Goal: Task Accomplishment & Management: Manage account settings

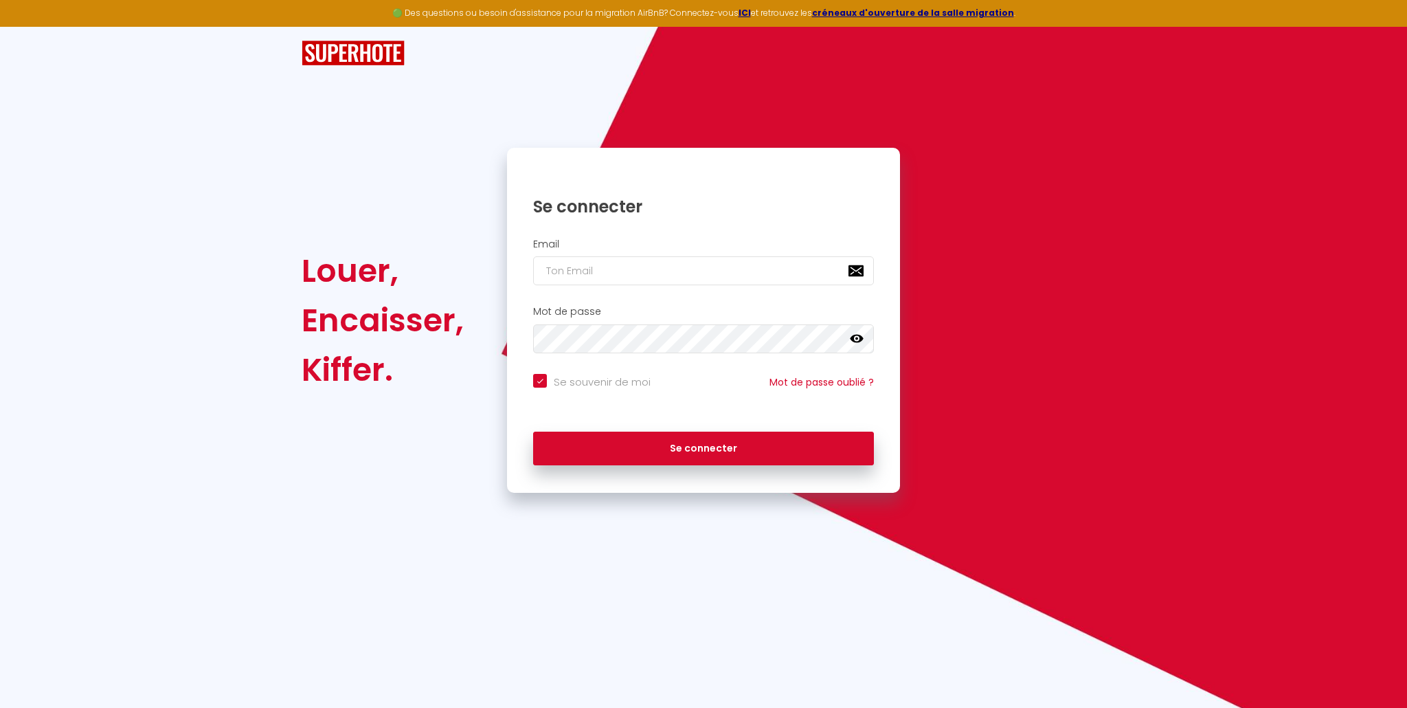
click at [558, 265] on input "email" at bounding box center [703, 270] width 341 height 29
type input "i"
checkbox input "true"
type input "in"
checkbox input "true"
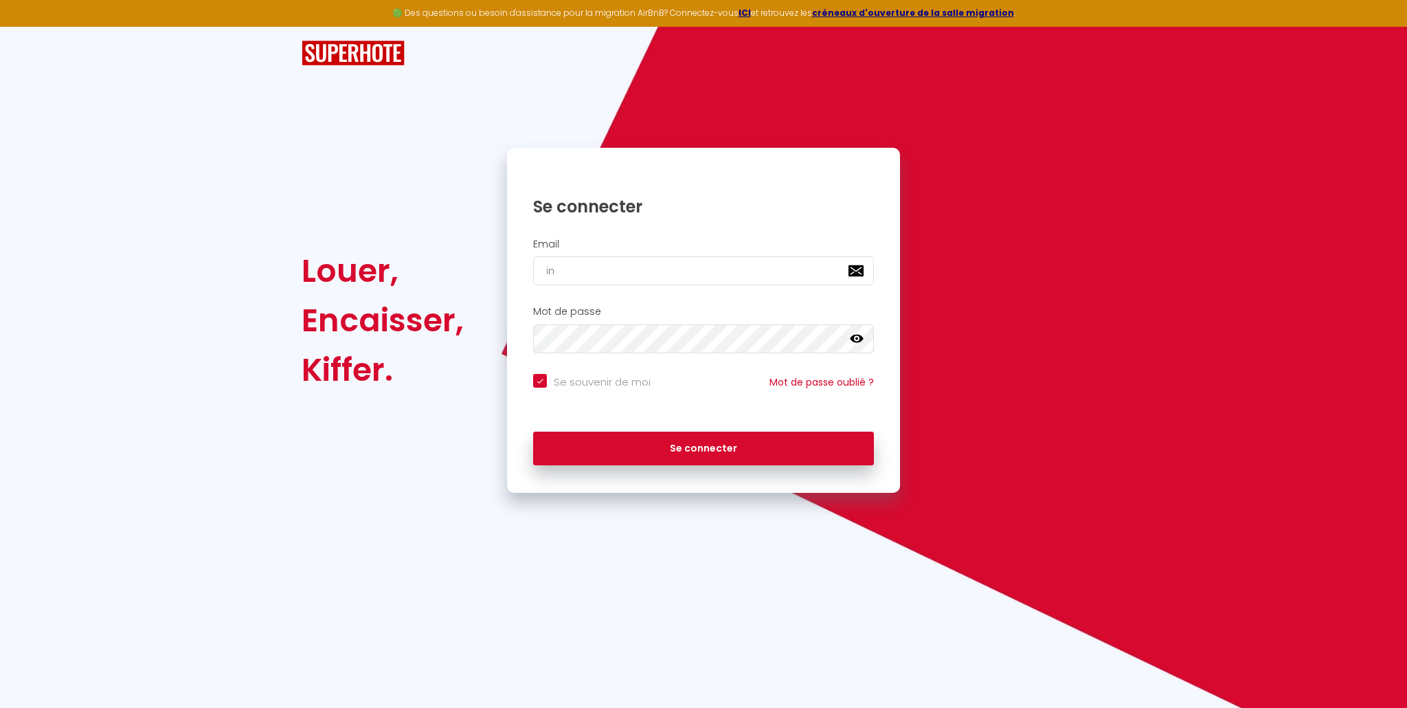
type input "inf"
checkbox input "true"
type input "info"
checkbox input "true"
type input "info@"
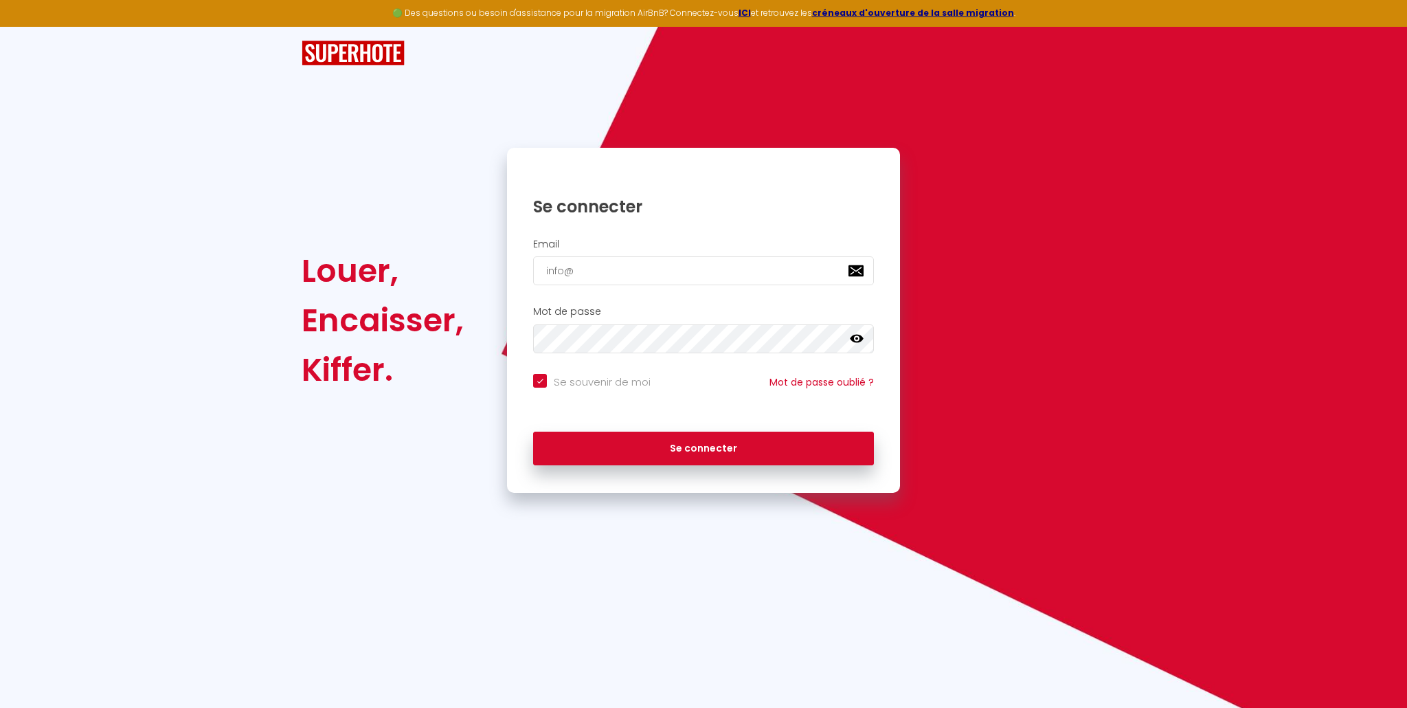
checkbox input "true"
type input "info@s"
checkbox input "true"
type input "info@sa"
checkbox input "true"
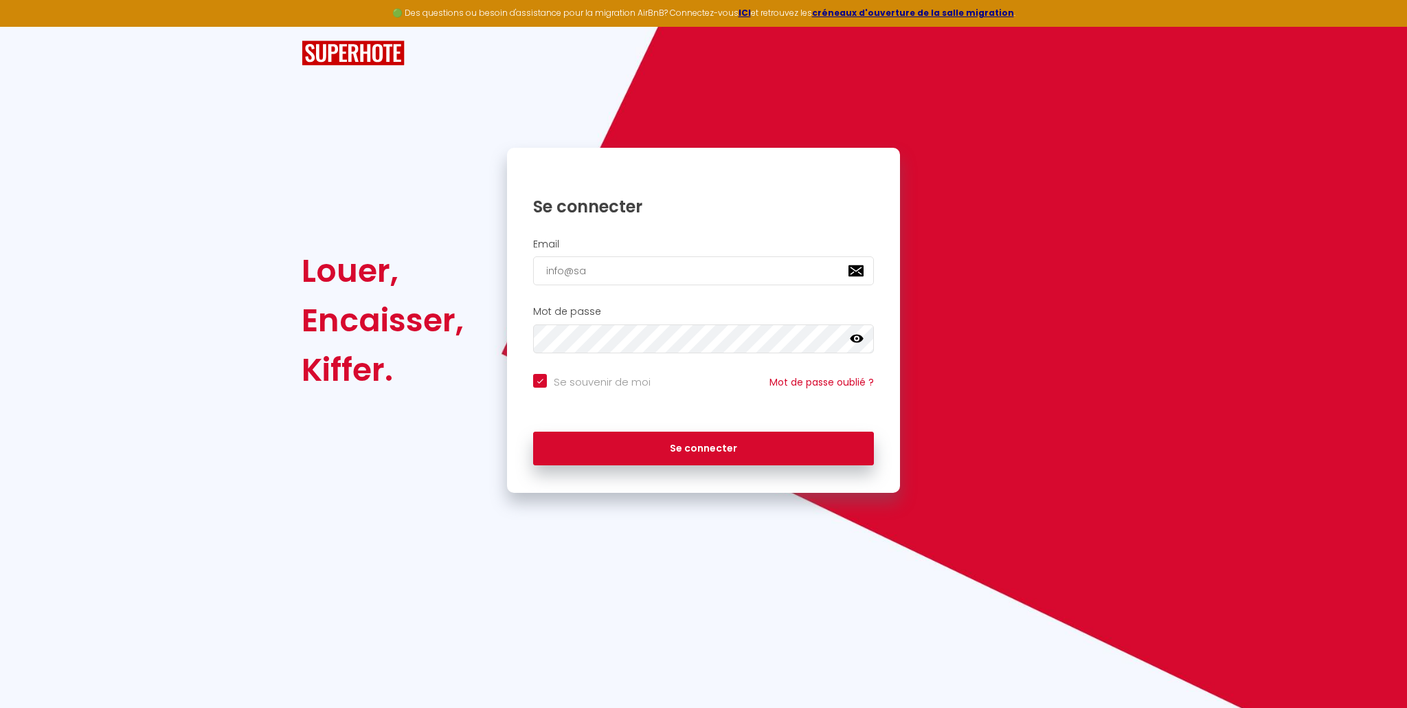
type input "info@sai"
checkbox input "true"
type input "info@sain"
checkbox input "true"
type input "info@saint"
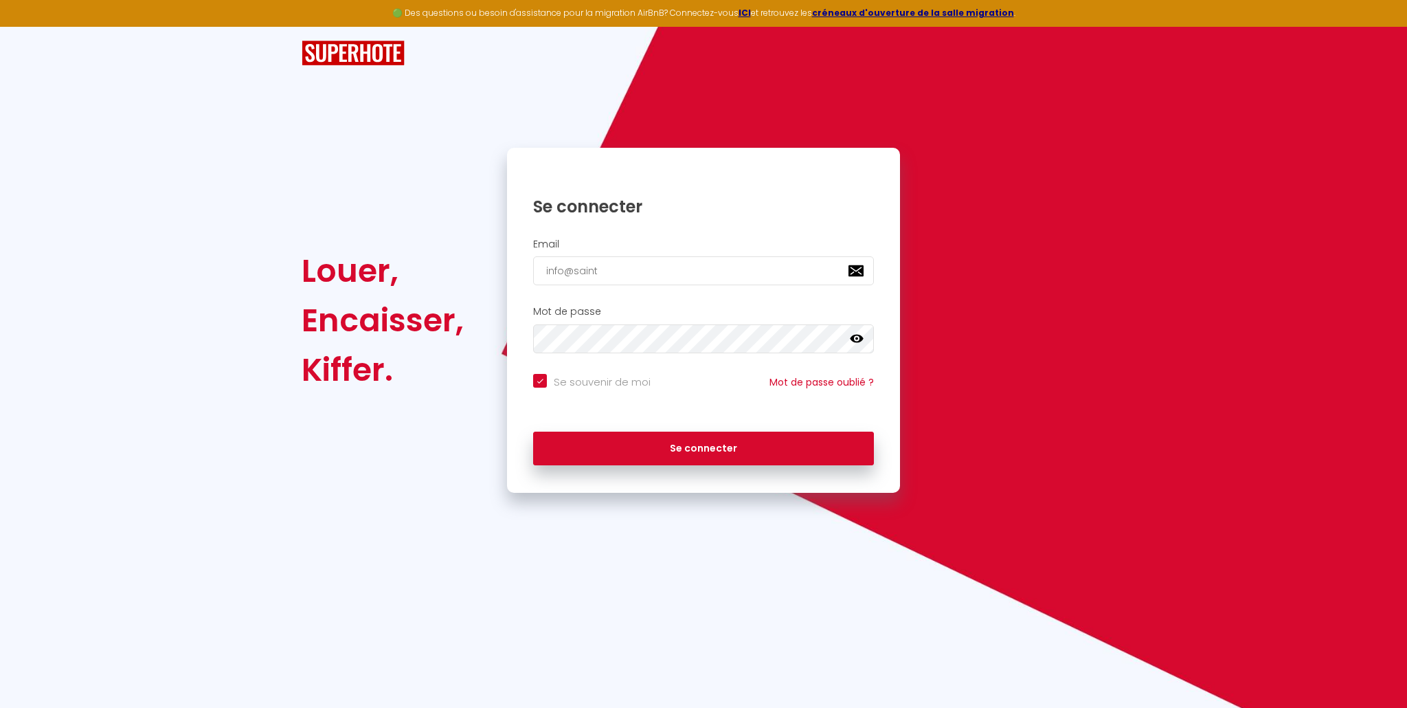
checkbox input "true"
type input "info@saintc"
checkbox input "true"
type input "info@saintcy"
checkbox input "true"
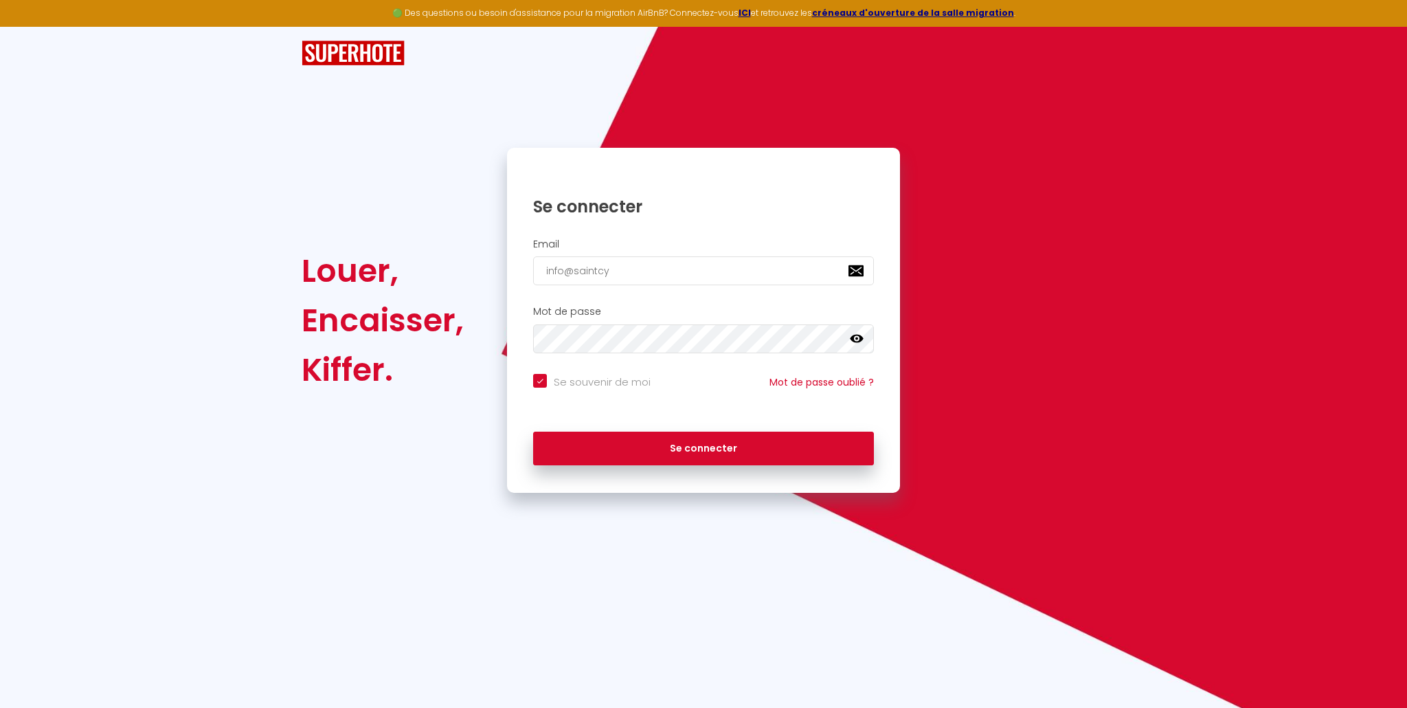
type input "info@saintcyr"
checkbox input "true"
type input "info@saintcyr-"
checkbox input "true"
type input "info@saintcyr-c"
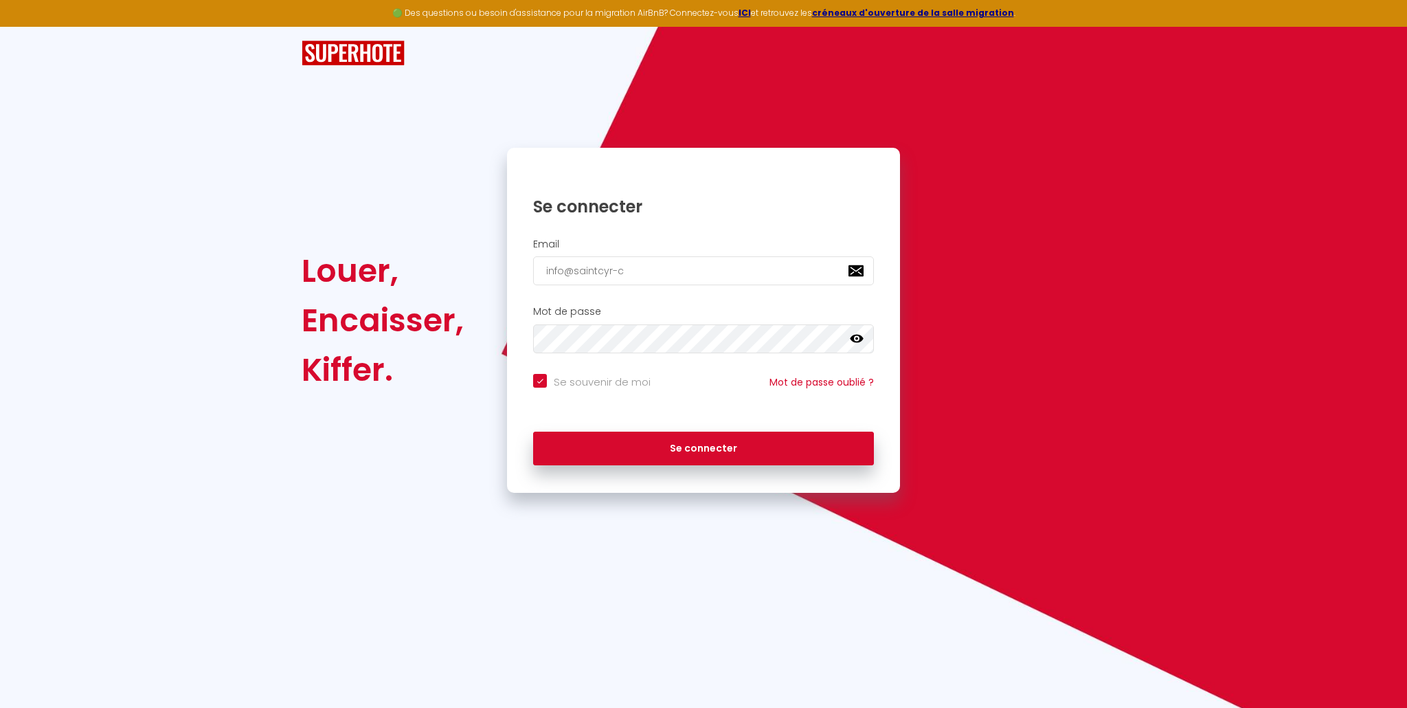
checkbox input "true"
type input "info@saintcyr-co"
checkbox input "true"
type input "info@saintcyr-con"
checkbox input "true"
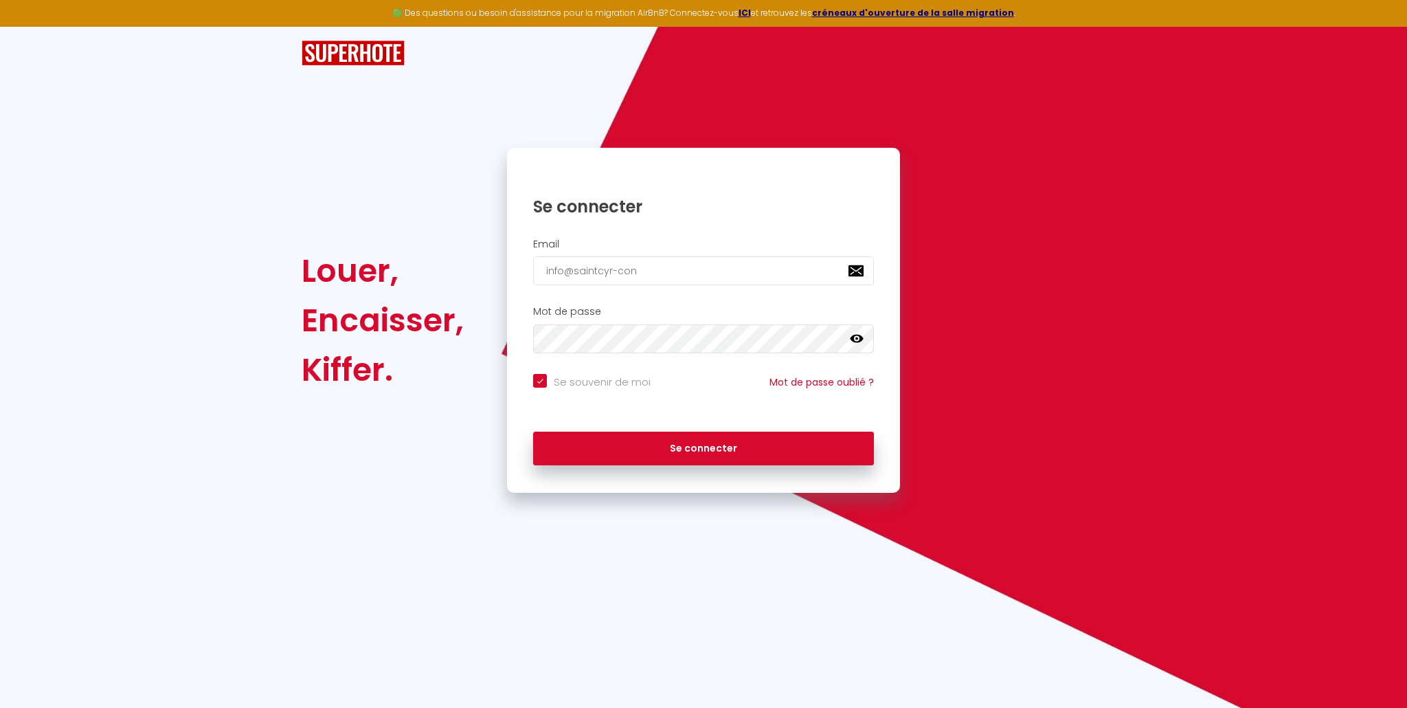
type input "info@saintcyr-conc"
checkbox input "true"
type input "info@saintcyr-conci"
checkbox input "true"
type input "info@saintcyr-concie"
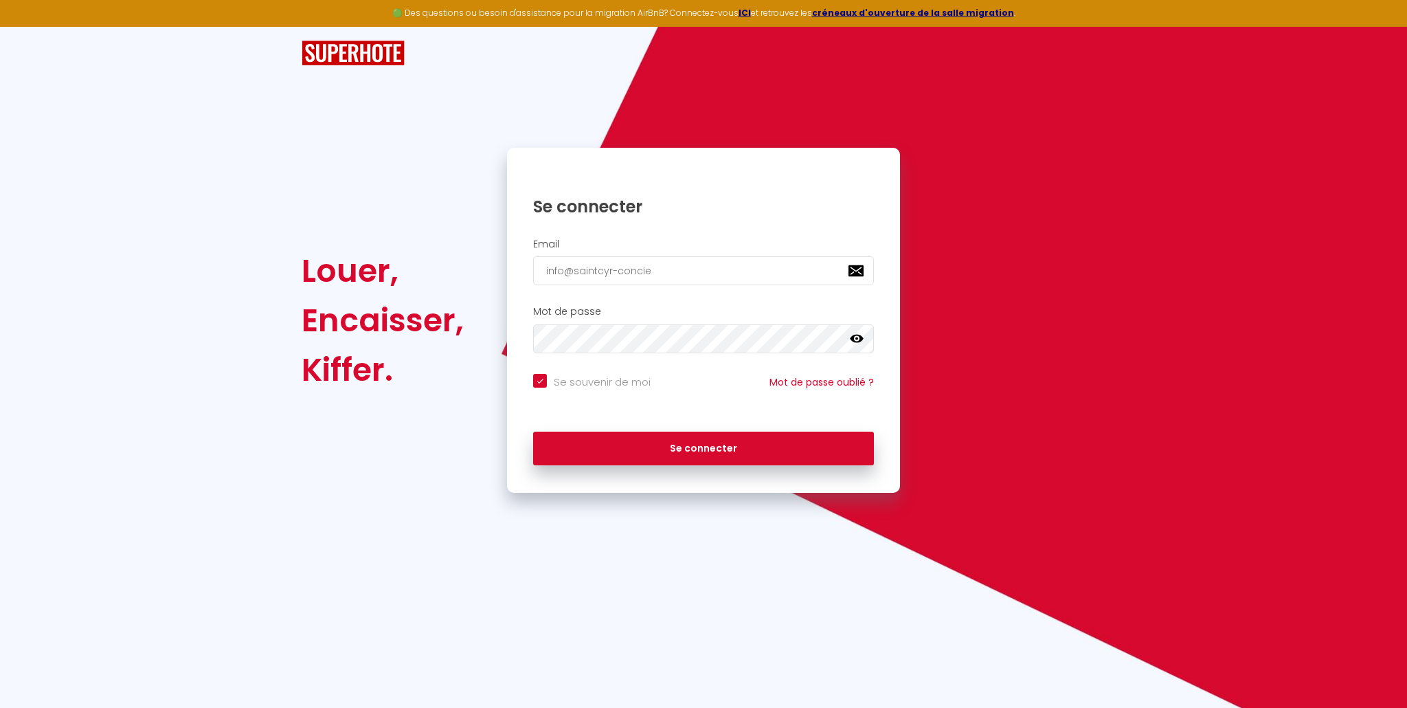
checkbox input "true"
type input "info@saintcyr-concier"
checkbox input "true"
type input "info@saintcyr-concierg"
checkbox input "true"
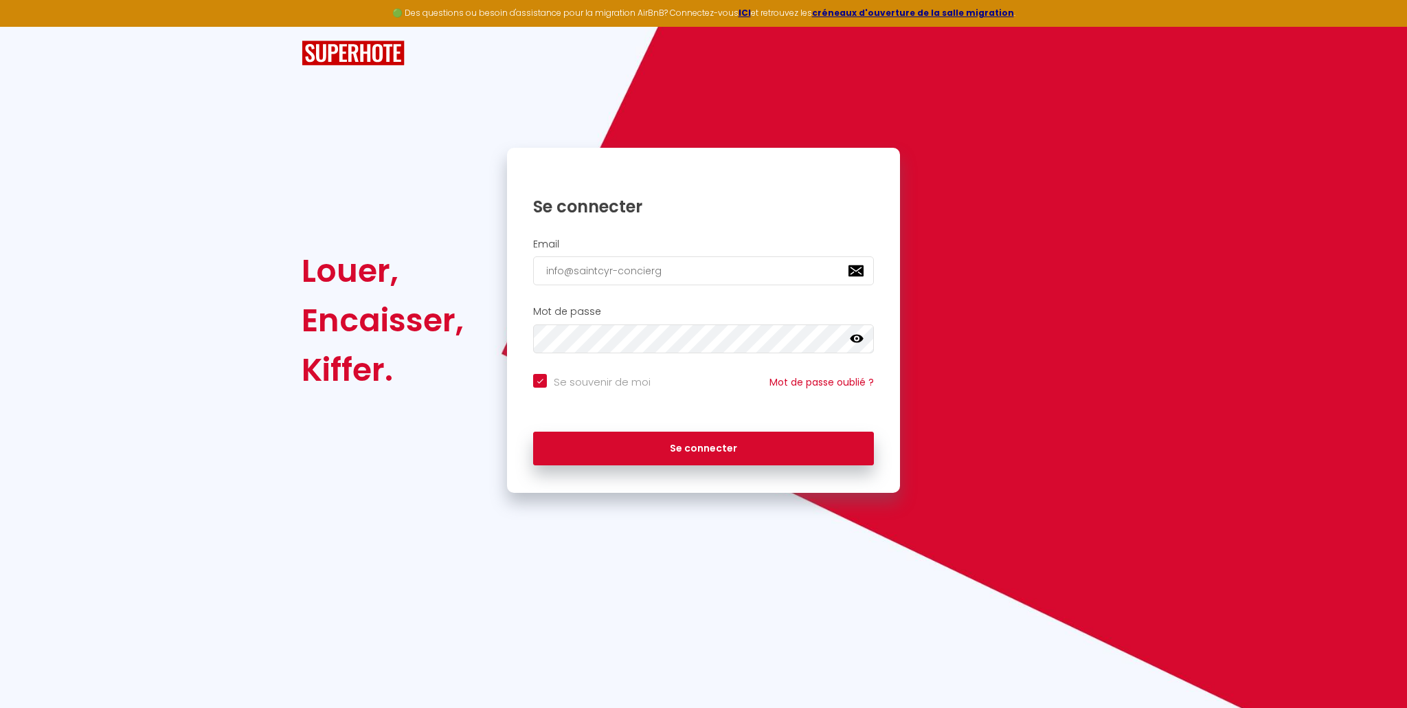
type input "info@saintcyr-concierge"
checkbox input "true"
type input "info@saintcyr-concierger"
checkbox input "true"
type input "info@saintcyr-conciergeri"
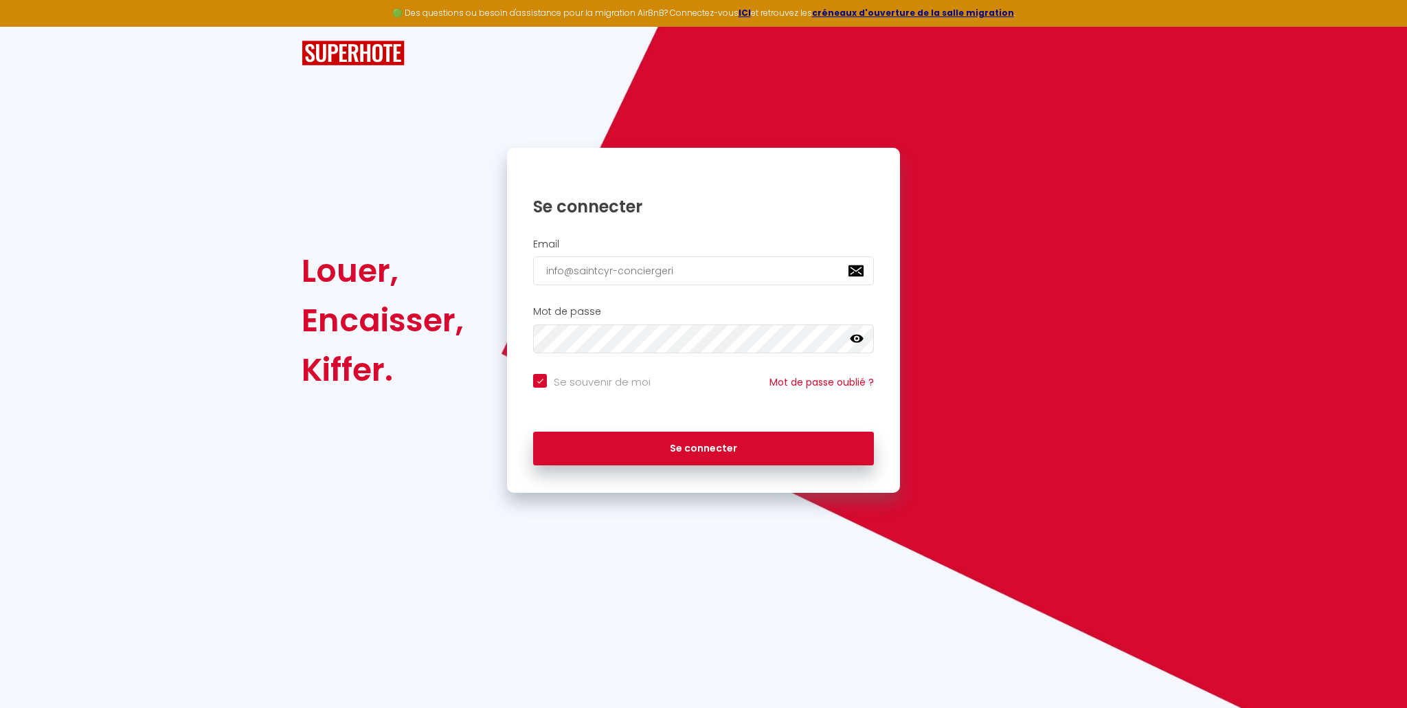
checkbox input "true"
type input "info@saintcyr-conciergerie"
checkbox input "true"
type input "info@saintcyr-conciergerie."
checkbox input "true"
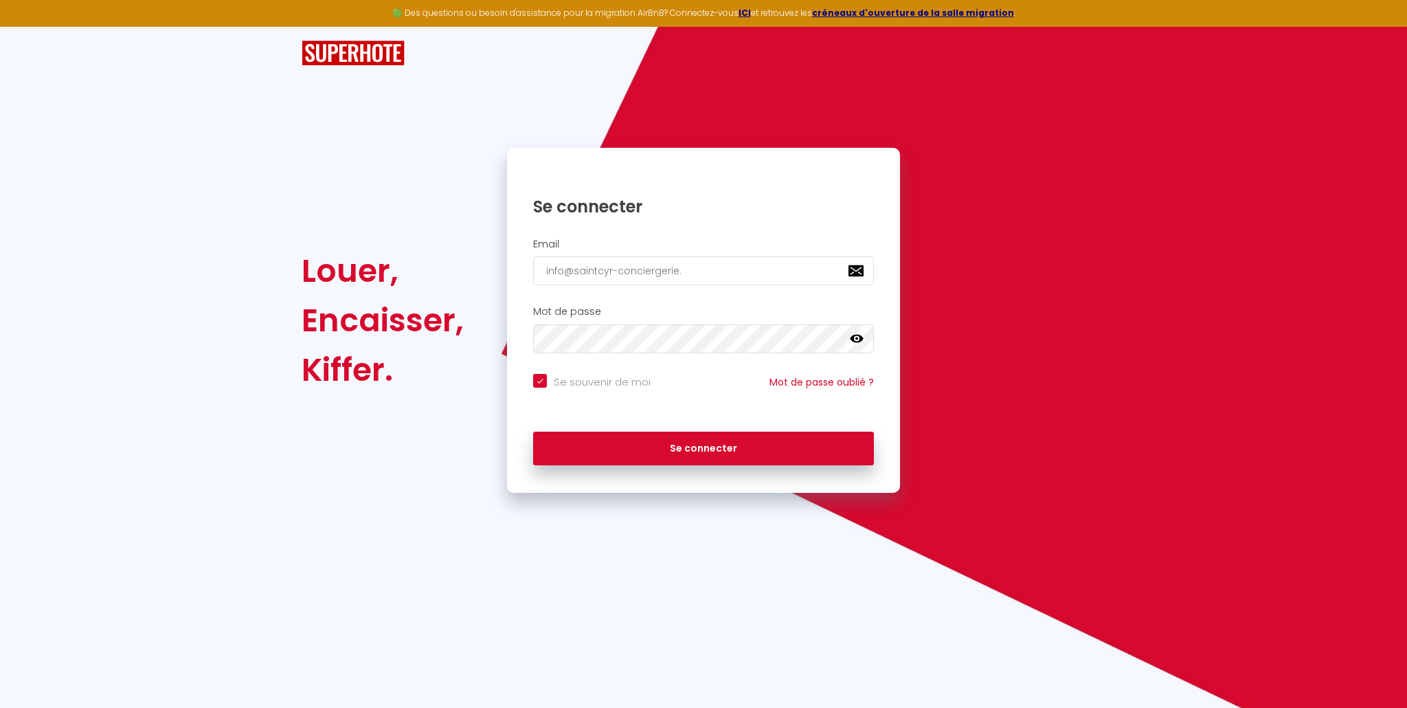
type input "info@saintcyr-conciergerie.f"
checkbox input "true"
type input "[EMAIL_ADDRESS][DOMAIN_NAME]"
checkbox input "true"
type input "[EMAIL_ADDRESS][DOMAIN_NAME]"
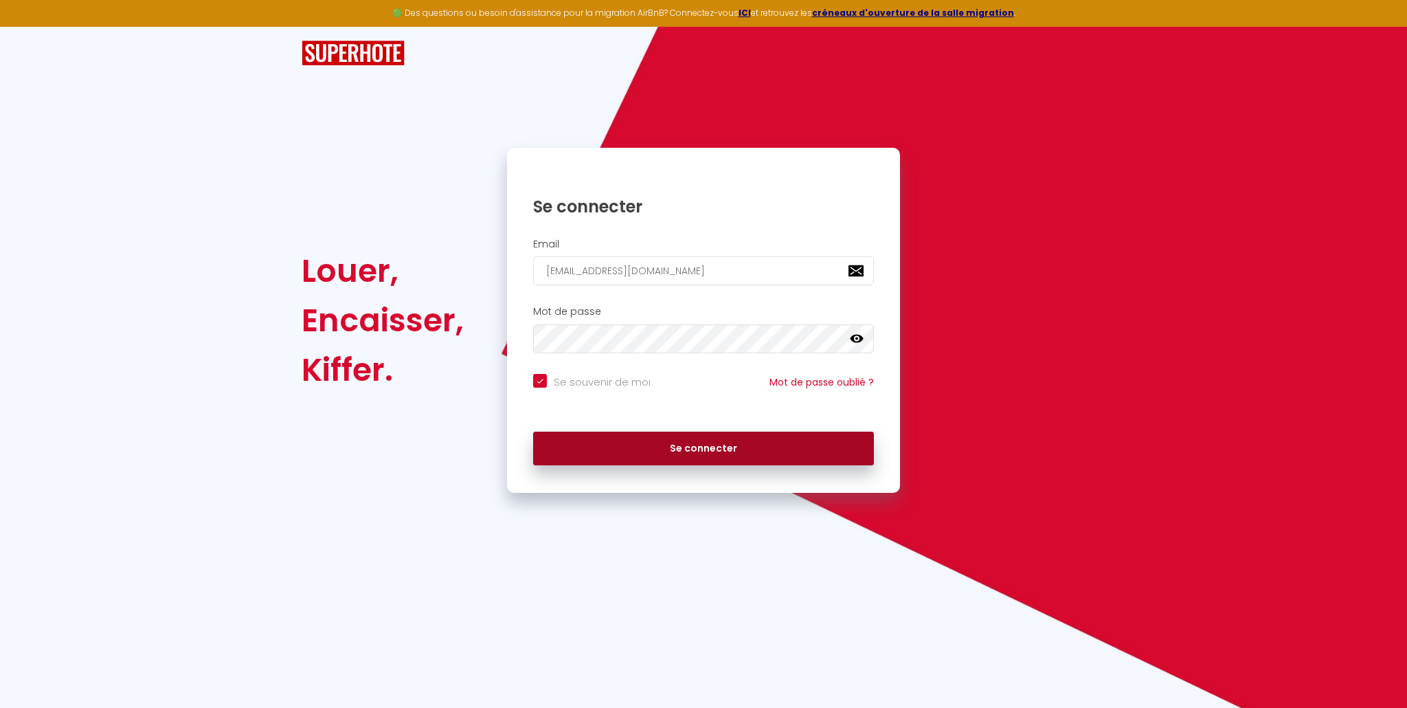
click at [706, 454] on button "Se connecter" at bounding box center [703, 449] width 341 height 34
checkbox input "true"
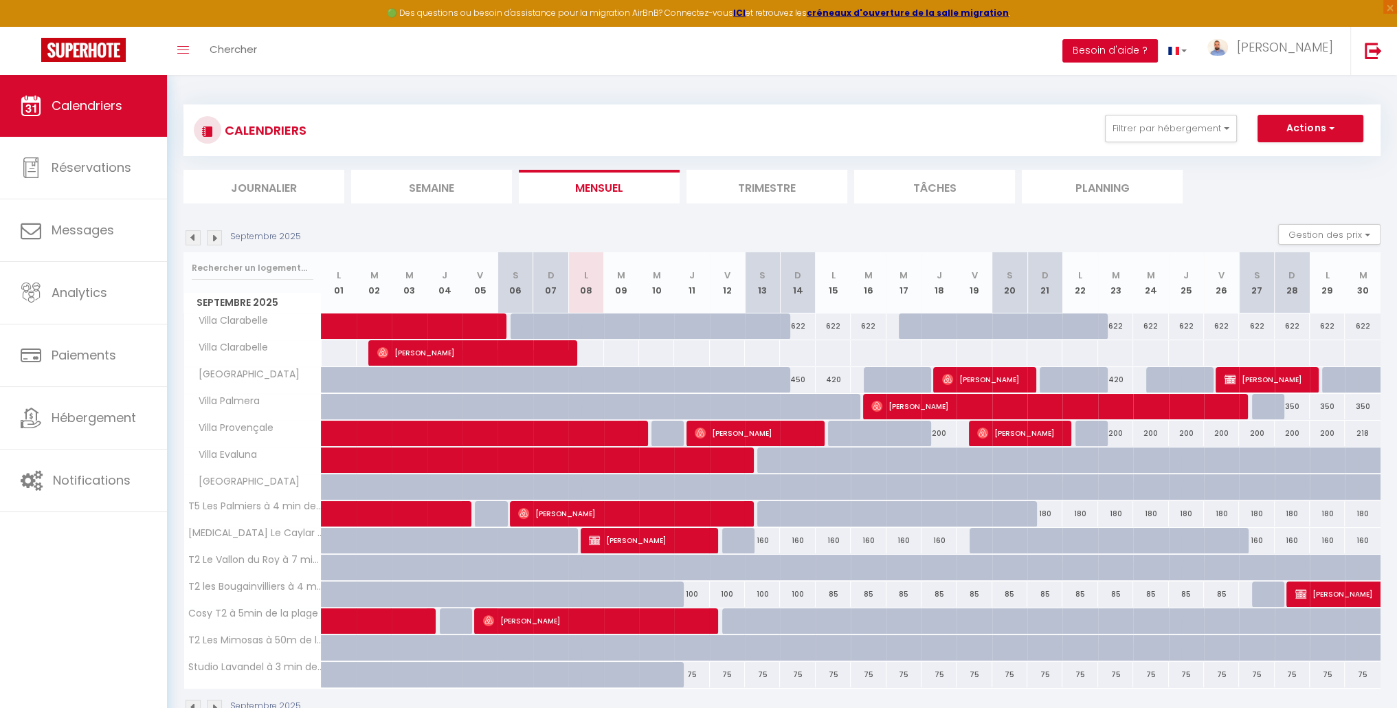
click at [1158, 57] on button "Besoin d'aide ?" at bounding box center [1110, 50] width 96 height 23
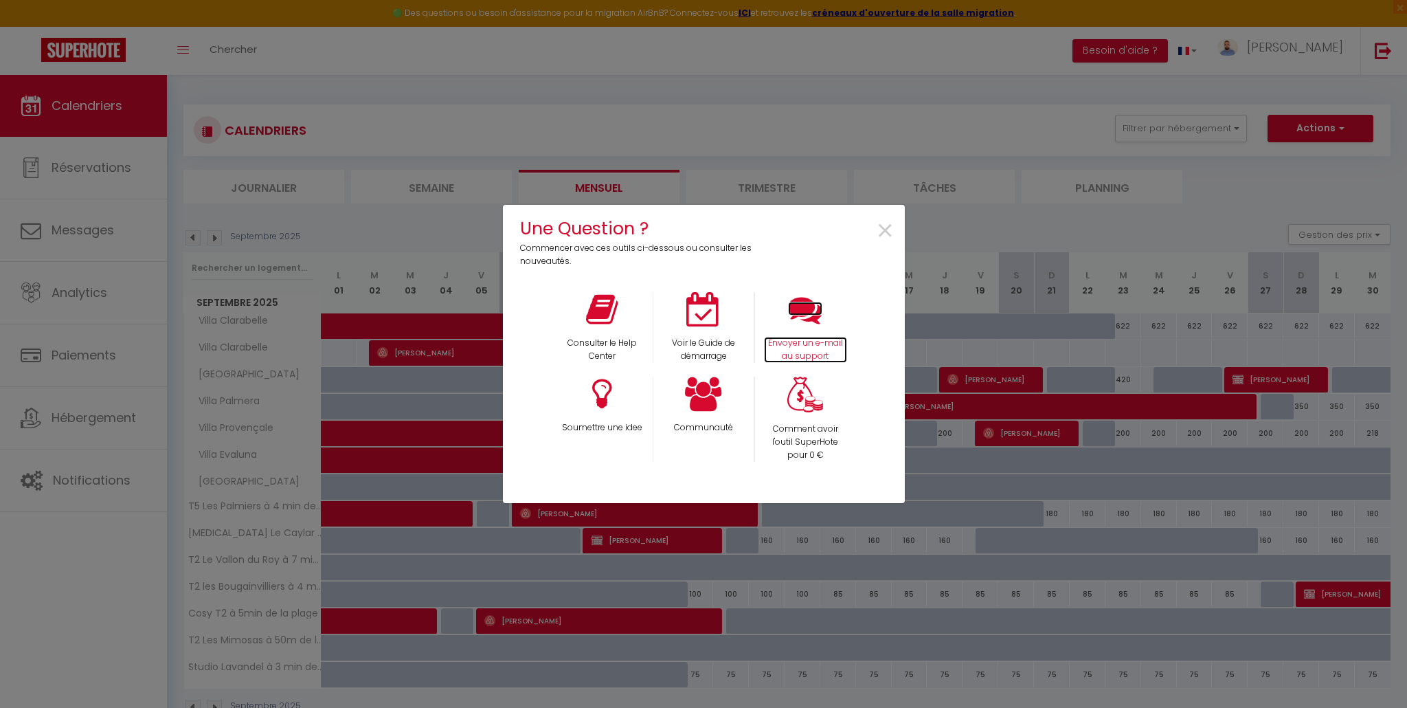
click at [799, 321] on icon at bounding box center [805, 309] width 34 height 34
click at [882, 226] on span "×" at bounding box center [885, 231] width 19 height 43
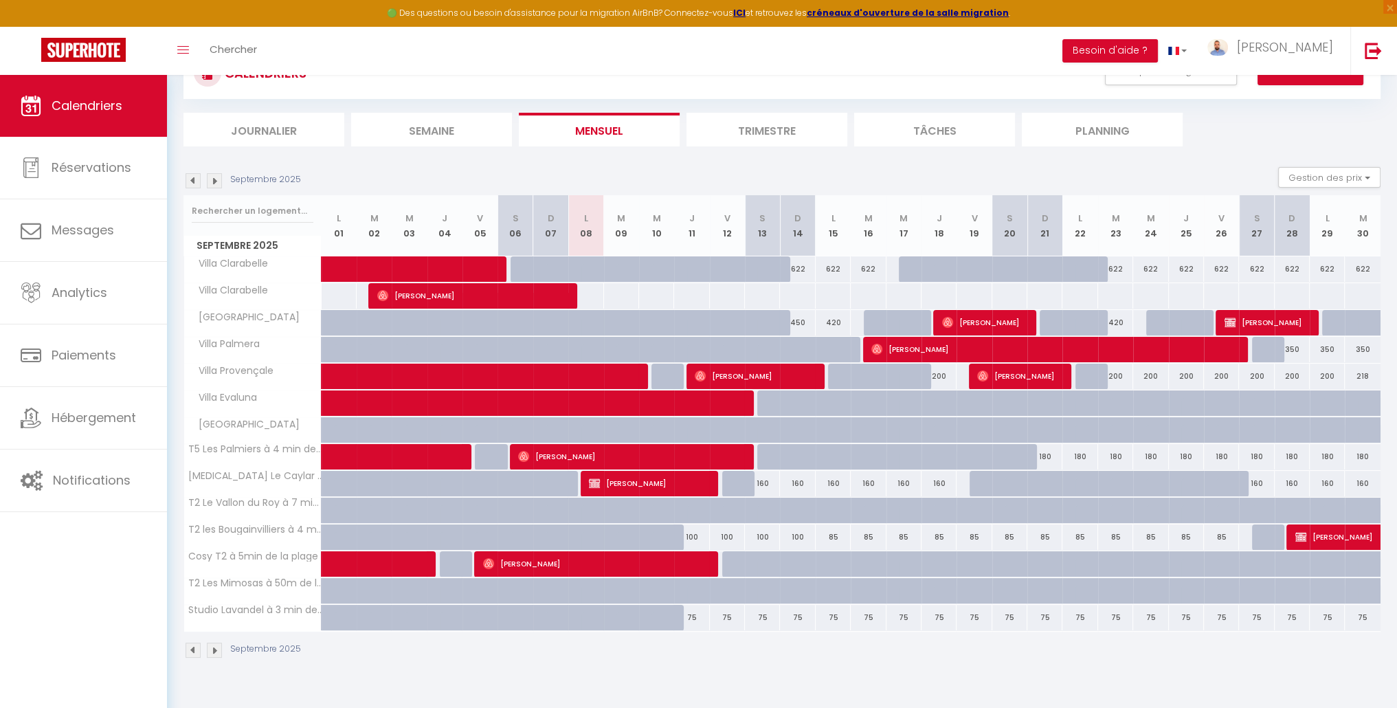
scroll to position [74, 0]
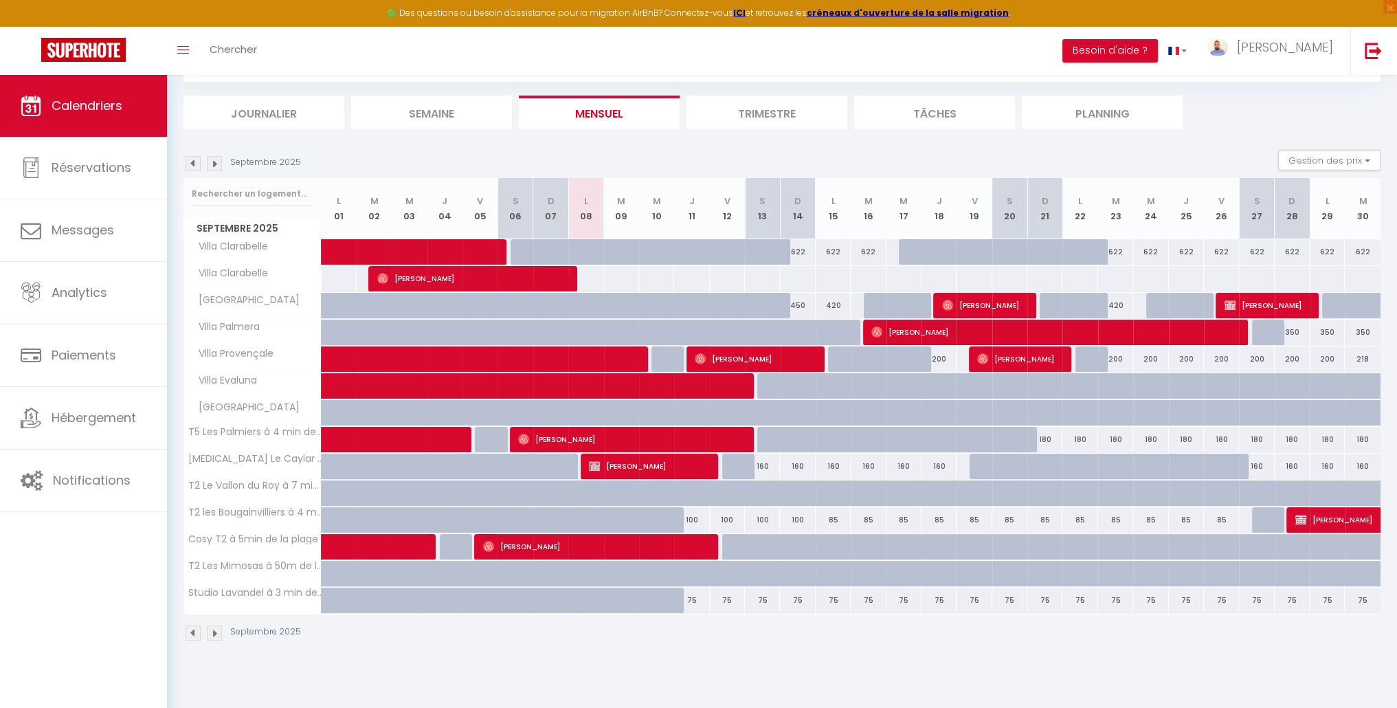
click at [216, 162] on img at bounding box center [214, 163] width 15 height 15
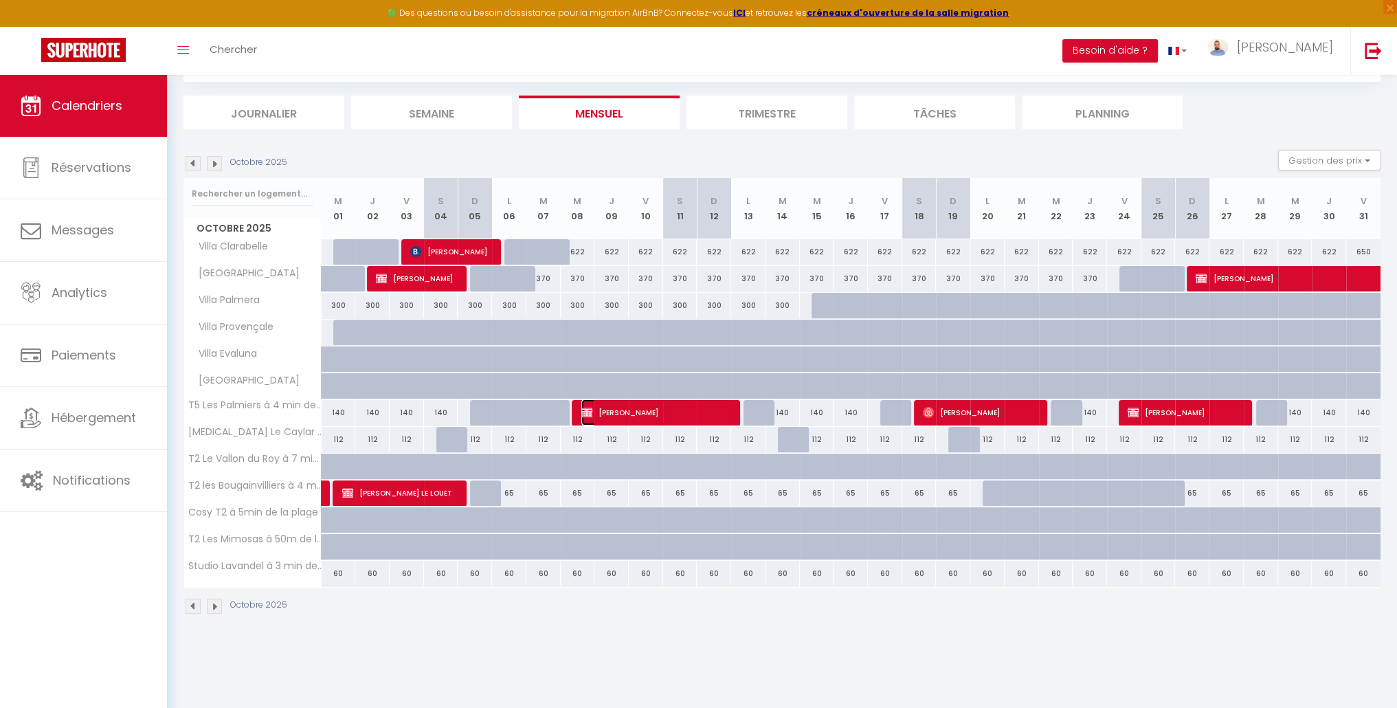
click at [682, 419] on span "[PERSON_NAME]" at bounding box center [655, 412] width 149 height 26
select select "OK"
select select "KO"
select select "1"
select select "0"
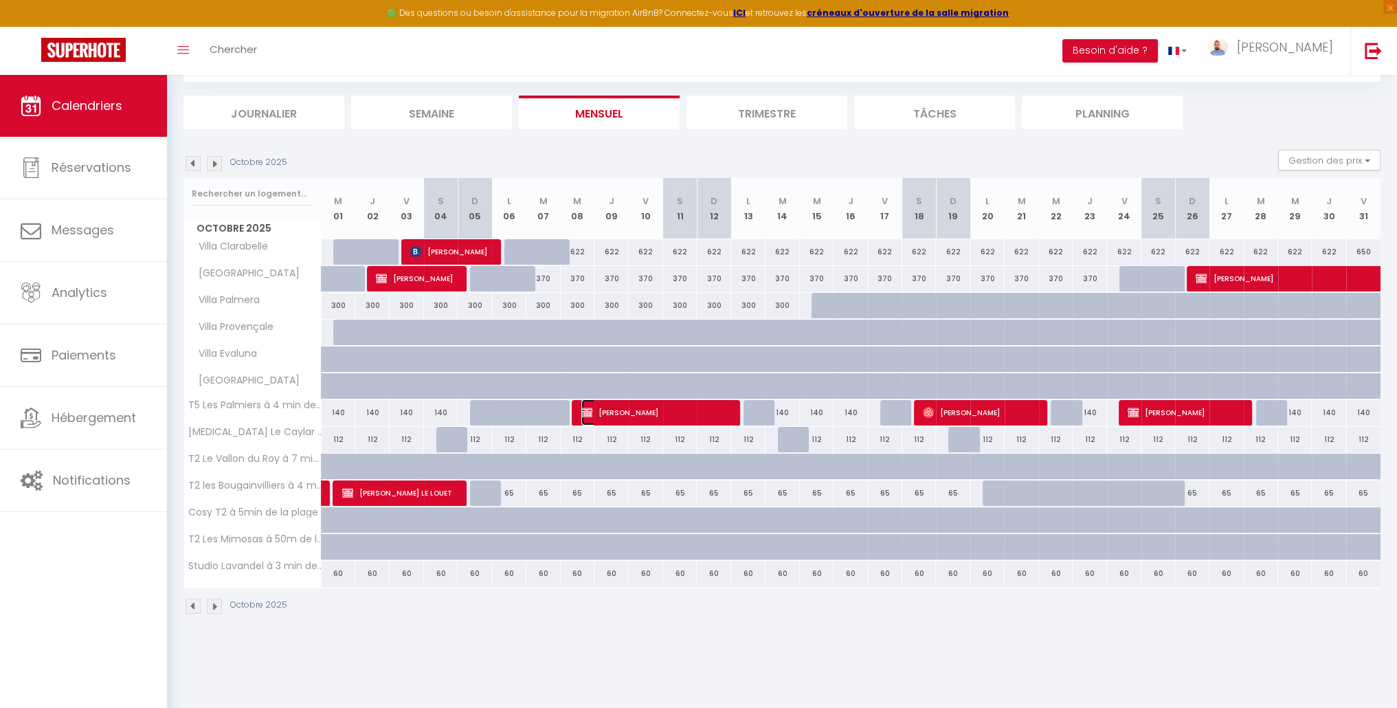
select select "1"
select select
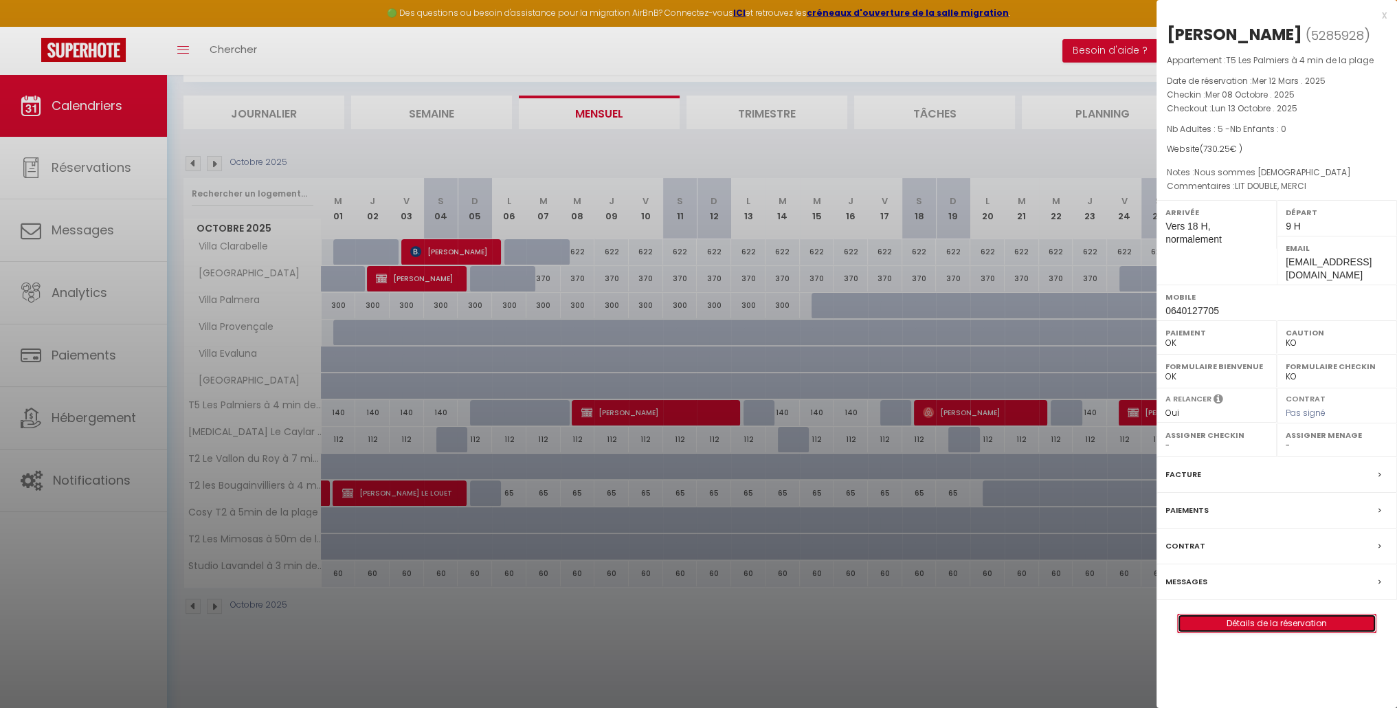
click at [1292, 623] on link "Détails de la réservation" at bounding box center [1277, 623] width 198 height 18
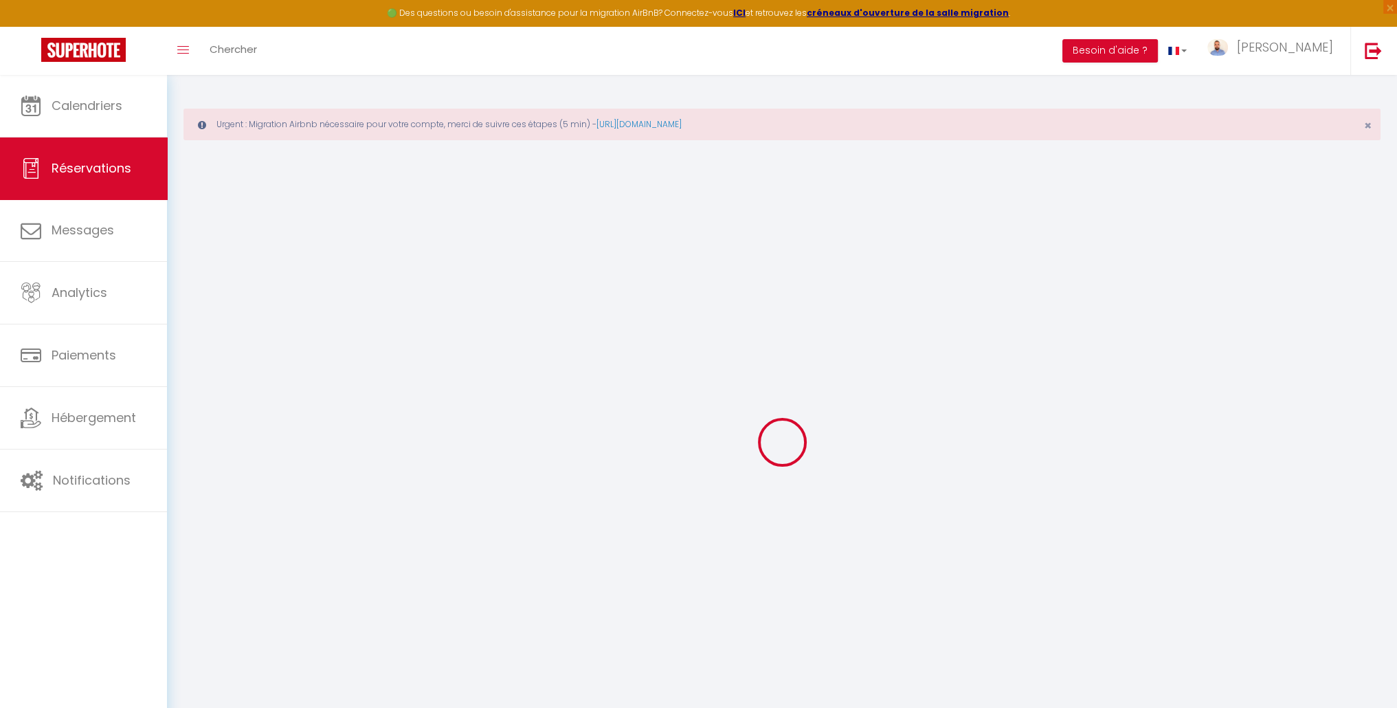
select select
checkbox input "false"
select select
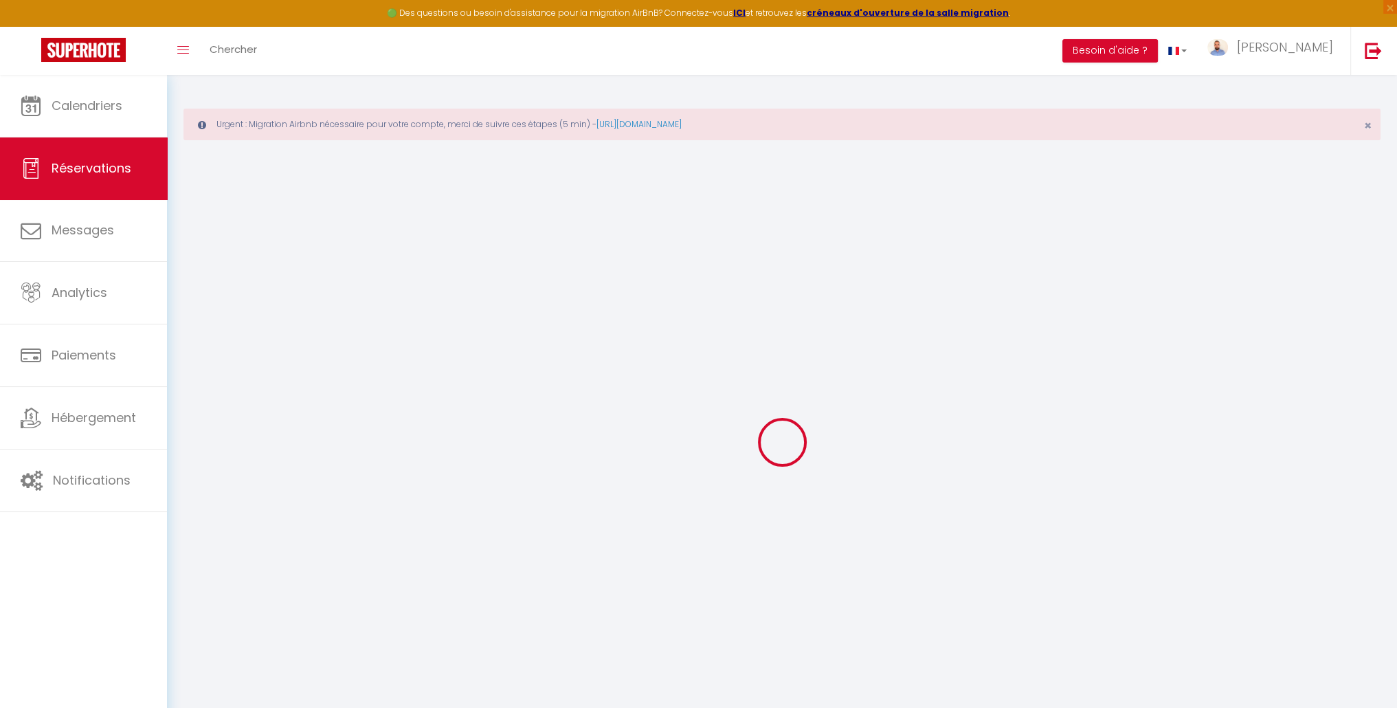
checkbox input "false"
type bed\)0 "LIT DOUBLE, MERCI"
type French\)1 "Nous sommes Français"
type input "30.25"
select select
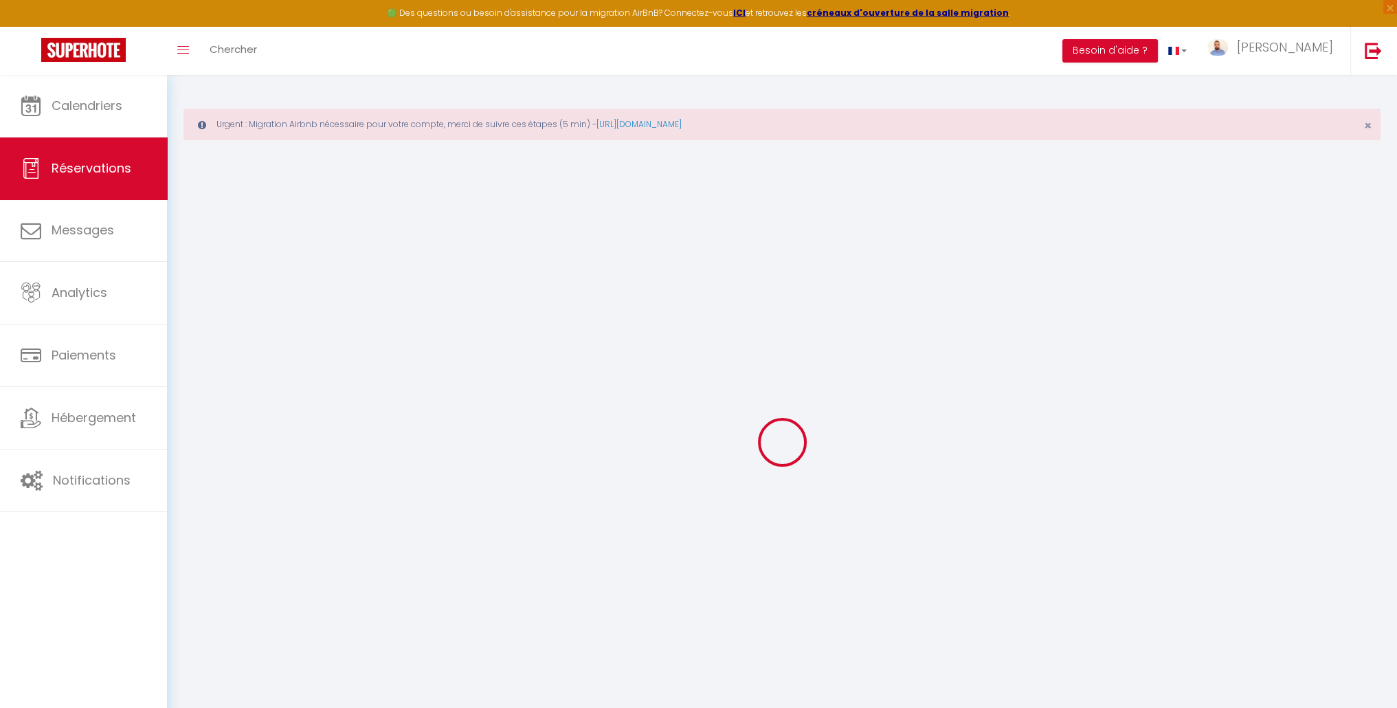
select select
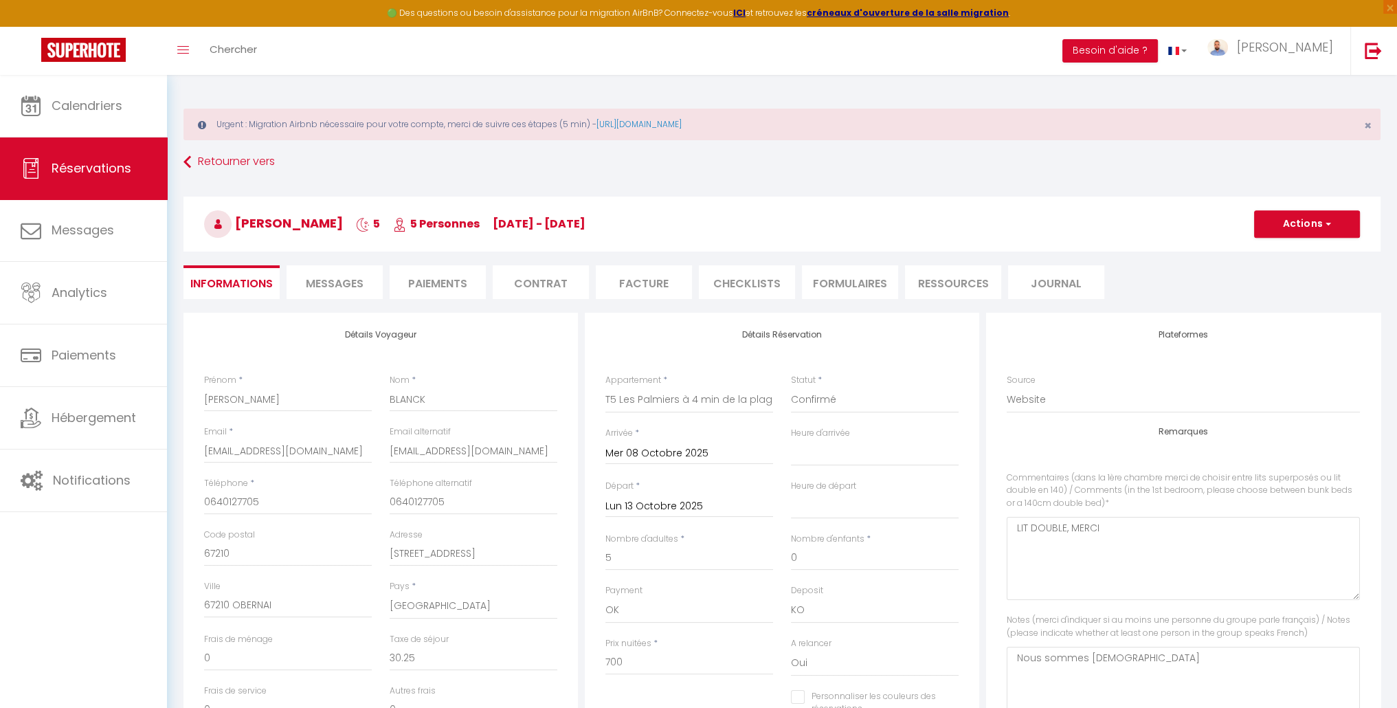
checkbox input "false"
select select
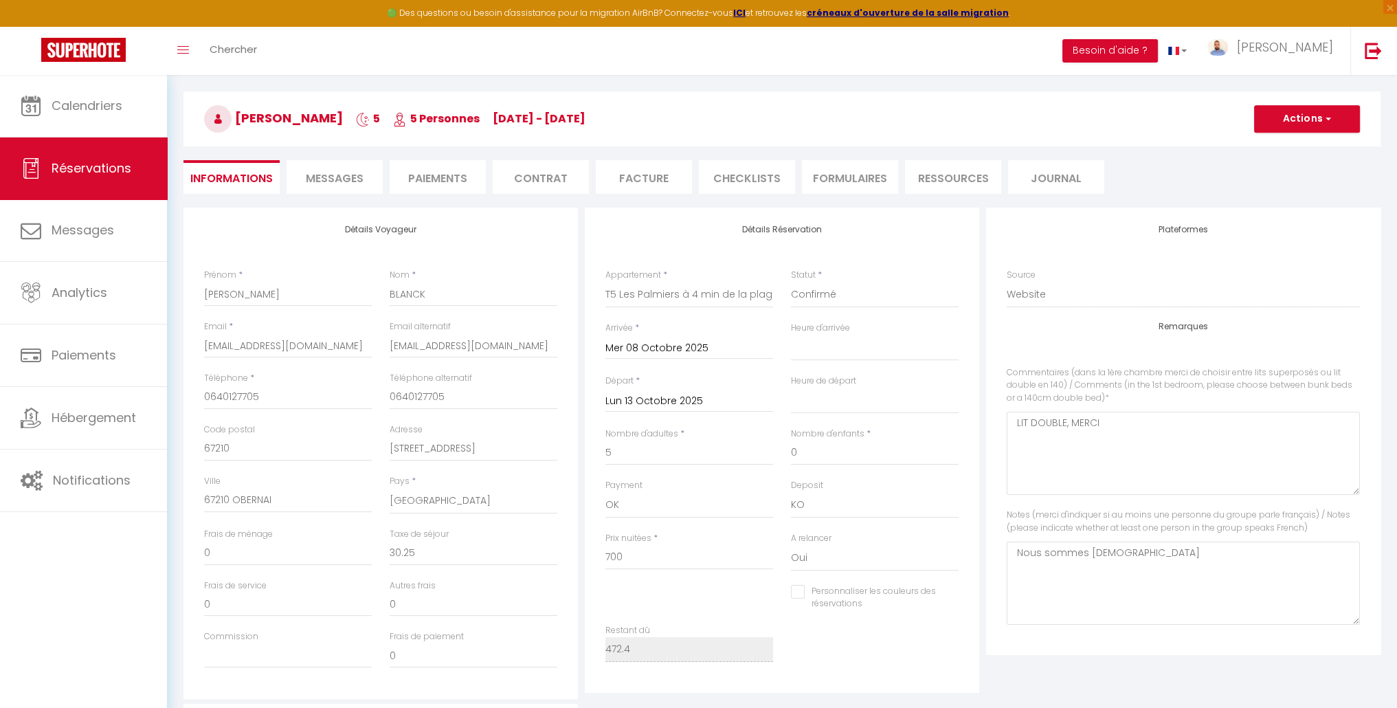
scroll to position [137, 0]
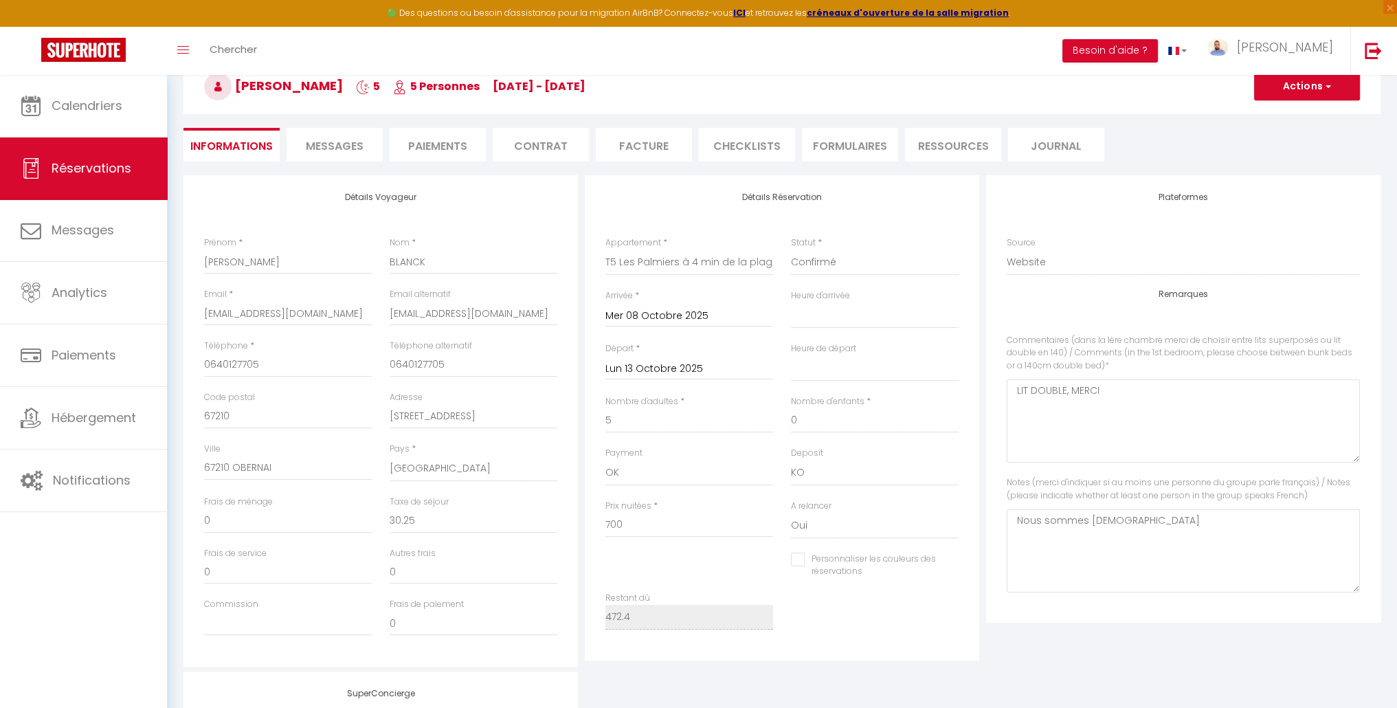
click at [429, 135] on li "Paiements" at bounding box center [438, 145] width 96 height 34
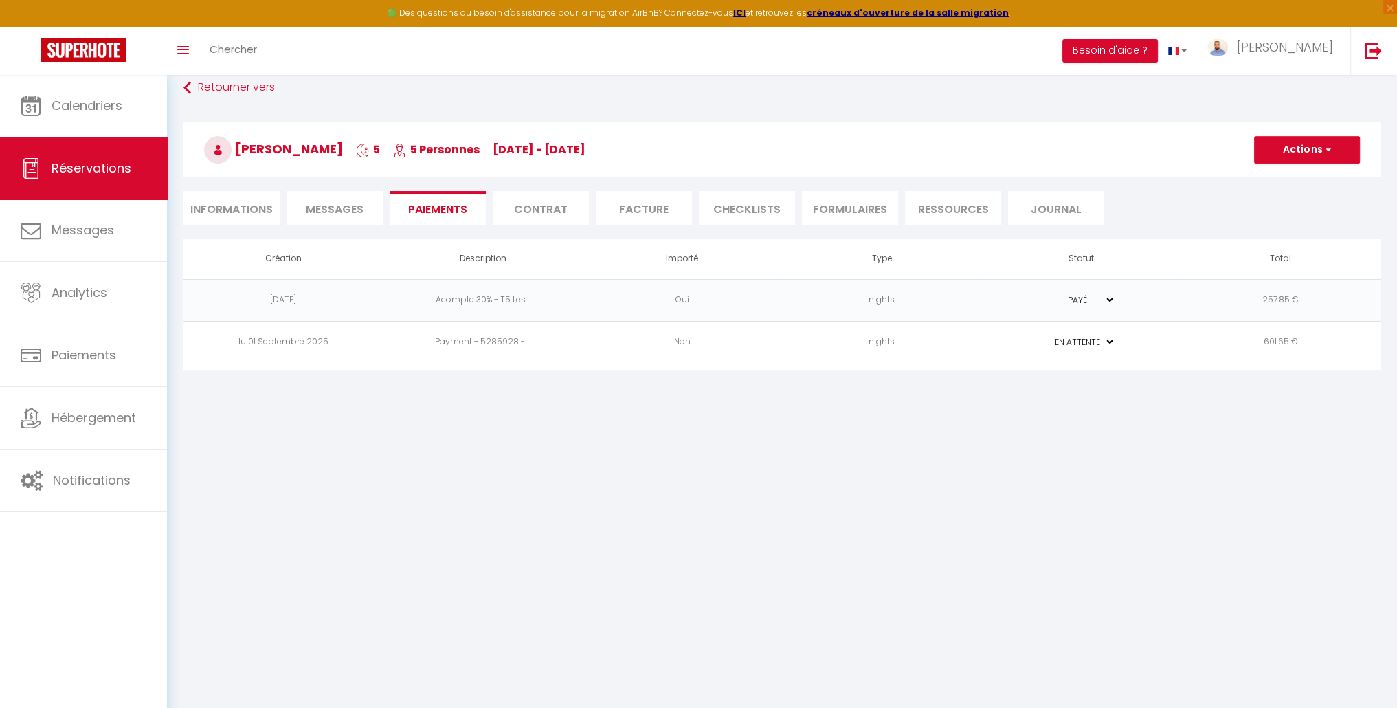
click at [251, 208] on li "Informations" at bounding box center [231, 208] width 96 height 34
select select
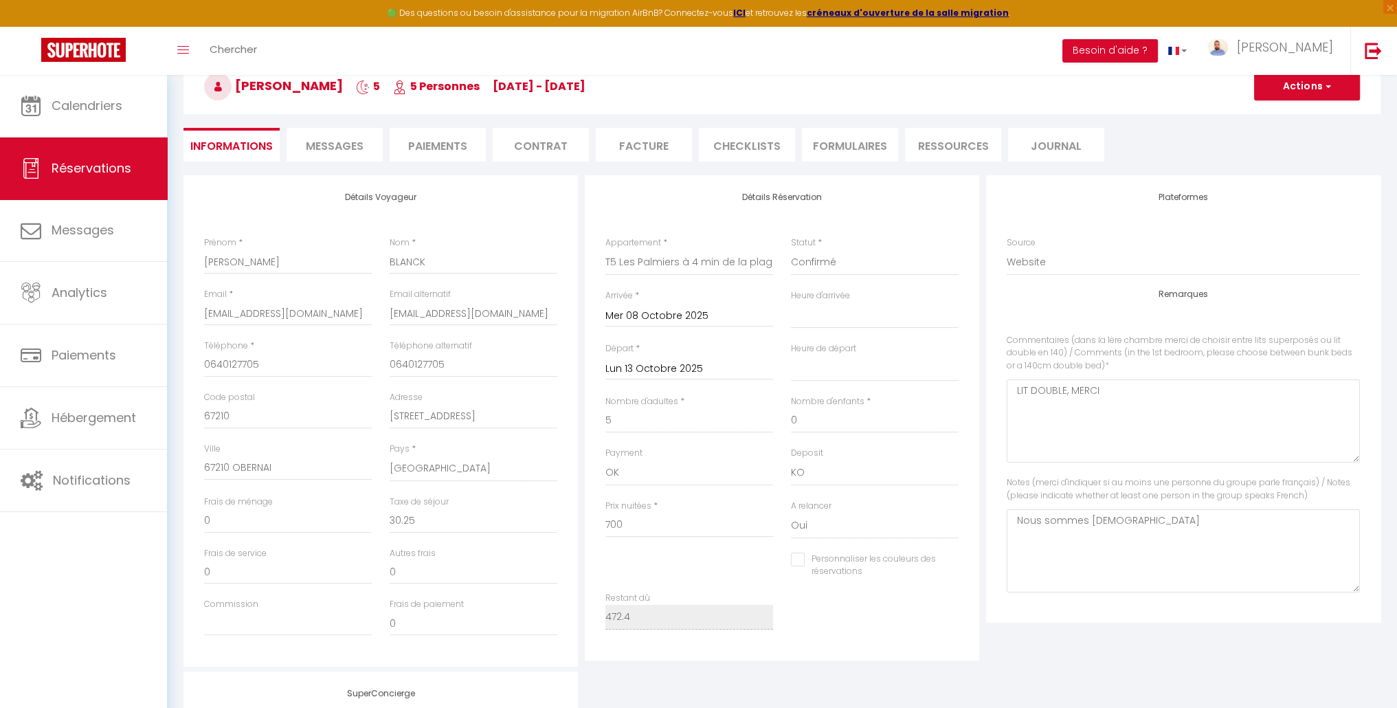
click at [442, 153] on li "Paiements" at bounding box center [438, 145] width 96 height 34
select select
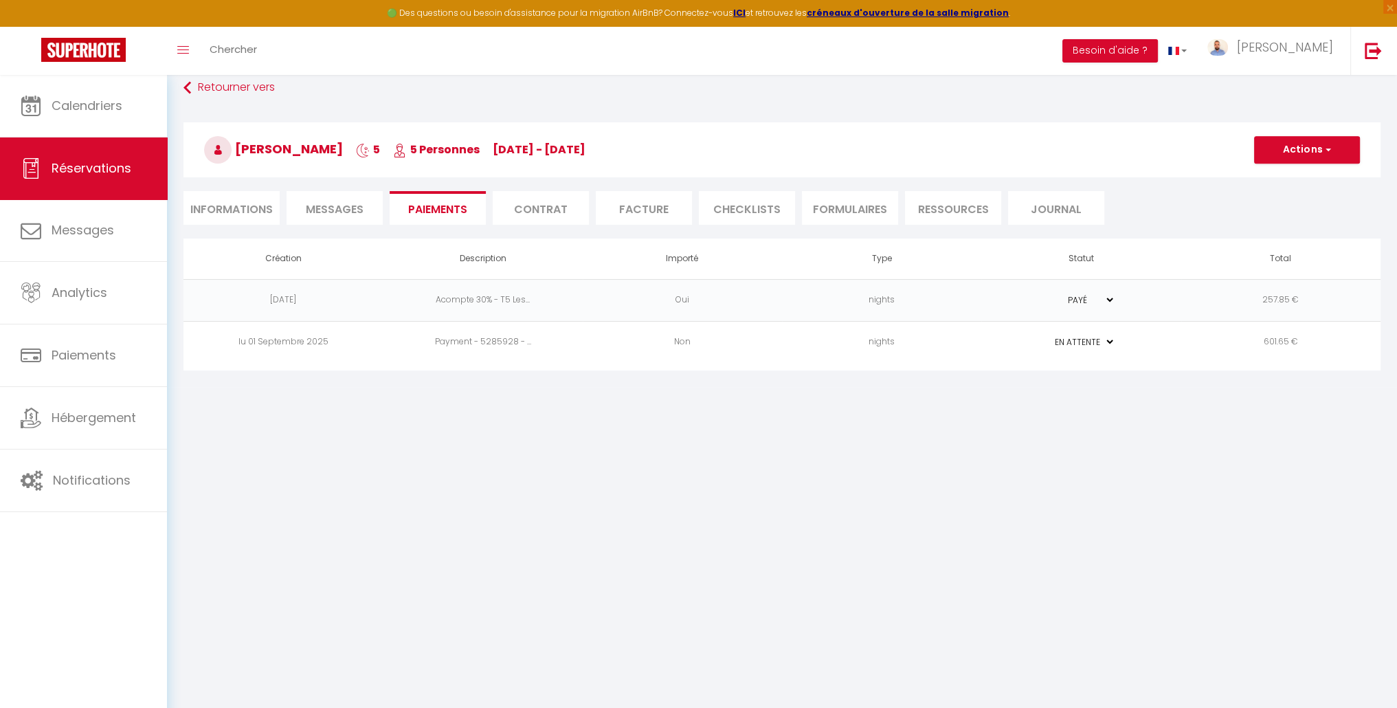
click at [249, 216] on li "Informations" at bounding box center [231, 208] width 96 height 34
select select
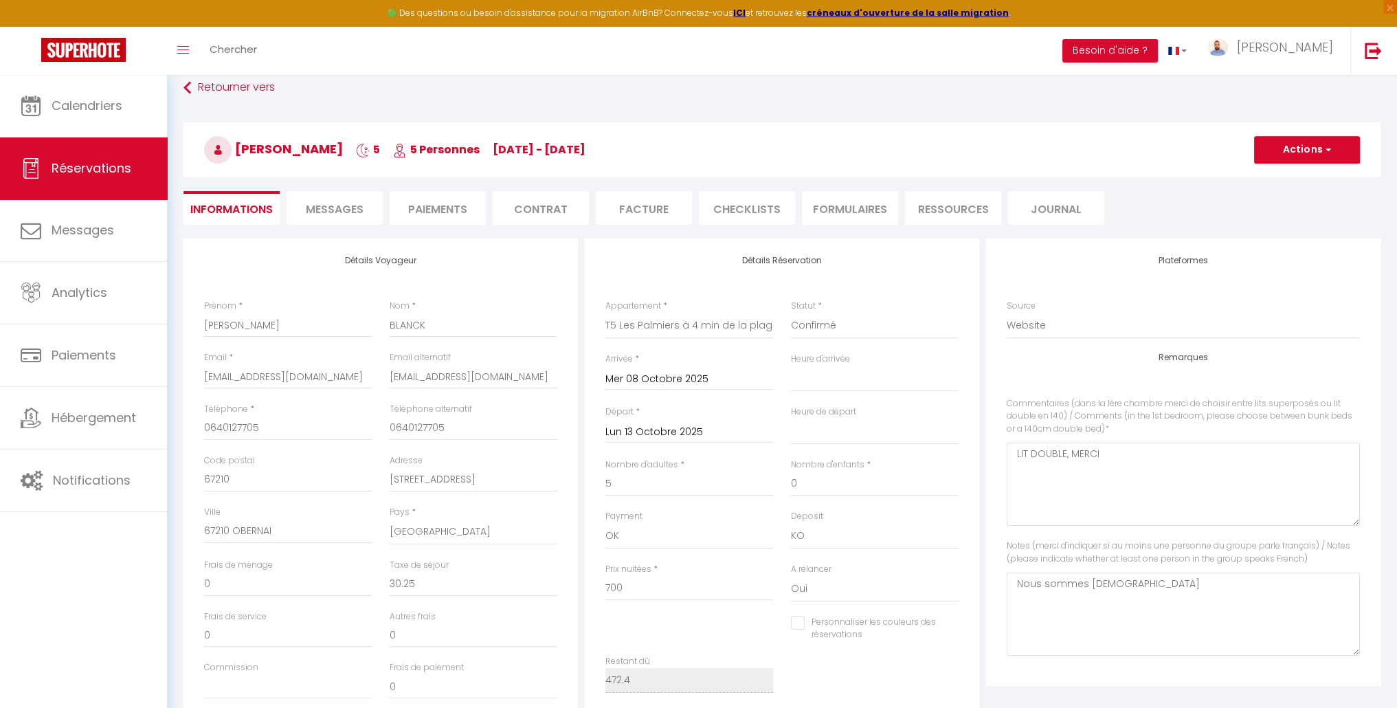
scroll to position [137, 0]
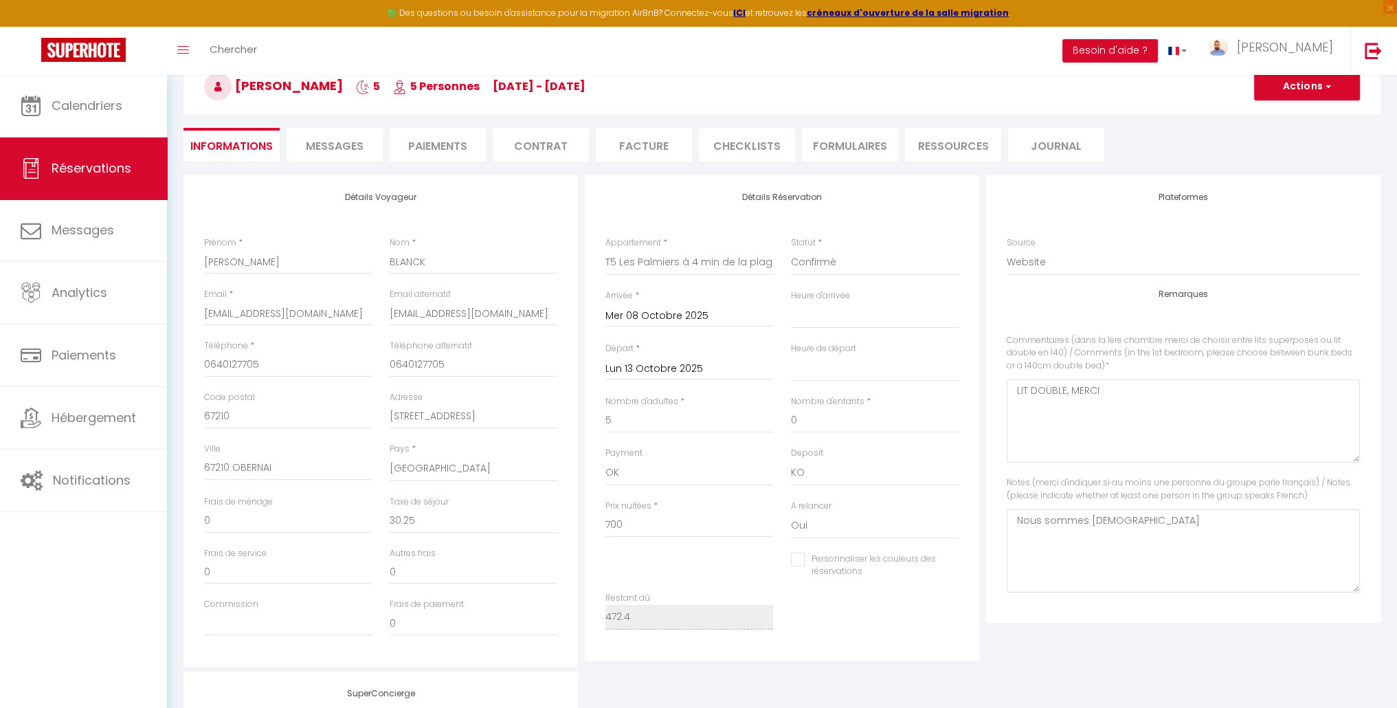
click at [960, 212] on div "Détails Réservation Appartement * Villa Clarabelle Villa Mimosa Villa Palmera V…" at bounding box center [782, 417] width 394 height 485
click at [649, 145] on li "Facture" at bounding box center [644, 145] width 96 height 34
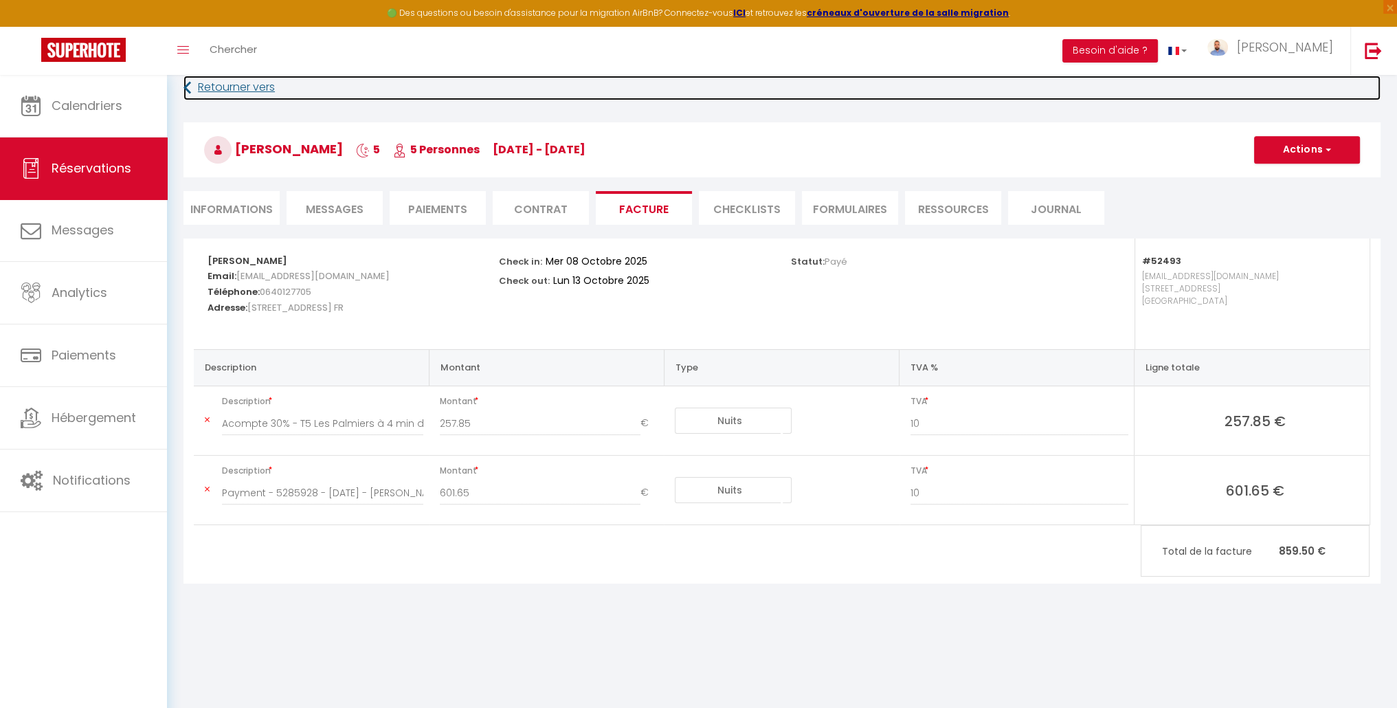
click at [250, 82] on link "Retourner vers" at bounding box center [781, 88] width 1197 height 25
select select
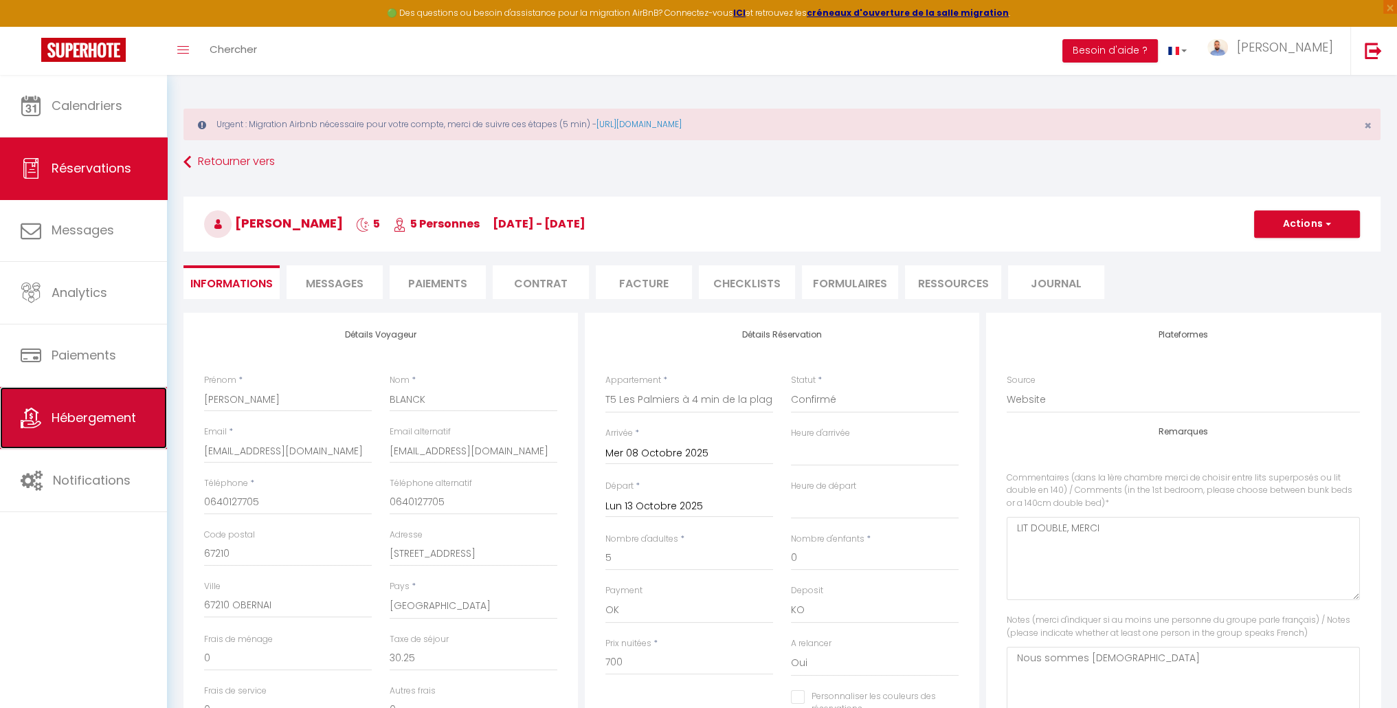
click at [133, 405] on link "Hébergement" at bounding box center [83, 418] width 167 height 62
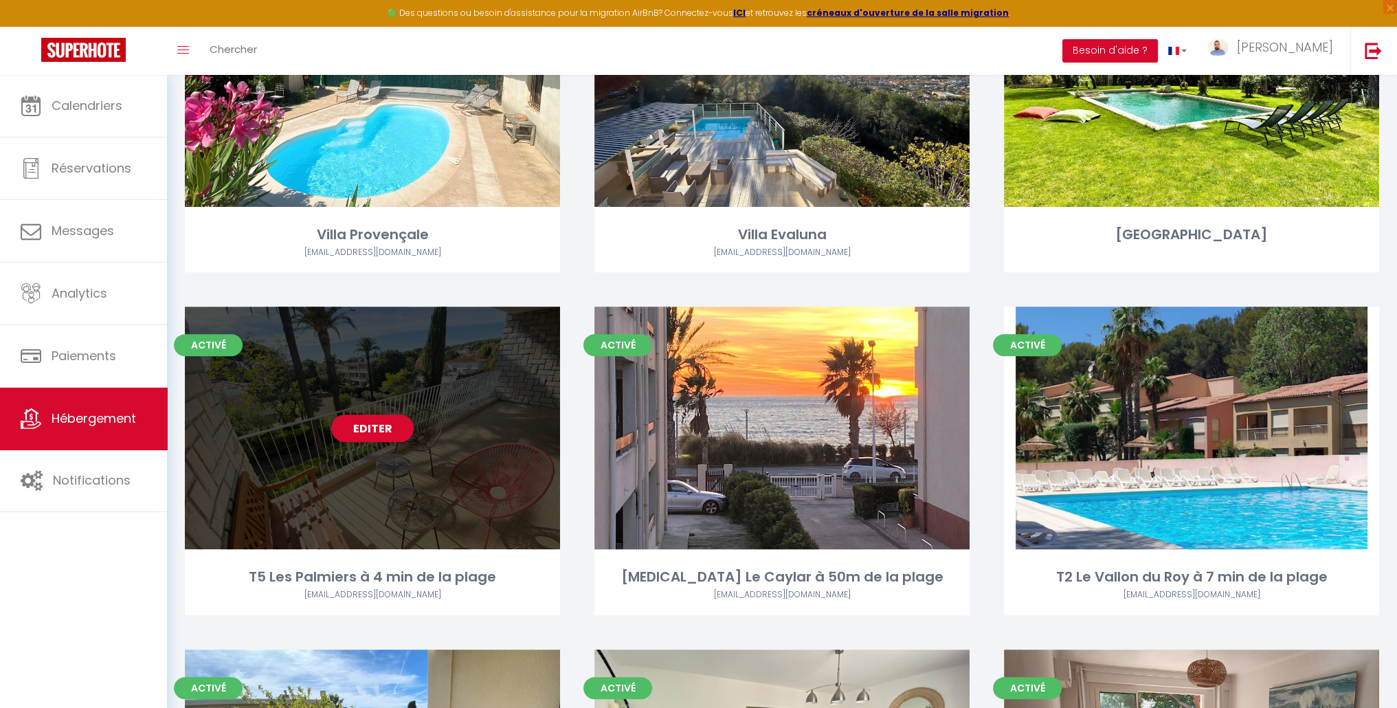
scroll to position [619, 0]
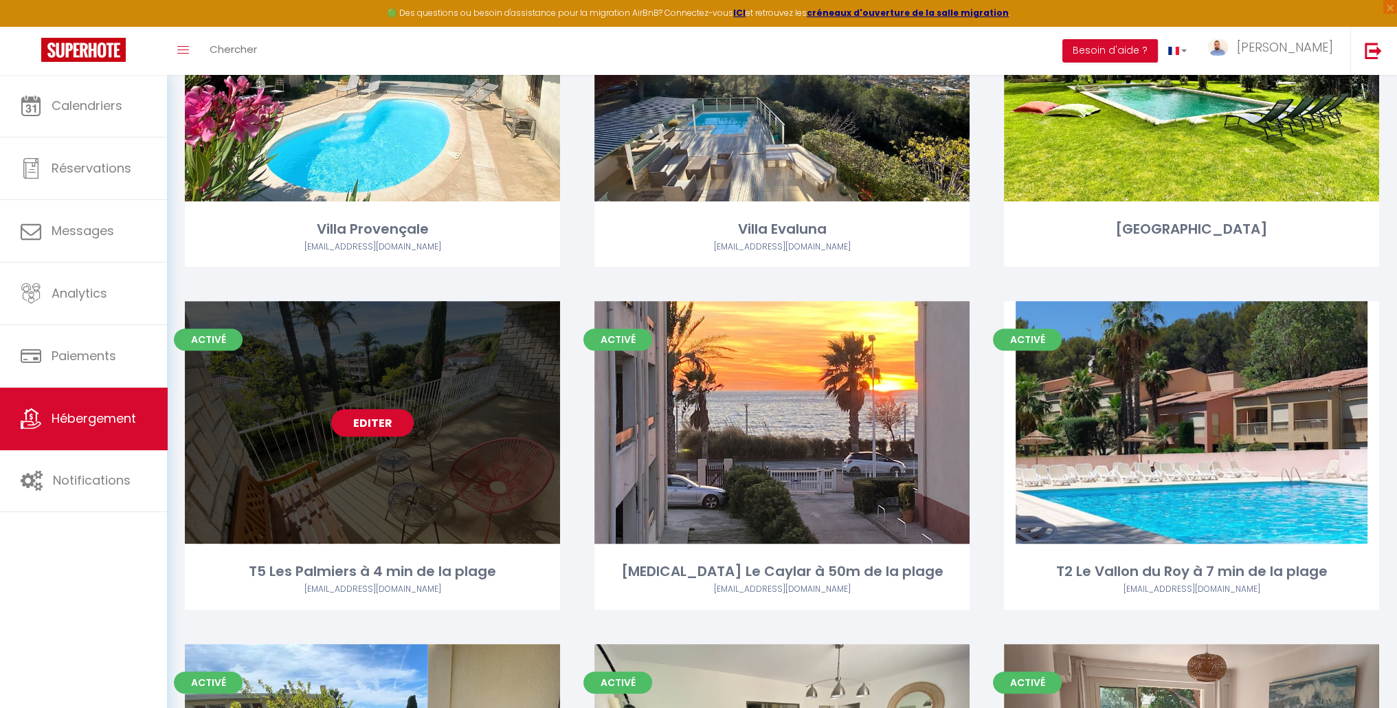
click at [370, 423] on link "Editer" at bounding box center [372, 422] width 82 height 27
select select "3"
select select "2"
select select "1"
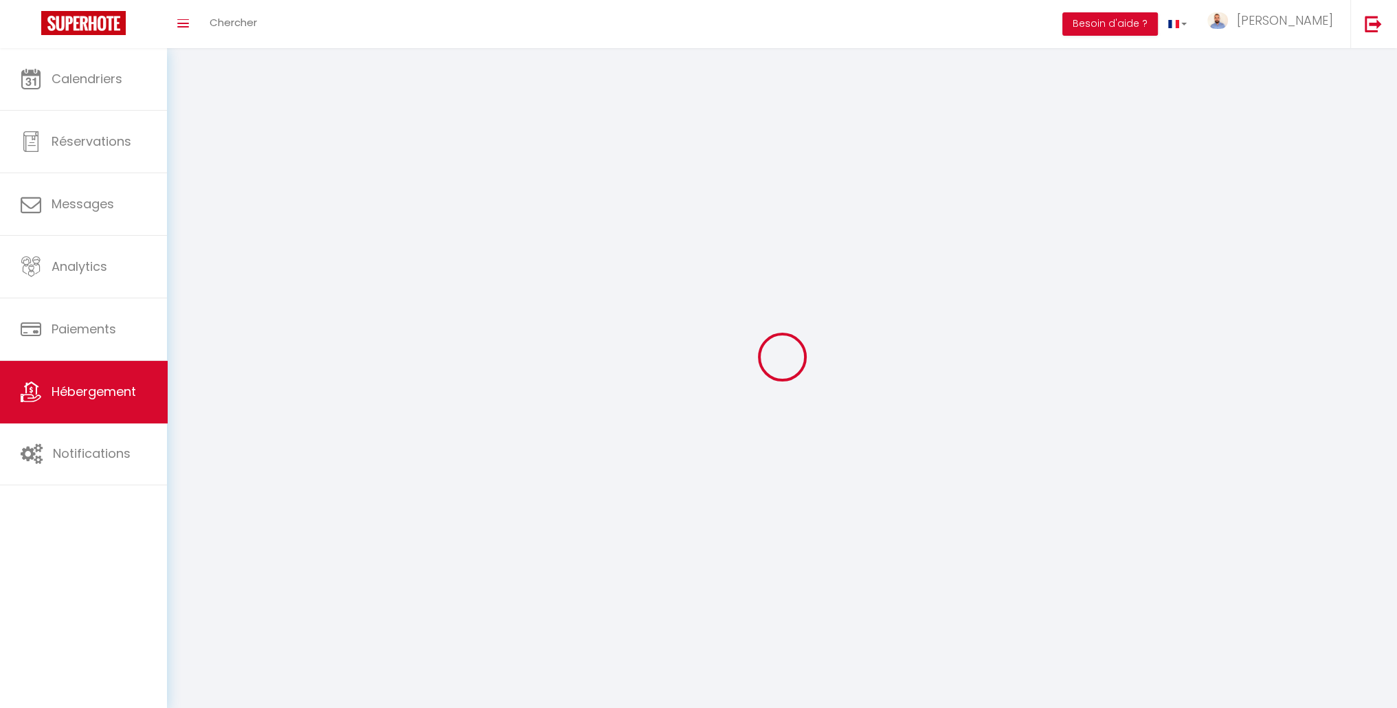
select select
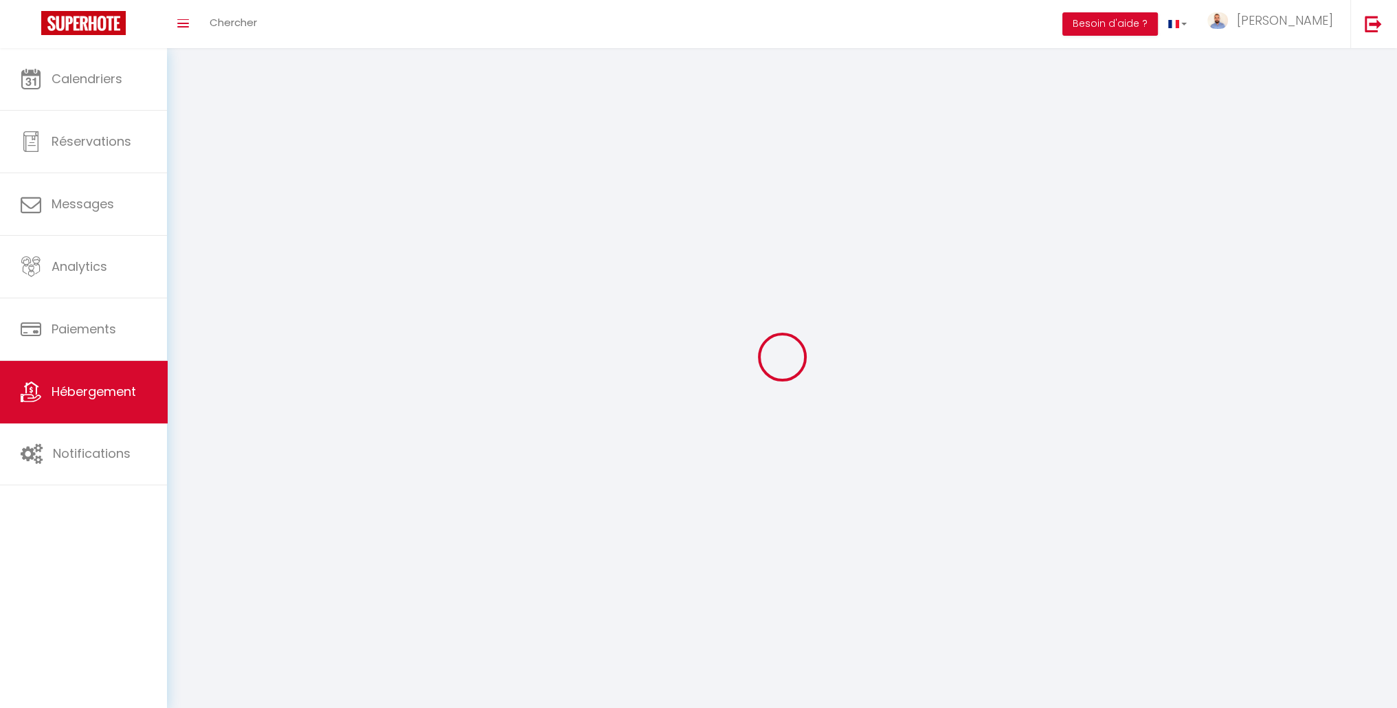
select select
checkbox input "false"
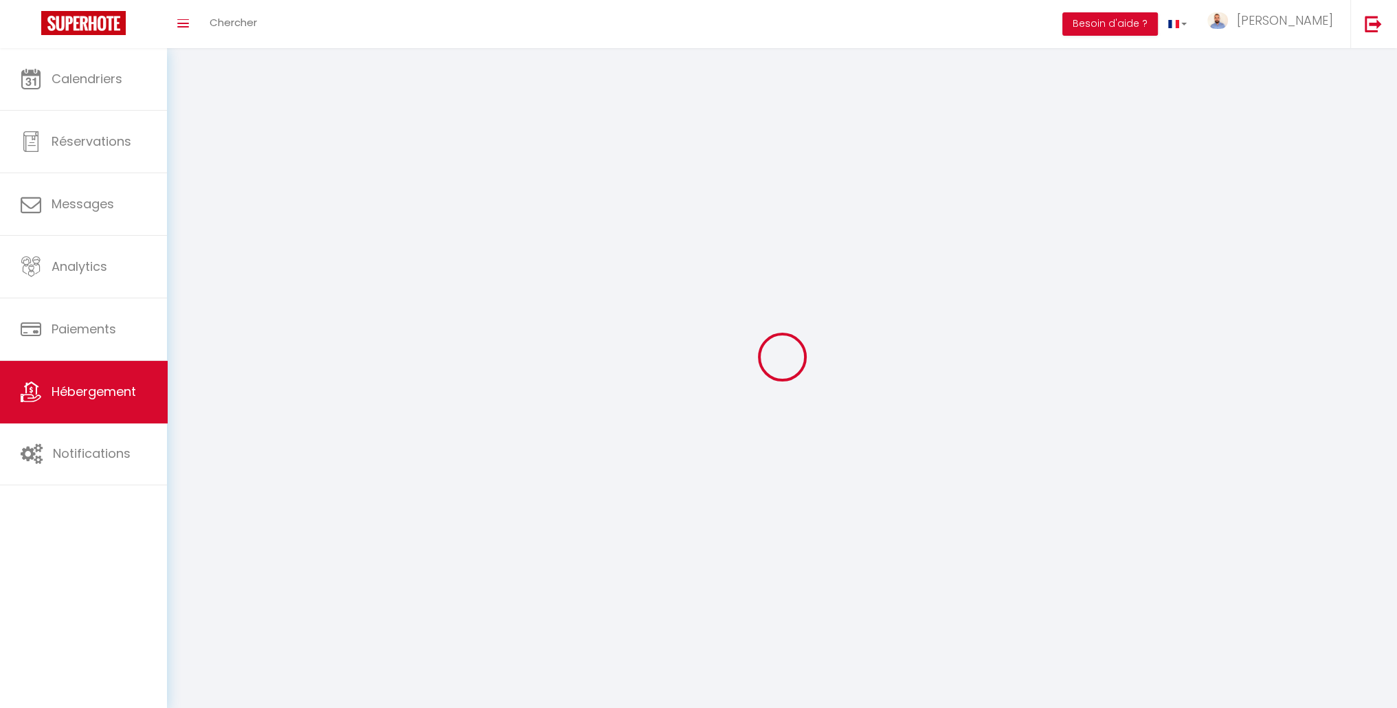
checkbox input "false"
select select
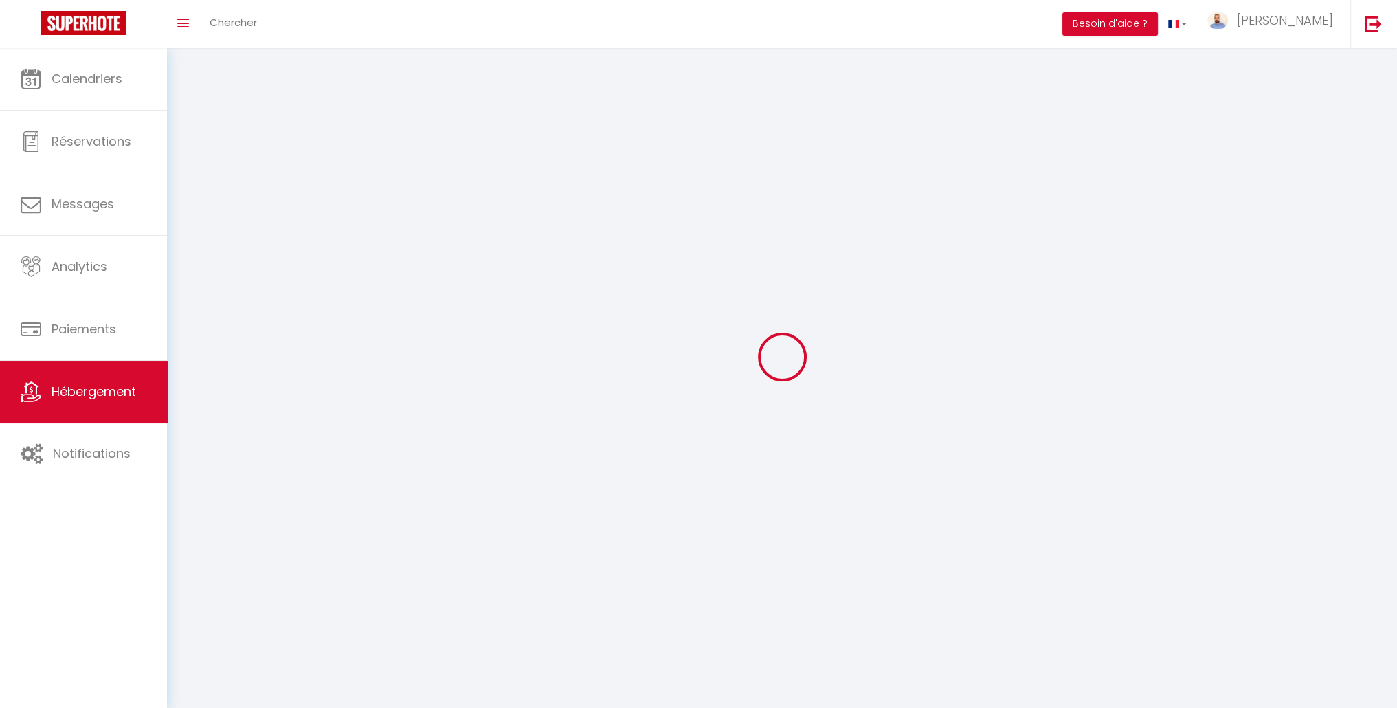
select select
checkbox input "false"
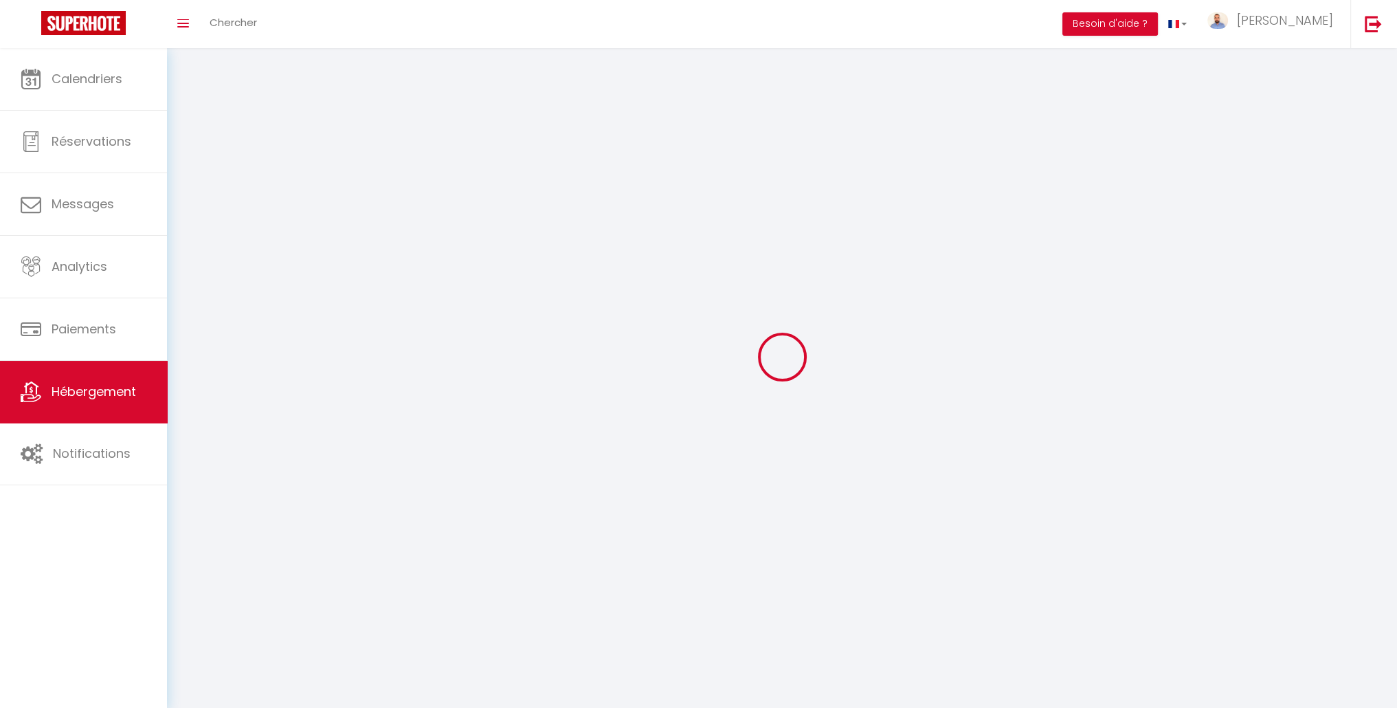
checkbox input "false"
select select
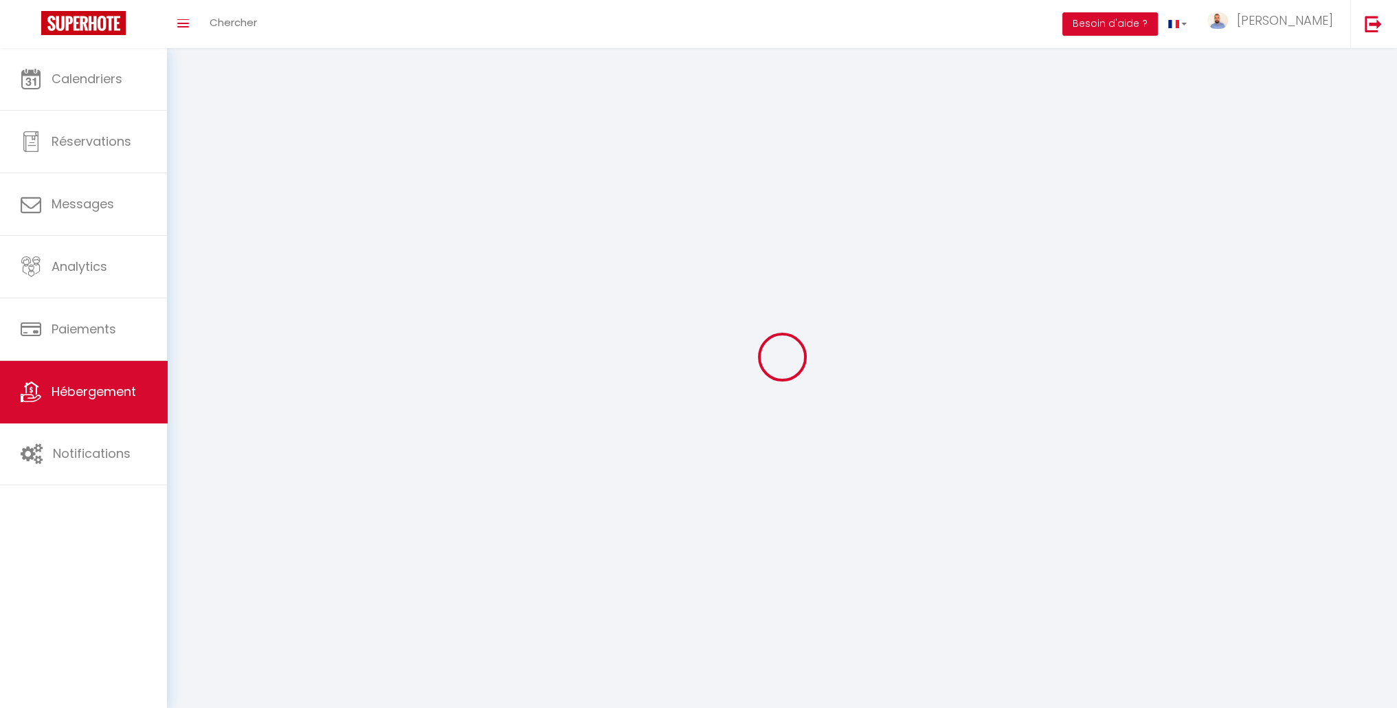
select select "1"
select select
select select "28"
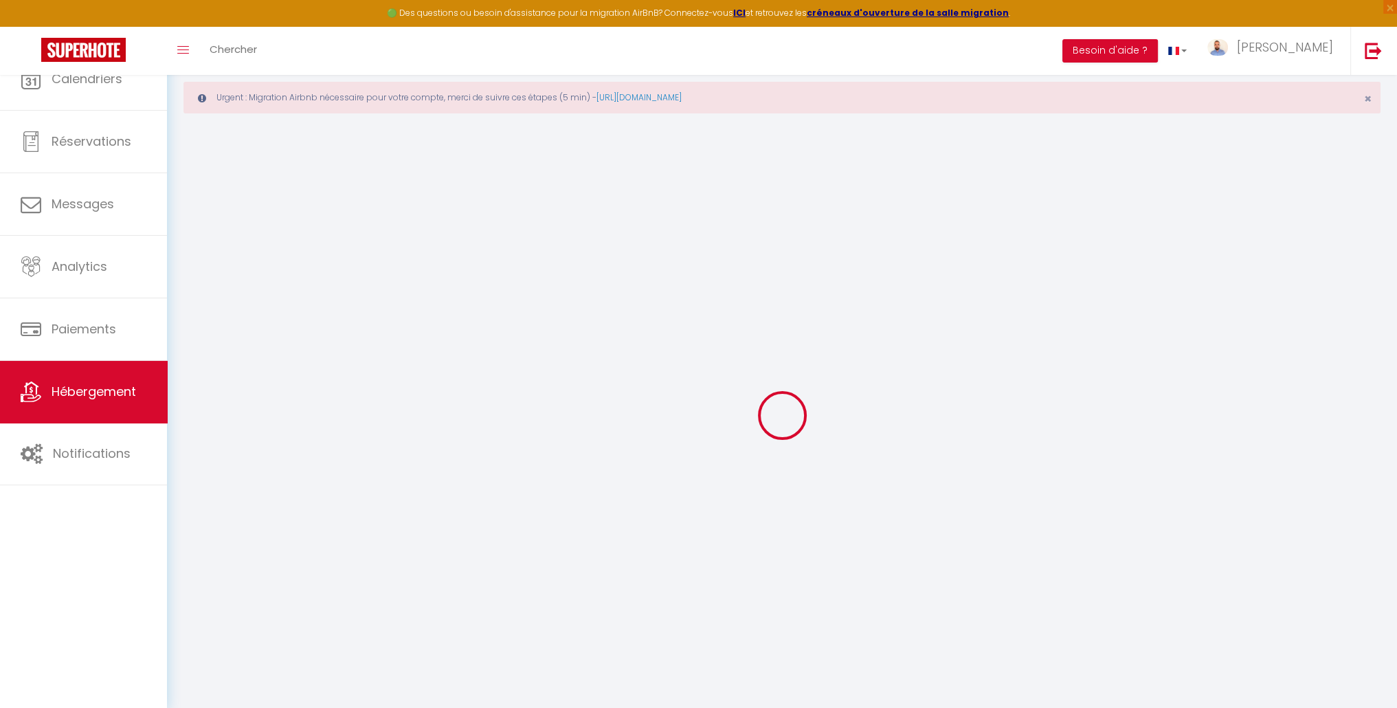
select select
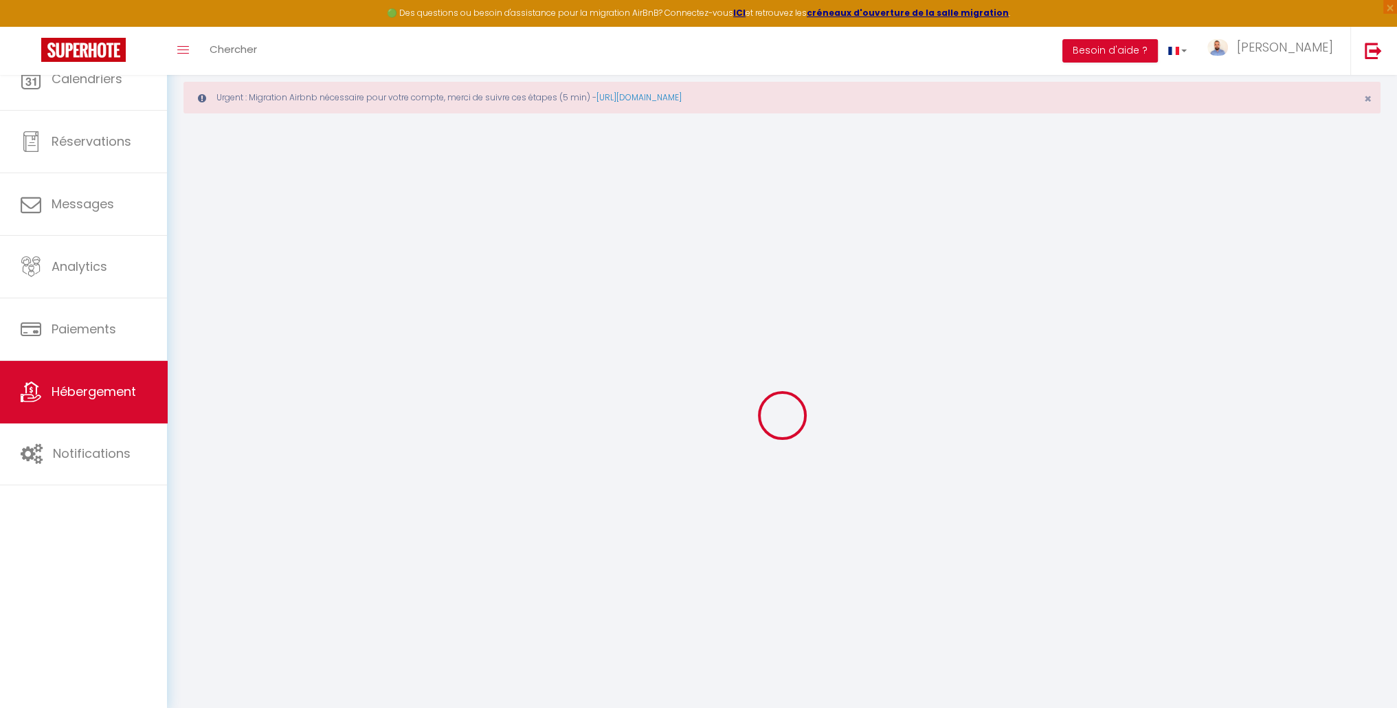
select select
checkbox input "false"
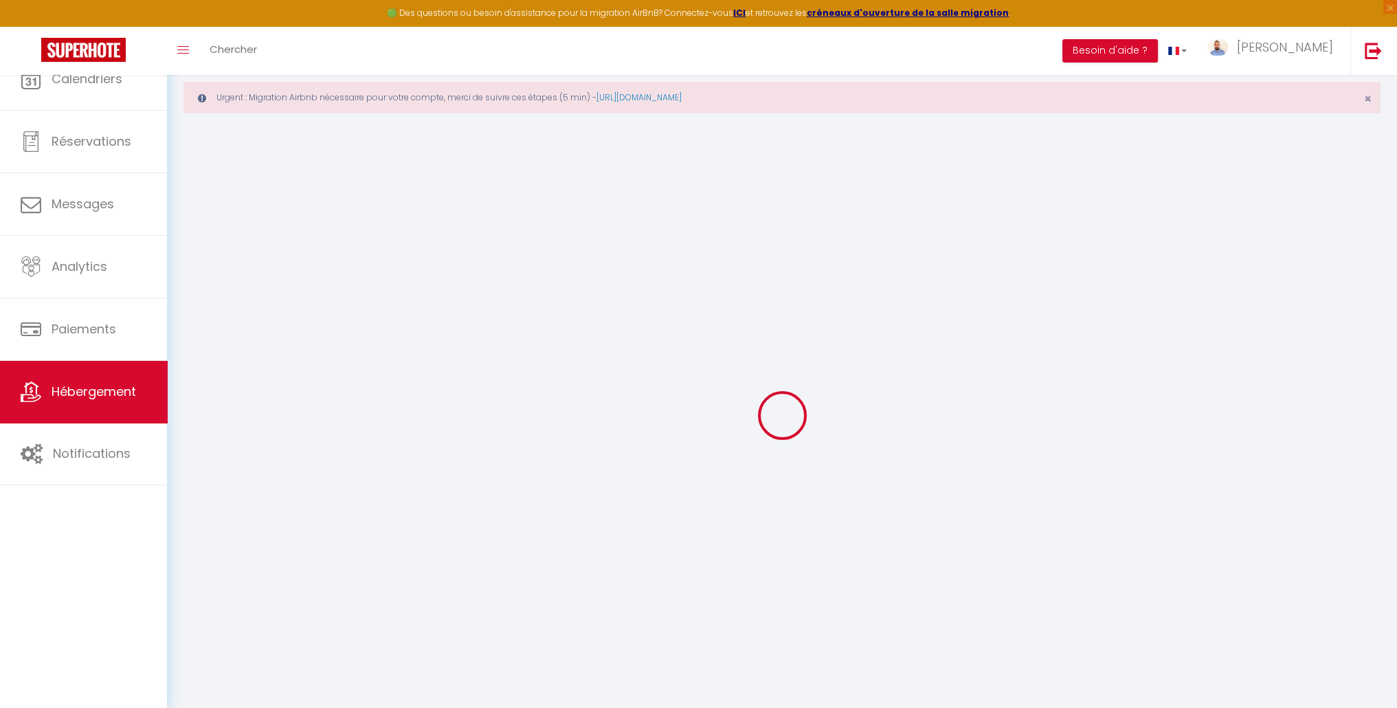
select select
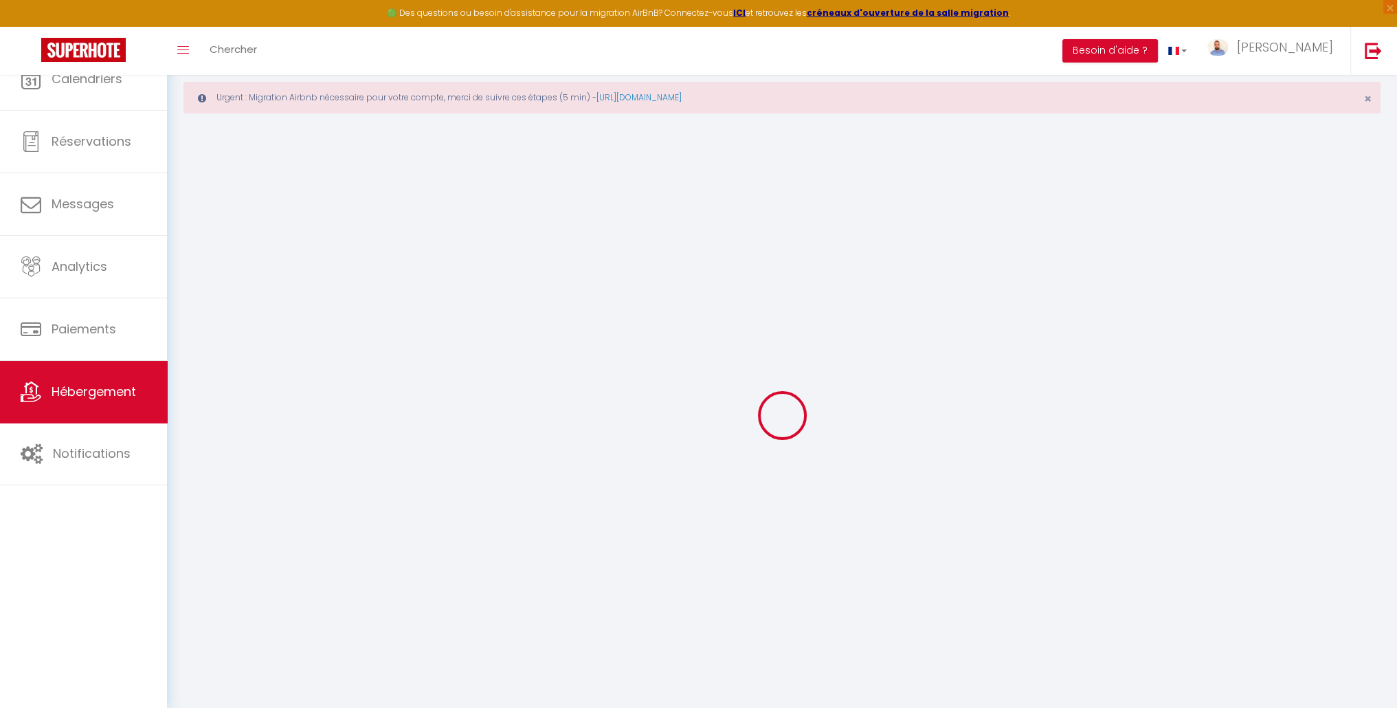
select select
checkbox input "false"
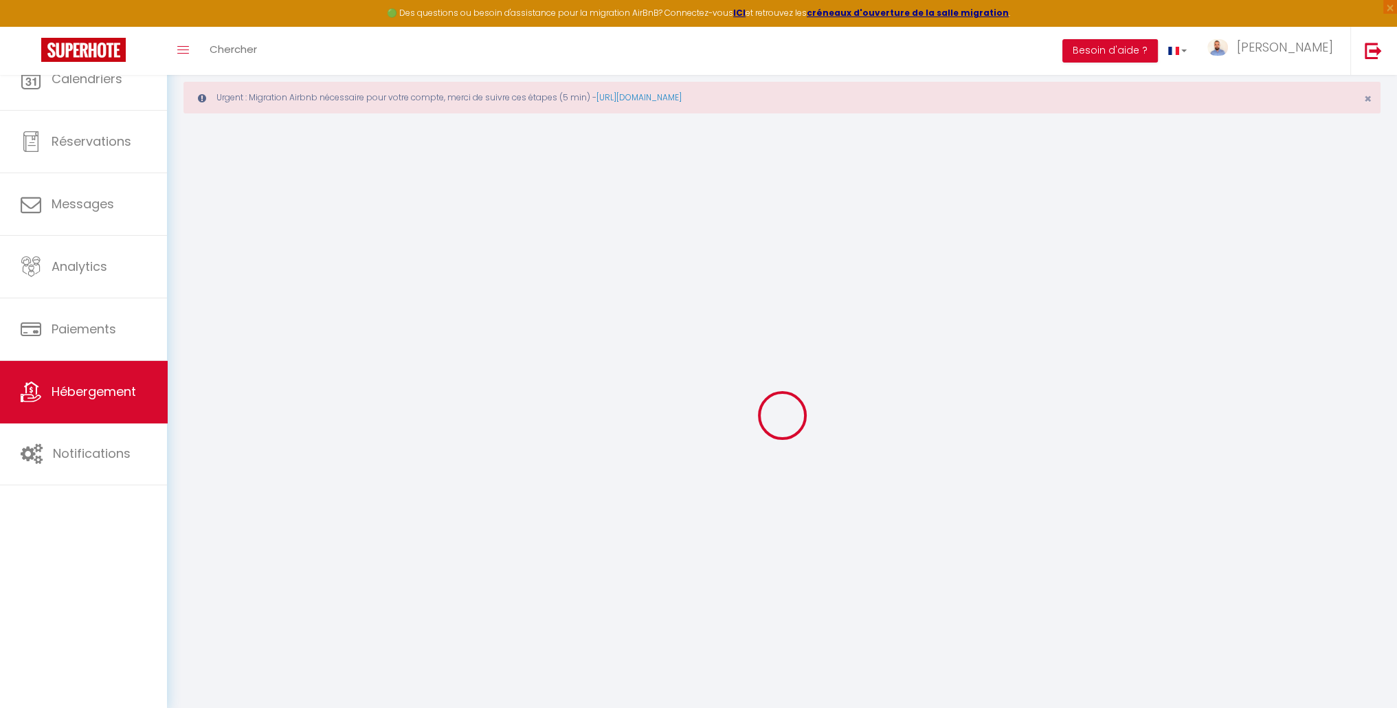
checkbox input "false"
select select
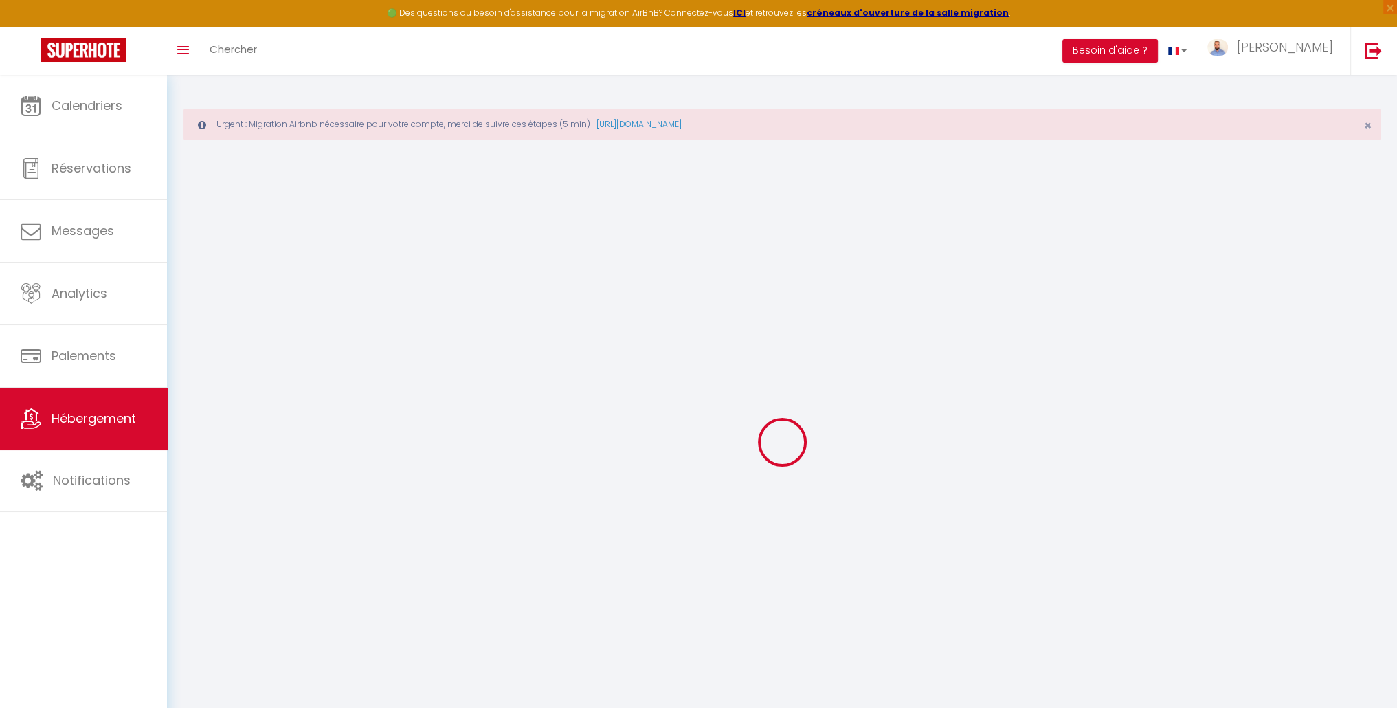
select select
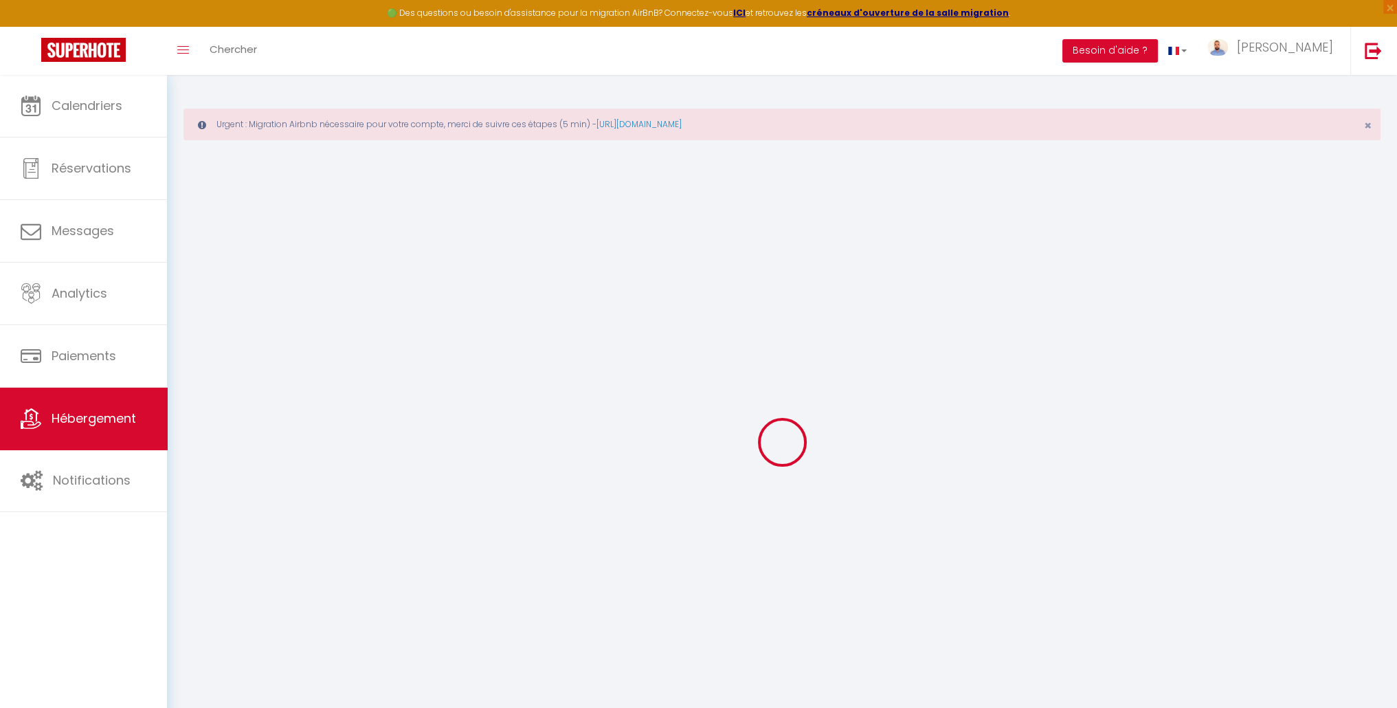
select select
checkbox input "false"
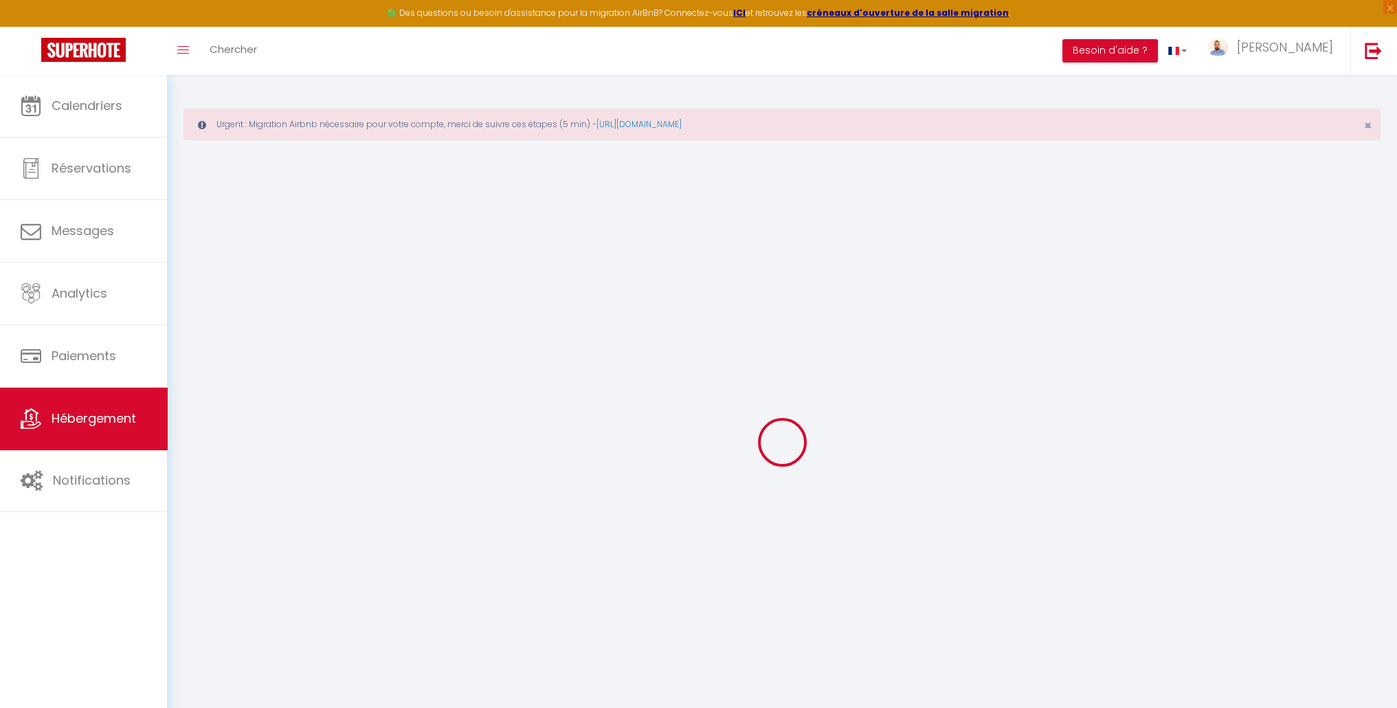
select select
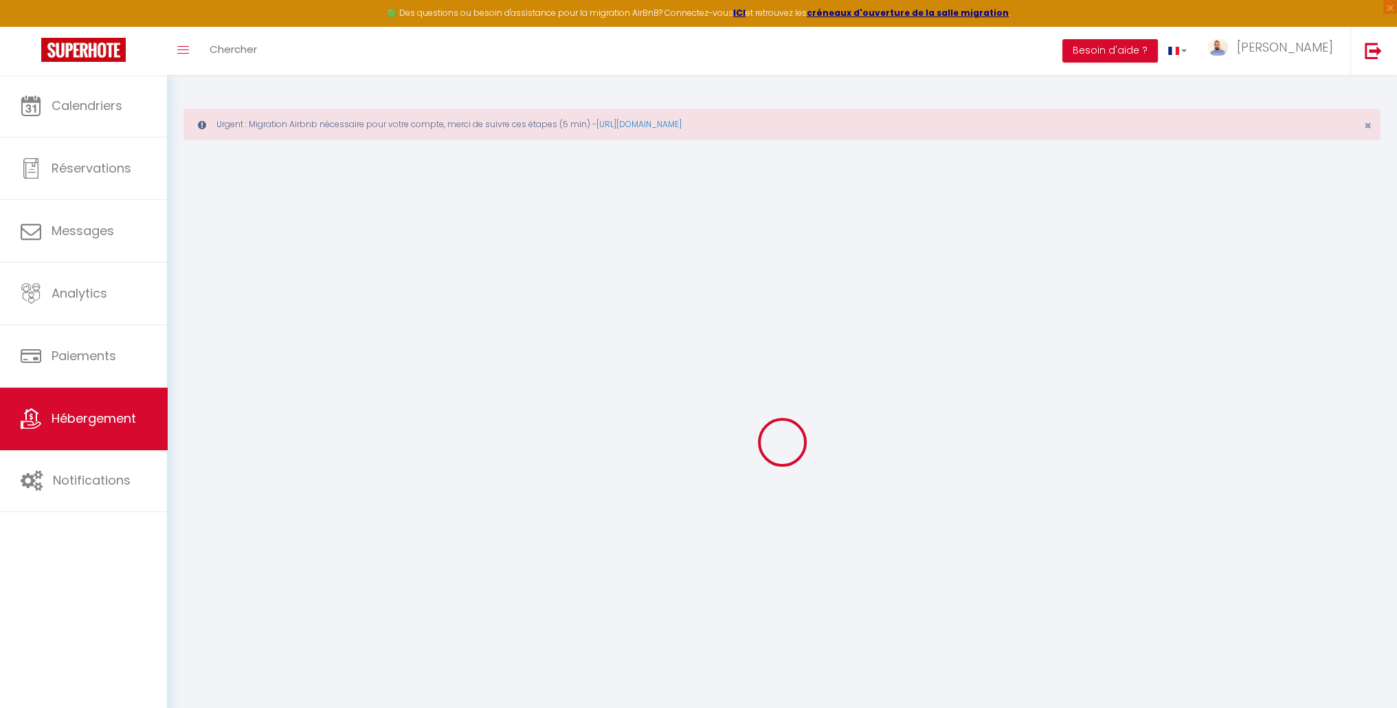
select select
checkbox input "false"
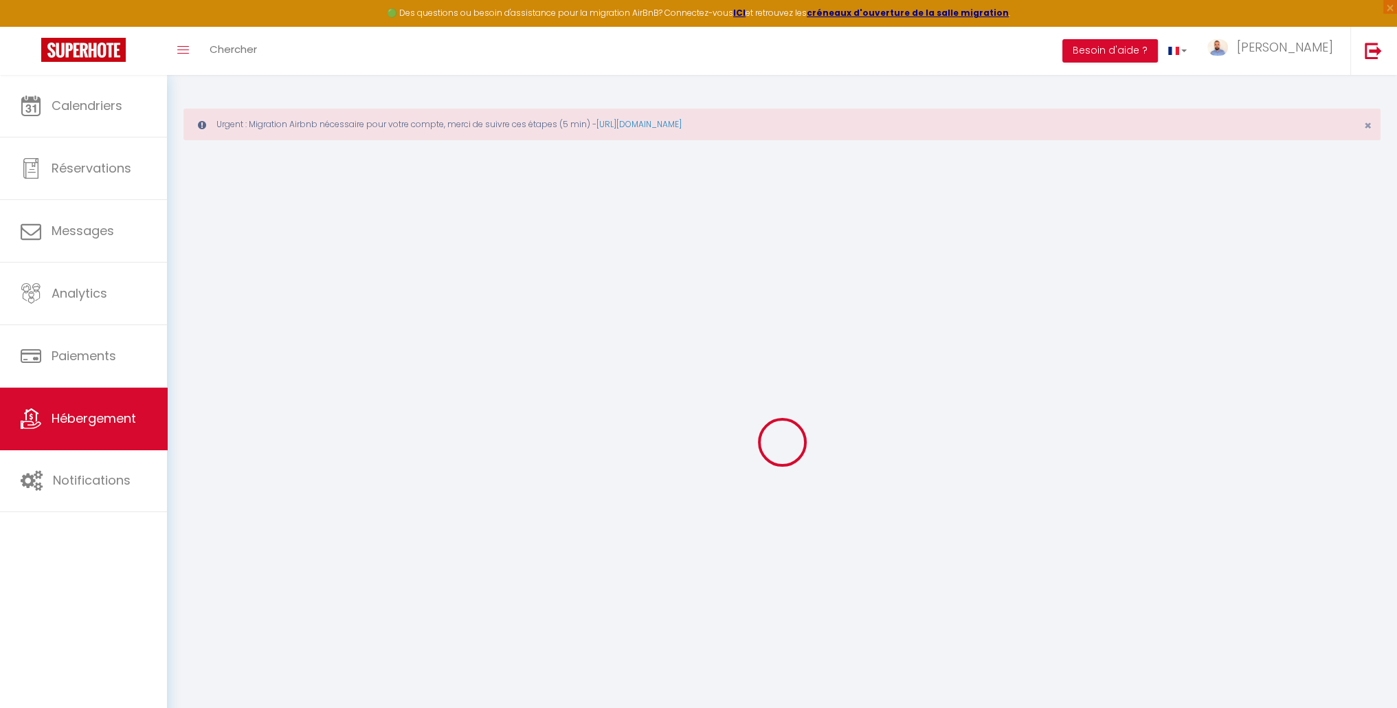
checkbox input "false"
select select
type input "T5 Les Palmiers à 4 min de la plage"
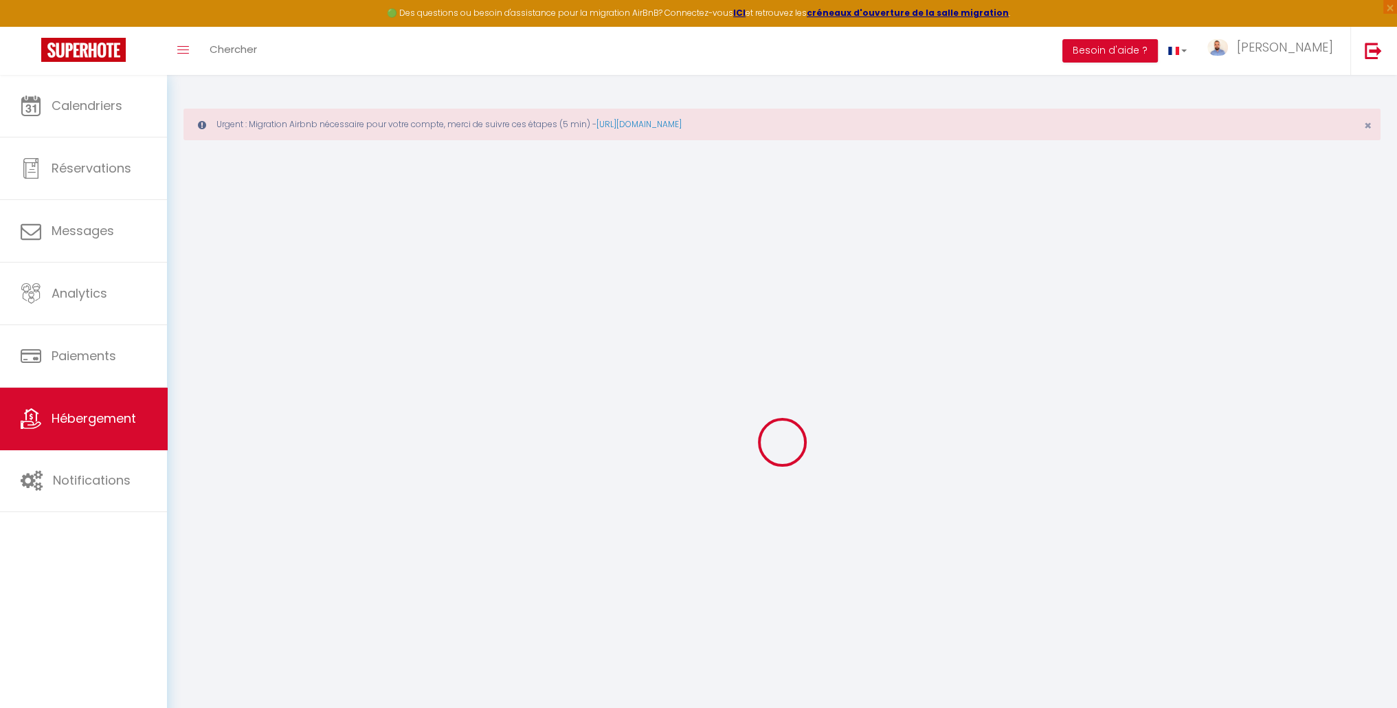
type input "Samuel"
type input "Cotte"
type input "Allée des palmiers"
type input "83270"
type input "Saint Cyr Sur Mer"
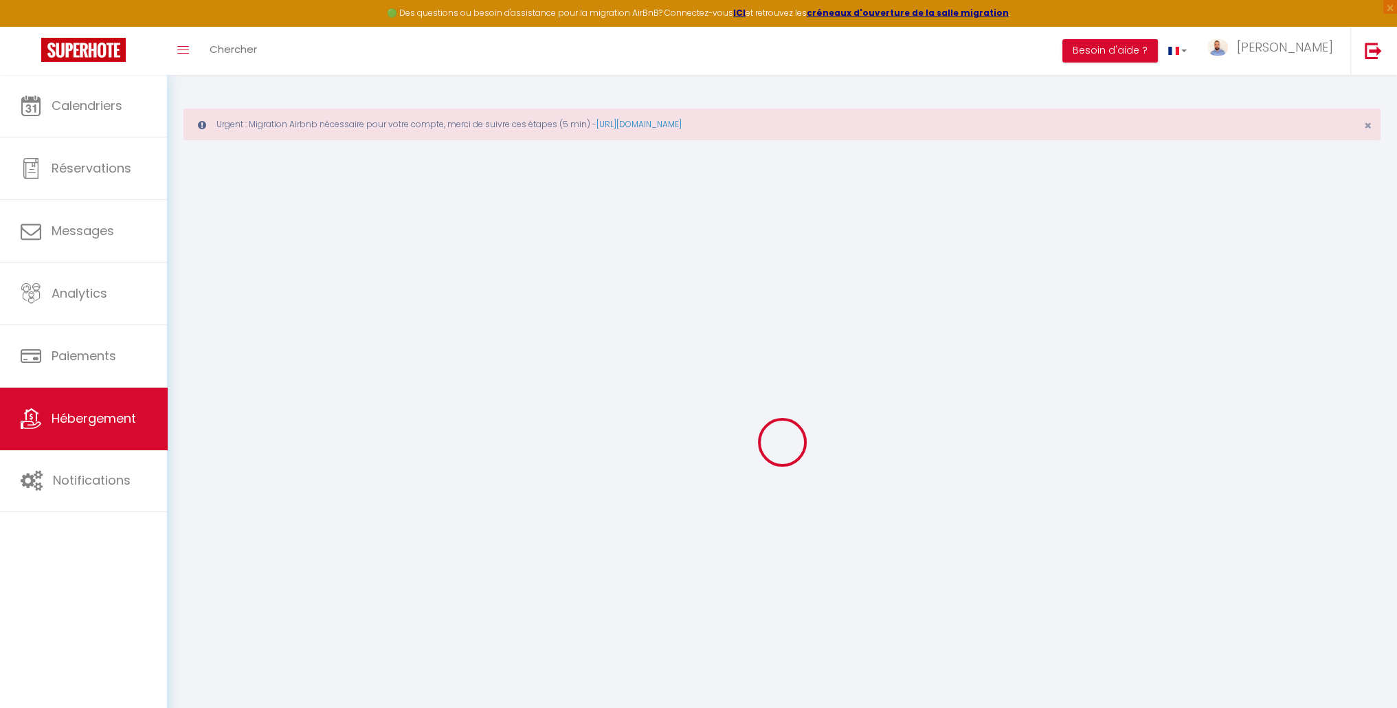
select select "8"
select select "4"
select select "2"
type input "150"
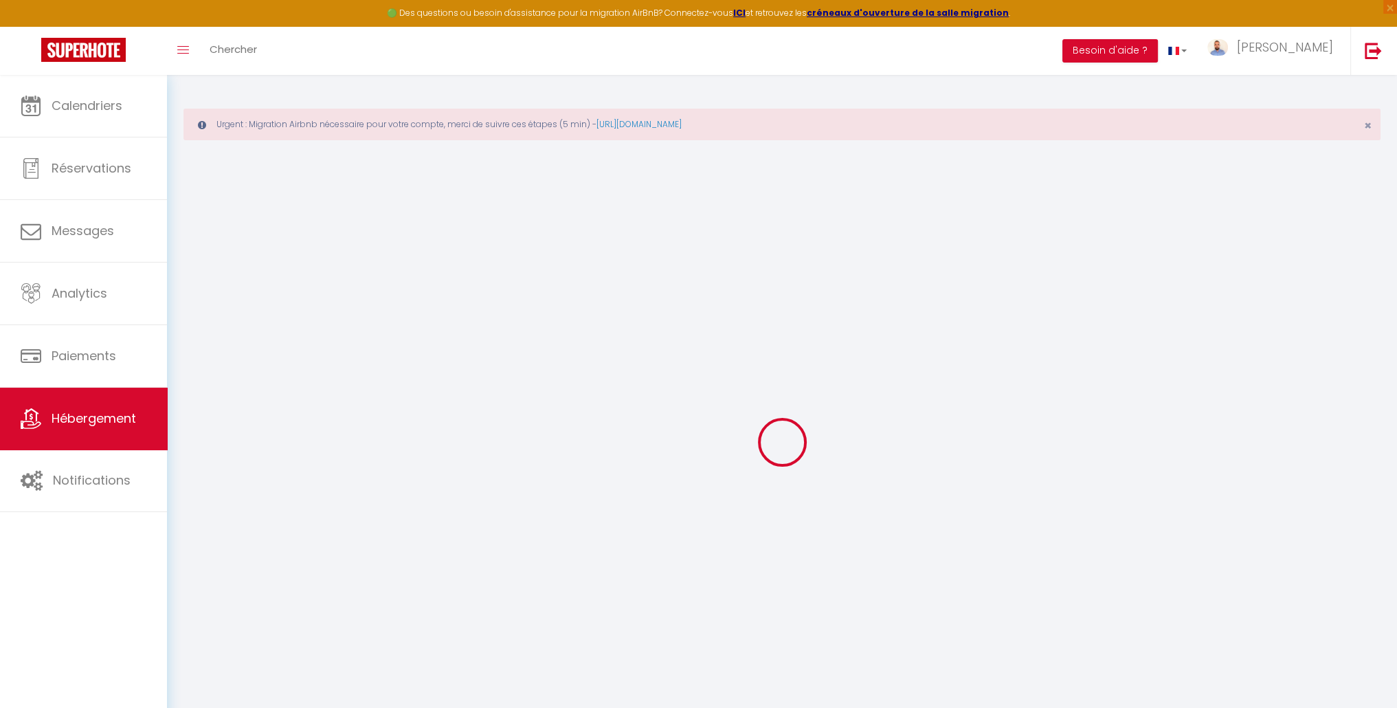
type input "4.32"
type input "100000"
type input "600"
type input "10"
select select
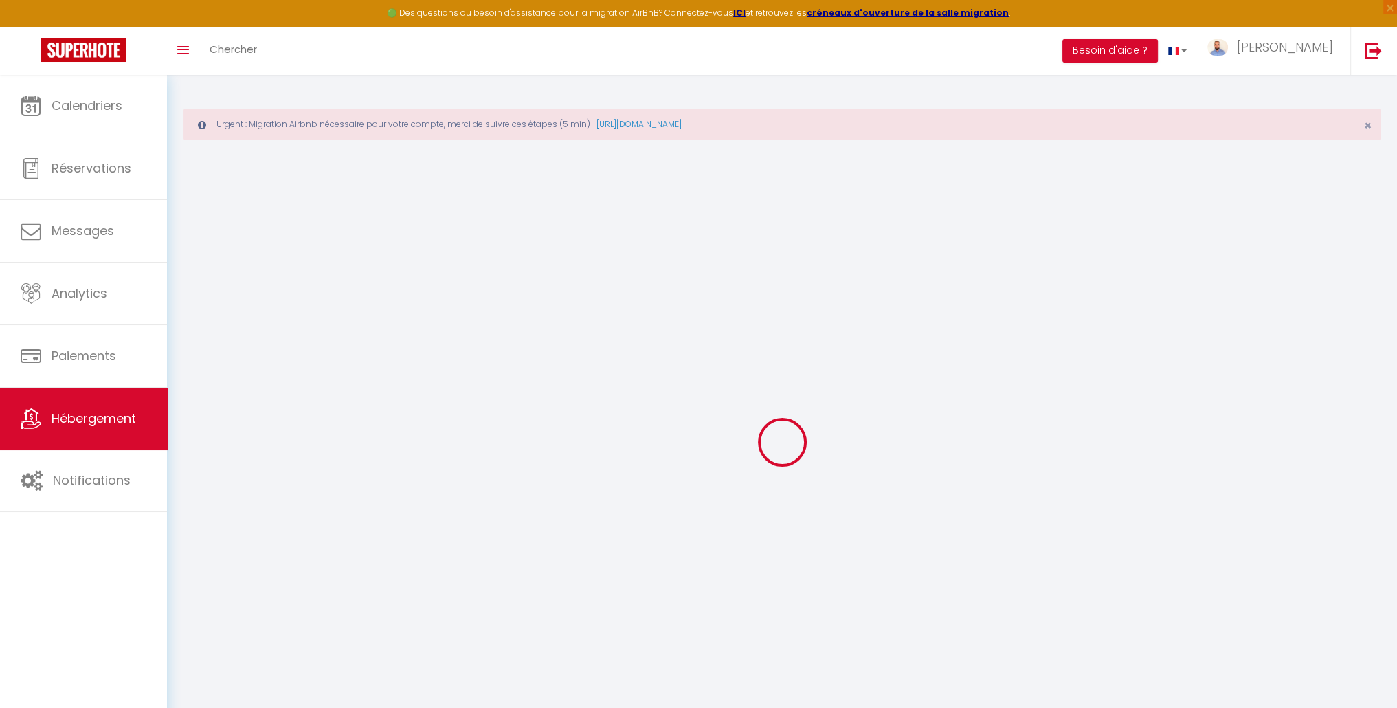
select select
type input "12 Allée des Palmiers - Saint Cyr Sur Mer 83270"
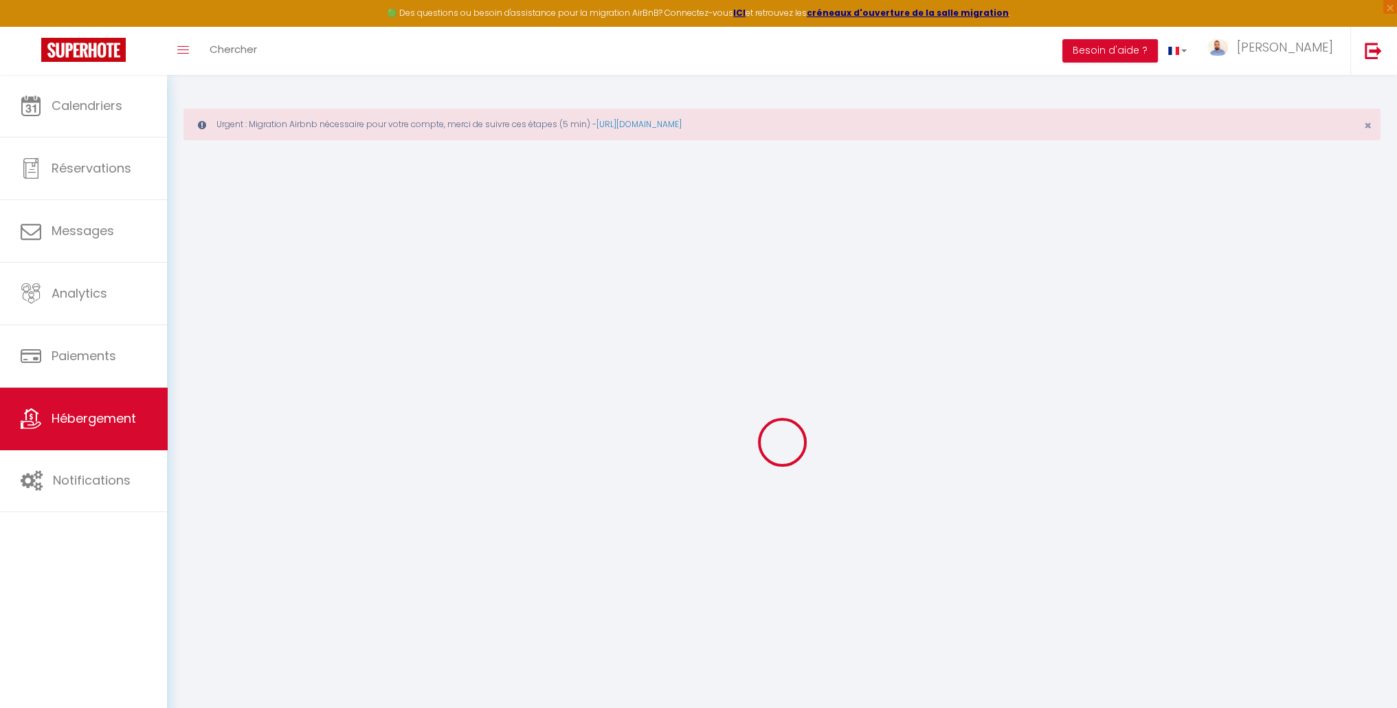
type input "83270"
type input "Saint-Cyr-sur-Mer"
type input "[EMAIL_ADDRESS][DOMAIN_NAME]"
select select "10992"
checkbox input "false"
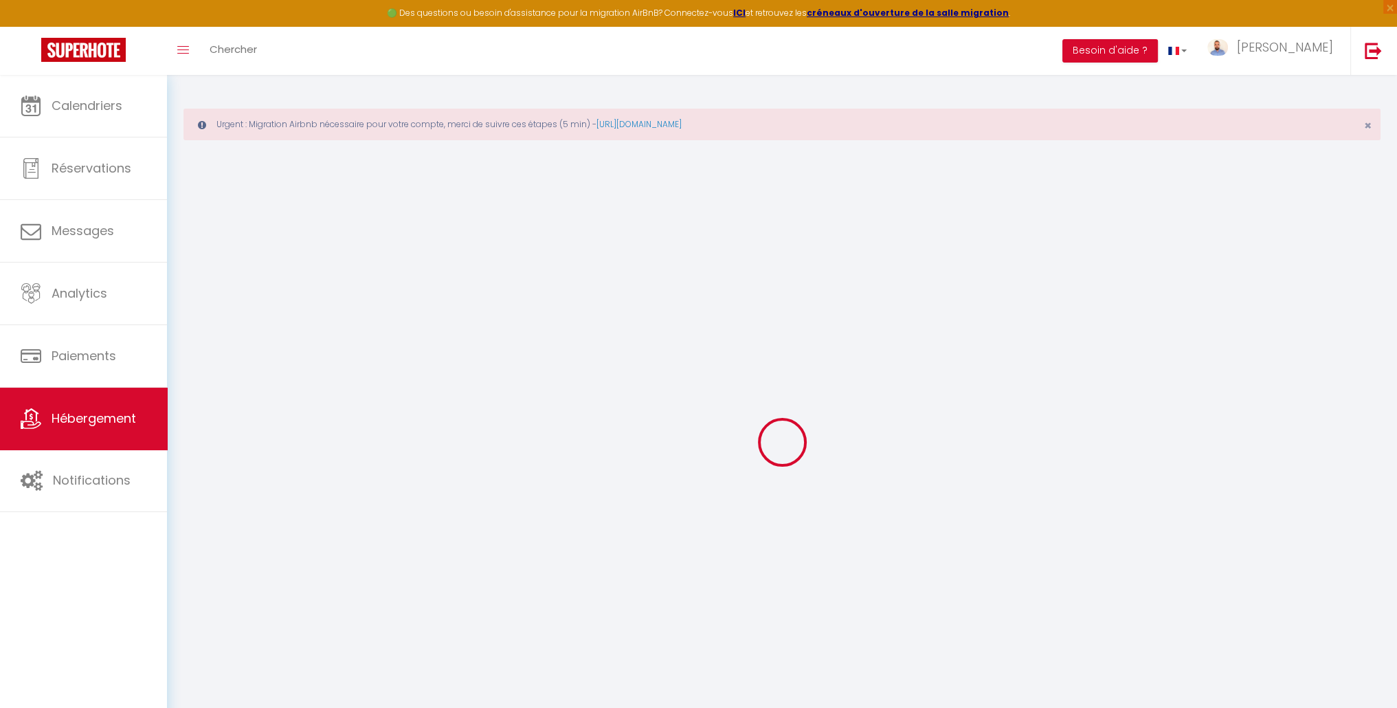
checkbox input "false"
radio input "true"
type input "0"
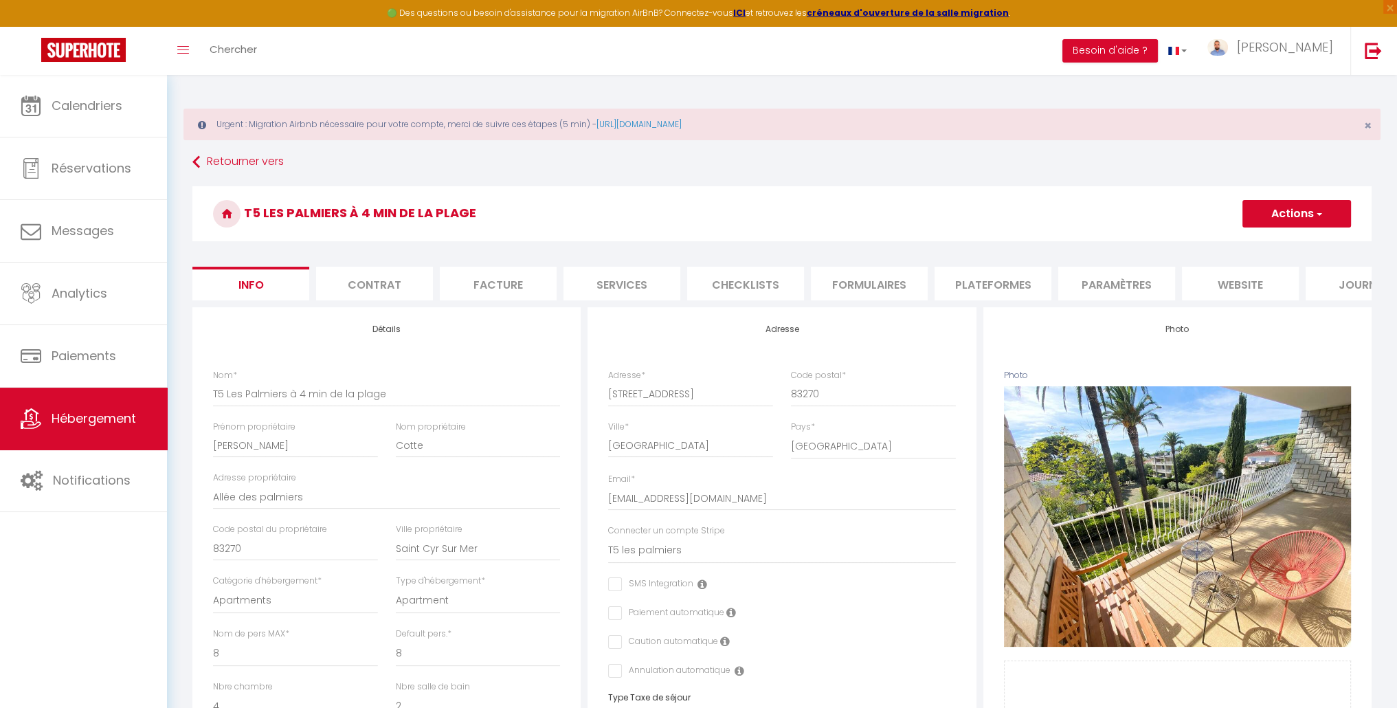
click at [684, 260] on form "T5 Les Palmiers à 4 min de la plage Actions Enregistrer Dupliquer Supprimer Imp…" at bounding box center [781, 710] width 1179 height 1048
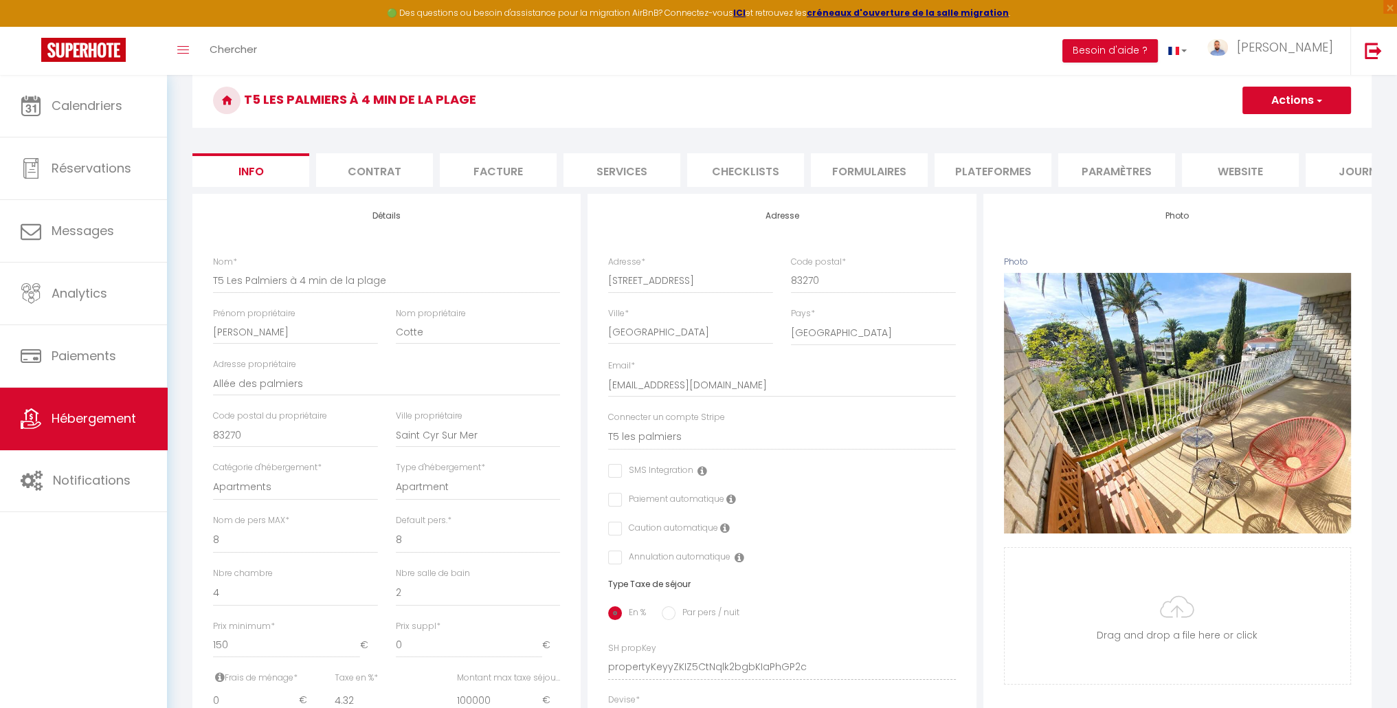
scroll to position [69, 0]
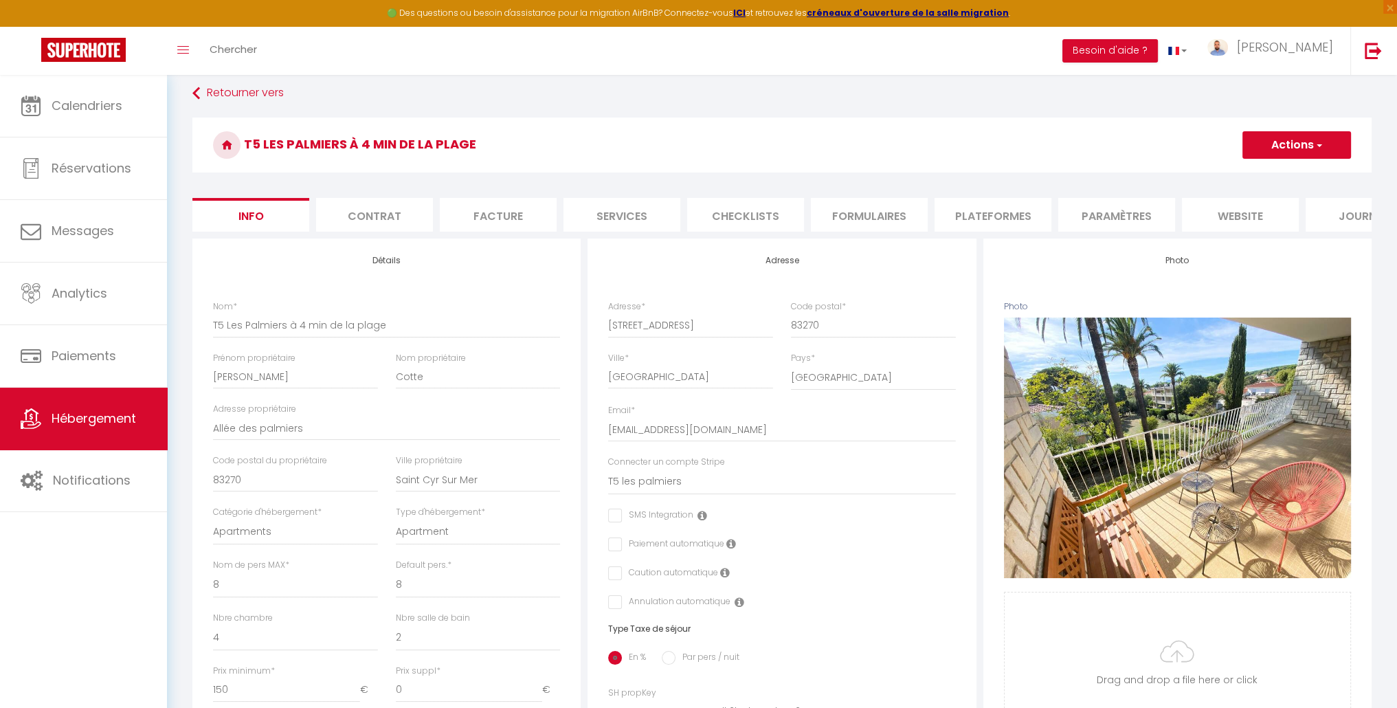
click at [528, 216] on li "Facture" at bounding box center [498, 215] width 117 height 34
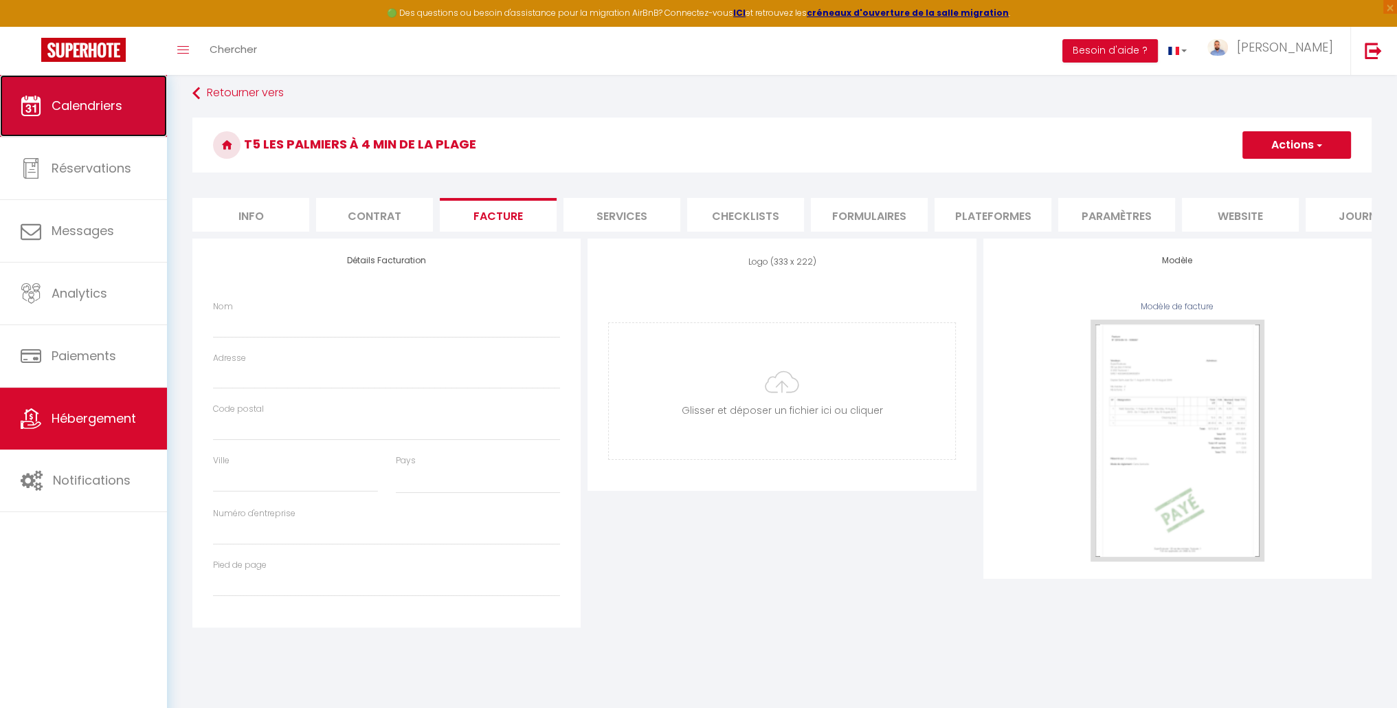
click at [107, 107] on span "Calendriers" at bounding box center [87, 105] width 71 height 17
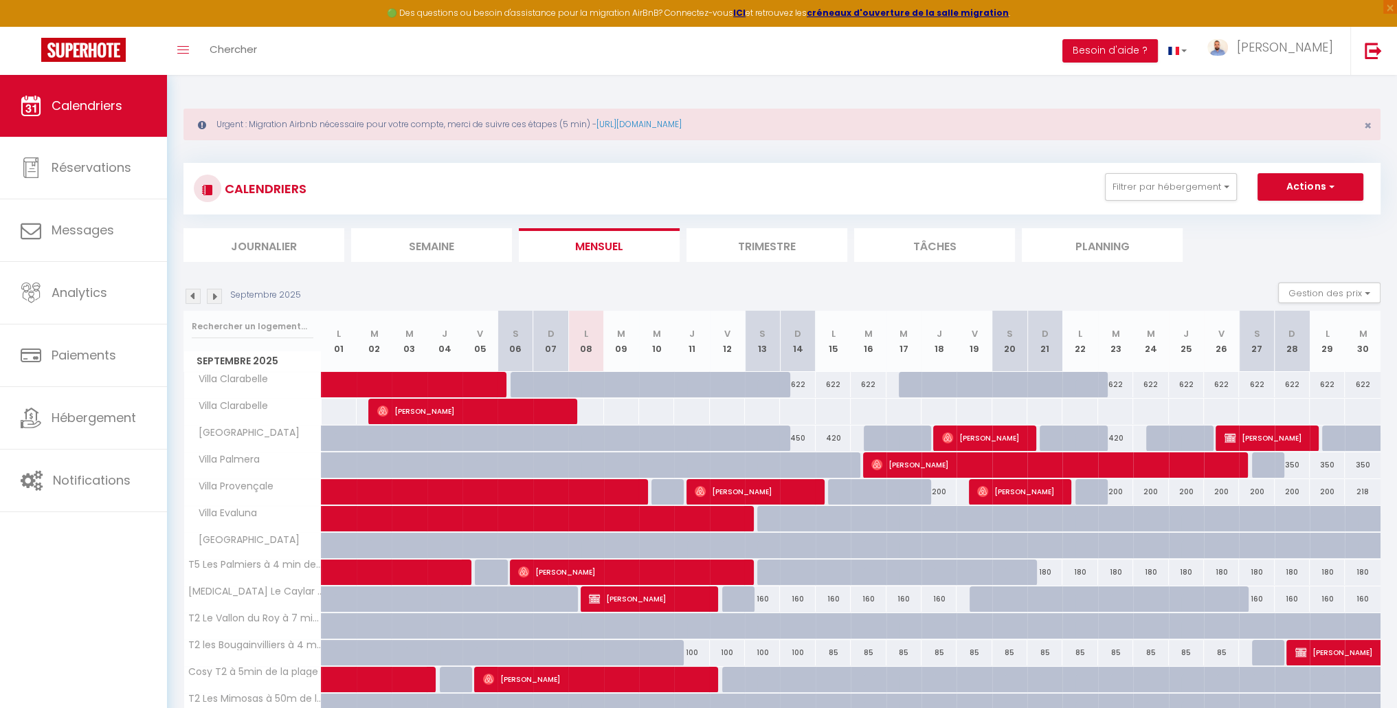
click at [212, 299] on img at bounding box center [214, 296] width 15 height 15
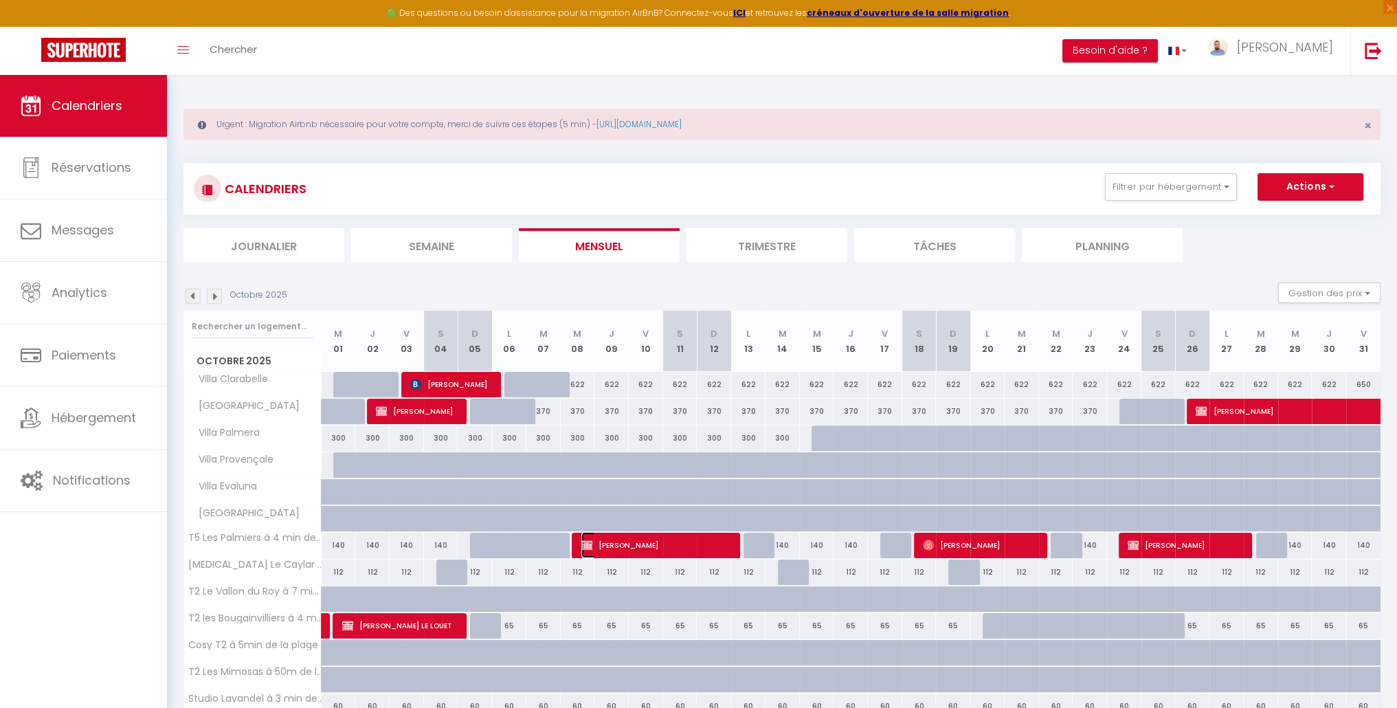
click at [642, 544] on span "[PERSON_NAME]" at bounding box center [655, 545] width 149 height 26
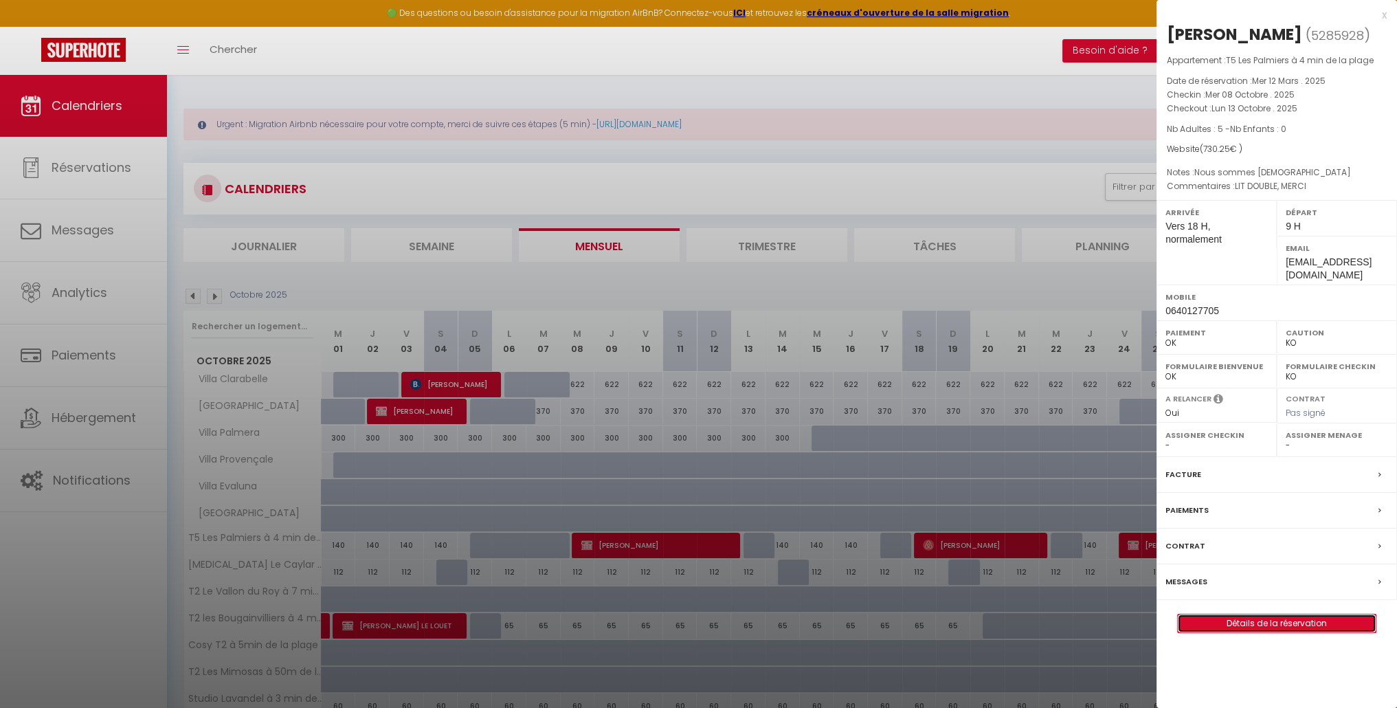
click at [1234, 618] on link "Détails de la réservation" at bounding box center [1277, 623] width 198 height 18
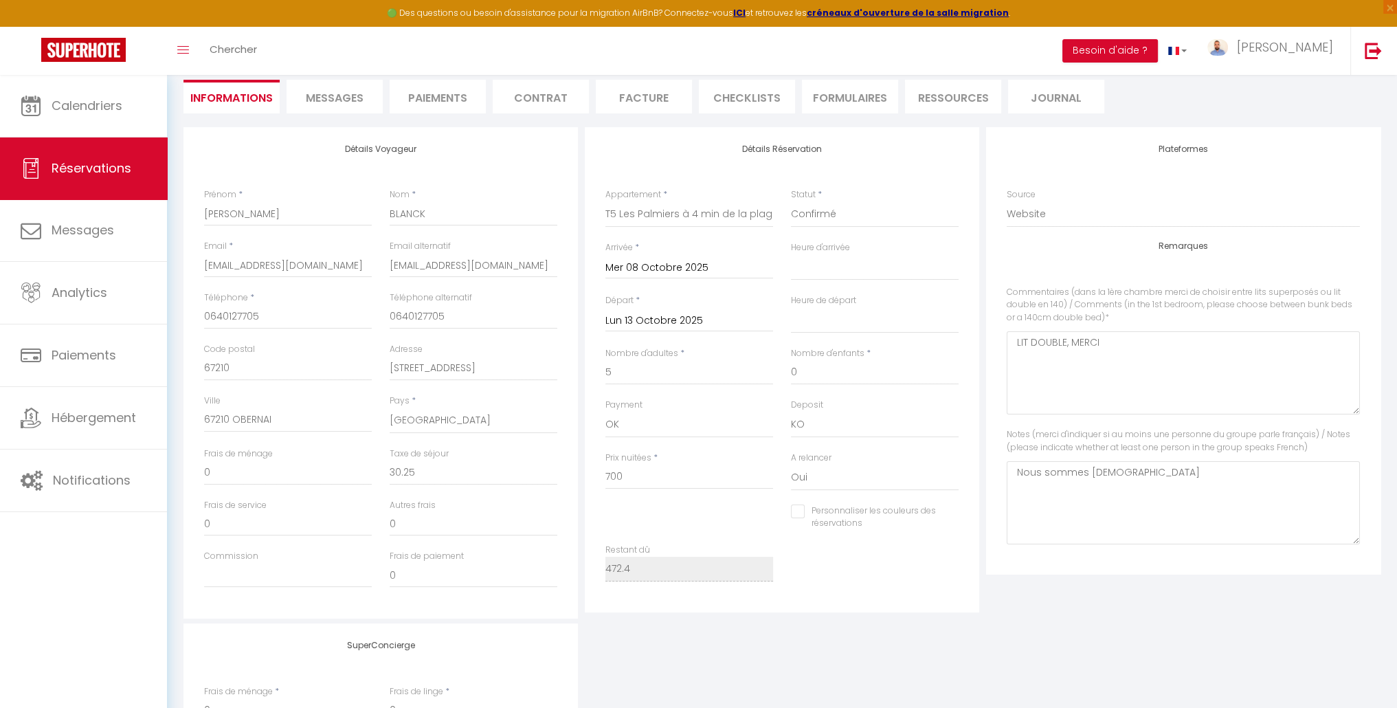
scroll to position [171, 0]
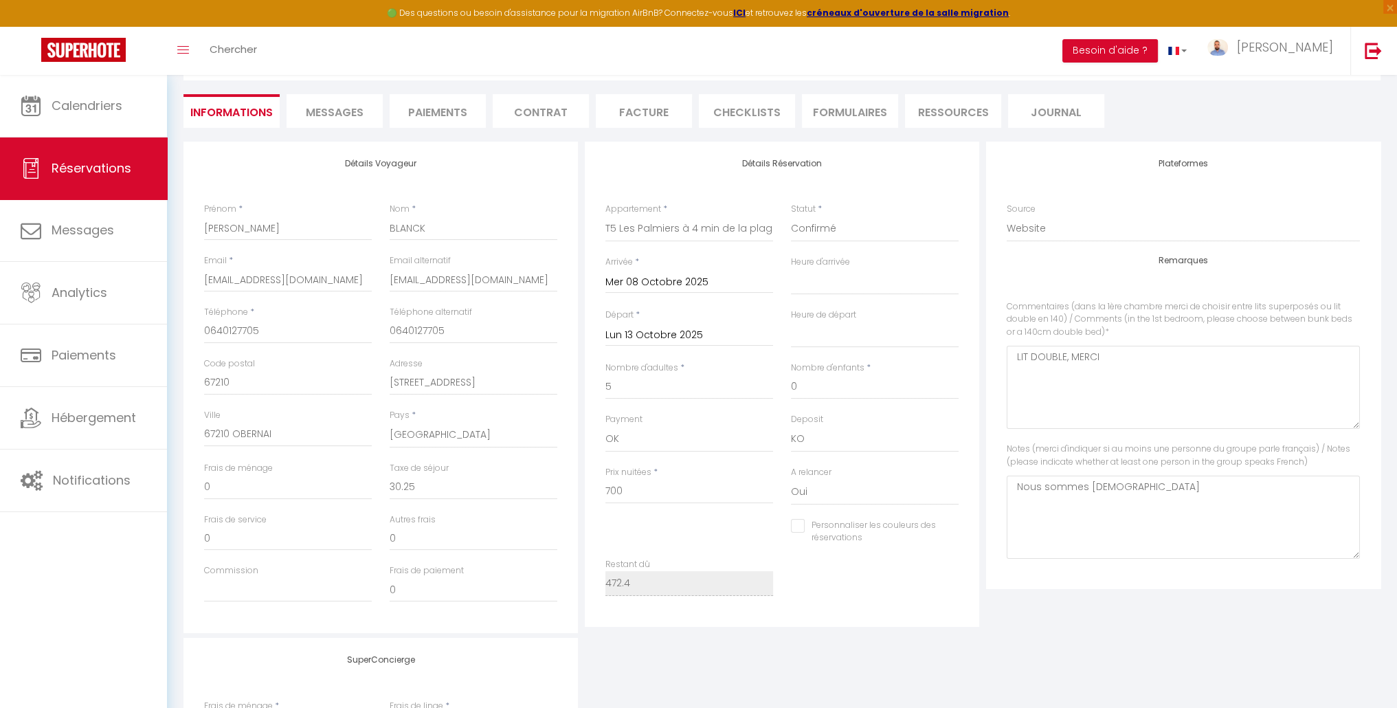
click at [705, 277] on input "Mer 08 Octobre 2025" at bounding box center [689, 283] width 168 height 18
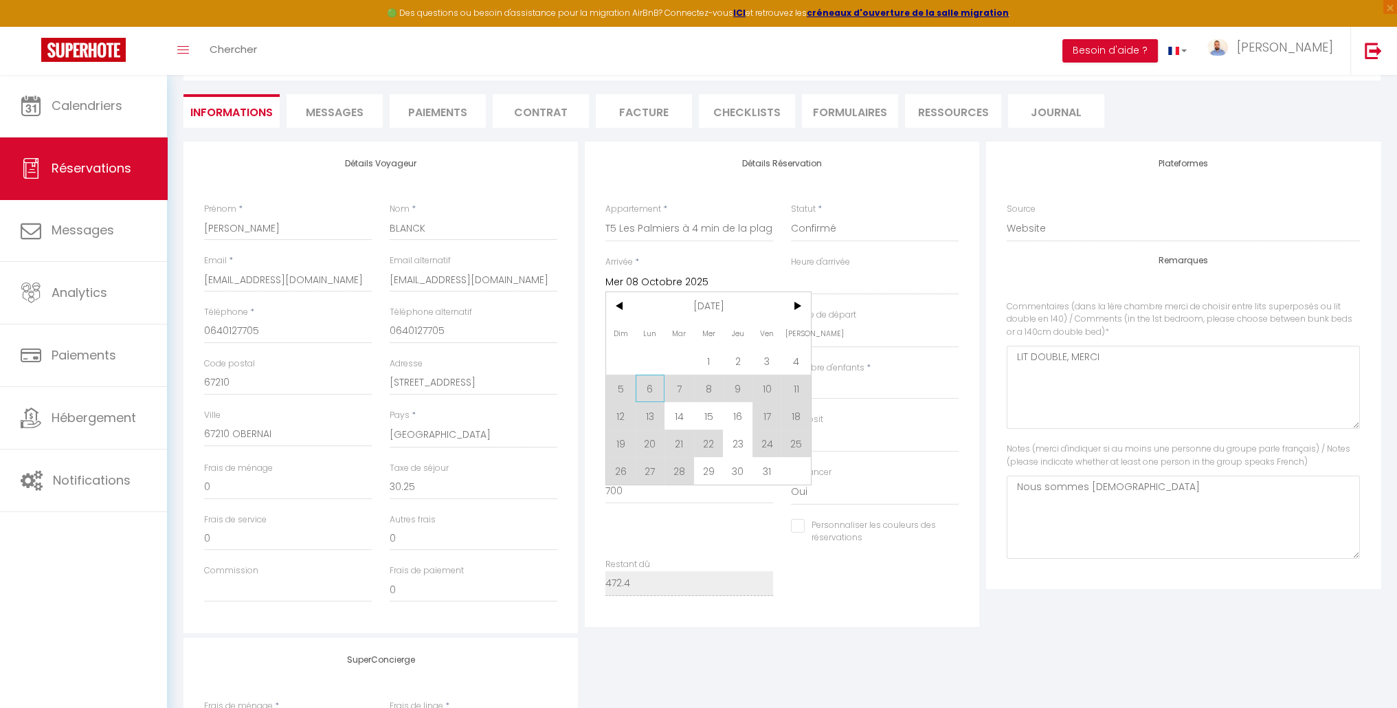
click at [646, 391] on span "6" at bounding box center [651, 388] width 30 height 27
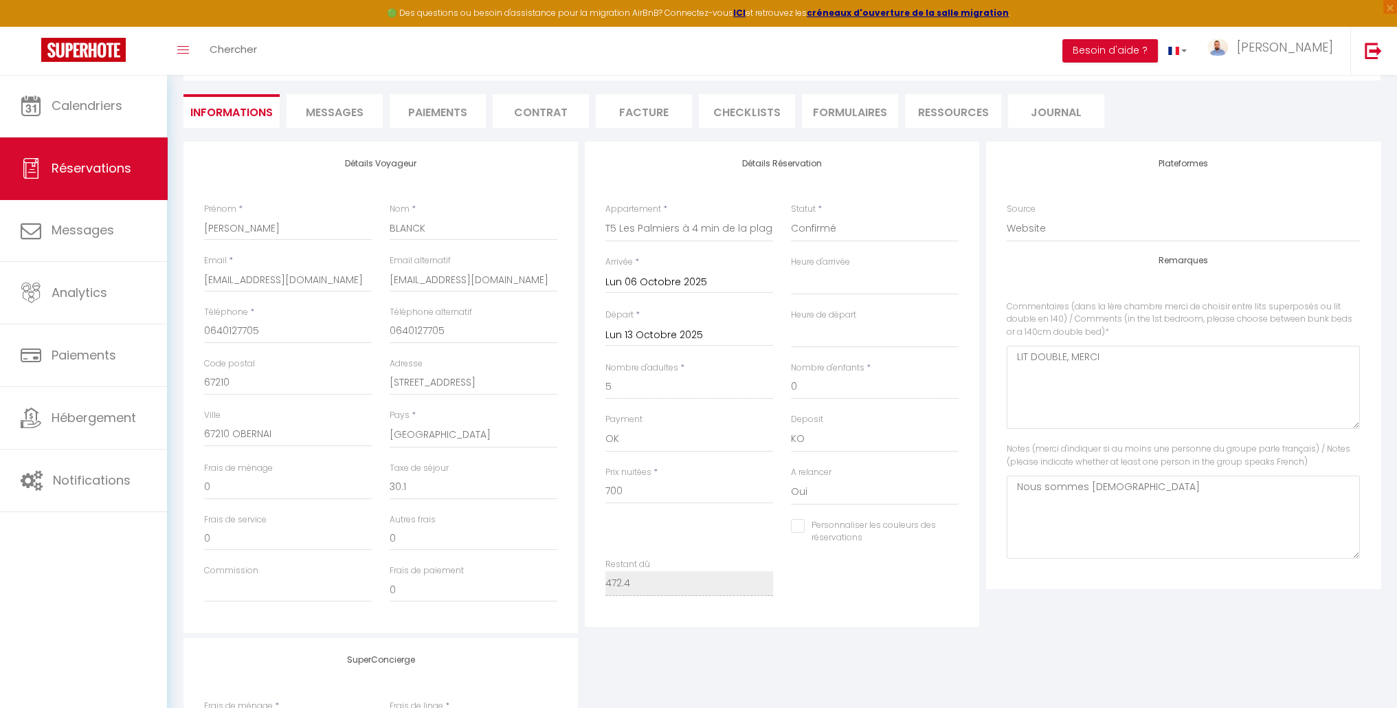
drag, startPoint x: 170, startPoint y: 197, endPoint x: 85, endPoint y: 185, distance: 86.0
click at [142, 194] on div "🟢 Des questions ou besoin d'assistance pour la migration AirBnB? Connectez-vous…" at bounding box center [698, 410] width 1397 height 1012
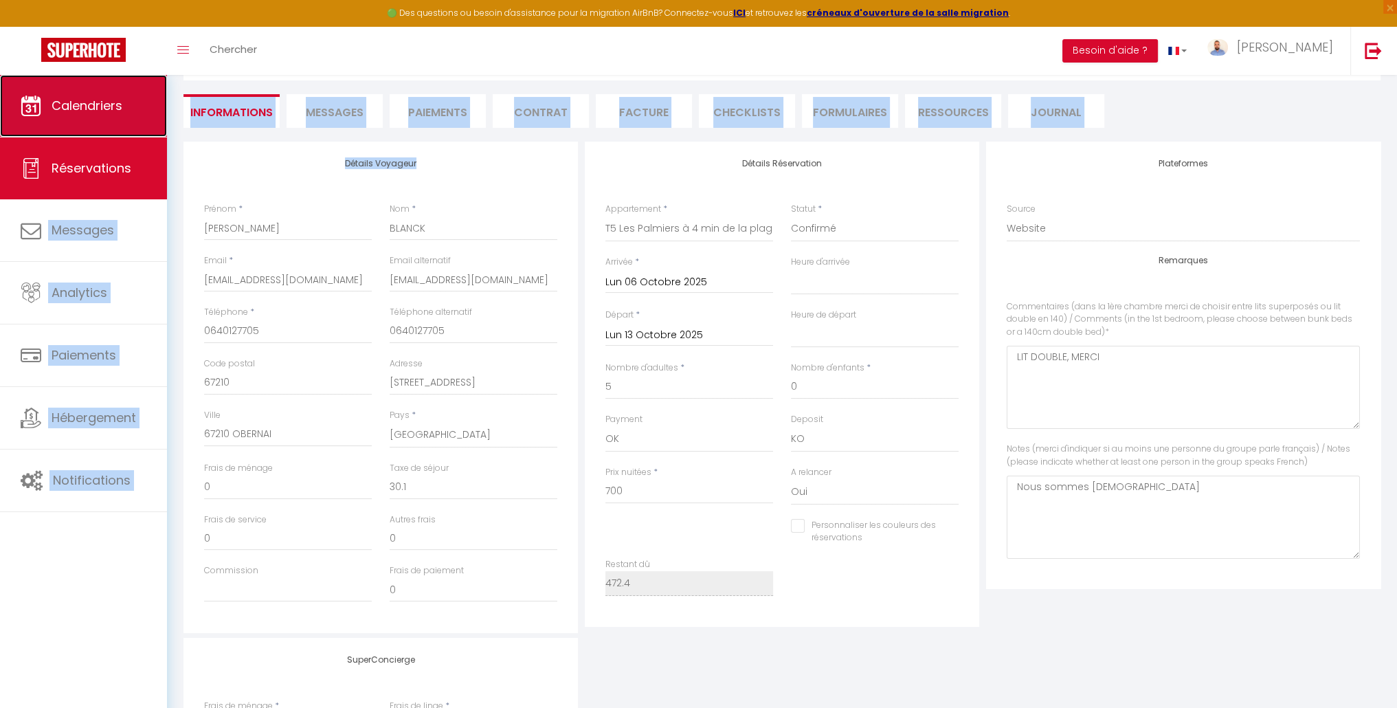
click at [75, 101] on span "Calendriers" at bounding box center [87, 105] width 71 height 17
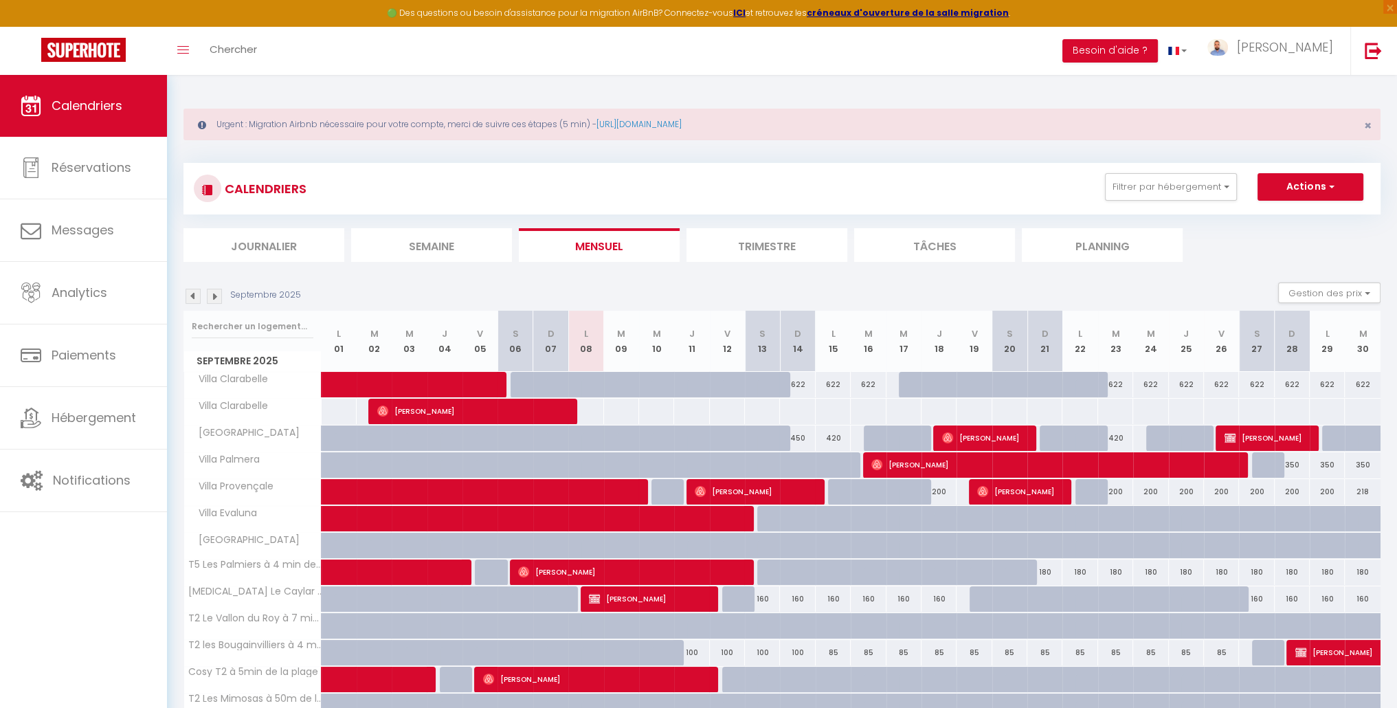
click at [219, 299] on img at bounding box center [214, 296] width 15 height 15
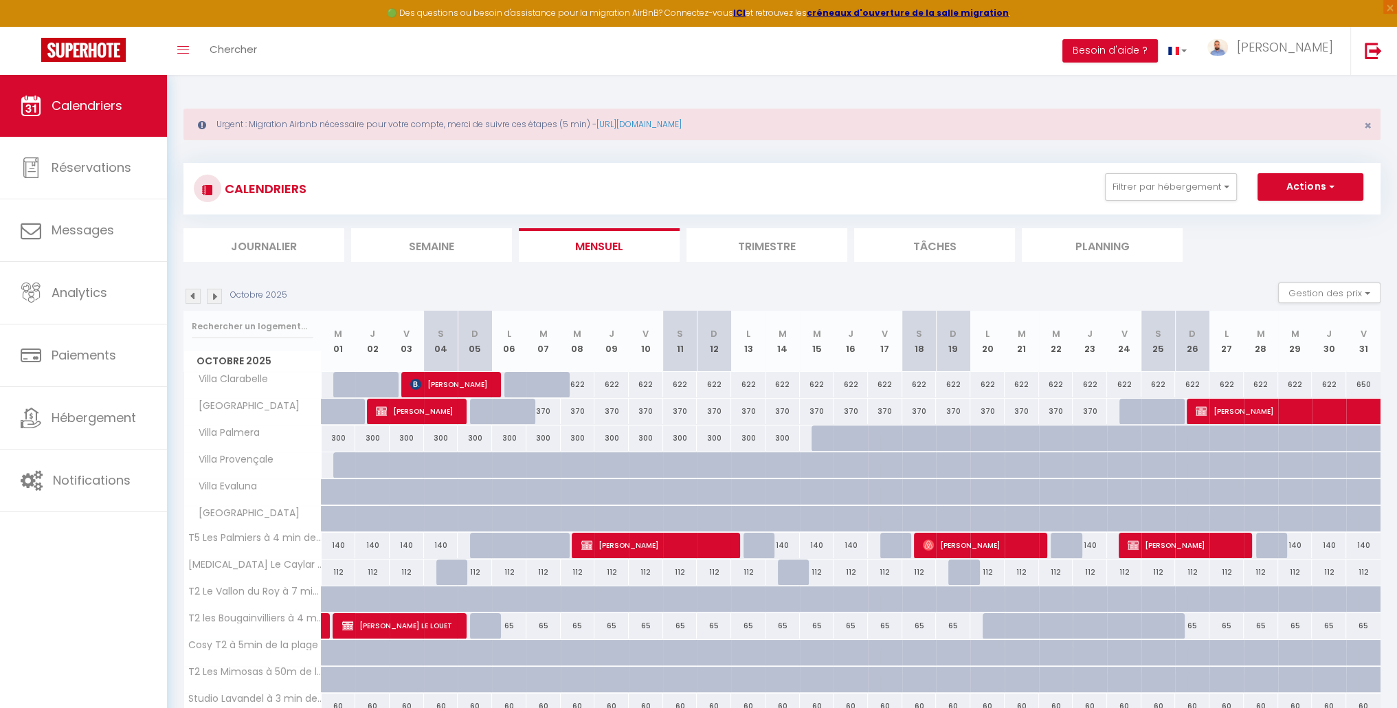
click at [513, 542] on div at bounding box center [521, 553] width 34 height 26
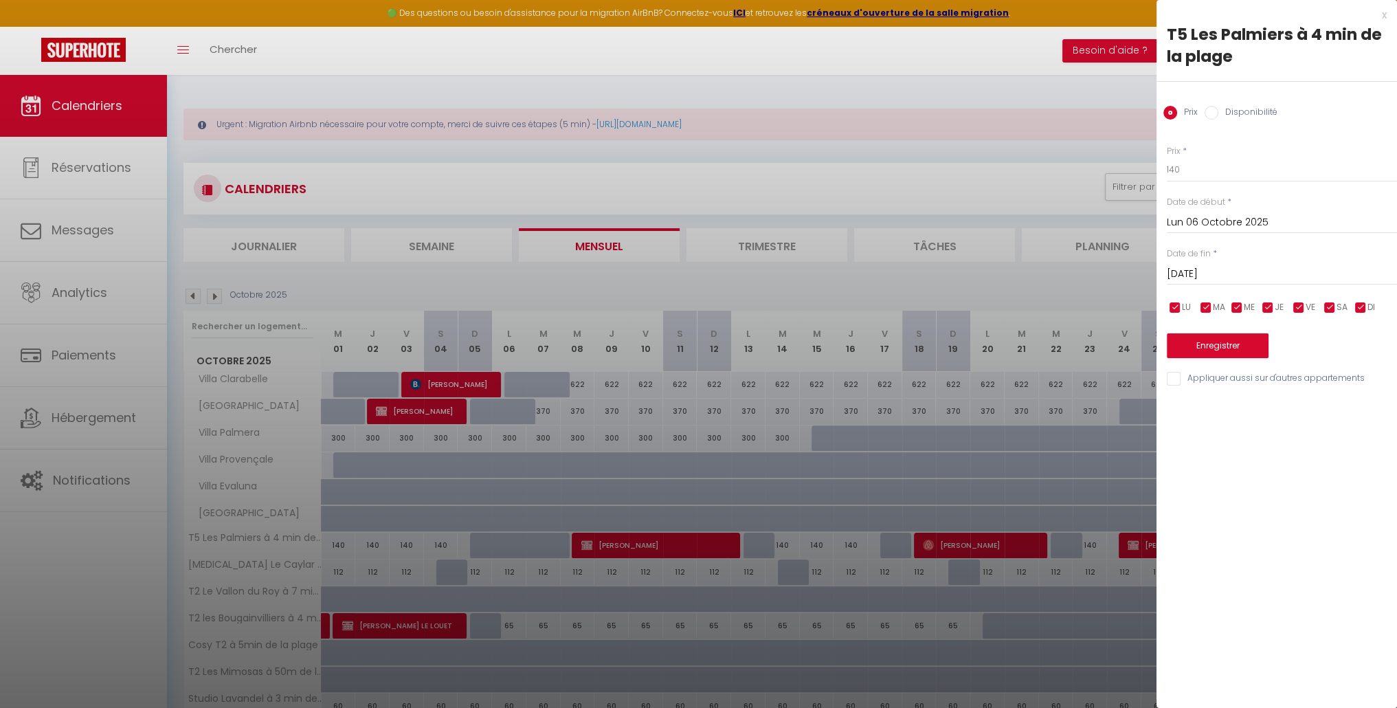
click at [1239, 280] on input "Mar 07 Octobre 2025" at bounding box center [1282, 274] width 230 height 18
click at [1275, 382] on span "8" at bounding box center [1271, 379] width 30 height 27
click at [1215, 111] on input "Disponibilité" at bounding box center [1212, 113] width 14 height 14
click at [1202, 348] on button "Enregistrer" at bounding box center [1218, 347] width 102 height 25
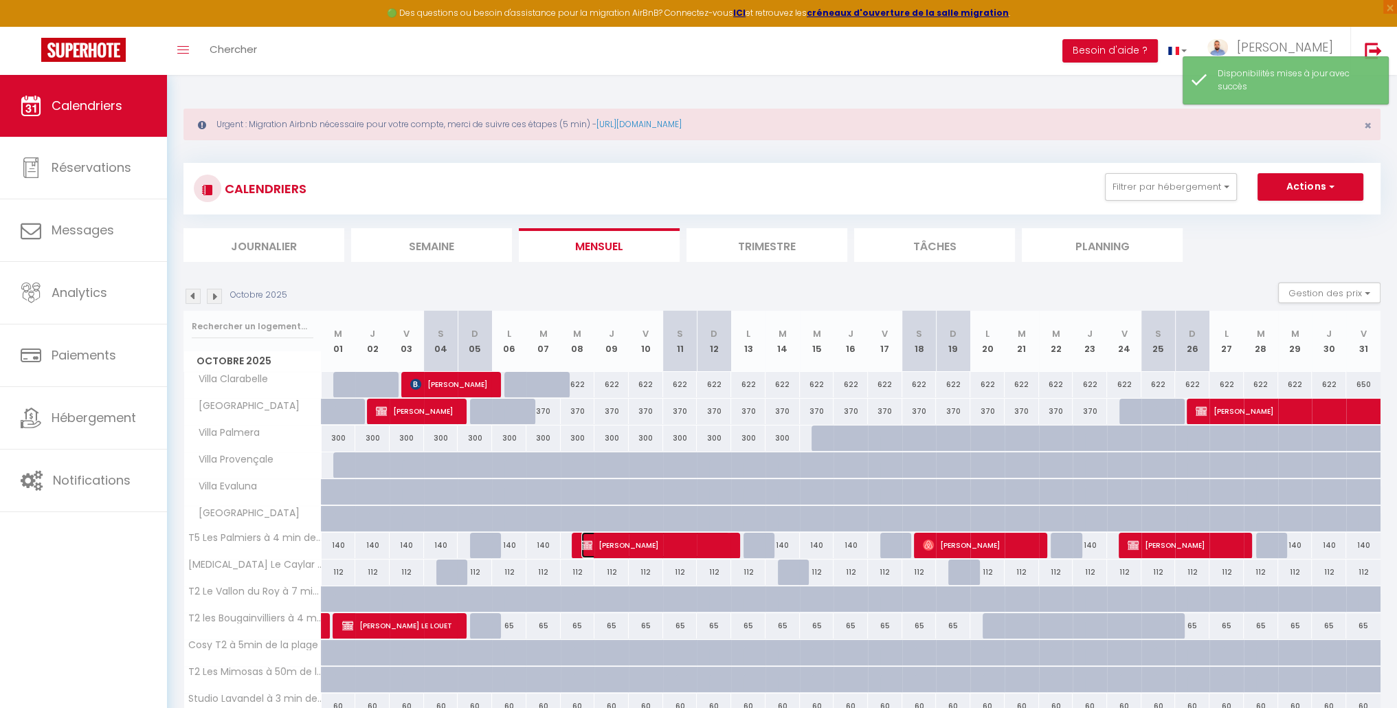
click at [619, 544] on span "[PERSON_NAME]" at bounding box center [655, 545] width 149 height 26
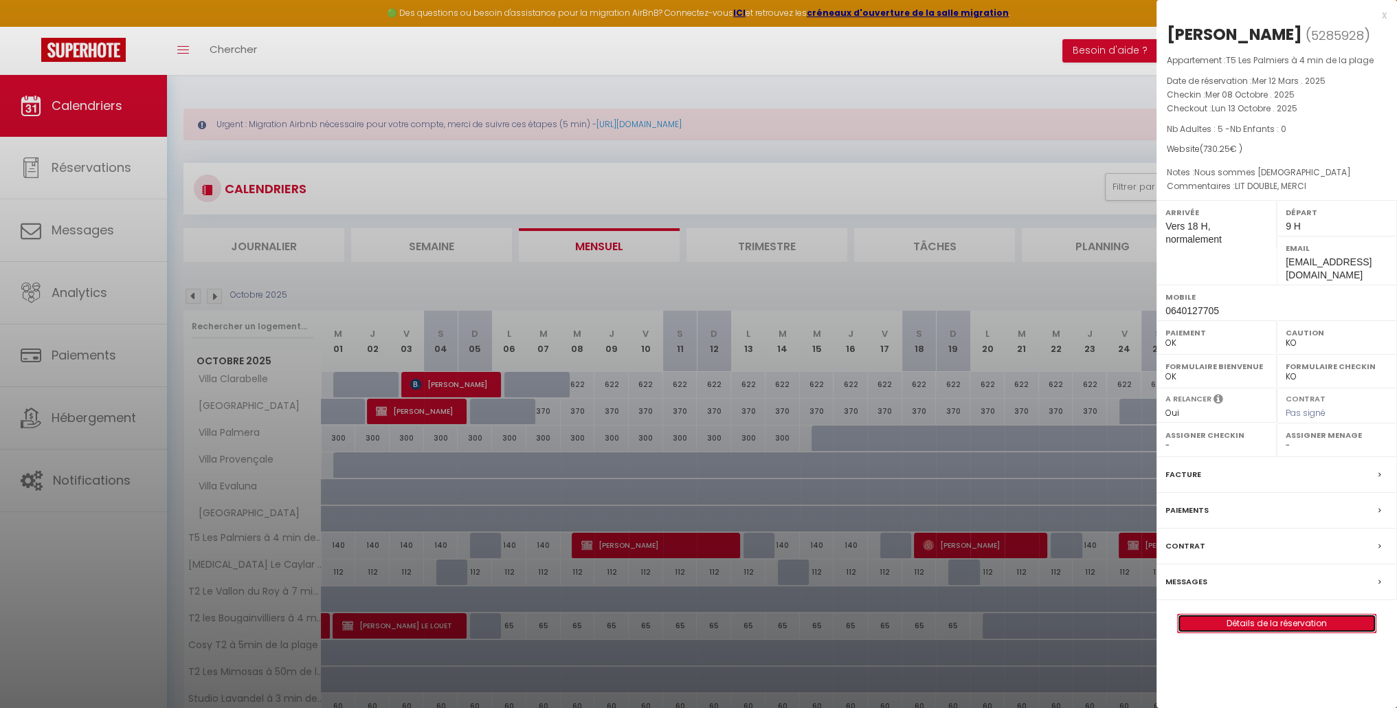
click at [1251, 624] on link "Détails de la réservation" at bounding box center [1277, 623] width 198 height 18
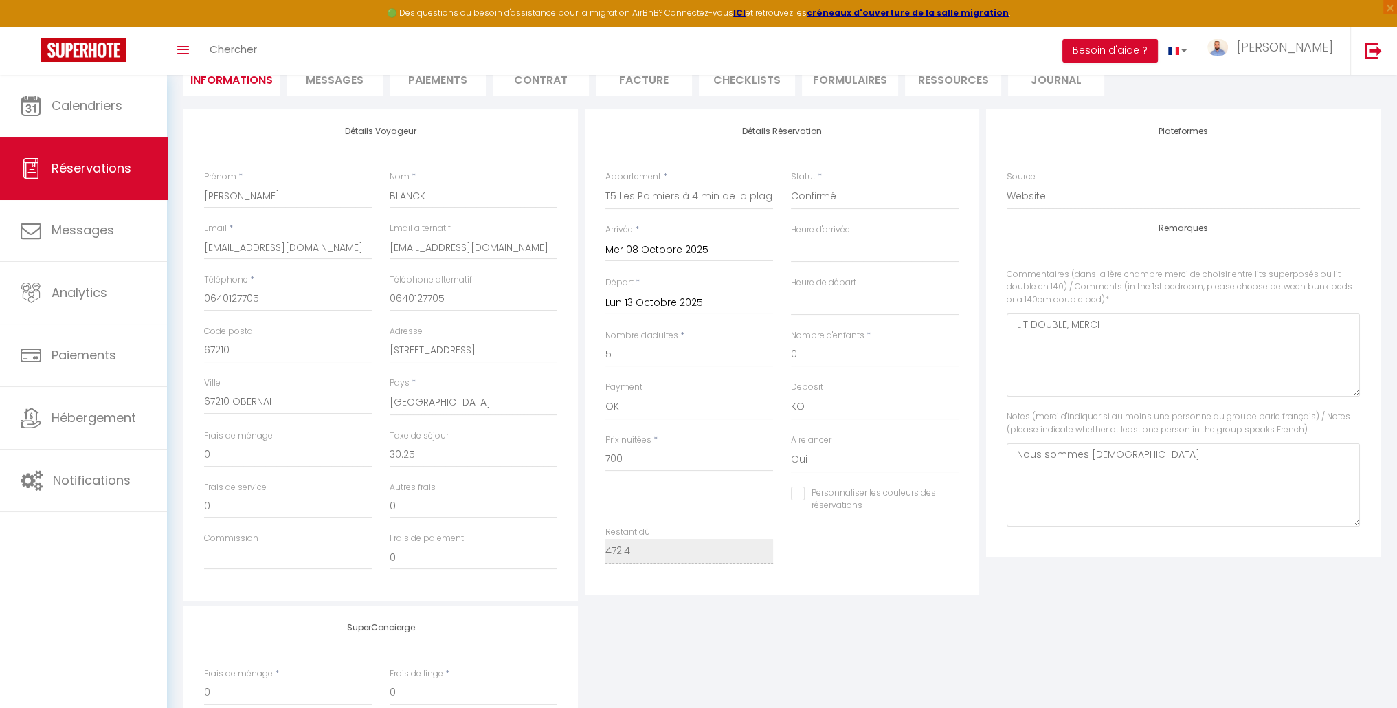
scroll to position [206, 0]
click at [665, 241] on input "Mer 08 Octobre 2025" at bounding box center [689, 247] width 168 height 18
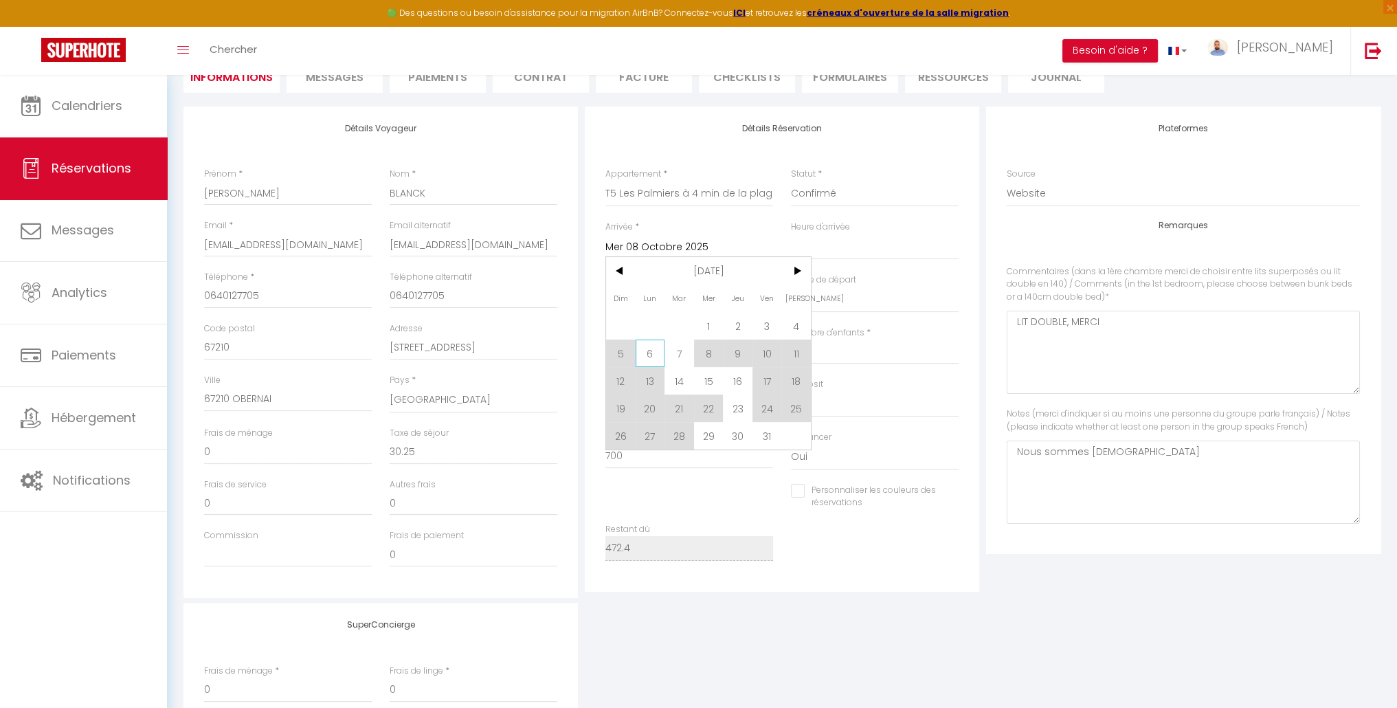
click at [646, 350] on span "6" at bounding box center [651, 352] width 30 height 27
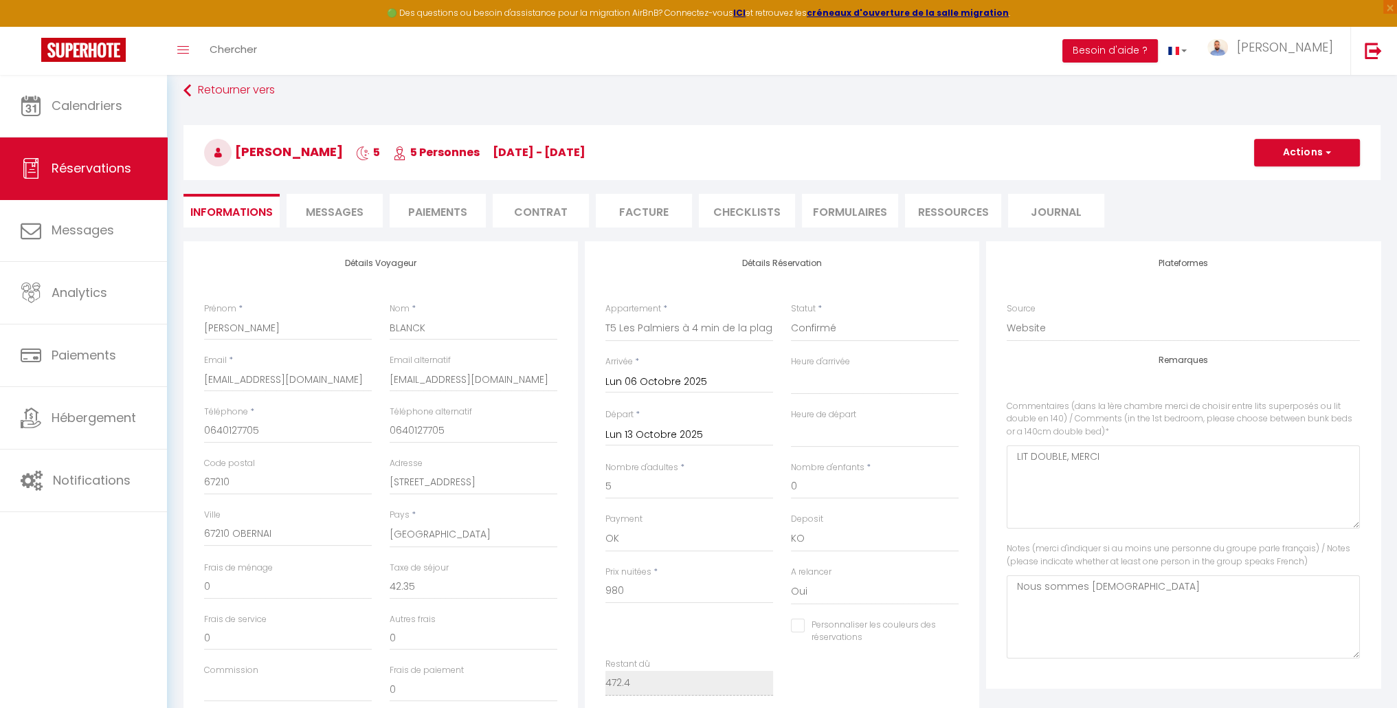
scroll to position [69, 0]
click at [1313, 155] on button "Actions" at bounding box center [1307, 155] width 106 height 27
click at [1290, 183] on link "Enregistrer" at bounding box center [1293, 186] width 109 height 18
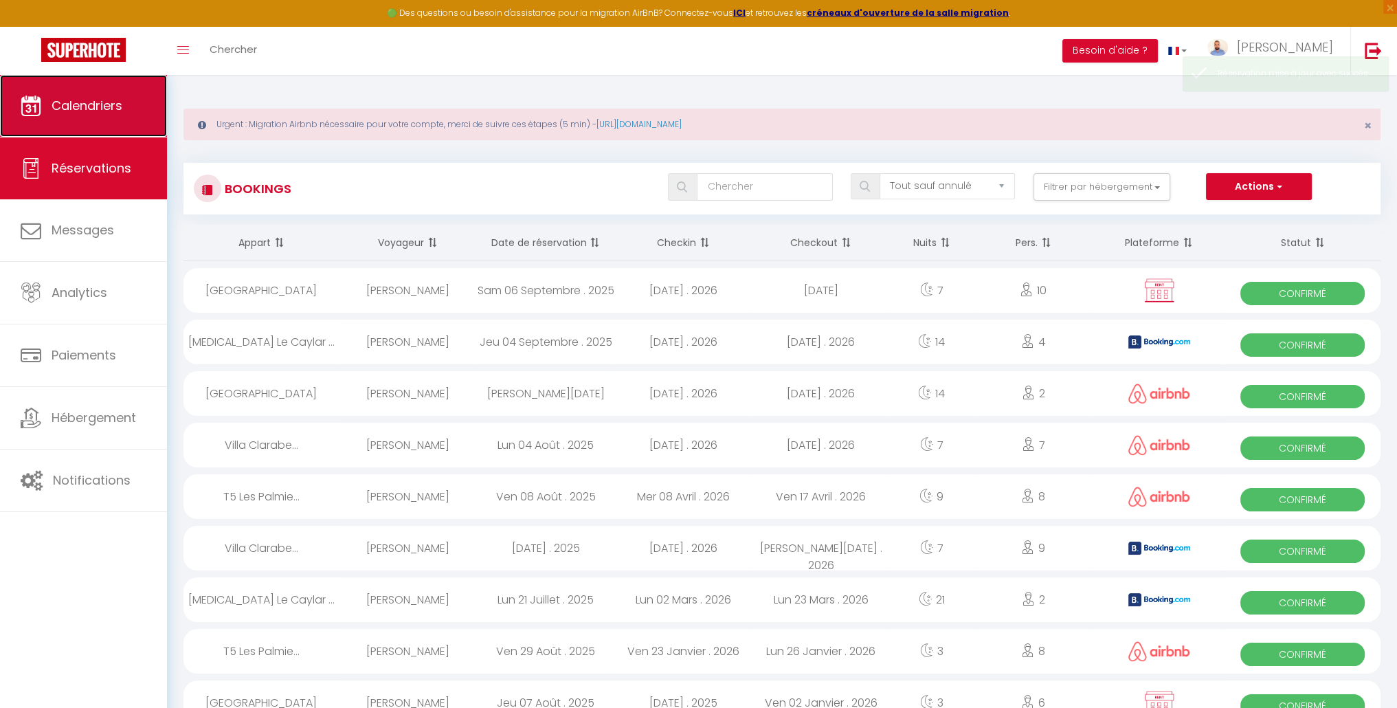
click at [104, 97] on span "Calendriers" at bounding box center [87, 105] width 71 height 17
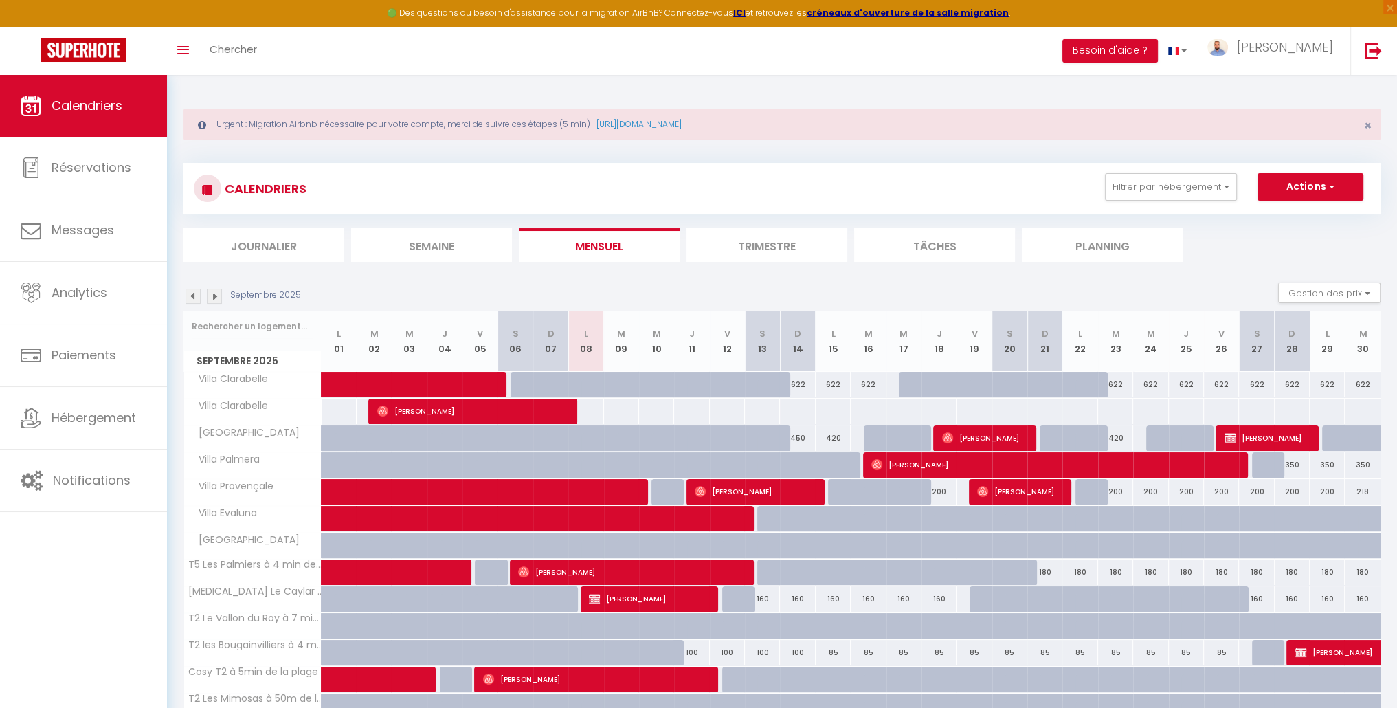
click at [216, 298] on img at bounding box center [214, 296] width 15 height 15
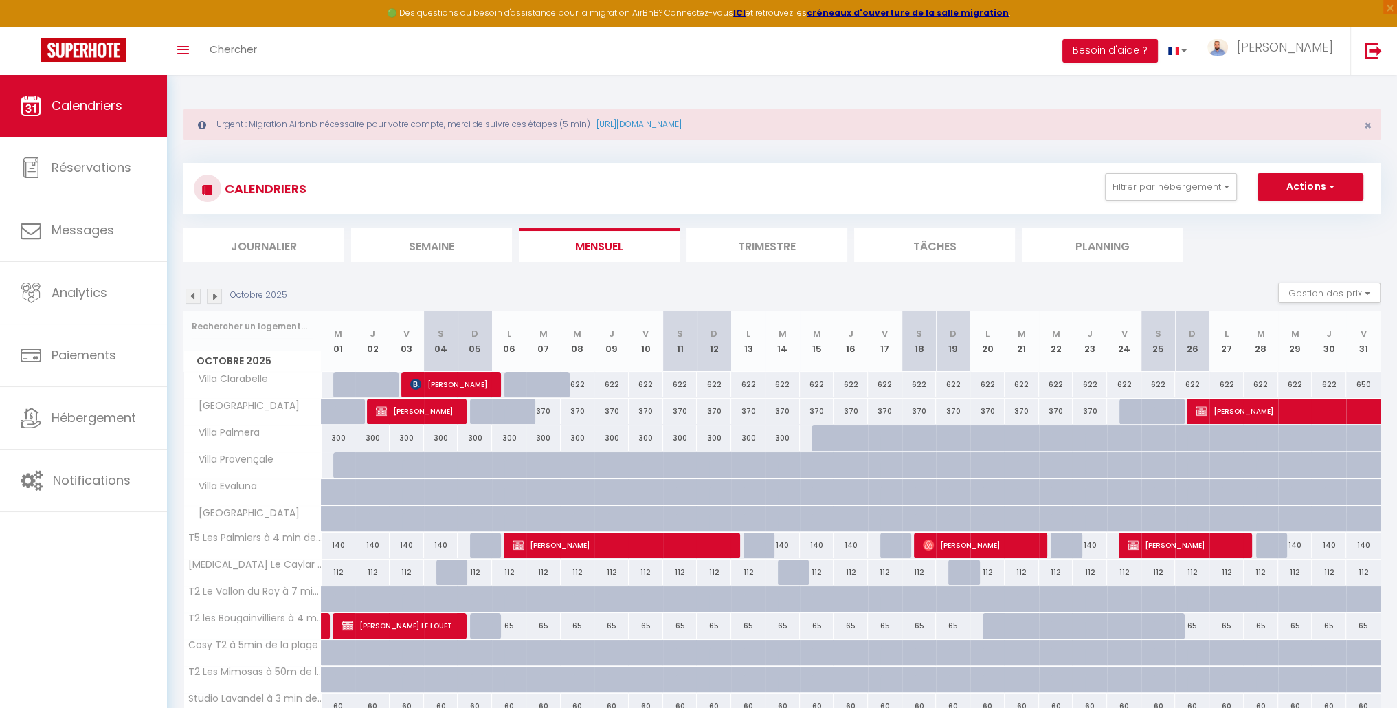
click at [197, 293] on img at bounding box center [193, 296] width 15 height 15
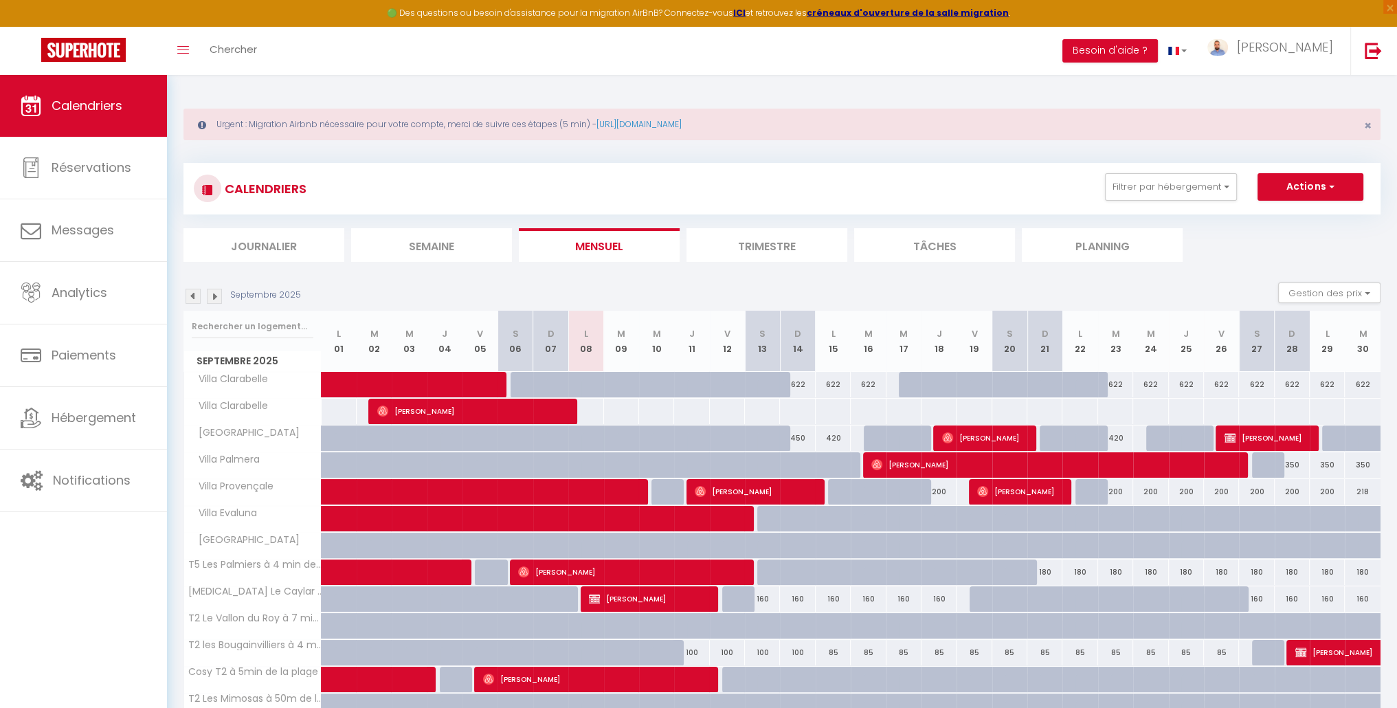
click at [214, 295] on img at bounding box center [214, 296] width 15 height 15
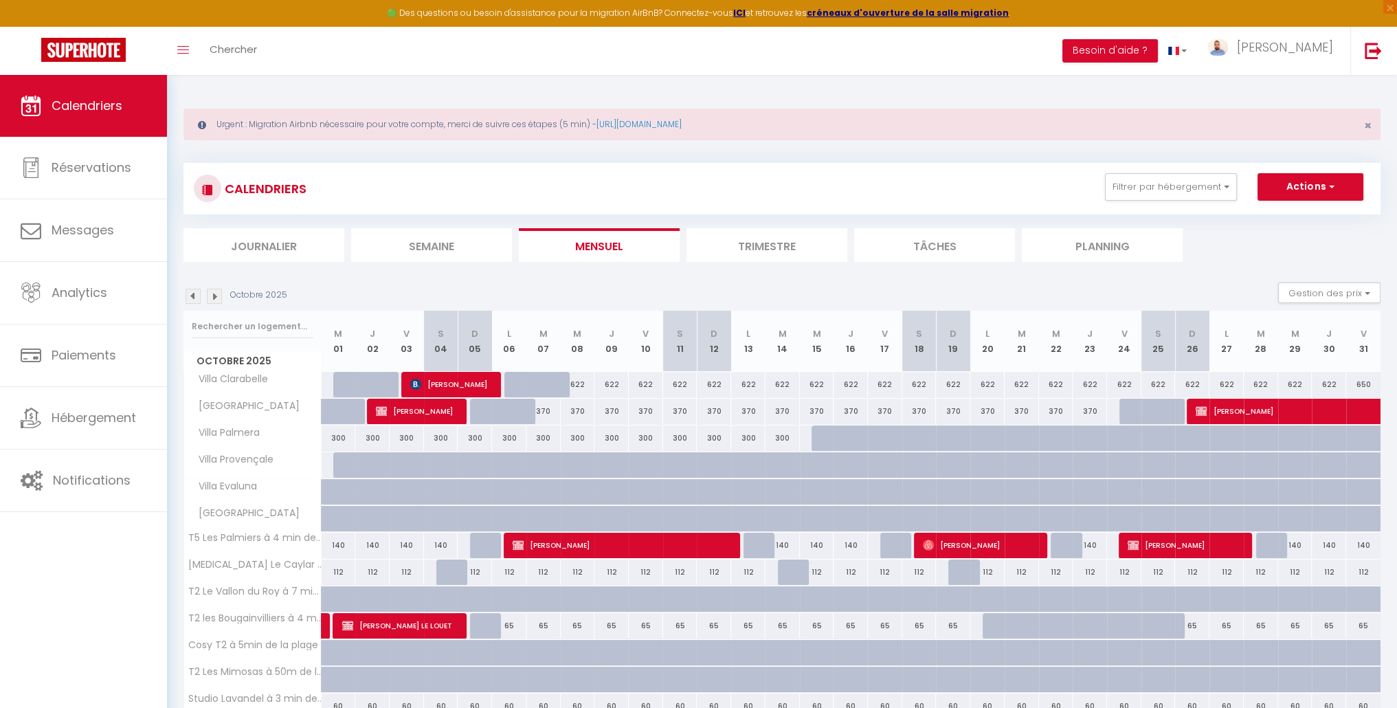
click at [195, 297] on img at bounding box center [193, 296] width 15 height 15
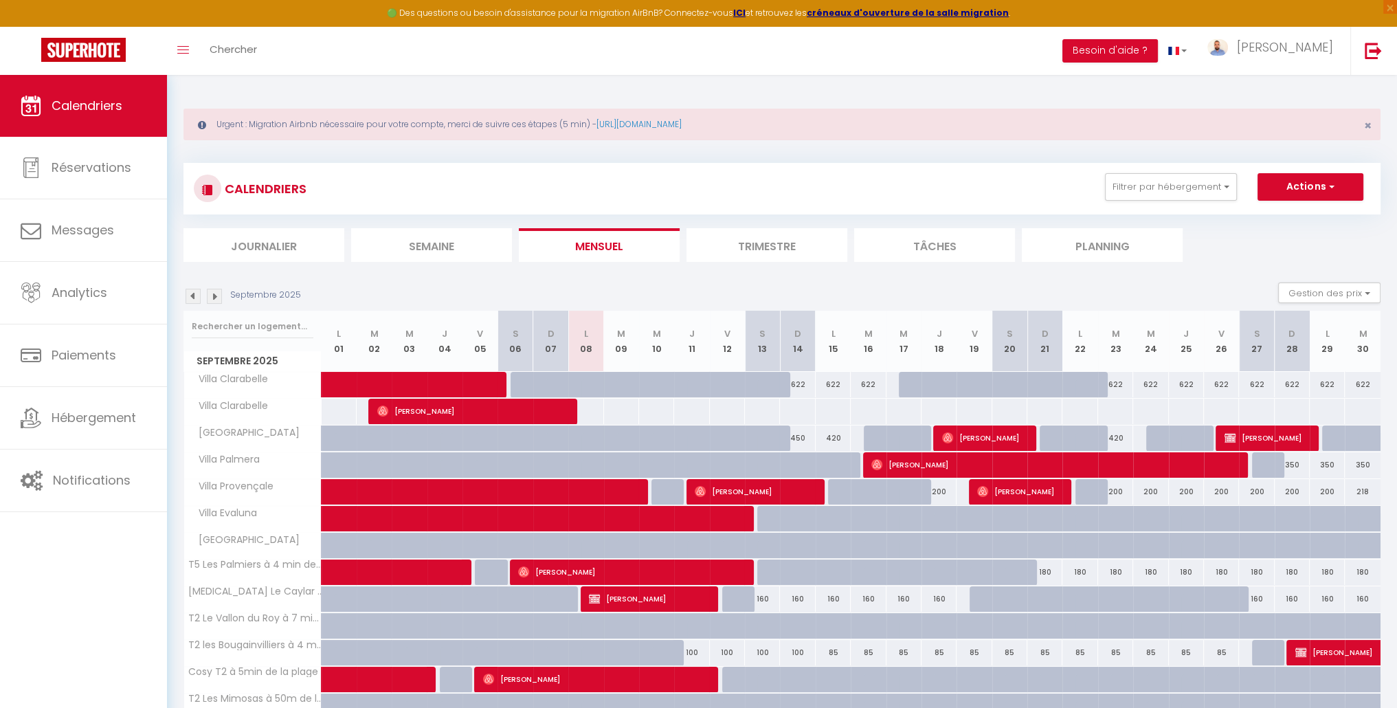
click at [1116, 381] on div "622" at bounding box center [1115, 384] width 35 height 25
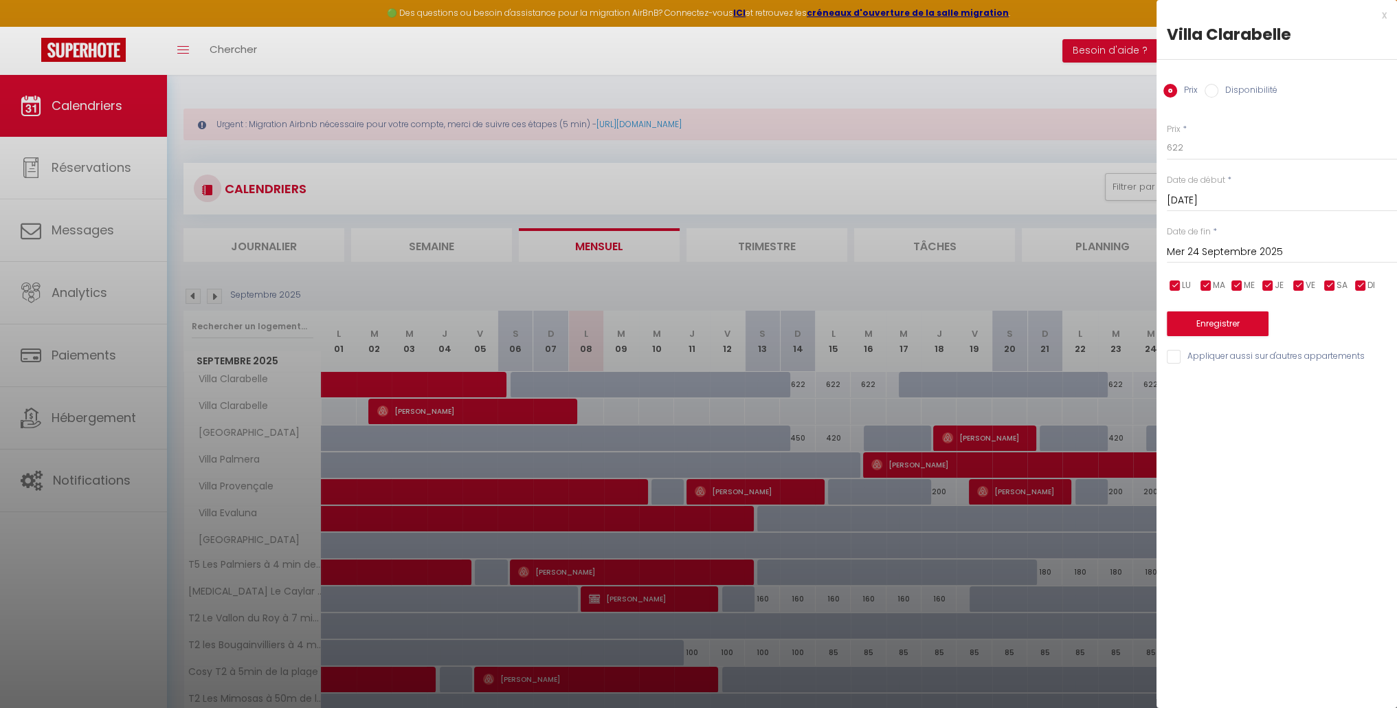
click at [1210, 249] on input "Mer 24 Septembre 2025" at bounding box center [1282, 252] width 230 height 18
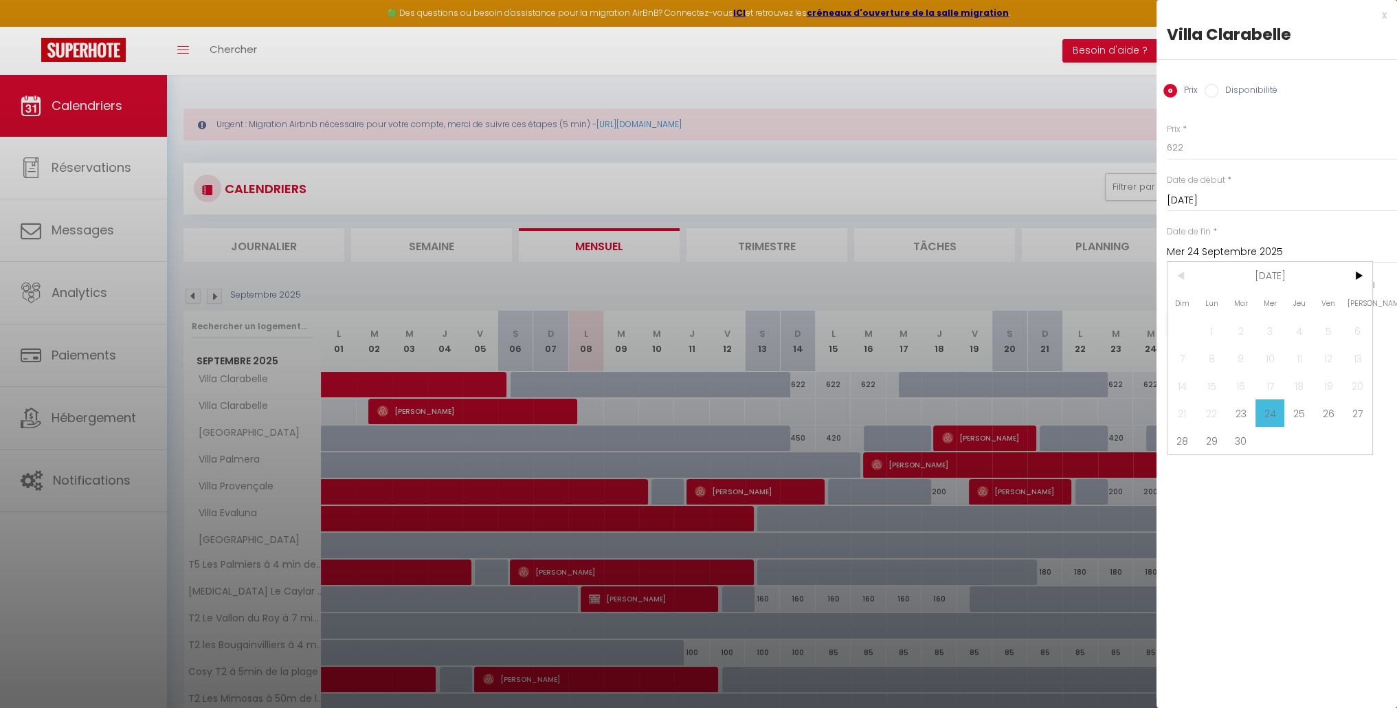
click at [1355, 416] on span "27" at bounding box center [1358, 412] width 30 height 27
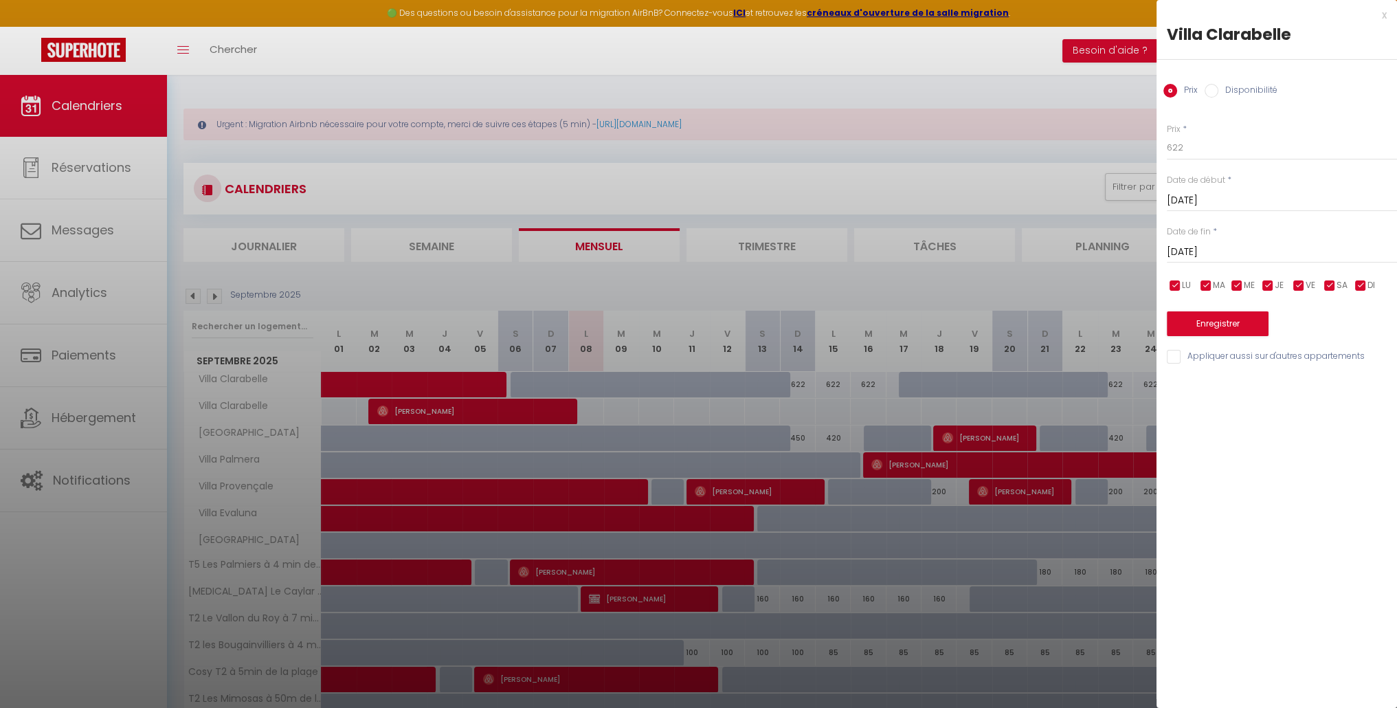
drag, startPoint x: 1204, startPoint y: 88, endPoint x: 1211, endPoint y: 96, distance: 10.7
click at [1205, 87] on input "Disponibilité" at bounding box center [1212, 91] width 14 height 14
click at [1188, 157] on select "Disponible Indisponible" at bounding box center [1282, 148] width 230 height 26
click at [1167, 135] on select "Disponible Indisponible" at bounding box center [1282, 148] width 230 height 26
click at [1231, 319] on button "Enregistrer" at bounding box center [1218, 325] width 102 height 25
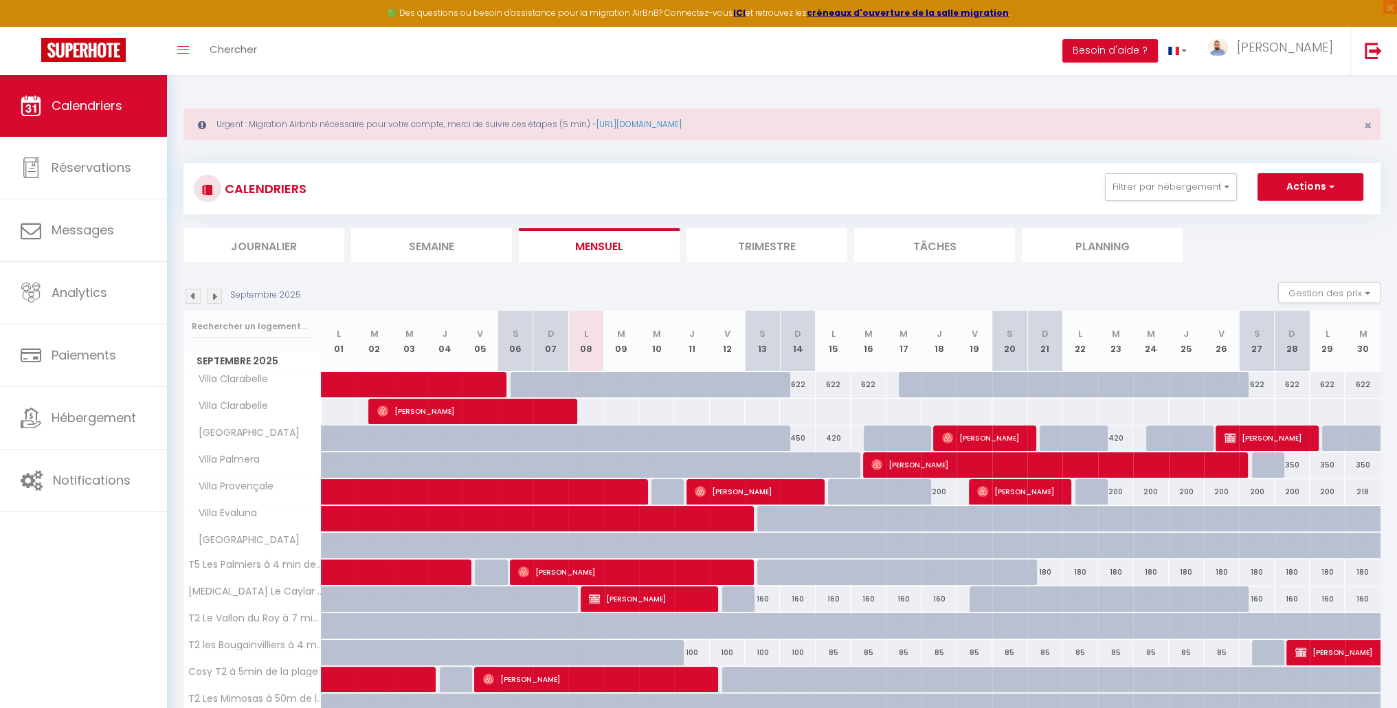
click at [1245, 388] on div "622" at bounding box center [1256, 384] width 35 height 25
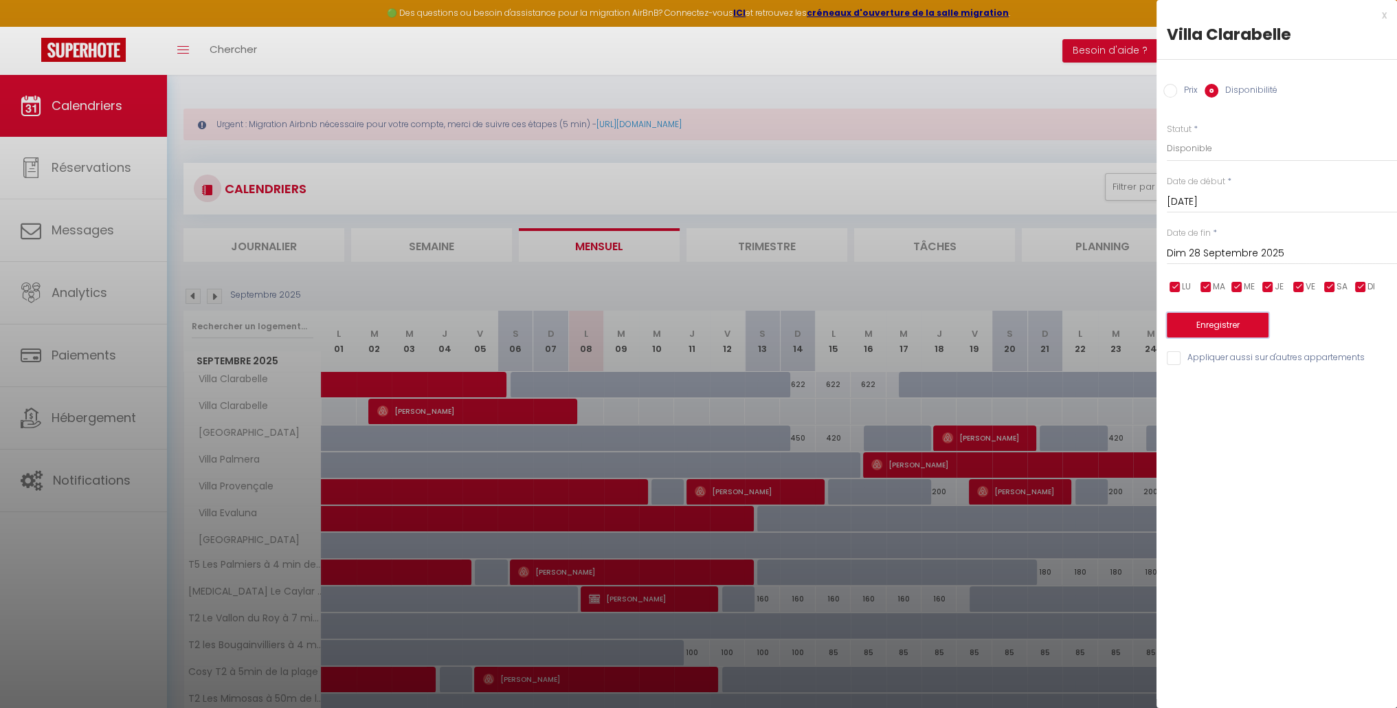
click at [1227, 326] on button "Enregistrer" at bounding box center [1218, 325] width 102 height 25
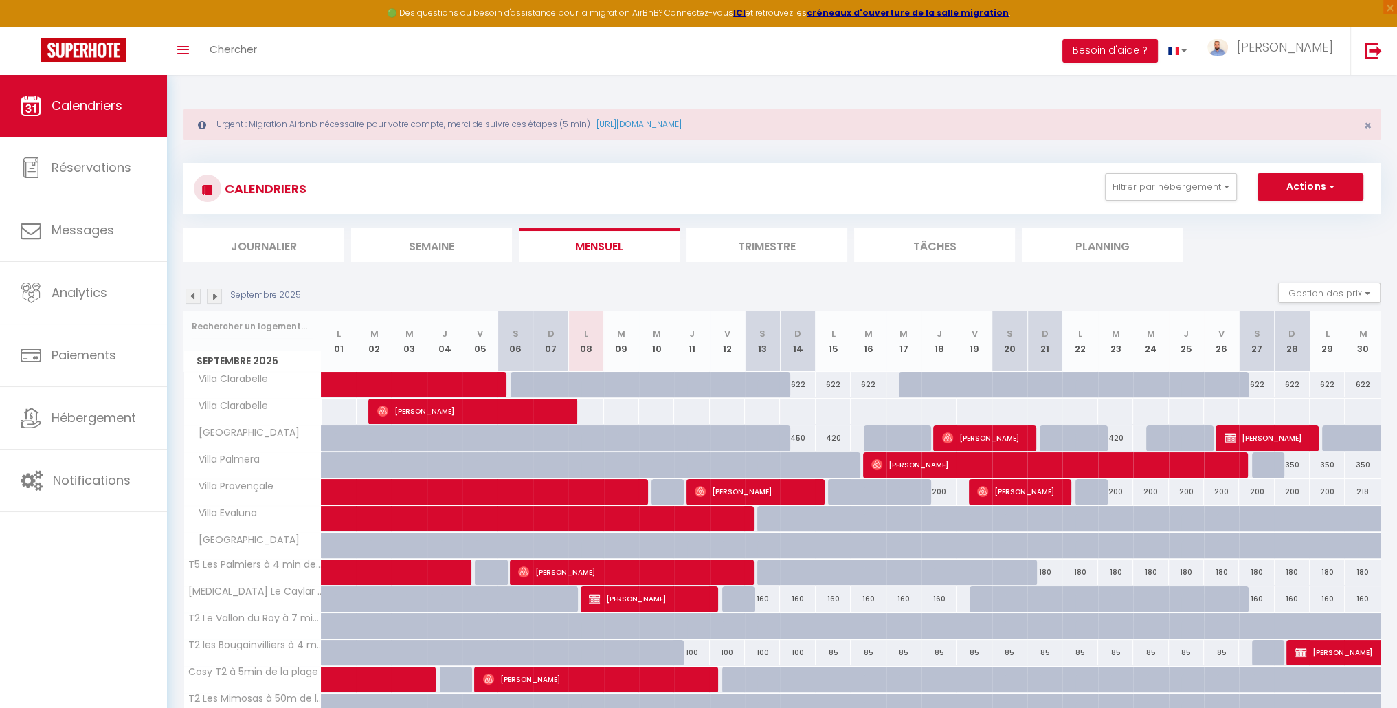
click at [1229, 387] on div at bounding box center [1233, 392] width 35 height 26
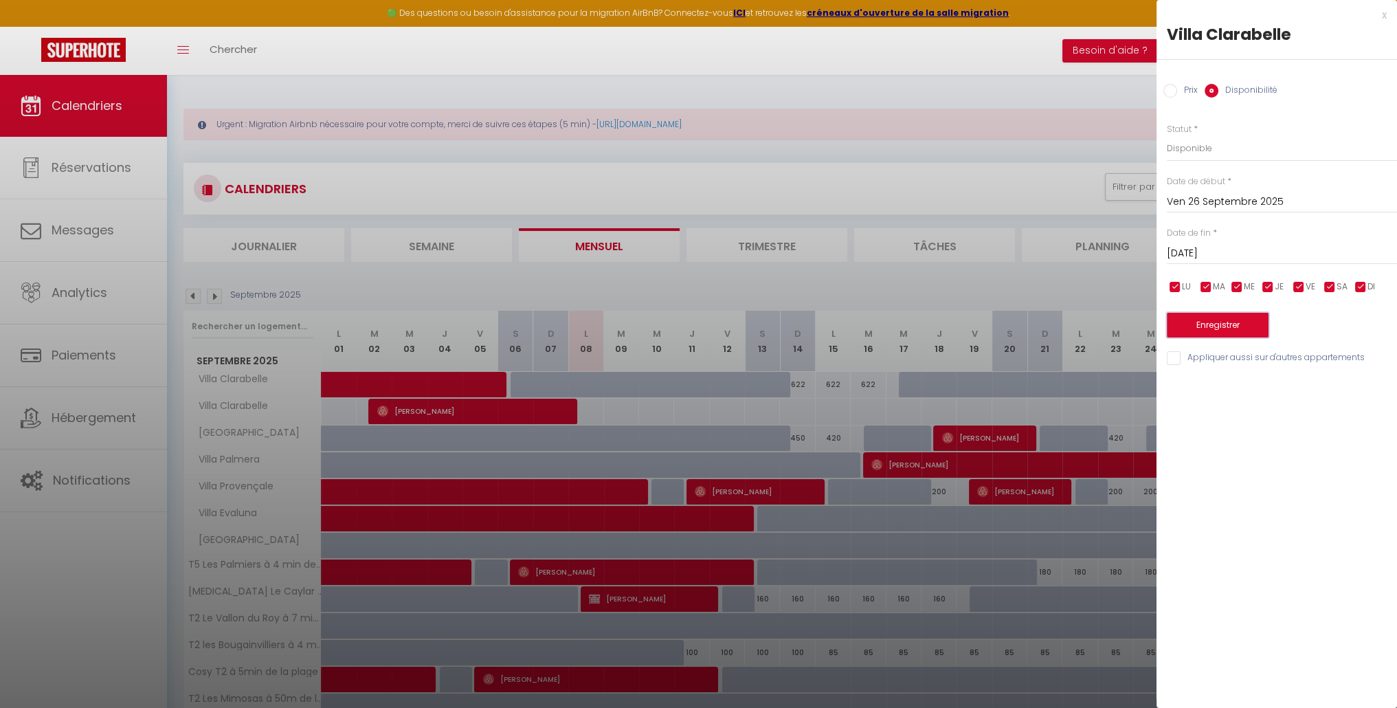
click at [1211, 315] on button "Enregistrer" at bounding box center [1218, 325] width 102 height 25
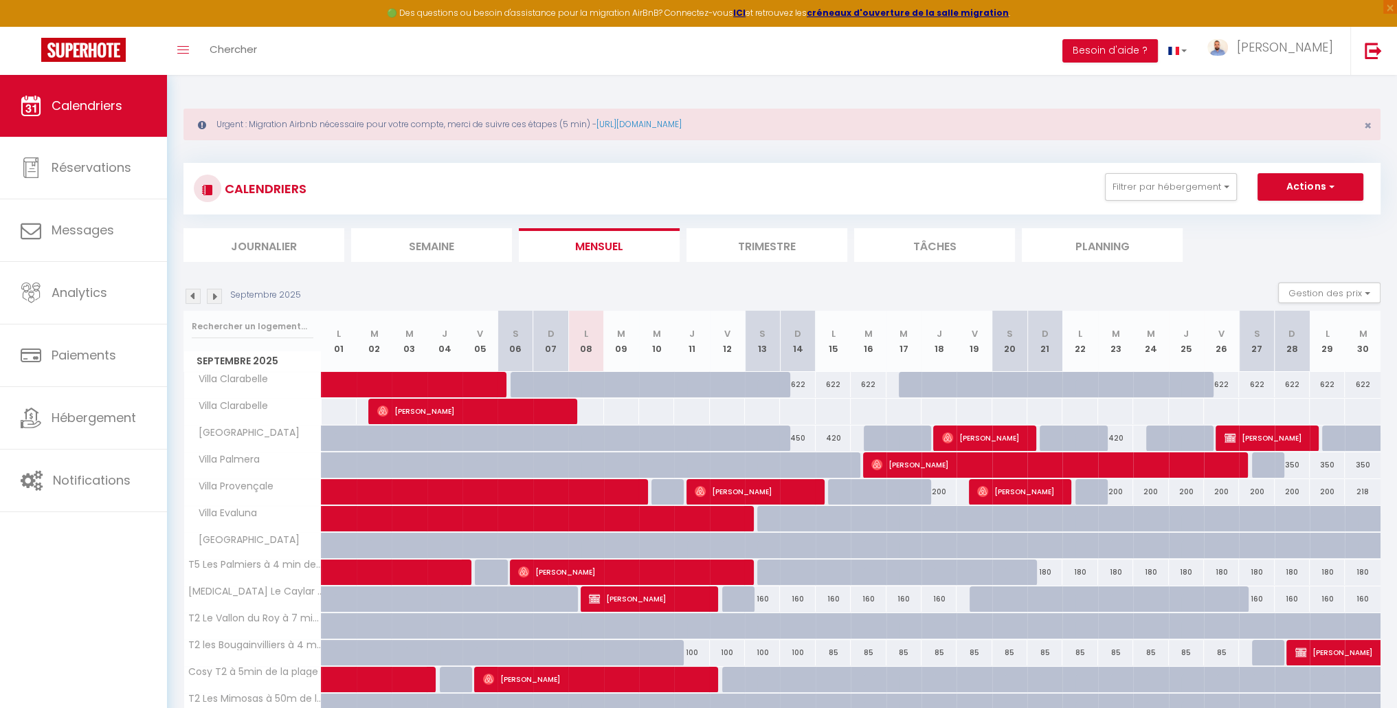
click at [212, 296] on img at bounding box center [214, 296] width 15 height 15
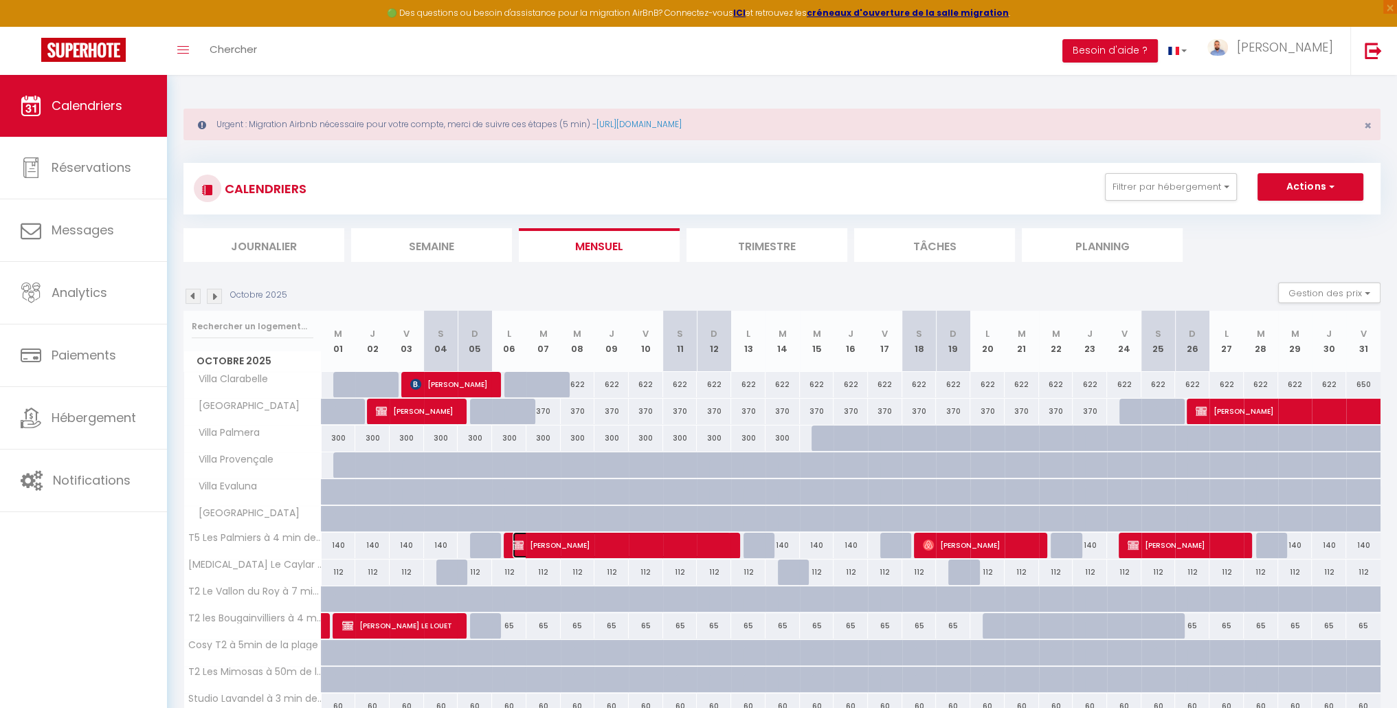
click at [566, 541] on span "[PERSON_NAME]" at bounding box center [622, 545] width 218 height 26
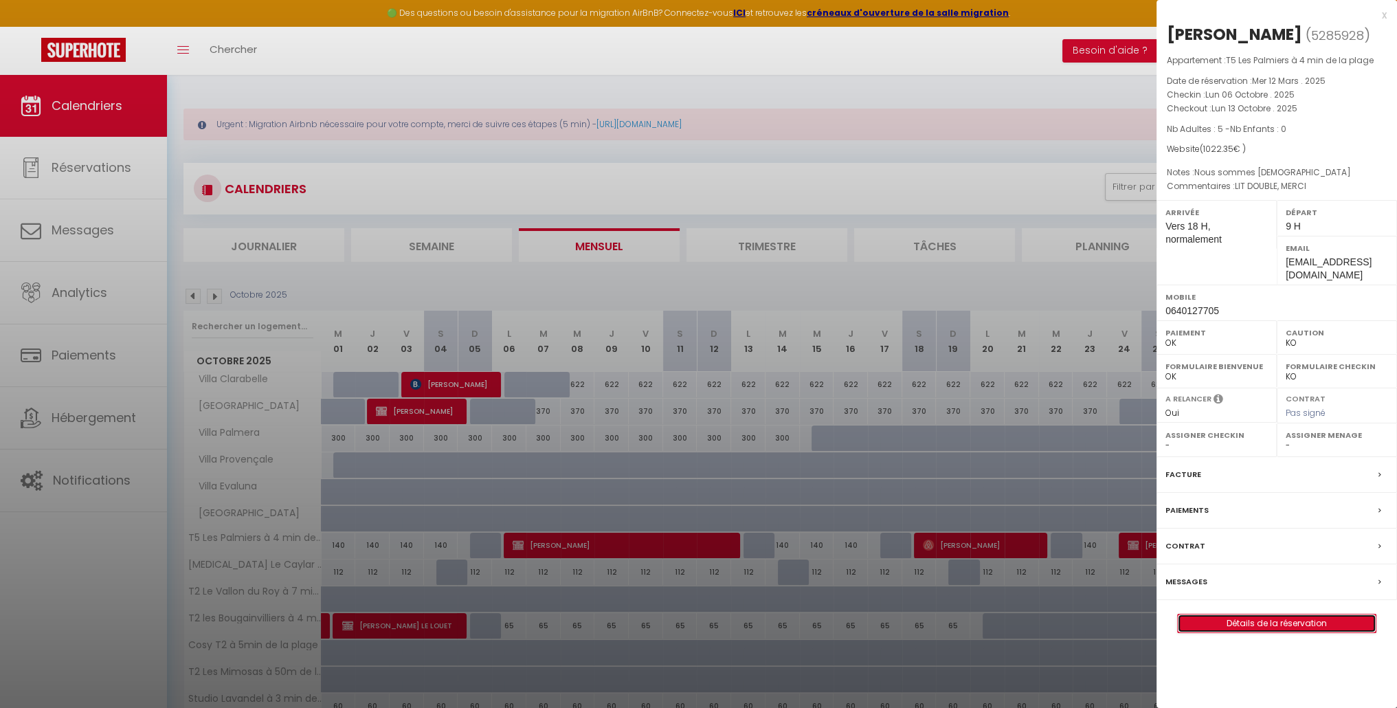
click at [1248, 621] on link "Détails de la réservation" at bounding box center [1277, 623] width 198 height 18
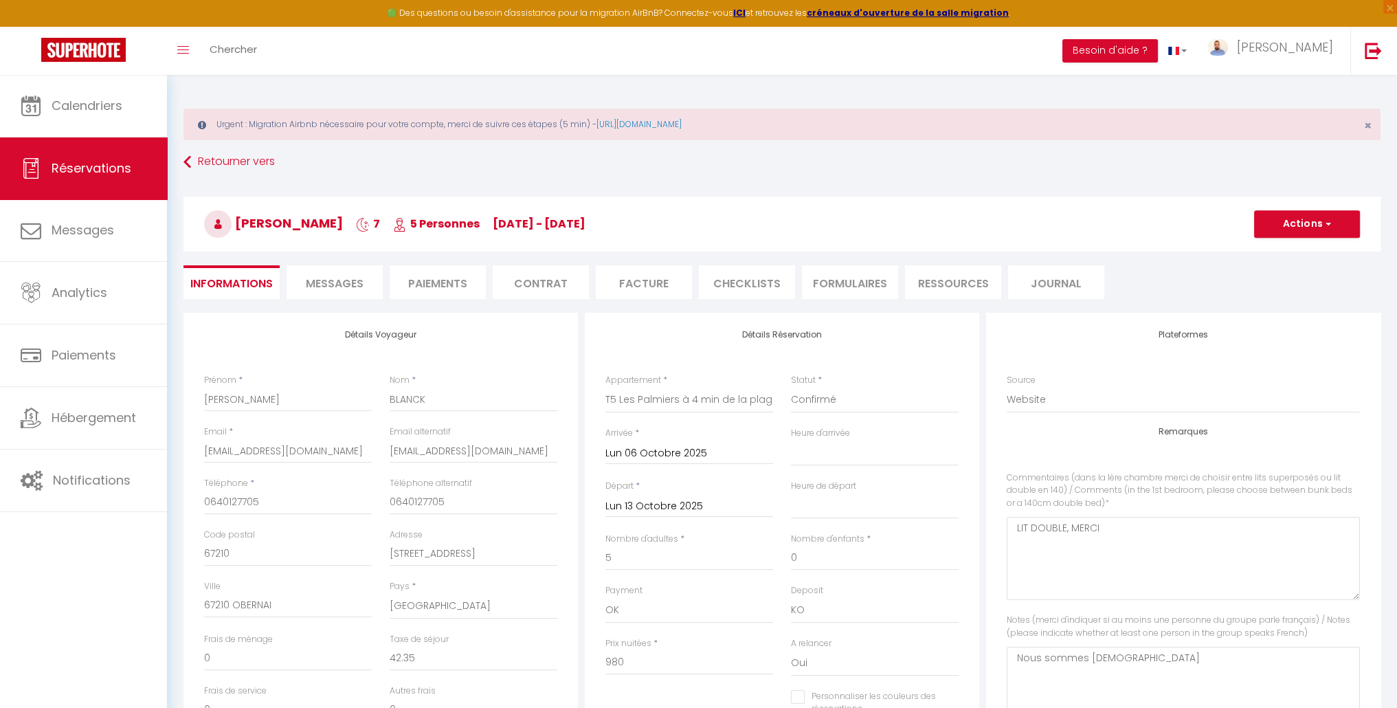
click at [461, 280] on li "Paiements" at bounding box center [438, 282] width 96 height 34
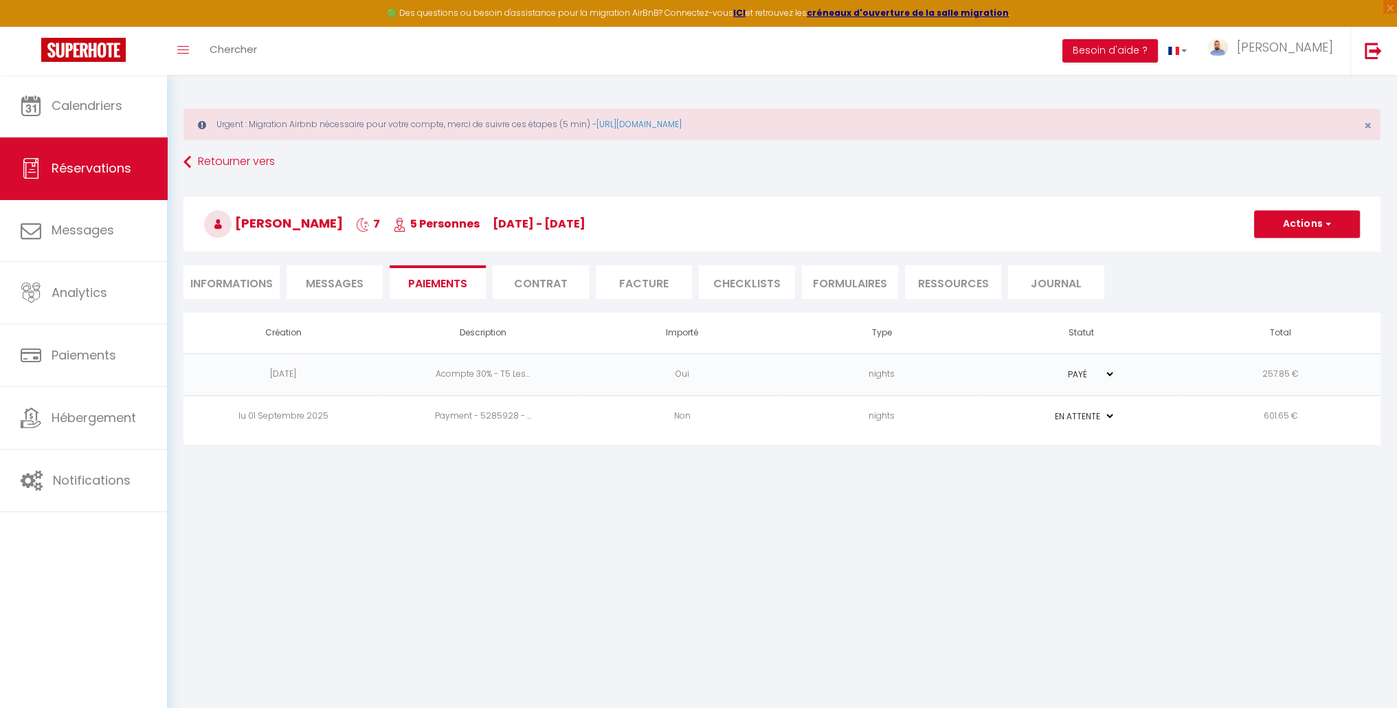
click at [659, 425] on td "Non" at bounding box center [682, 416] width 199 height 42
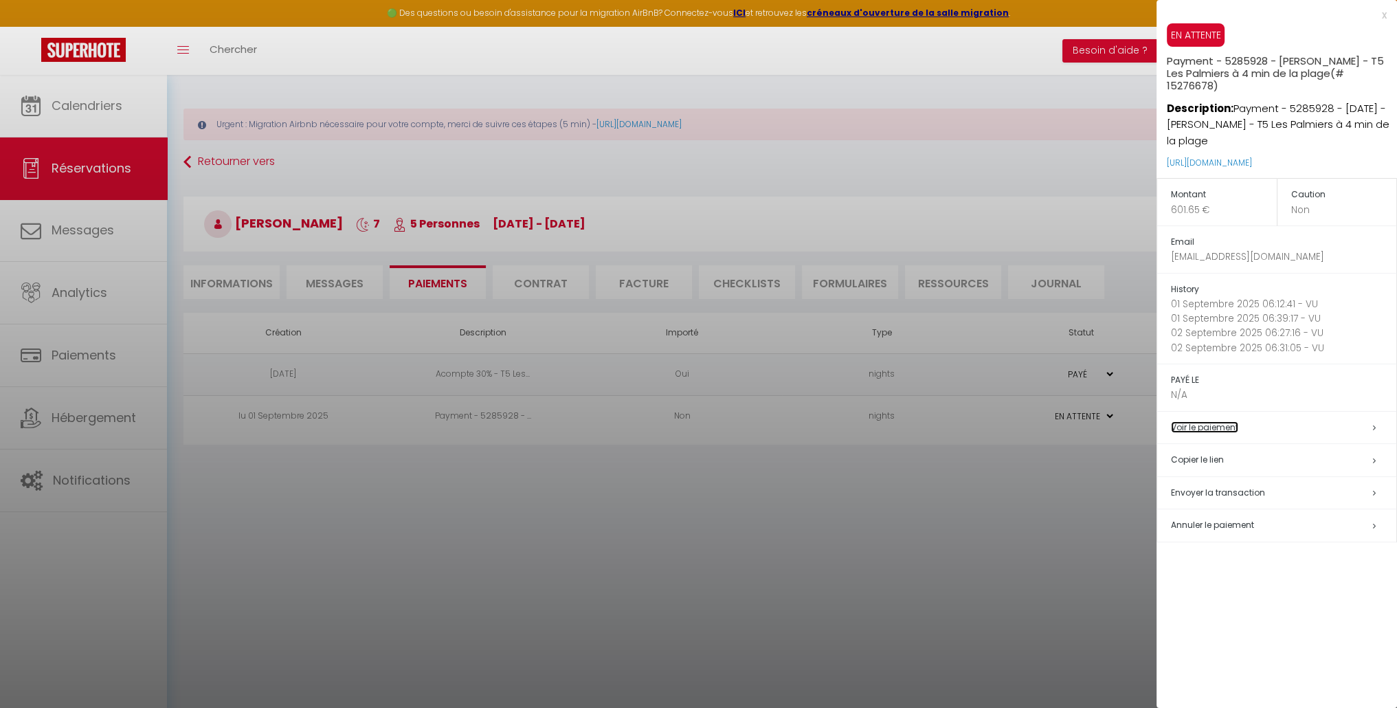
click at [1223, 428] on link "Voir le paiement" at bounding box center [1204, 427] width 67 height 12
click at [1221, 427] on link "Voir le paiement" at bounding box center [1204, 427] width 67 height 12
click at [600, 282] on div at bounding box center [698, 354] width 1397 height 708
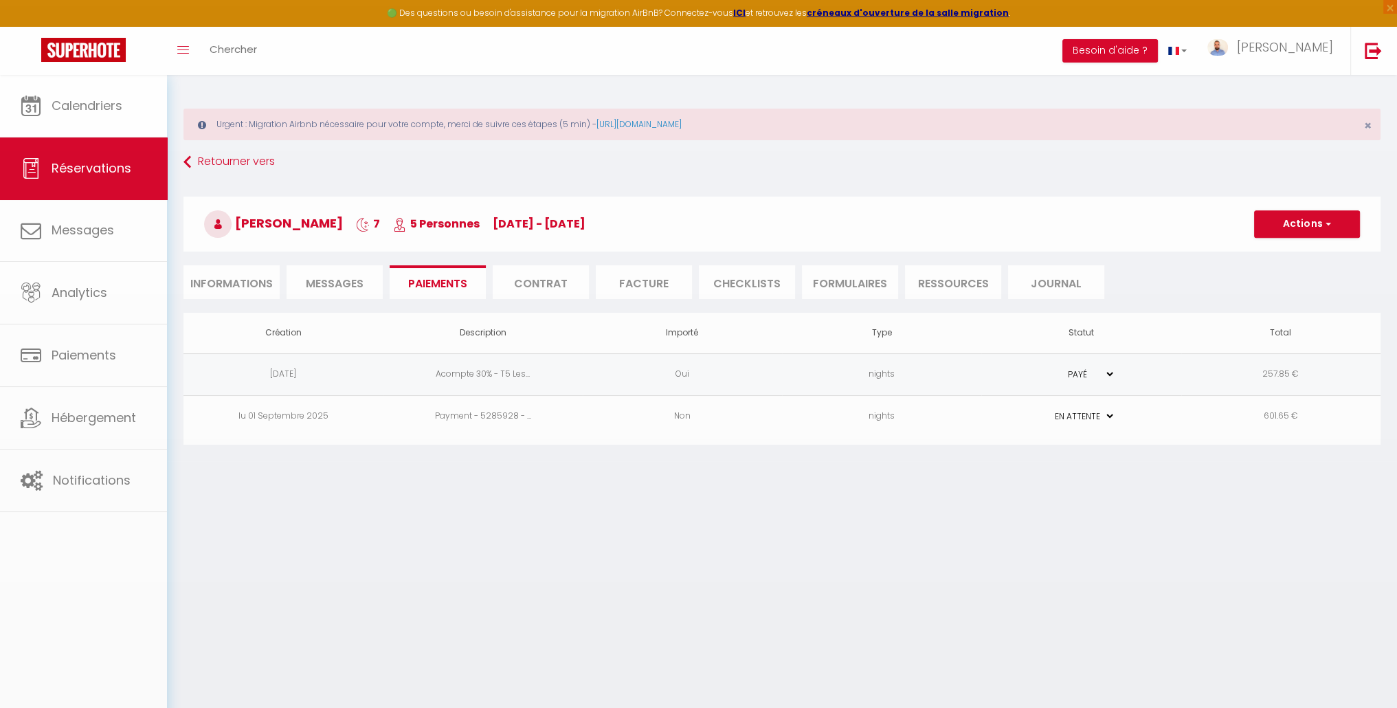
click at [638, 278] on li "Facture" at bounding box center [644, 282] width 96 height 34
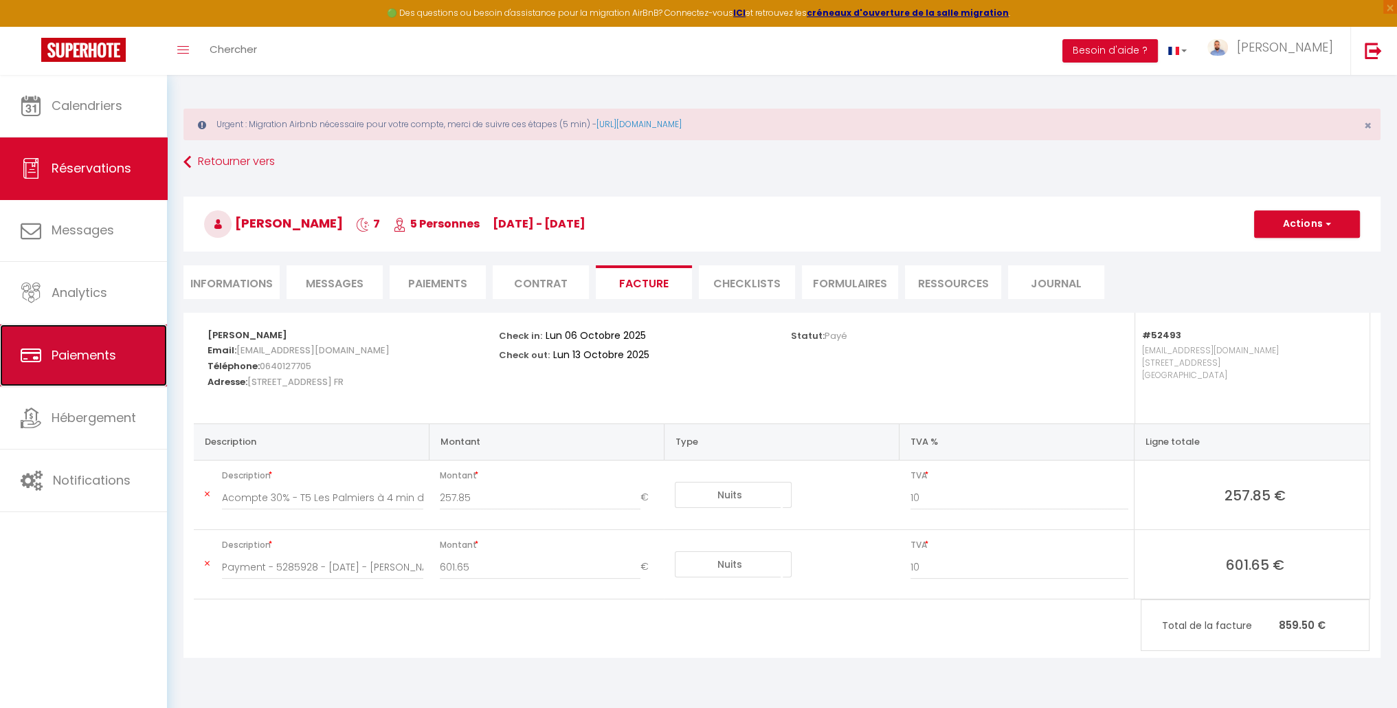
click at [116, 357] on span "Paiements" at bounding box center [84, 354] width 65 height 17
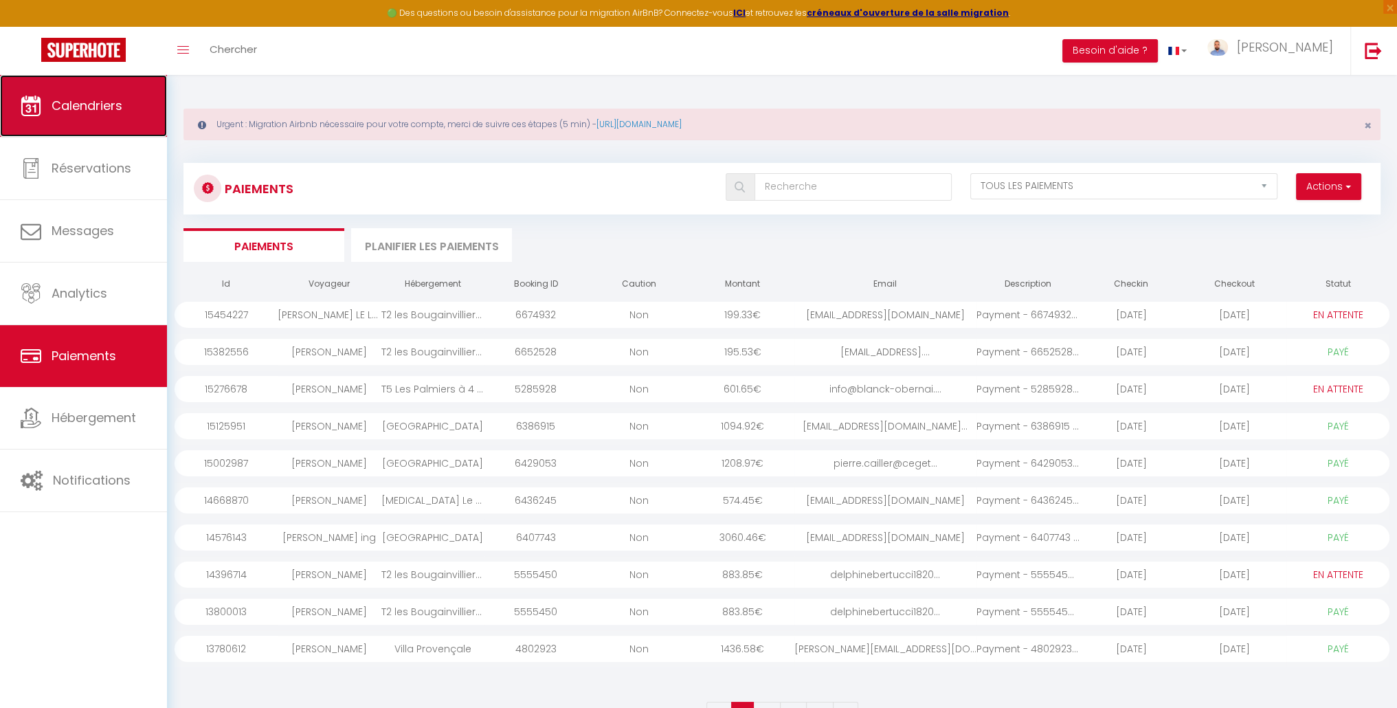
click at [93, 120] on link "Calendriers" at bounding box center [83, 106] width 167 height 62
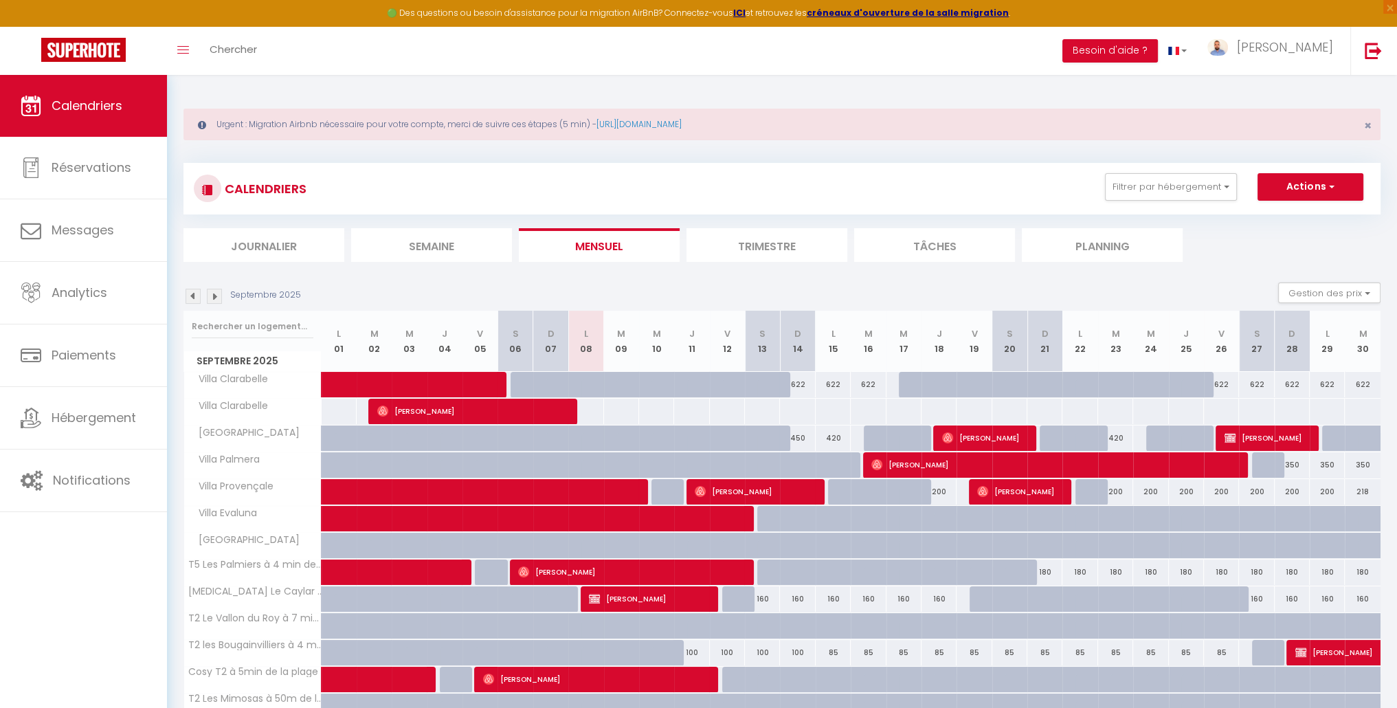
click at [218, 299] on img at bounding box center [214, 296] width 15 height 15
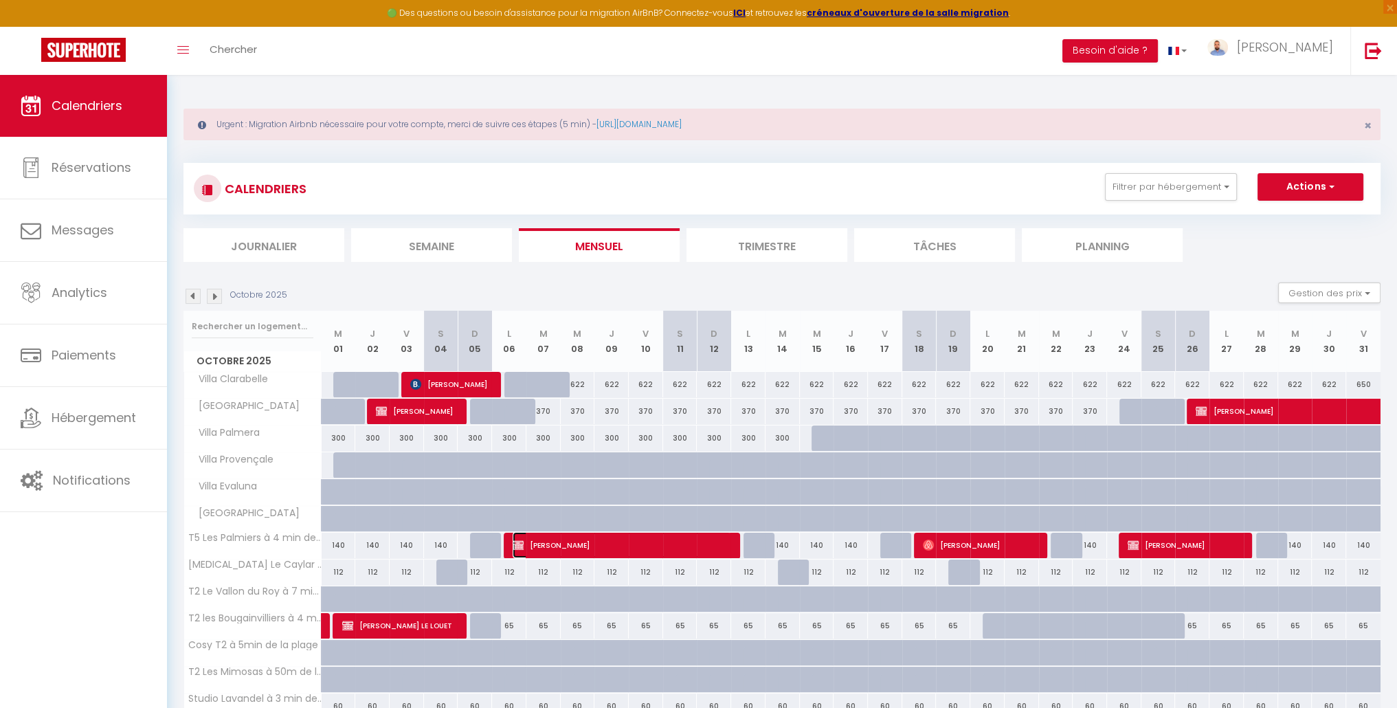
click at [570, 546] on span "[PERSON_NAME]" at bounding box center [622, 545] width 218 height 26
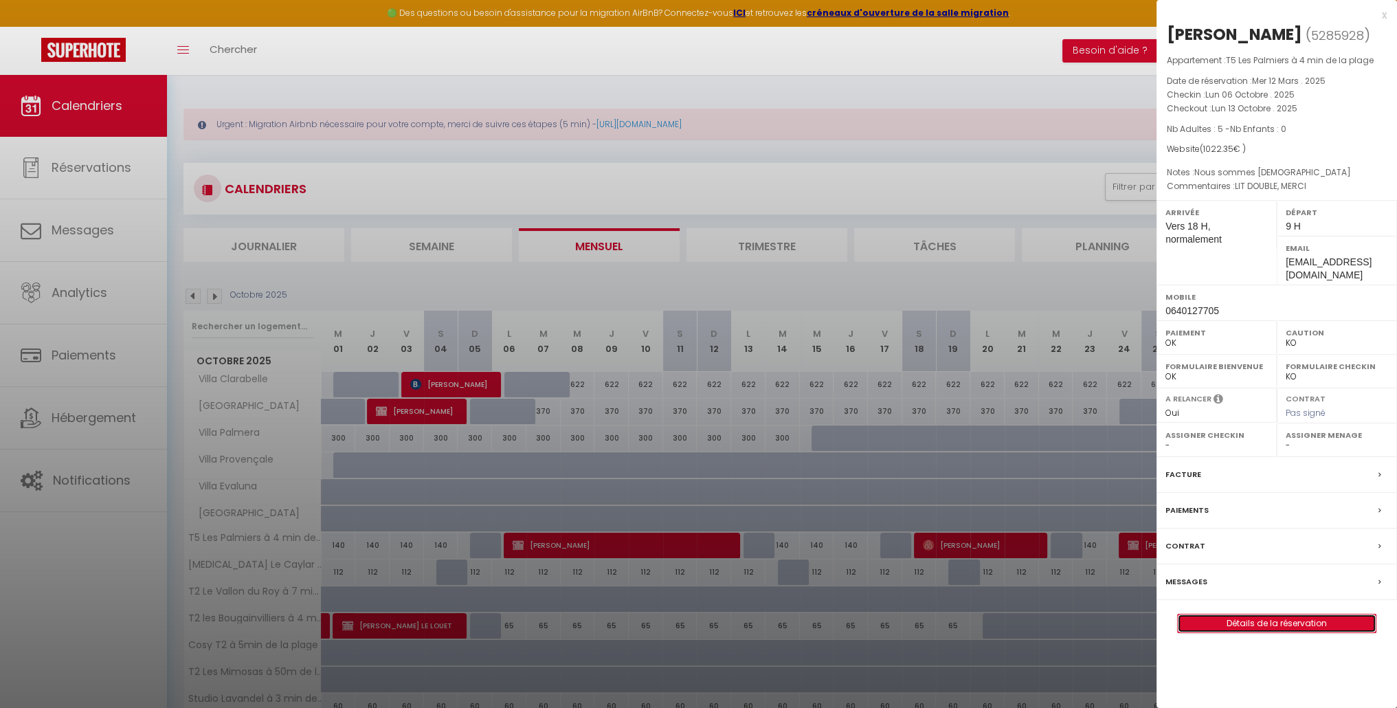
click at [1243, 626] on link "Détails de la réservation" at bounding box center [1277, 623] width 198 height 18
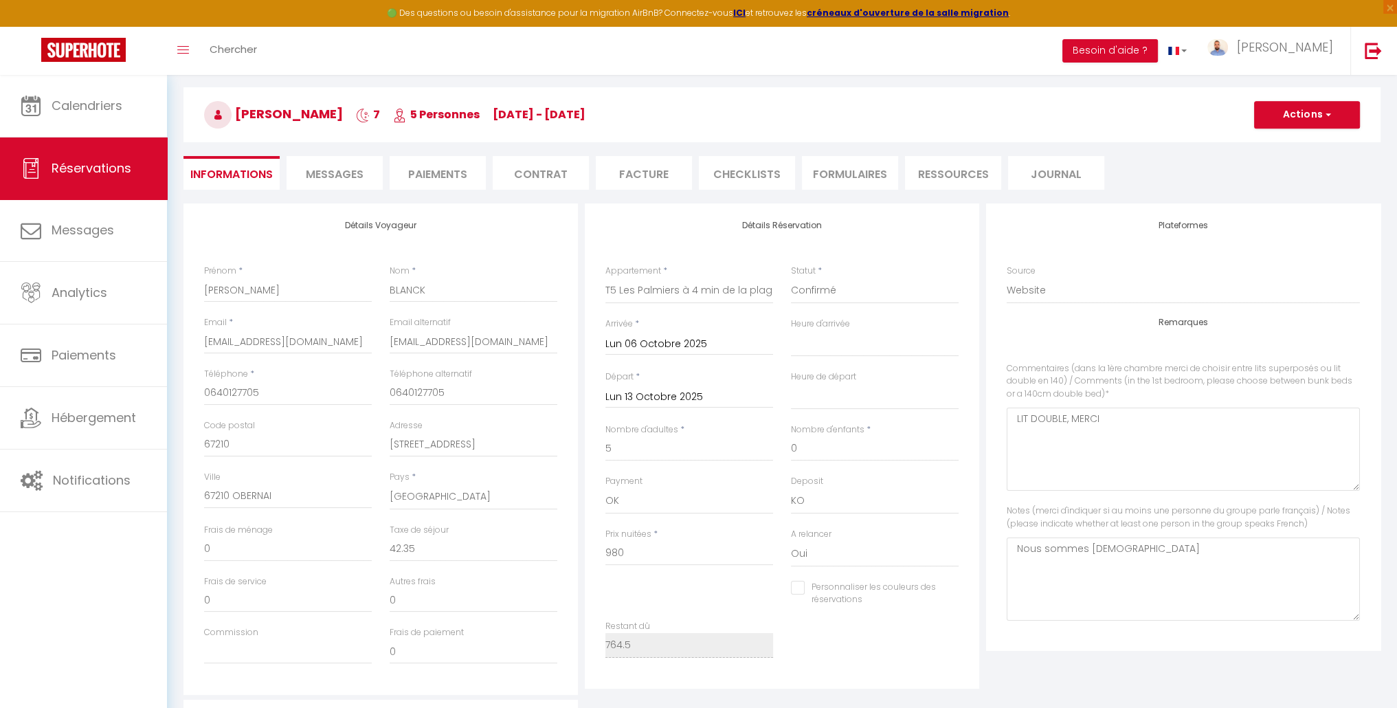
scroll to position [34, 0]
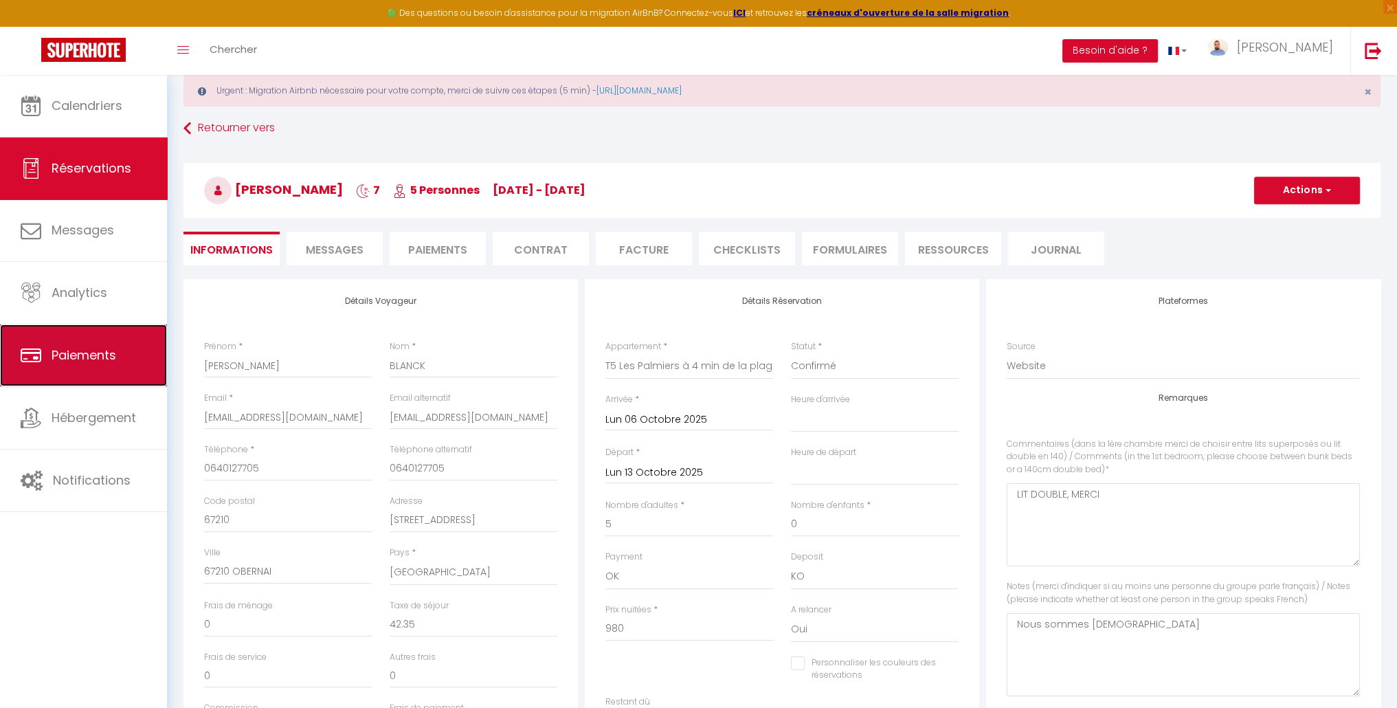
click at [123, 353] on link "Paiements" at bounding box center [83, 355] width 167 height 62
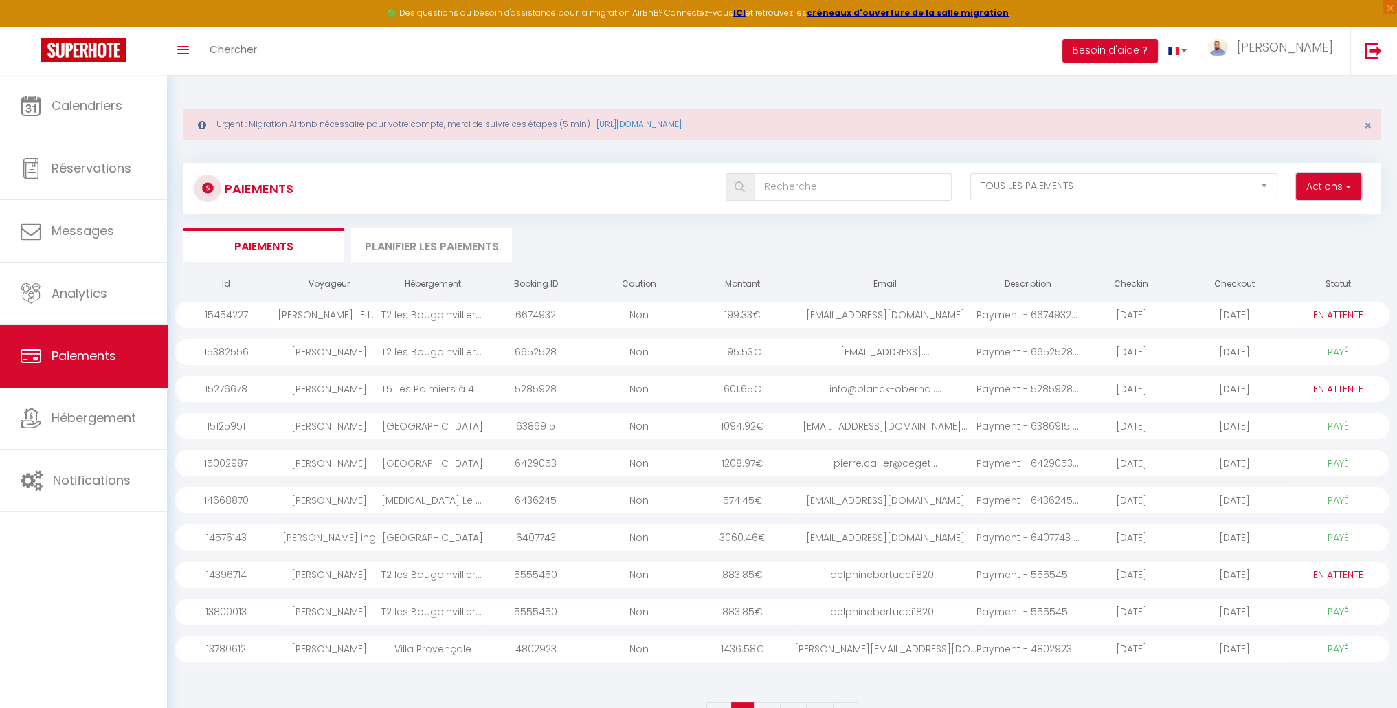
click at [1325, 197] on button "Actions" at bounding box center [1328, 186] width 65 height 27
click at [1276, 214] on link "Créer nouveau lien paiement" at bounding box center [1276, 217] width 169 height 18
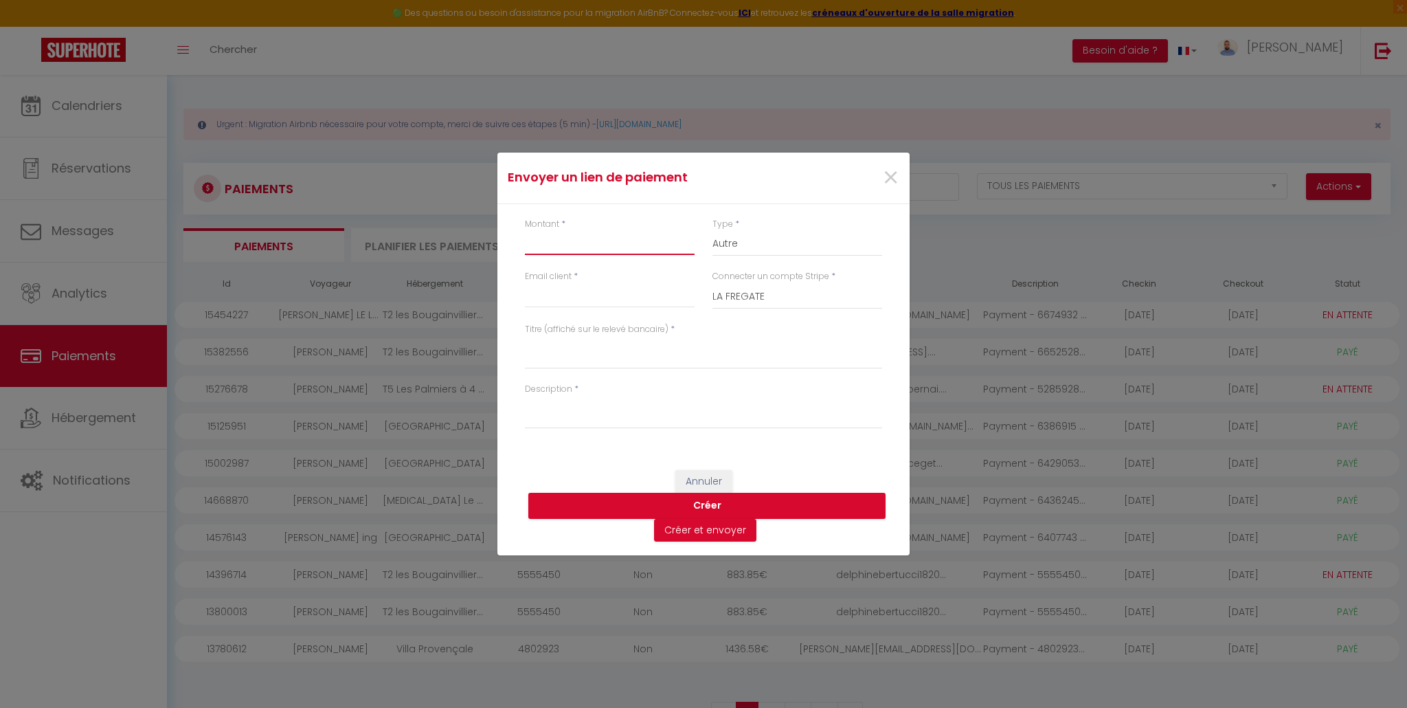
click at [579, 249] on input "Montant" at bounding box center [610, 242] width 170 height 25
click at [790, 291] on select "LA FREGATE Villa Palmera Villa Clarabelle Villa Provençale T5 les palmiers Stud…" at bounding box center [798, 296] width 170 height 26
click at [713, 283] on select "LA FREGATE Villa Palmera Villa Clarabelle Villa Provençale T5 les palmiers Stud…" at bounding box center [798, 296] width 170 height 26
click at [638, 253] on input "Montant" at bounding box center [610, 242] width 170 height 25
click at [749, 255] on select "Nuits Frais de ménage Taxe de séjour Autre" at bounding box center [798, 243] width 170 height 26
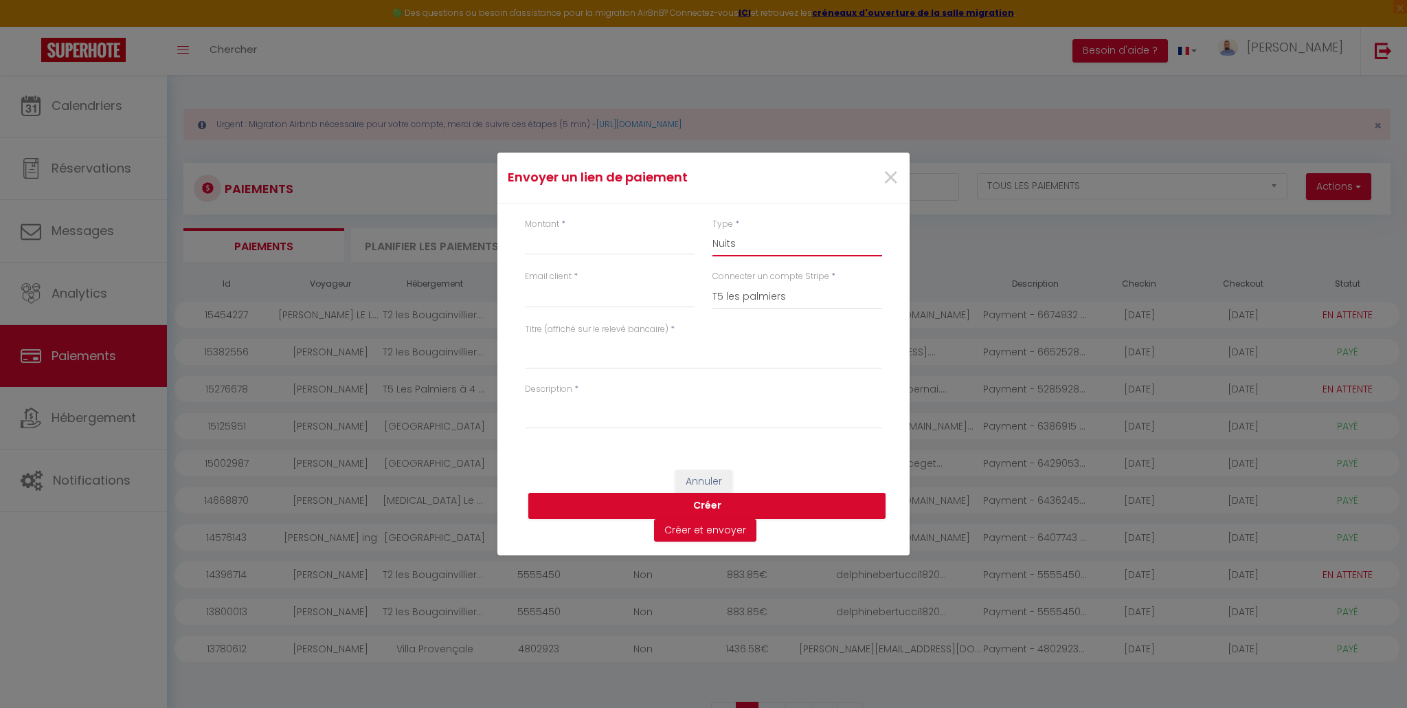
click at [713, 230] on select "Nuits Frais de ménage Taxe de séjour Autre" at bounding box center [798, 243] width 170 height 26
click at [547, 246] on input "Montant" at bounding box center [610, 242] width 170 height 25
click at [548, 301] on input "Email client" at bounding box center [610, 295] width 170 height 25
paste input "info@blanck-obernai.com"
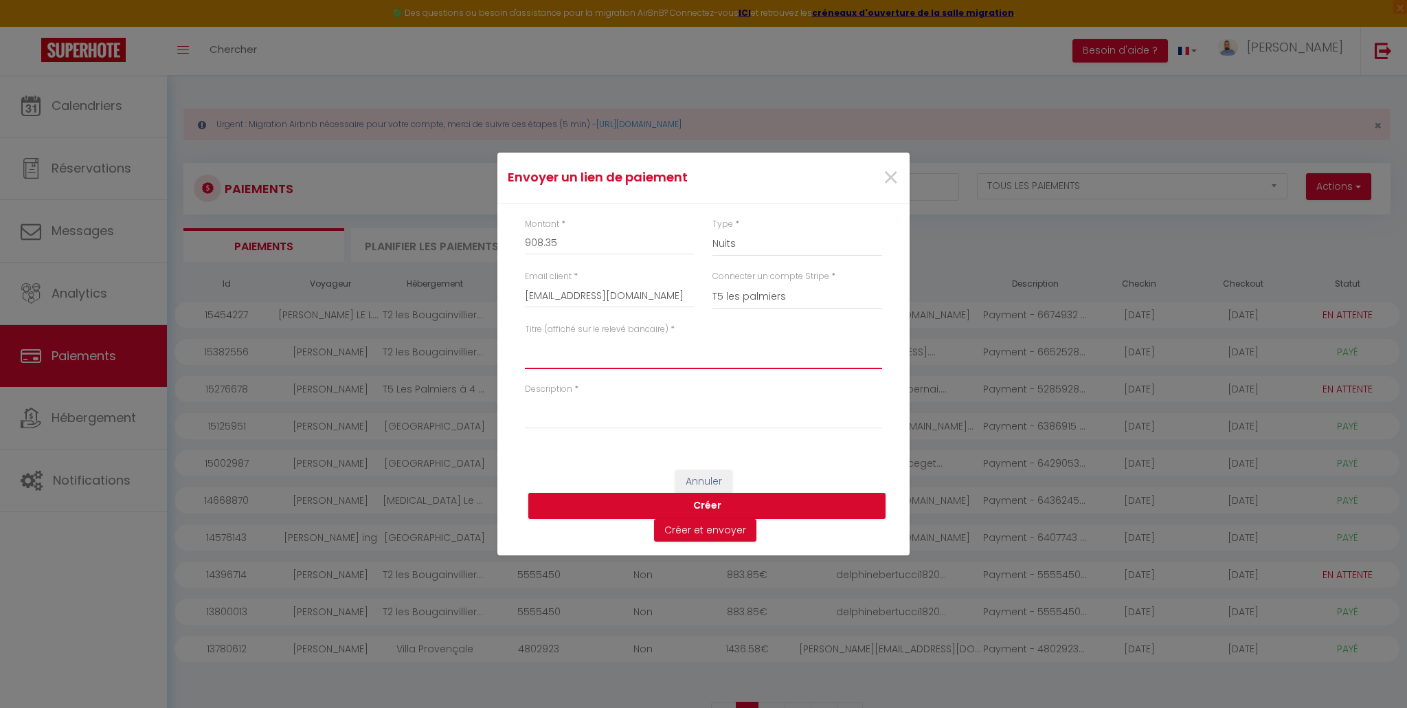
click at [563, 359] on textarea "Titre (affiché sur le relevé bancaire)" at bounding box center [703, 352] width 357 height 33
click at [546, 346] on textarea "Reliqua séjour Saint Cyr Sur Mer" at bounding box center [703, 352] width 357 height 33
click at [47, 23] on span "Corriger" at bounding box center [30, 18] width 33 height 10
click at [658, 337] on textarea "Reliquat séjour Saint Cyr Sur Mer" at bounding box center [703, 352] width 357 height 33
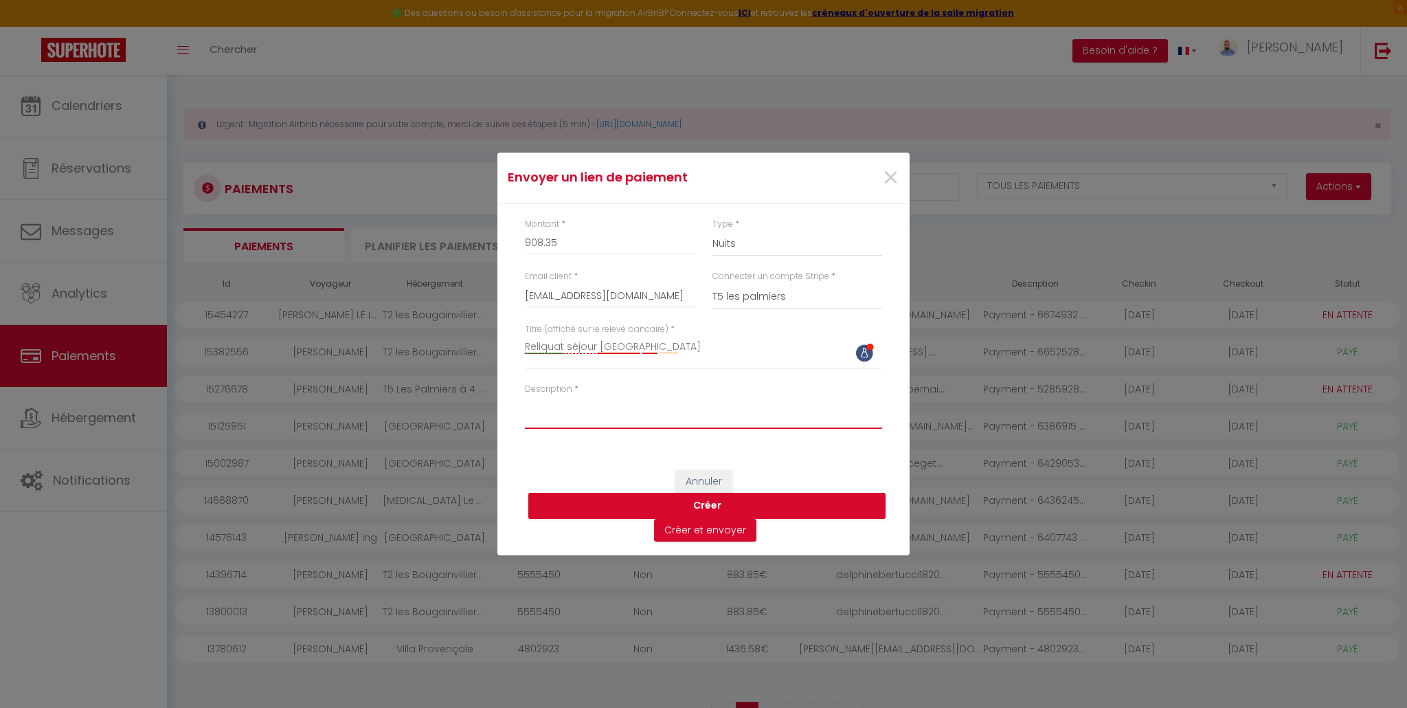
click at [557, 418] on textarea "Description" at bounding box center [703, 412] width 357 height 33
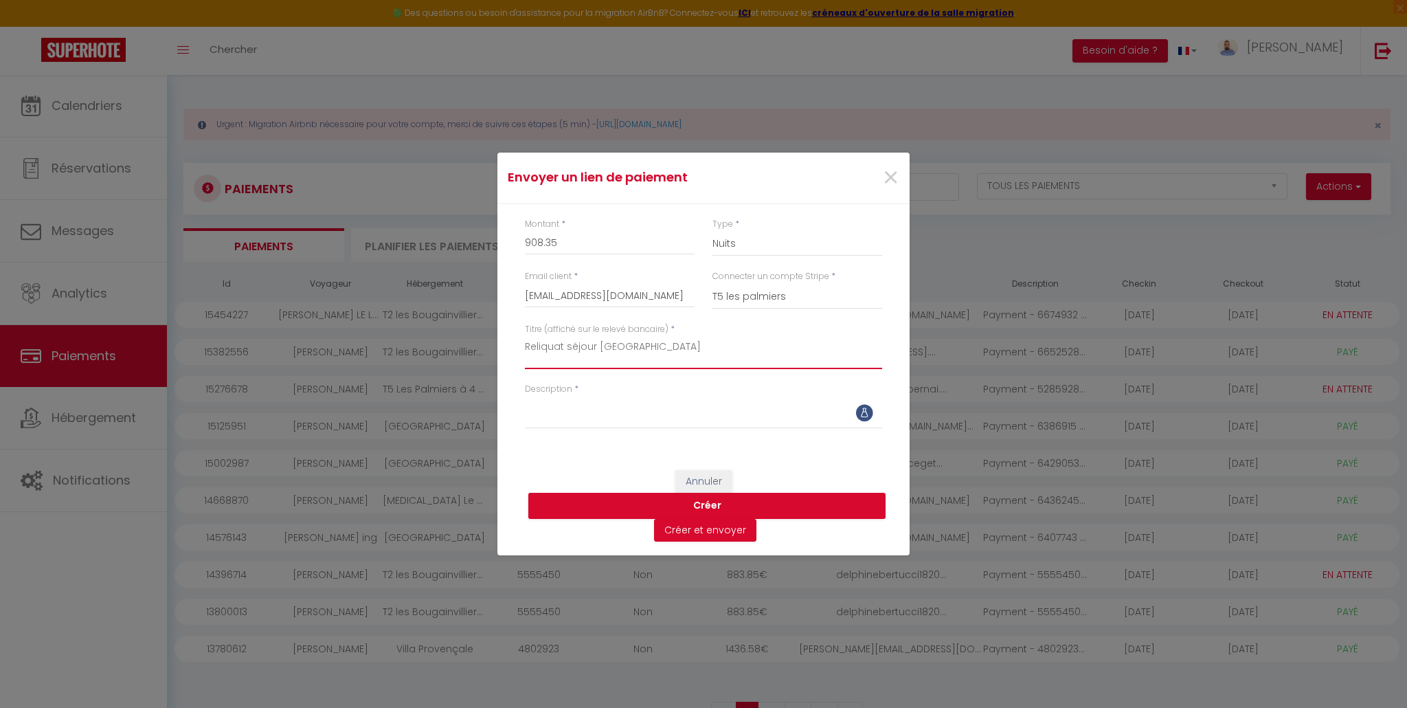
click at [594, 346] on textarea "Reliquat séjour Saint Cyr Sur Mer" at bounding box center [703, 352] width 357 height 33
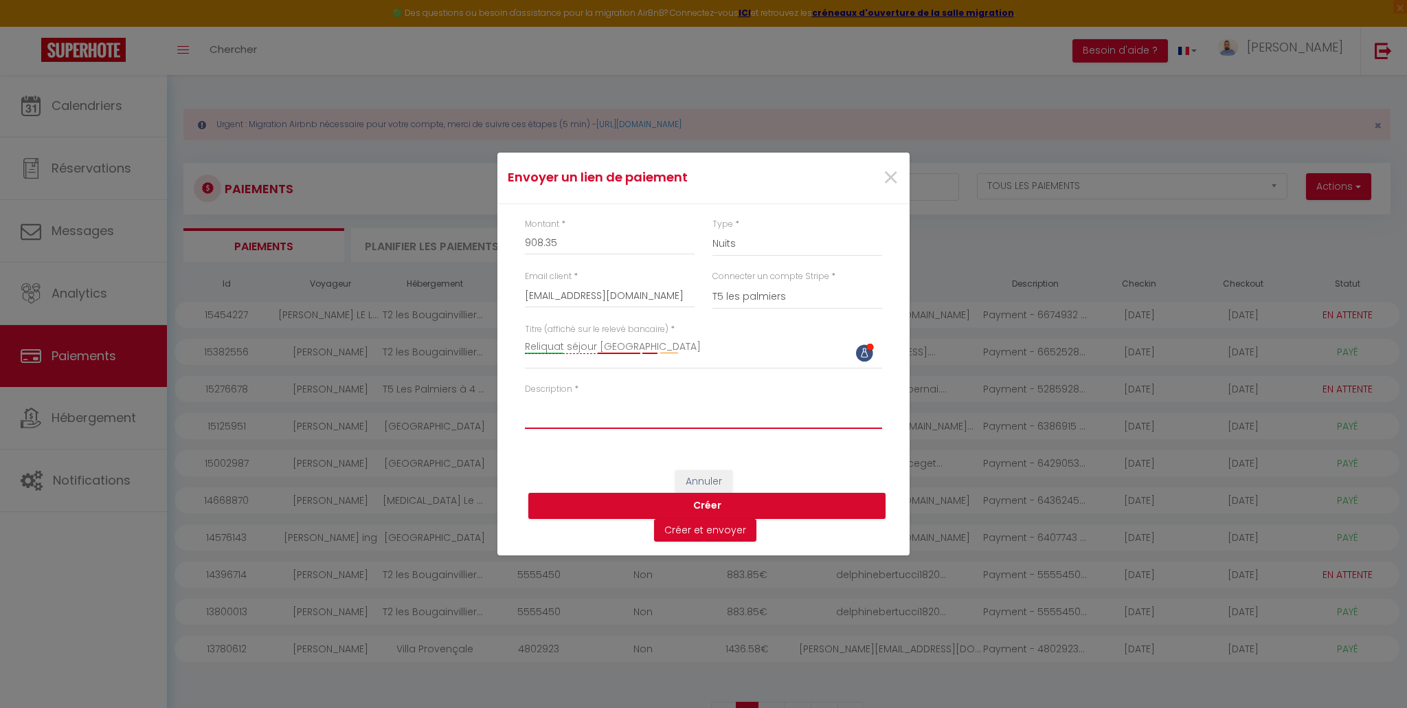
click at [566, 413] on textarea "Description" at bounding box center [703, 412] width 357 height 33
drag, startPoint x: 569, startPoint y: 408, endPoint x: 513, endPoint y: 406, distance: 55.7
click at [513, 406] on div "Montant * 908.35 Type * Nuits Frais de ménage Taxe de séjour Autre Email client…" at bounding box center [704, 330] width 412 height 252
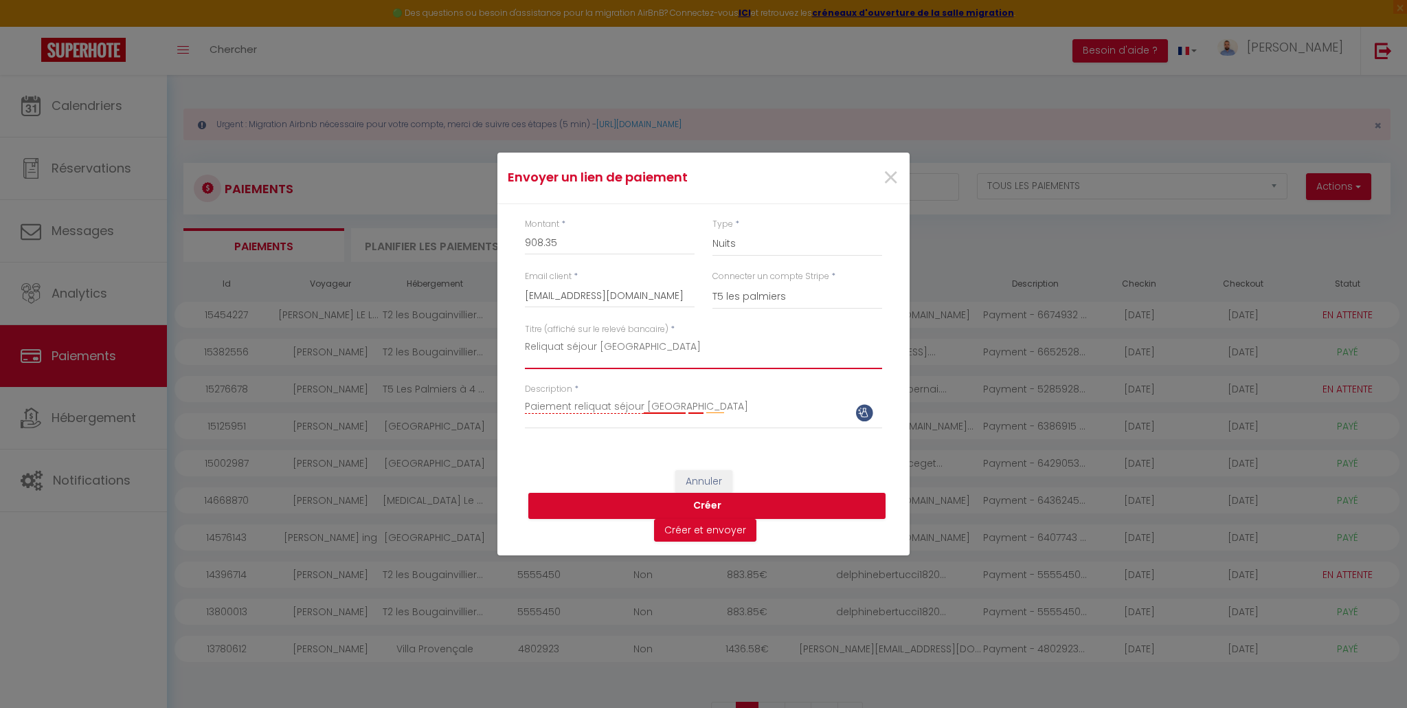
click at [525, 346] on textarea "Reliquat séjour Saint Cyr Sur Mer" at bounding box center [703, 352] width 357 height 33
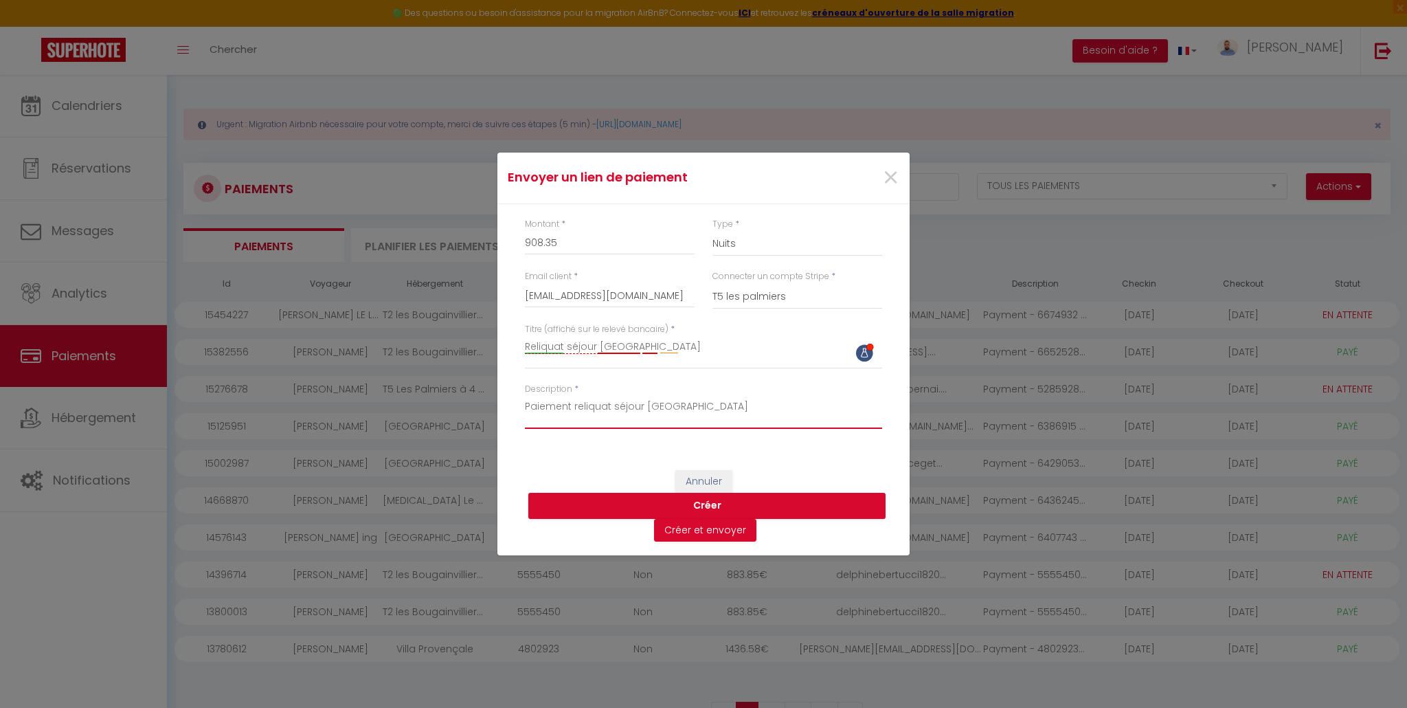
drag, startPoint x: 742, startPoint y: 409, endPoint x: 414, endPoint y: 395, distance: 328.1
click at [414, 395] on div "Envoyer un lien de paiement × Montant * 908.35 Type * Nuits Frais de ménage Tax…" at bounding box center [703, 354] width 1407 height 708
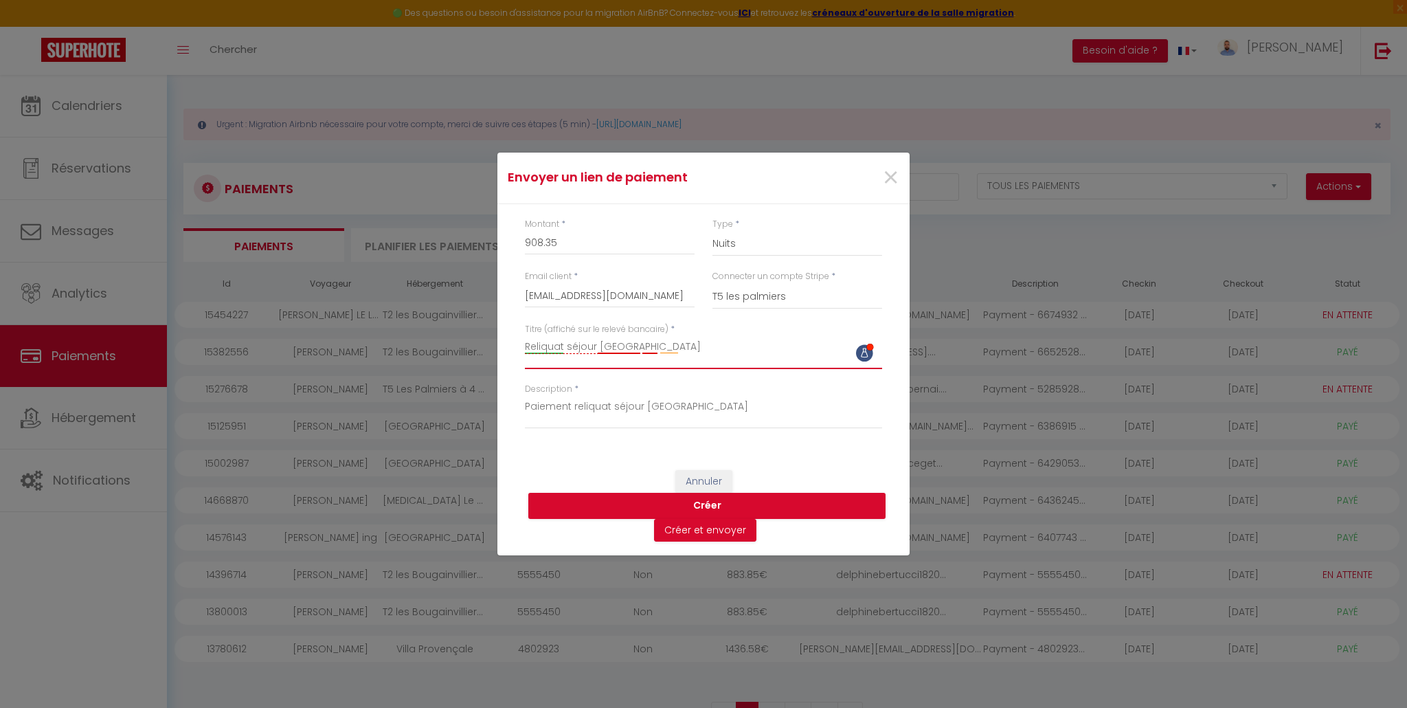
drag, startPoint x: 712, startPoint y: 343, endPoint x: 377, endPoint y: 341, distance: 335.4
click at [381, 341] on div "Envoyer un lien de paiement × Montant * 908.35 Type * Nuits Frais de ménage Tax…" at bounding box center [703, 354] width 1407 height 708
paste textarea "Paiement r"
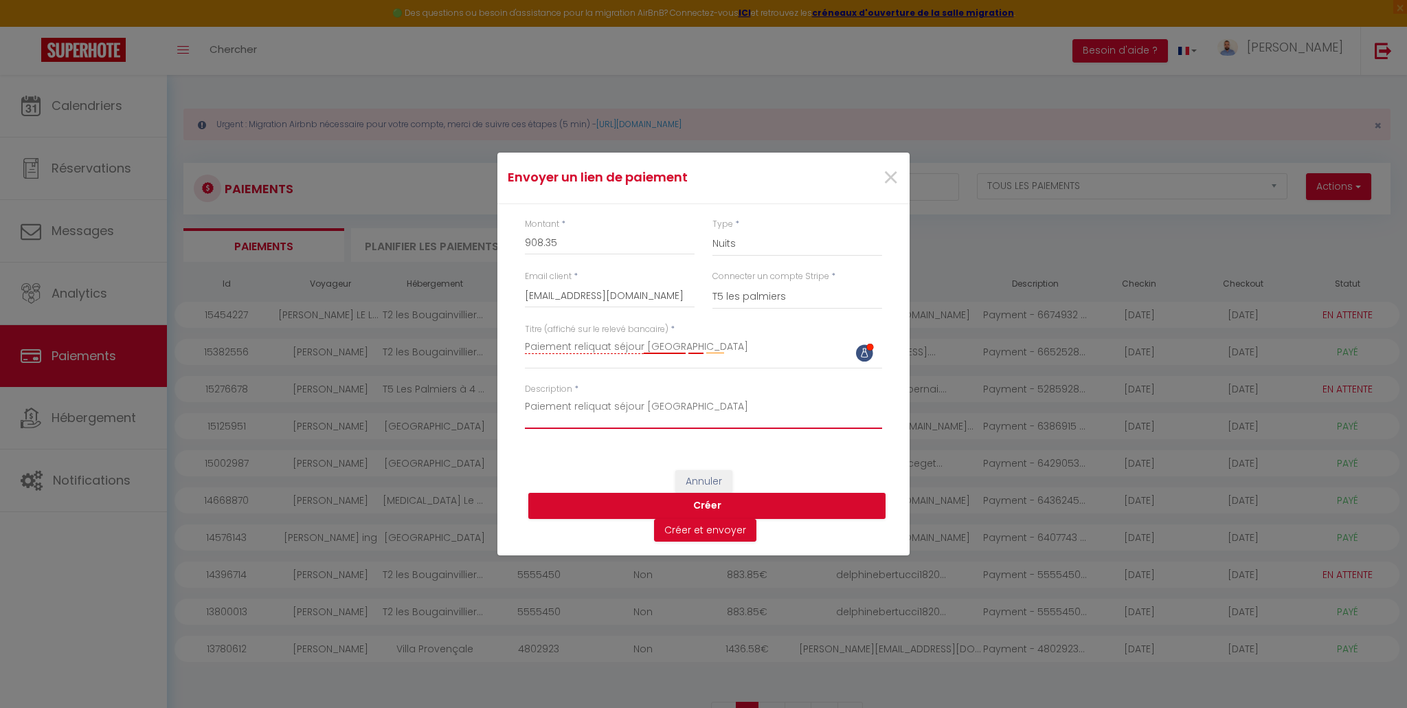
click at [641, 406] on textarea "Paiement reliquat séjour Saint Cyr Sur Mer" at bounding box center [703, 412] width 357 height 33
click at [728, 408] on textarea "Paiement reliquat séjour Saint Cyr Sur Mer" at bounding box center [703, 412] width 357 height 33
drag, startPoint x: 525, startPoint y: 407, endPoint x: 909, endPoint y: 425, distance: 384.6
click at [909, 425] on div "Montant * 908.35 Type * Nuits Frais de ménage Taxe de séjour Autre Email client…" at bounding box center [704, 330] width 412 height 252
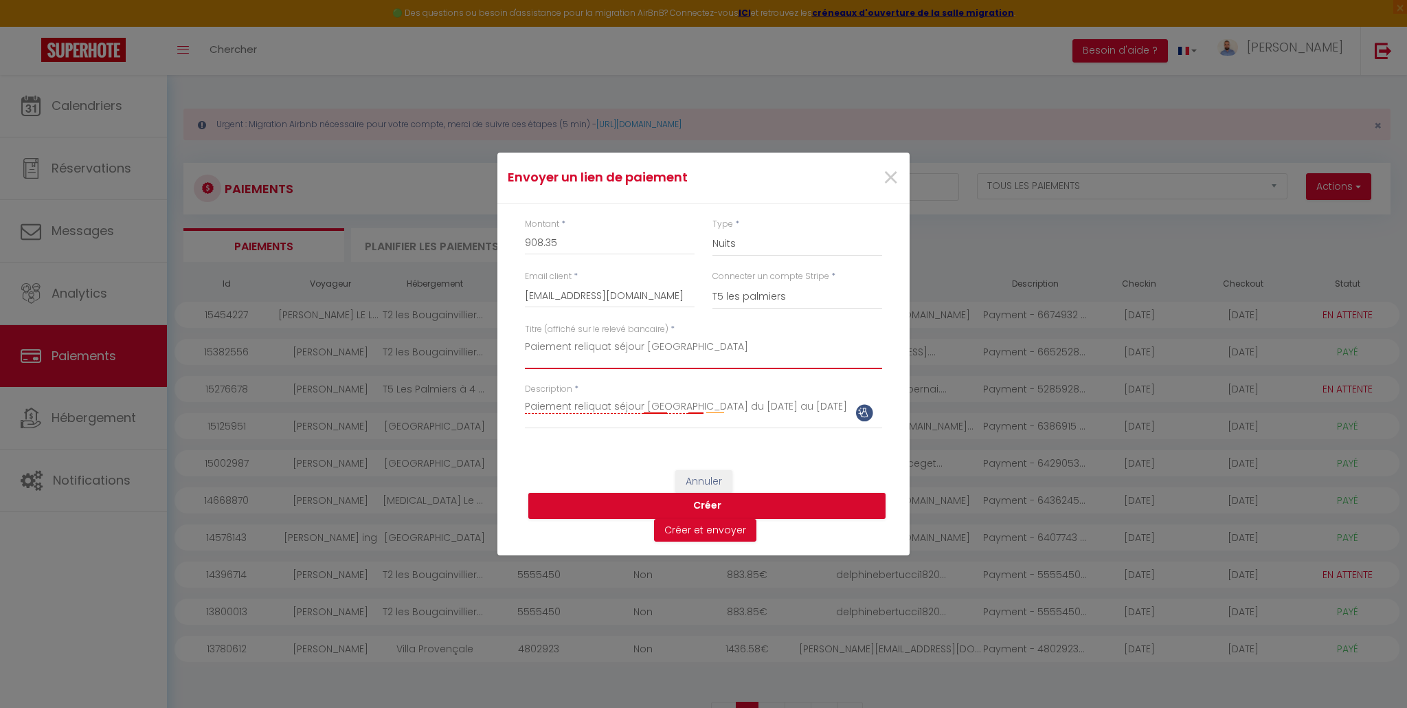
click at [759, 348] on textarea "Paiement reliquat séjour Saint Cyr Sur Mer" at bounding box center [703, 352] width 357 height 33
paste textarea "Paiement reliquat séjour Saint Cyr Sur Mer du 06/10/25 au 13/10/25"
drag, startPoint x: 726, startPoint y: 348, endPoint x: 450, endPoint y: 349, distance: 276.3
click at [450, 349] on div "Envoyer un lien de paiement × Montant * 908.35 Type * Nuits Frais de ménage Tax…" at bounding box center [703, 354] width 1407 height 708
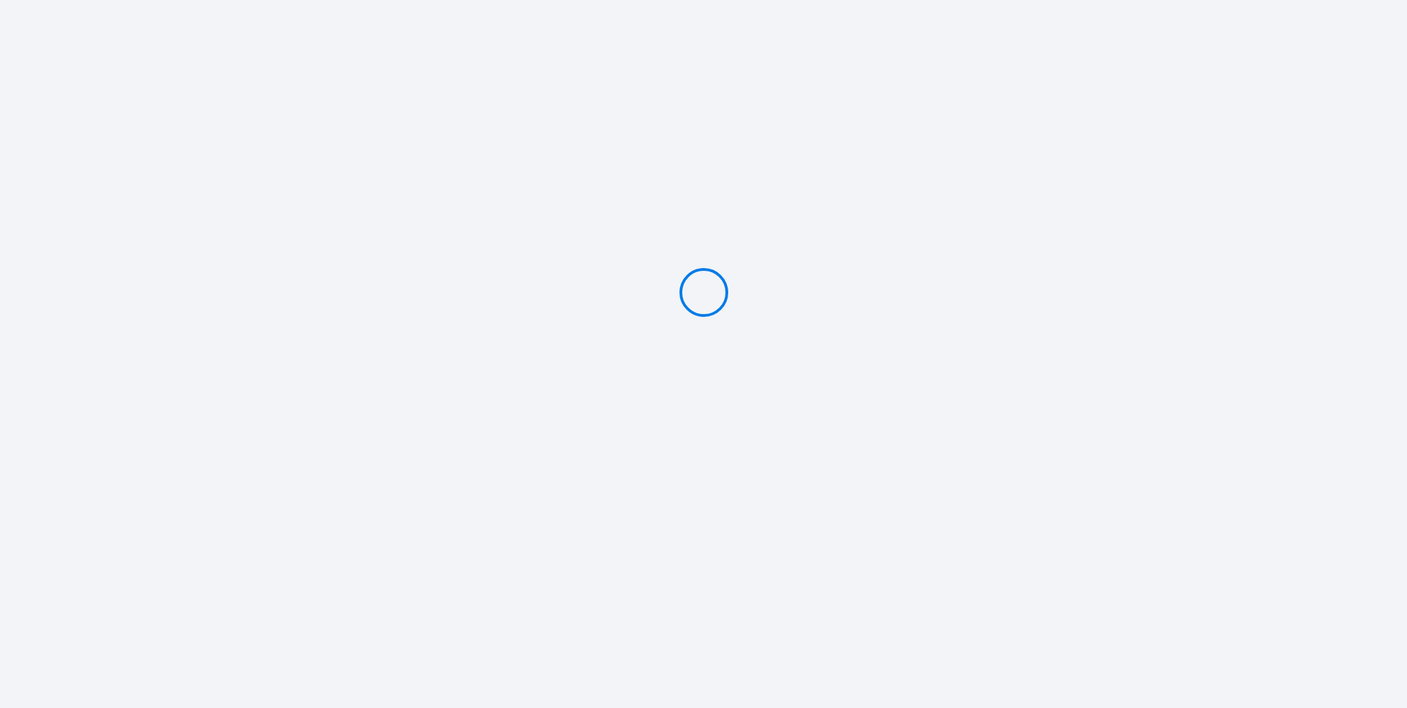
type input "PAYER 601.65 €"
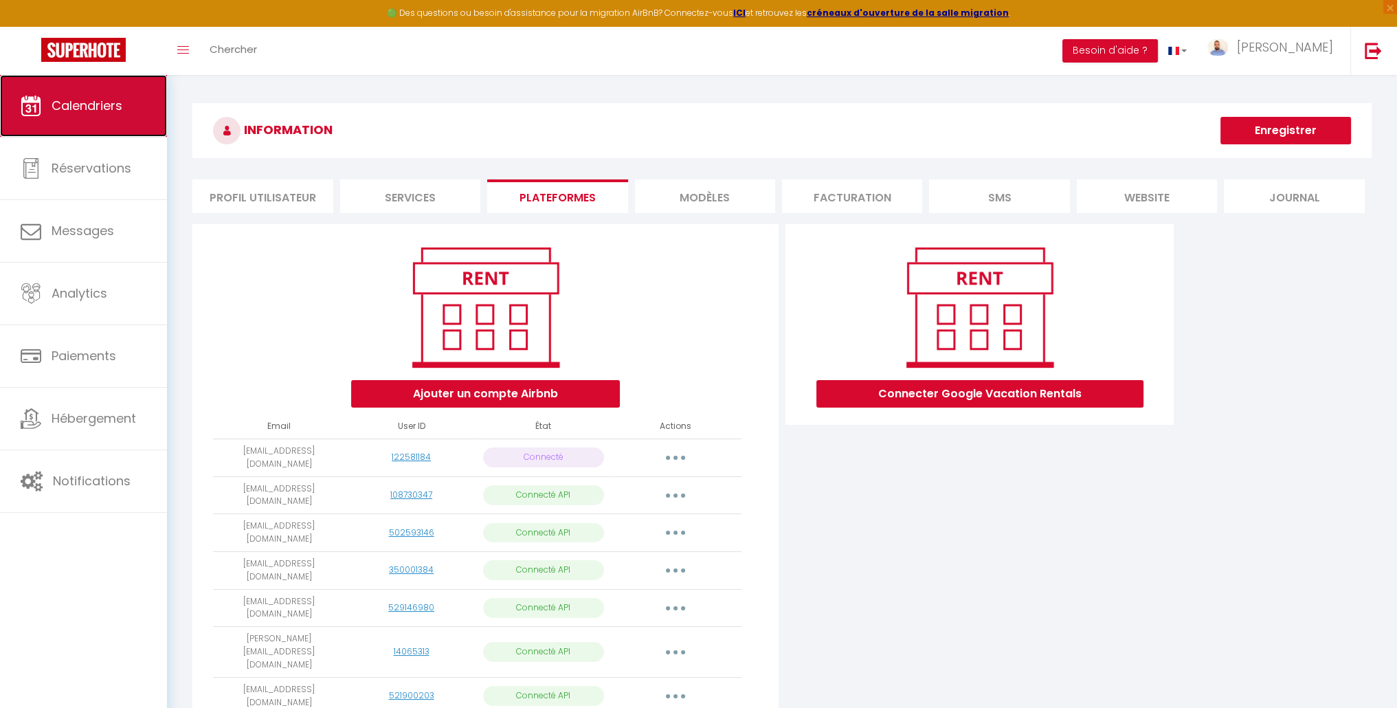
click at [111, 104] on span "Calendriers" at bounding box center [87, 105] width 71 height 17
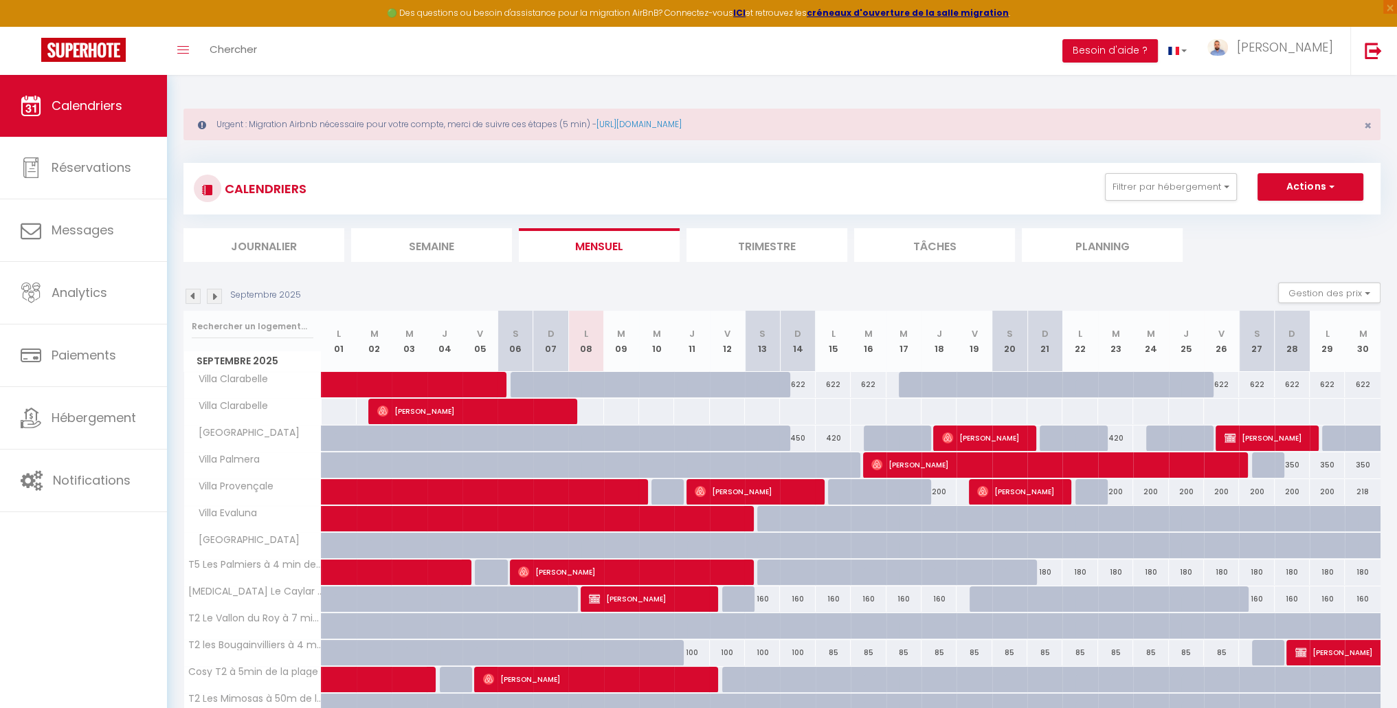
click at [217, 300] on img at bounding box center [214, 296] width 15 height 15
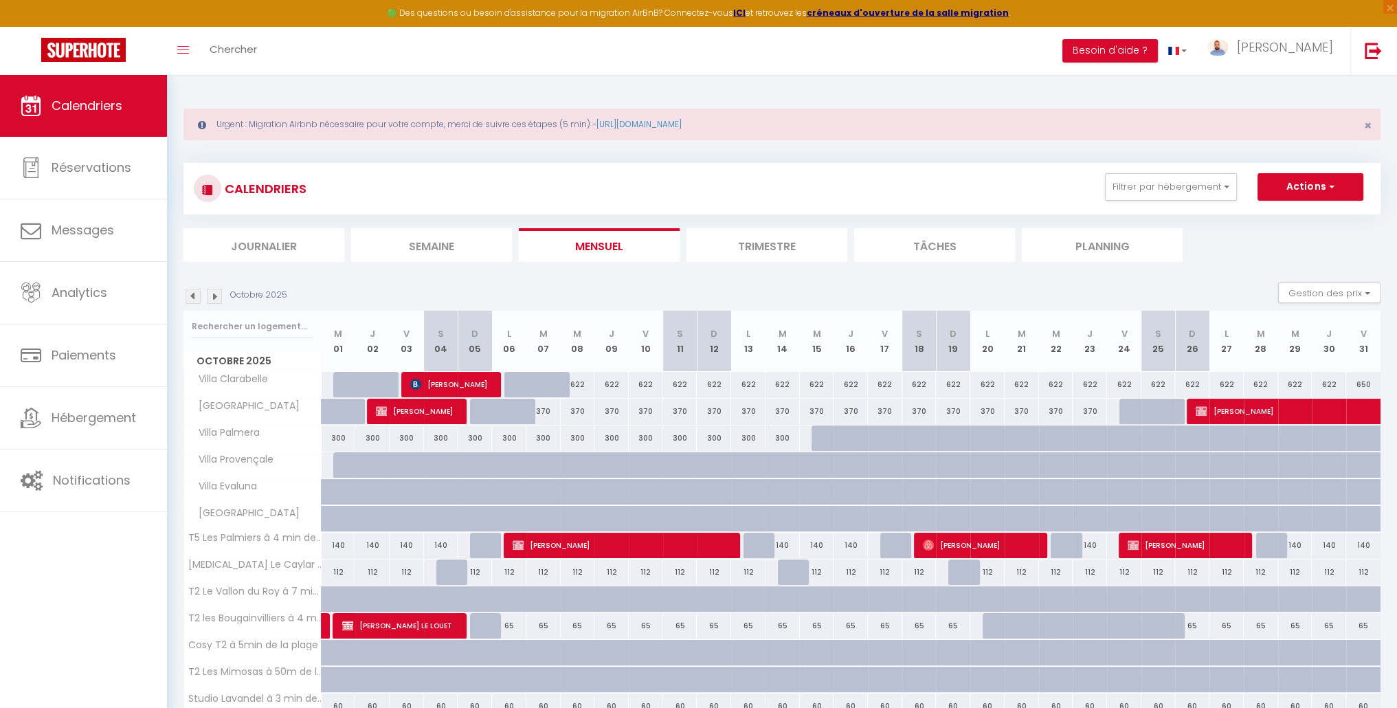
click at [217, 300] on img at bounding box center [214, 296] width 15 height 15
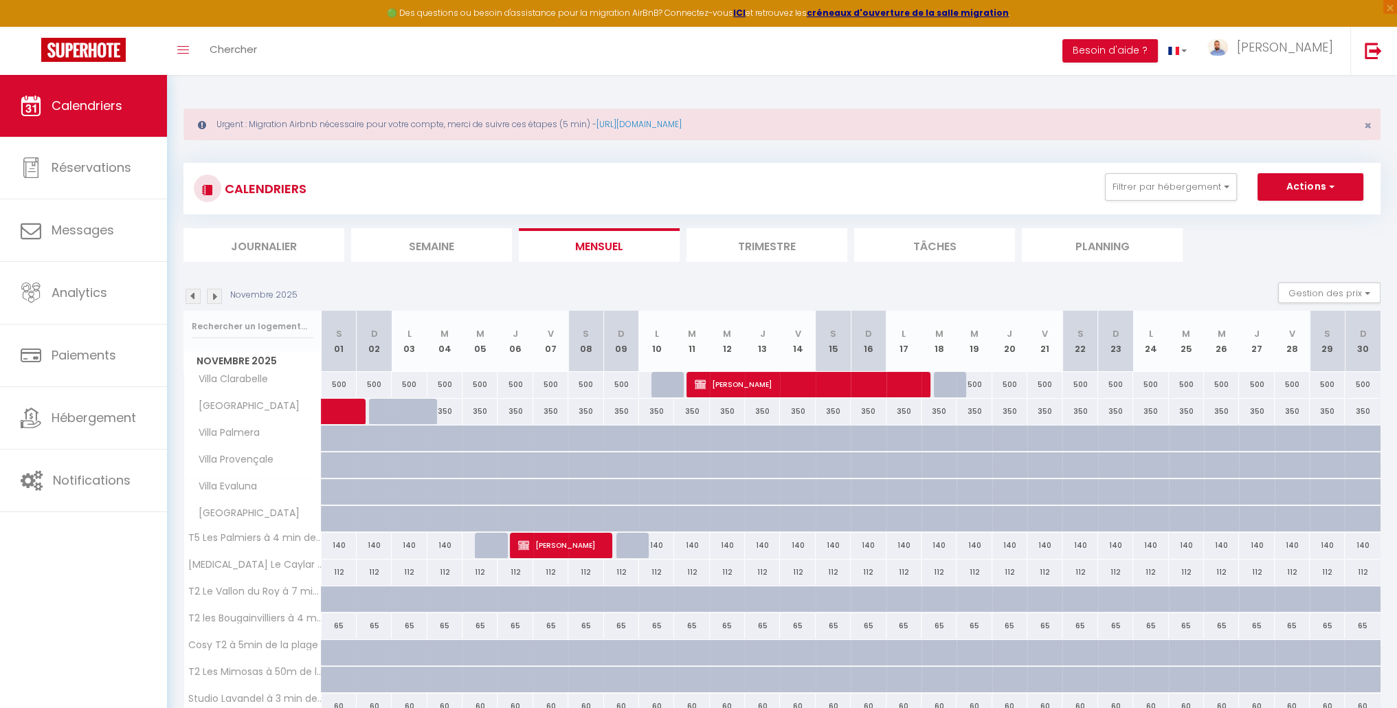
click at [190, 296] on img at bounding box center [193, 296] width 15 height 15
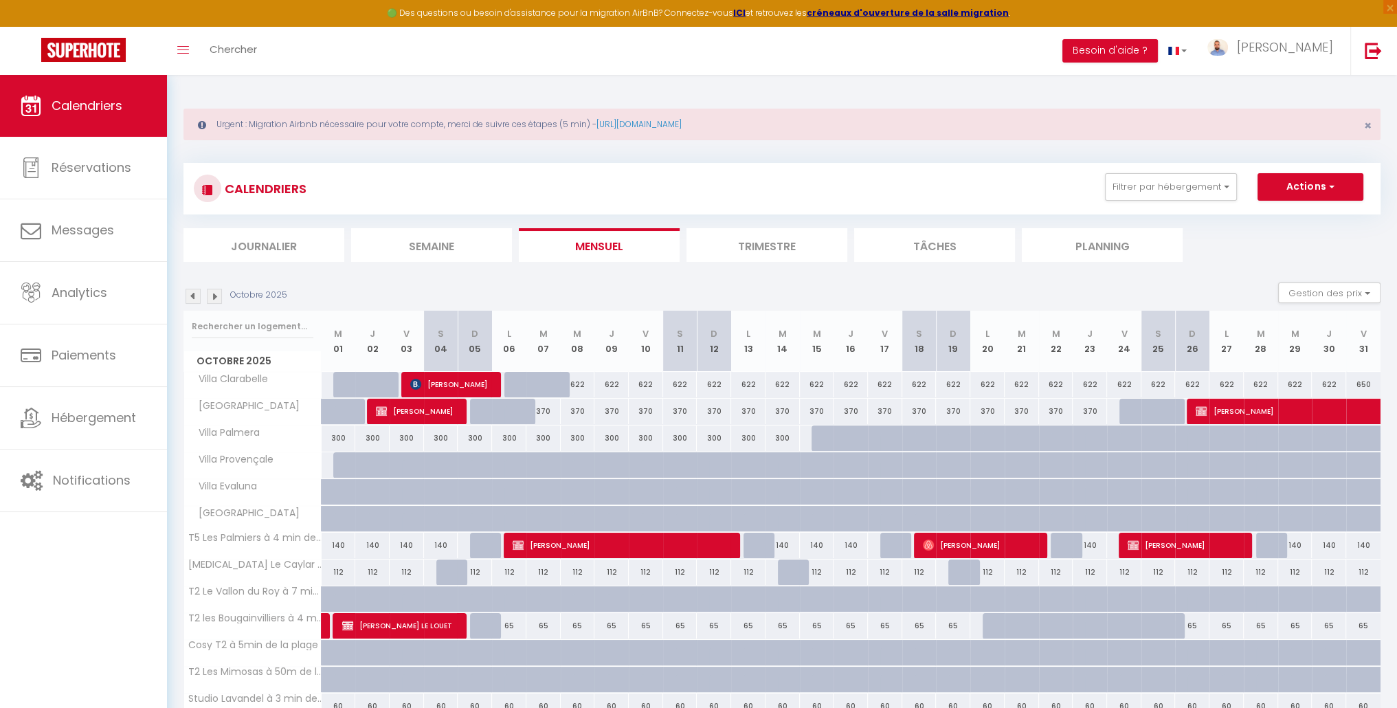
click at [190, 296] on img at bounding box center [193, 296] width 15 height 15
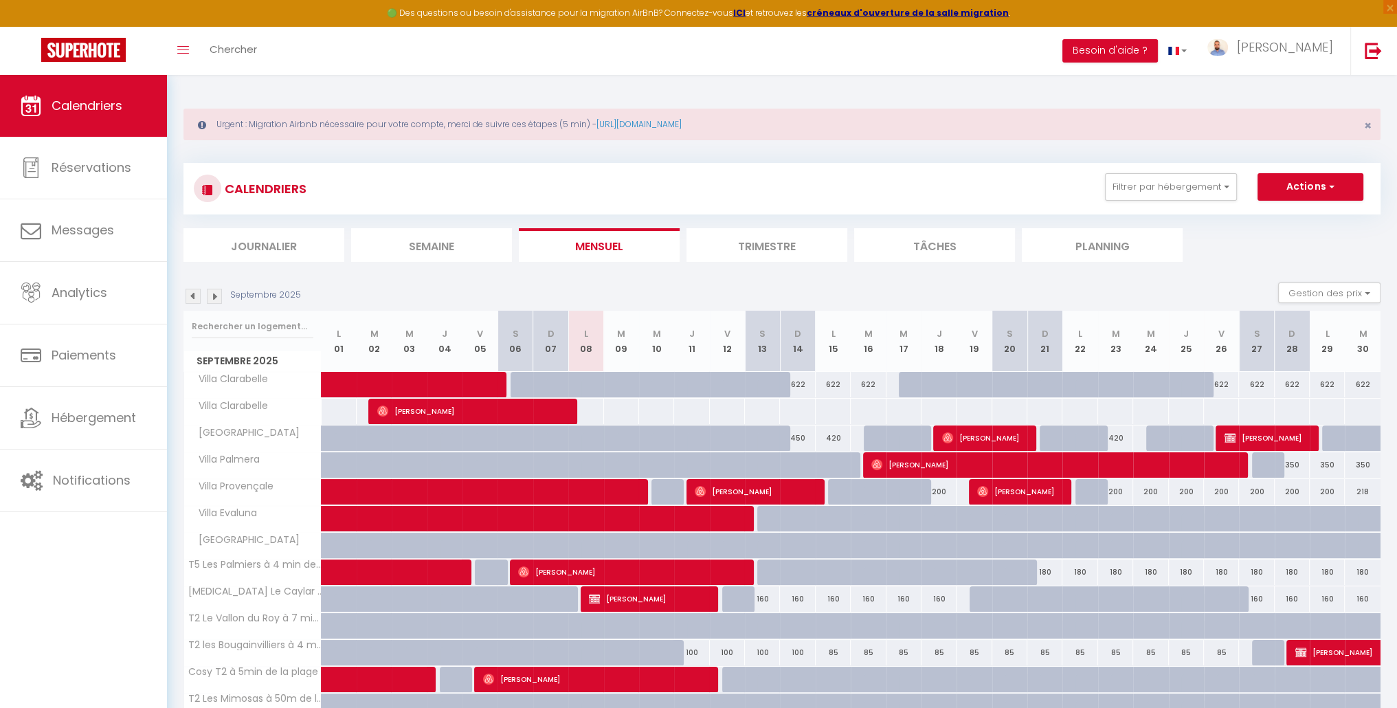
click at [190, 296] on img at bounding box center [193, 296] width 15 height 15
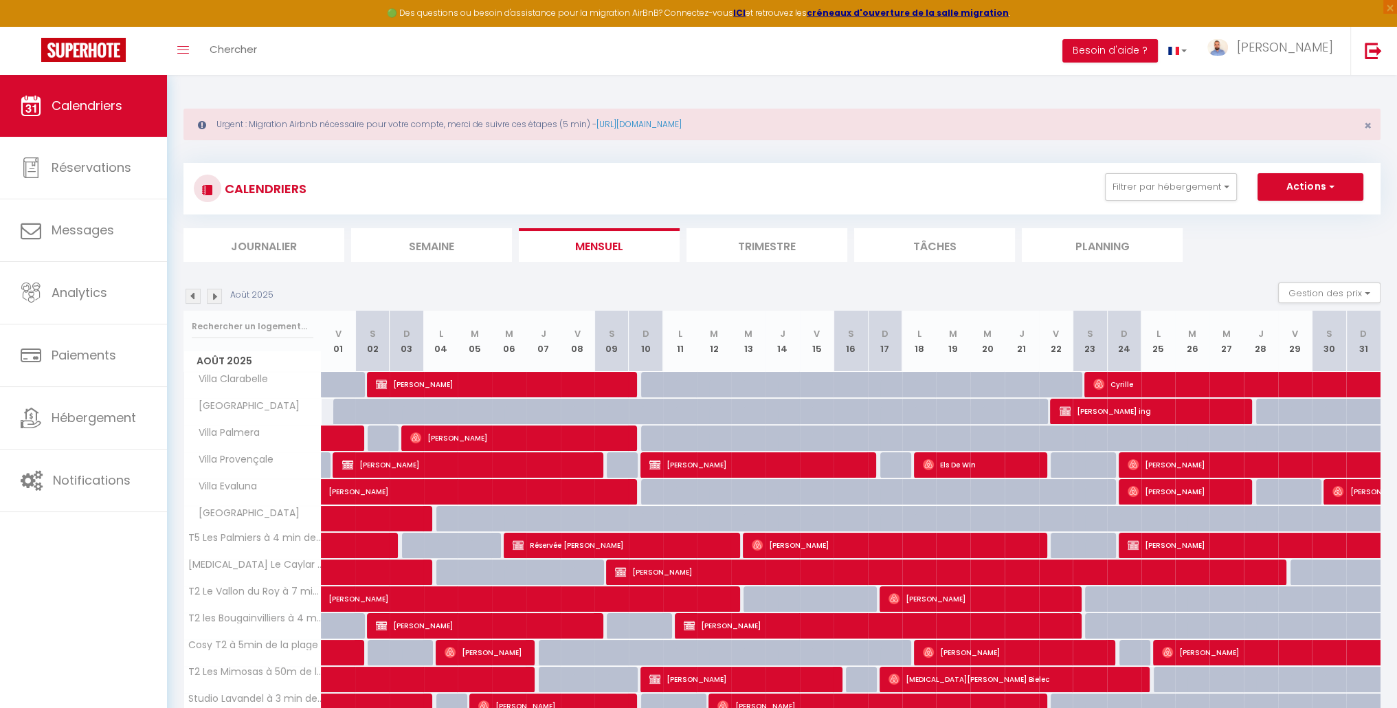
click at [190, 296] on img at bounding box center [193, 296] width 15 height 15
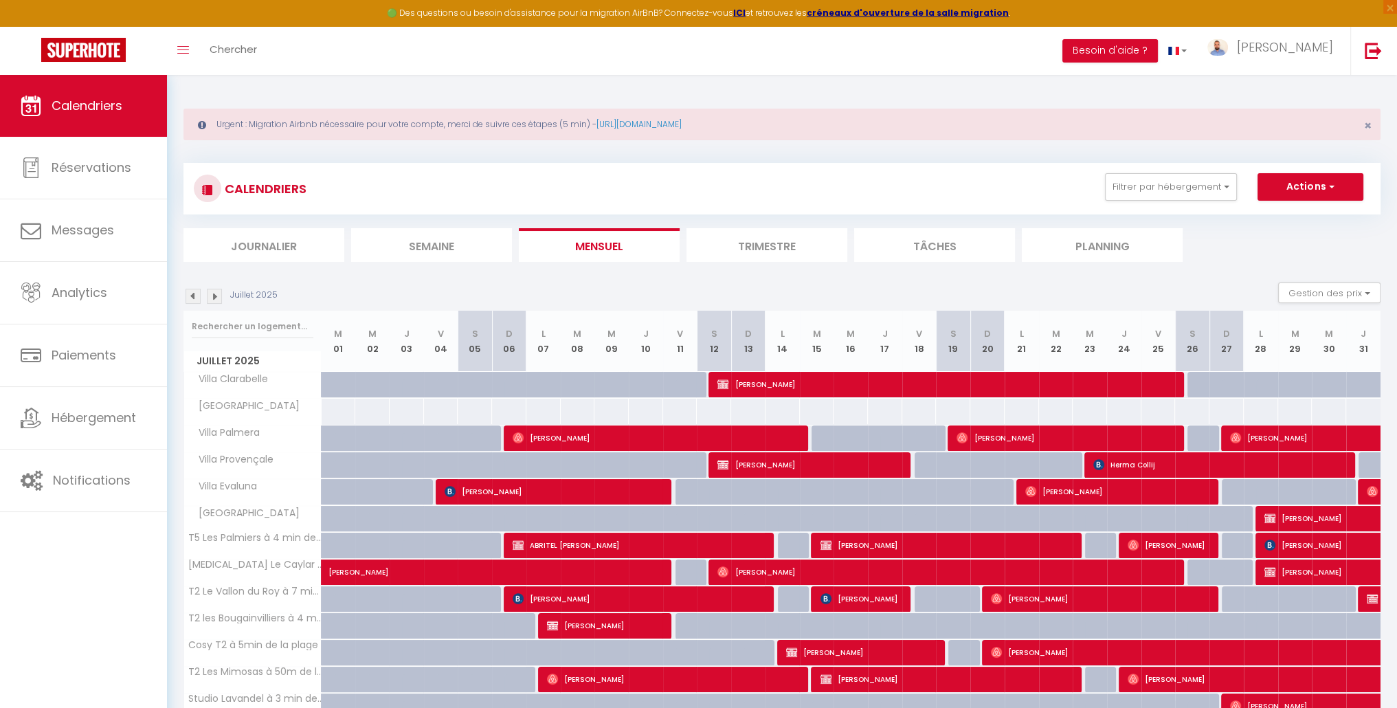
click at [190, 296] on img at bounding box center [193, 296] width 15 height 15
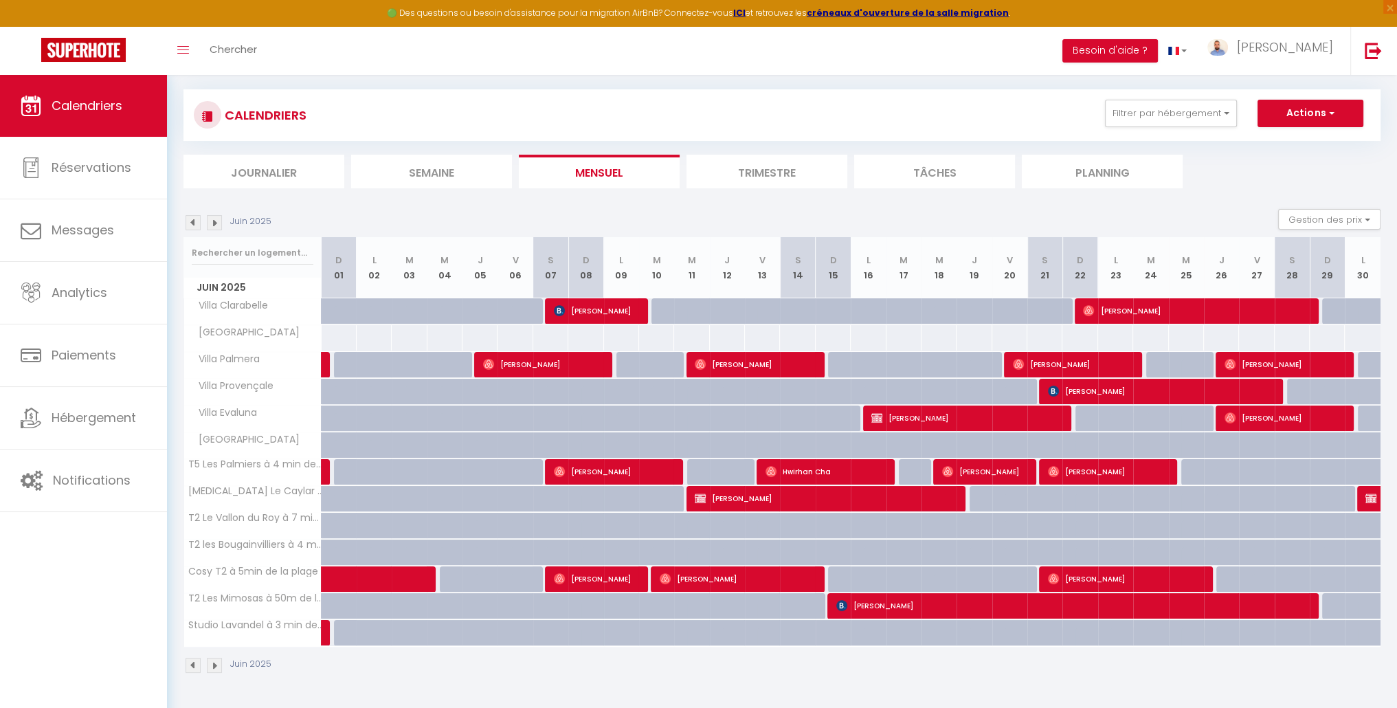
scroll to position [74, 0]
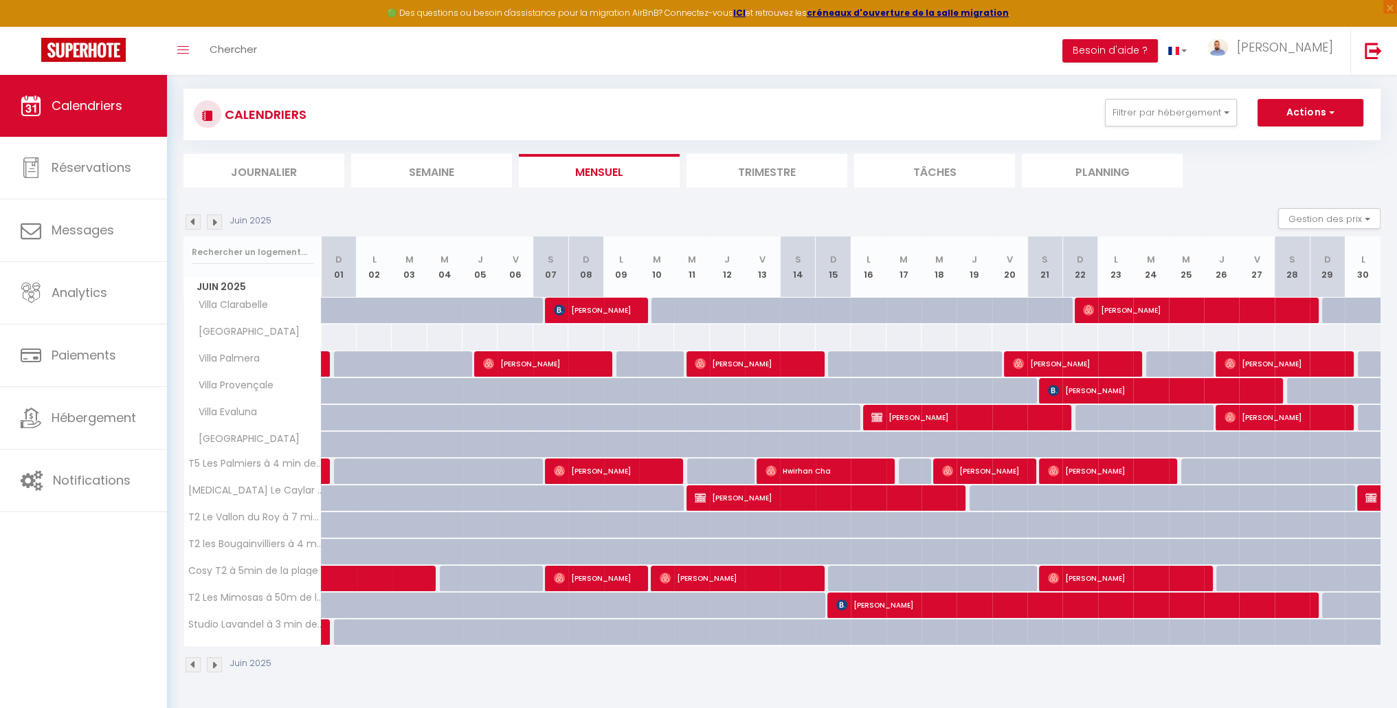
click at [212, 222] on img at bounding box center [214, 221] width 15 height 15
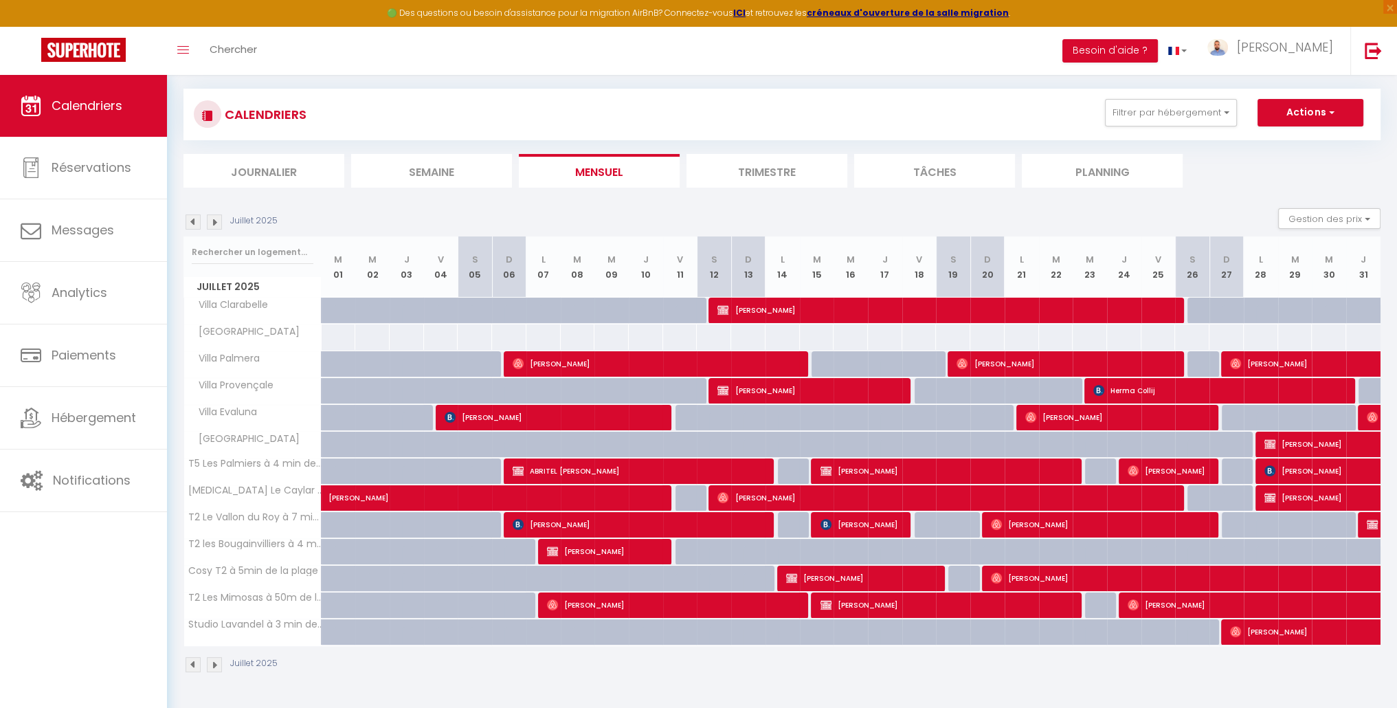
click at [212, 221] on img at bounding box center [214, 221] width 15 height 15
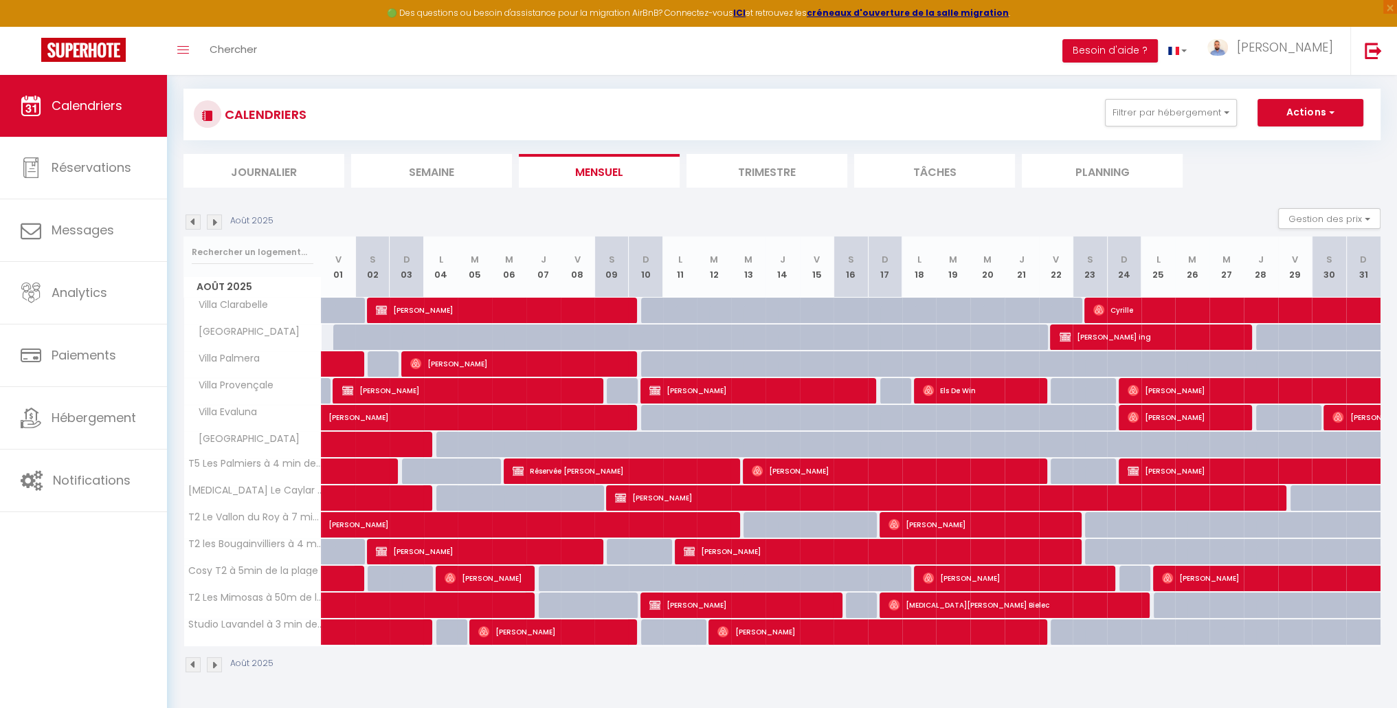
click at [212, 221] on img at bounding box center [214, 221] width 15 height 15
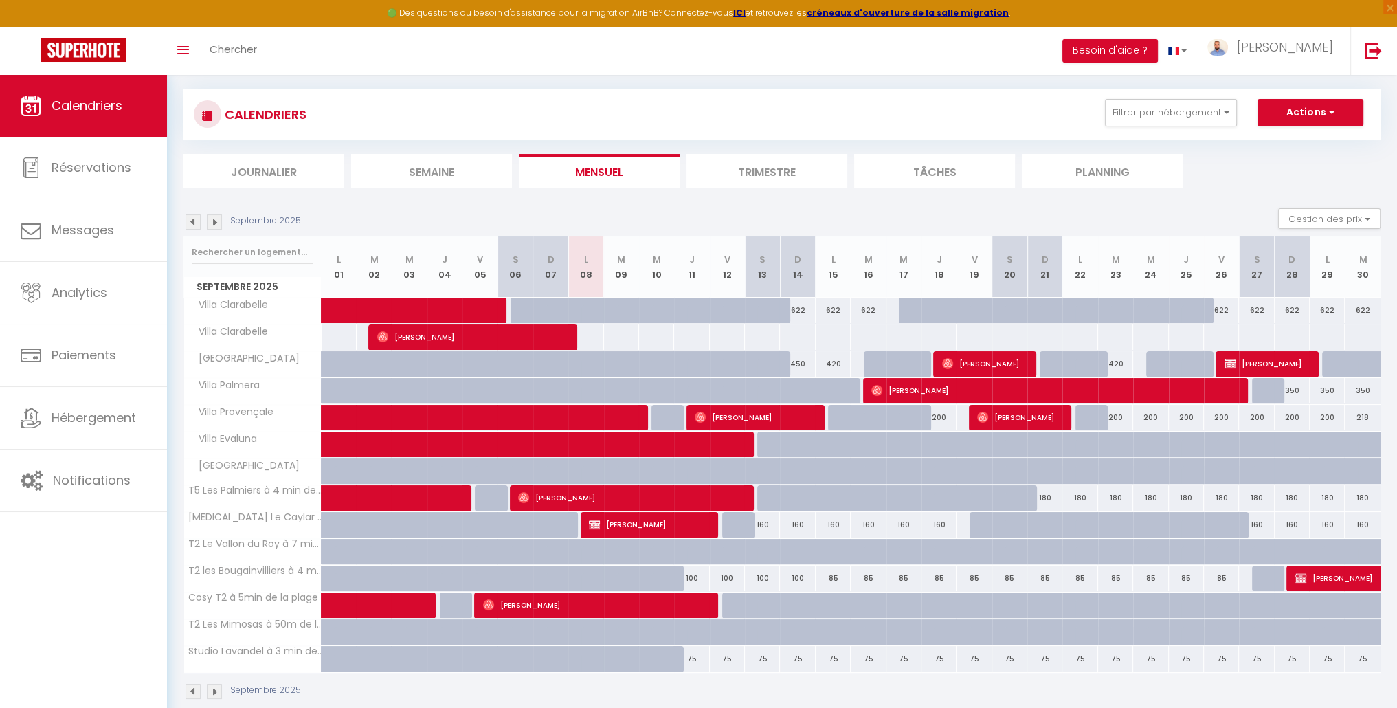
click at [212, 221] on img at bounding box center [214, 221] width 15 height 15
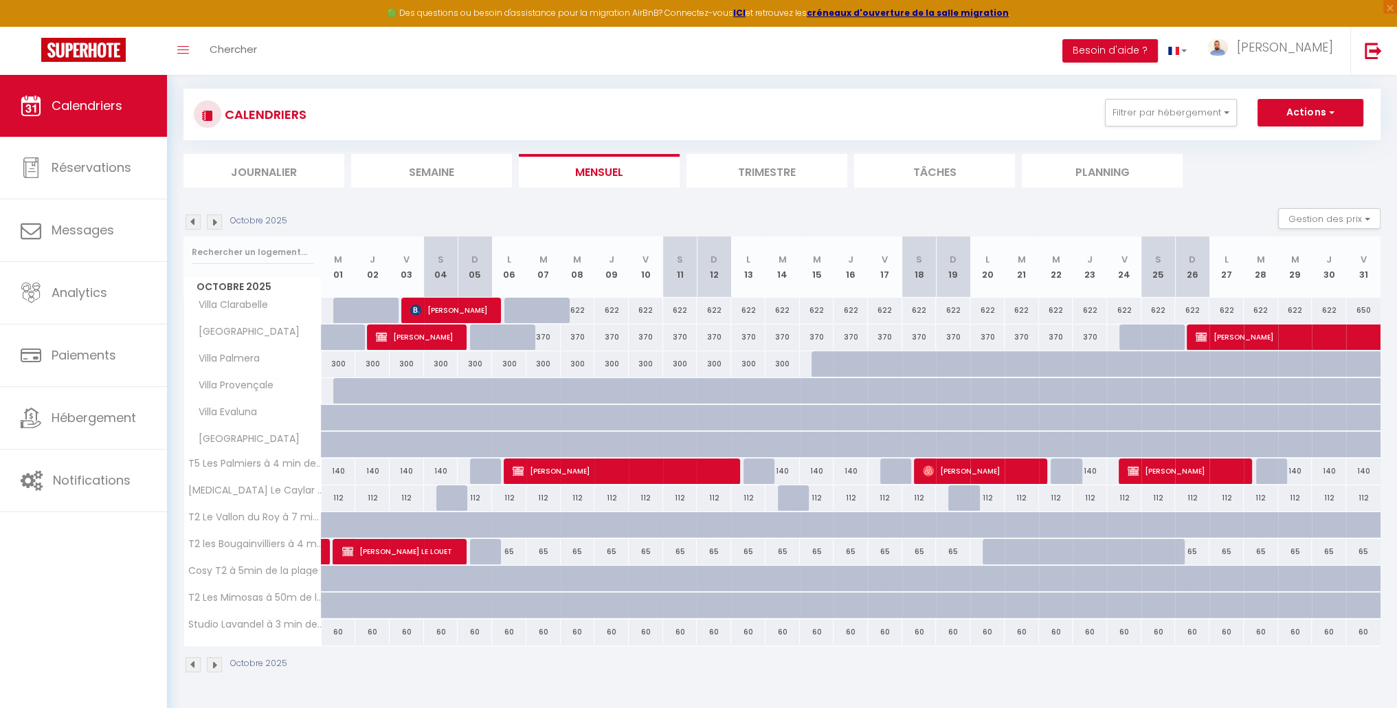
click at [212, 221] on img at bounding box center [214, 221] width 15 height 15
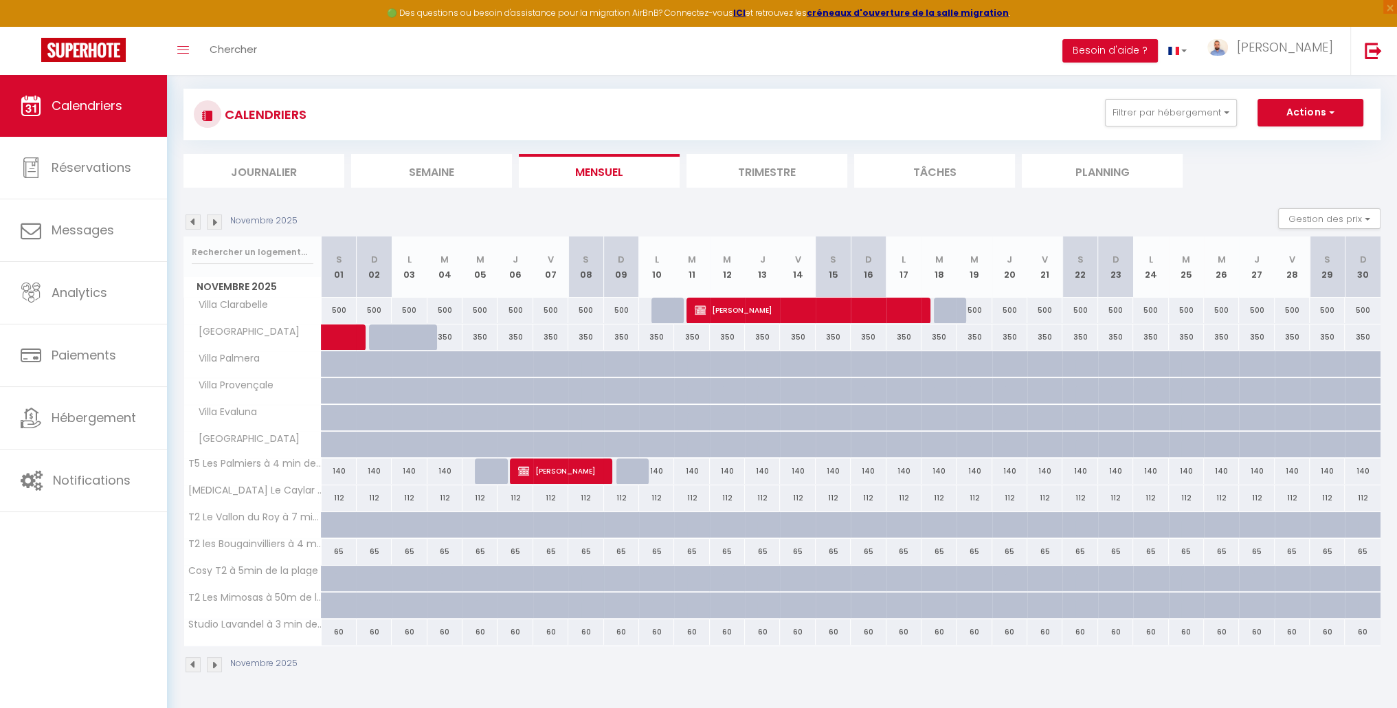
click at [212, 221] on img at bounding box center [214, 221] width 15 height 15
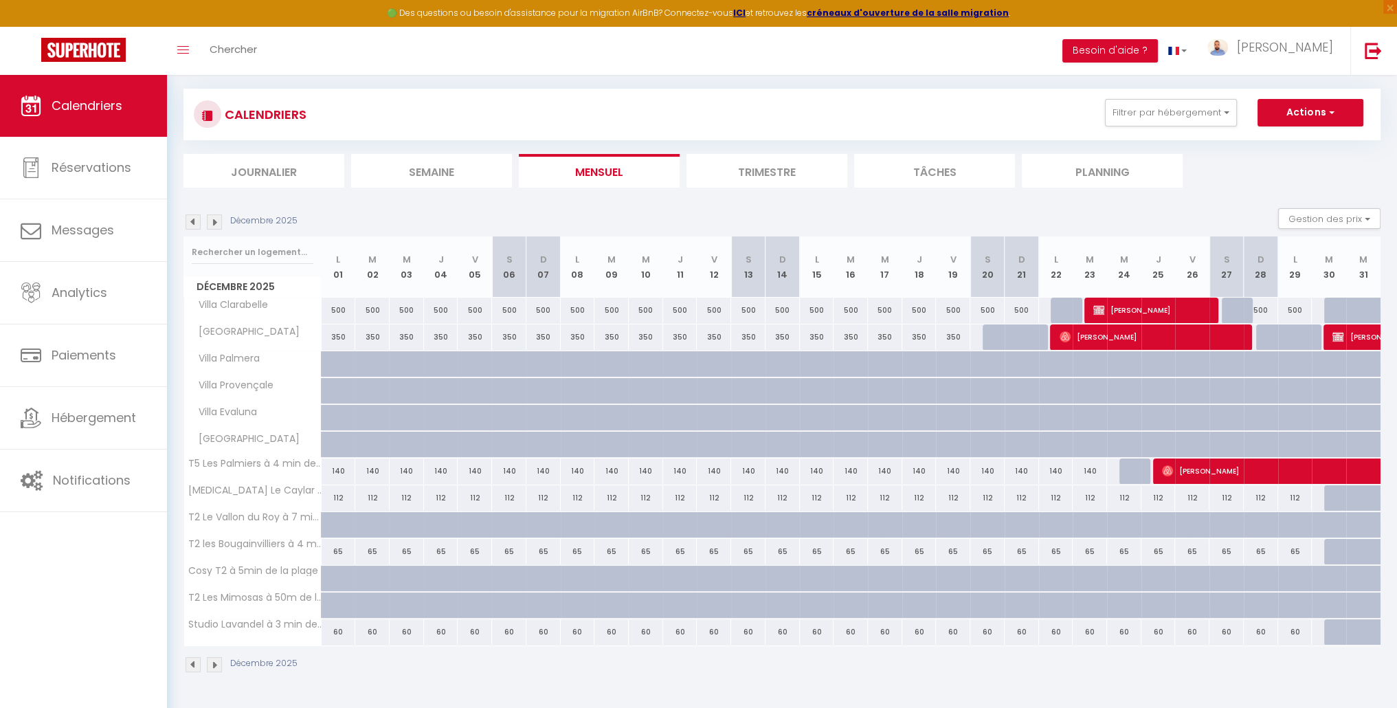
click at [212, 222] on img at bounding box center [214, 221] width 15 height 15
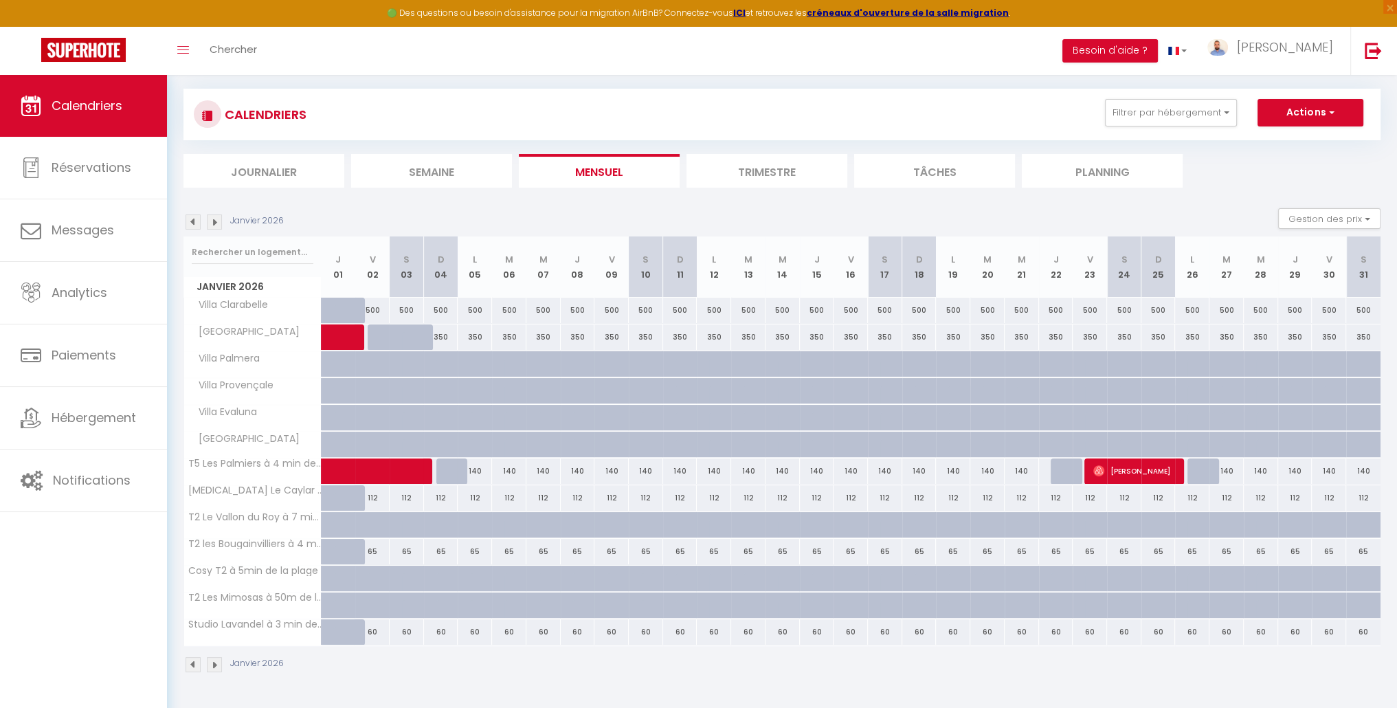
click at [211, 223] on img at bounding box center [214, 221] width 15 height 15
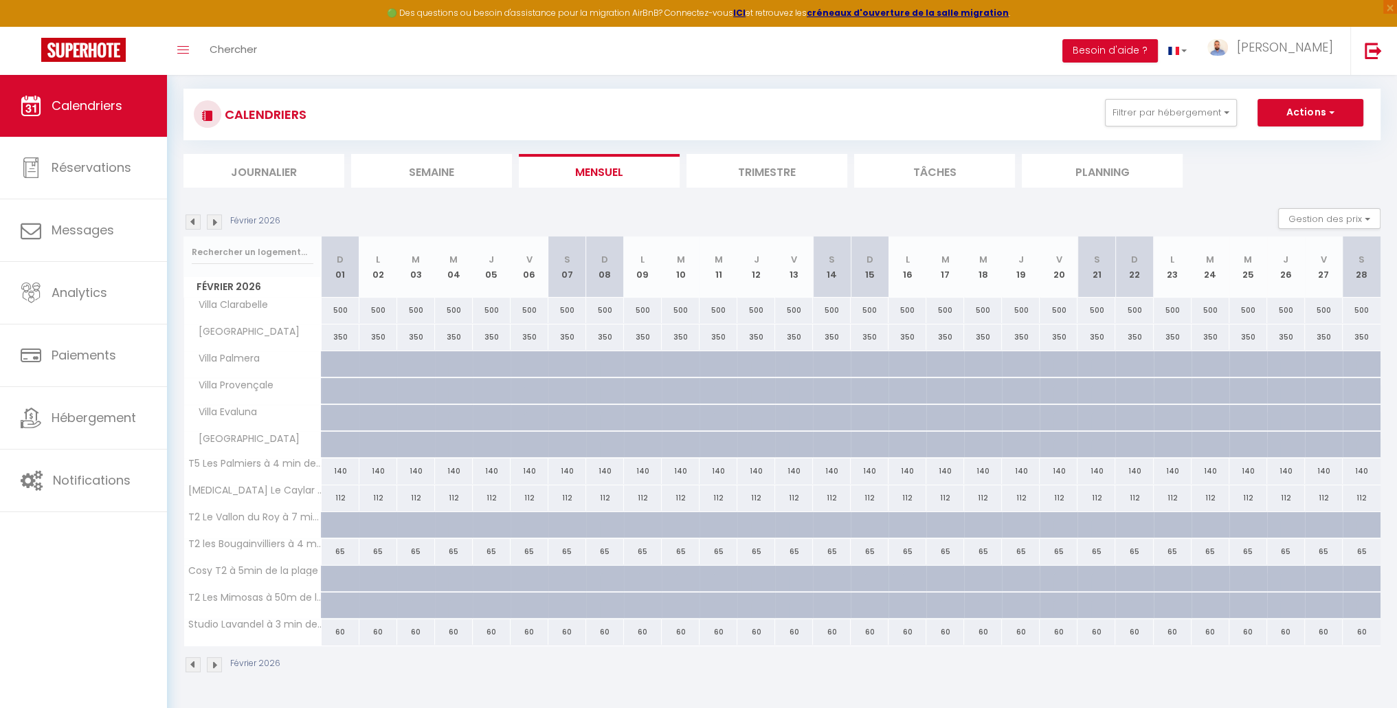
click at [211, 223] on img at bounding box center [214, 221] width 15 height 15
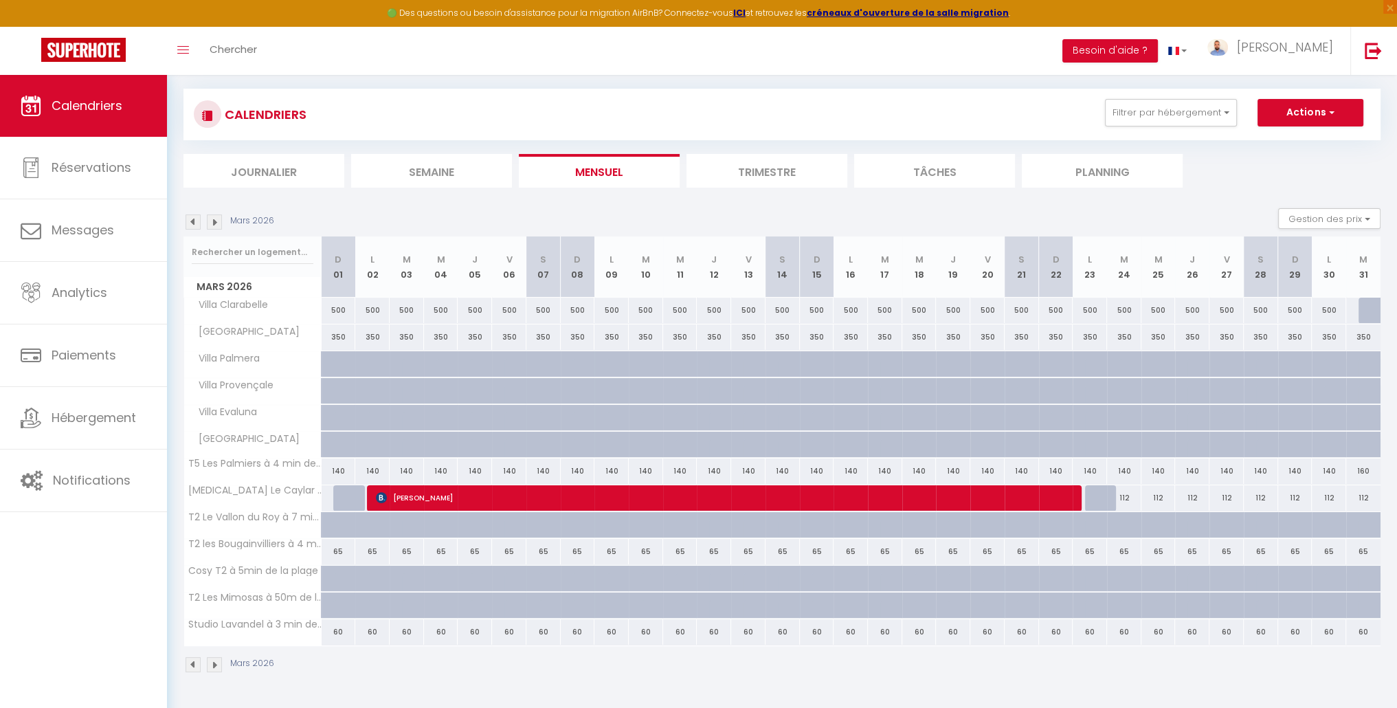
click at [211, 223] on img at bounding box center [214, 221] width 15 height 15
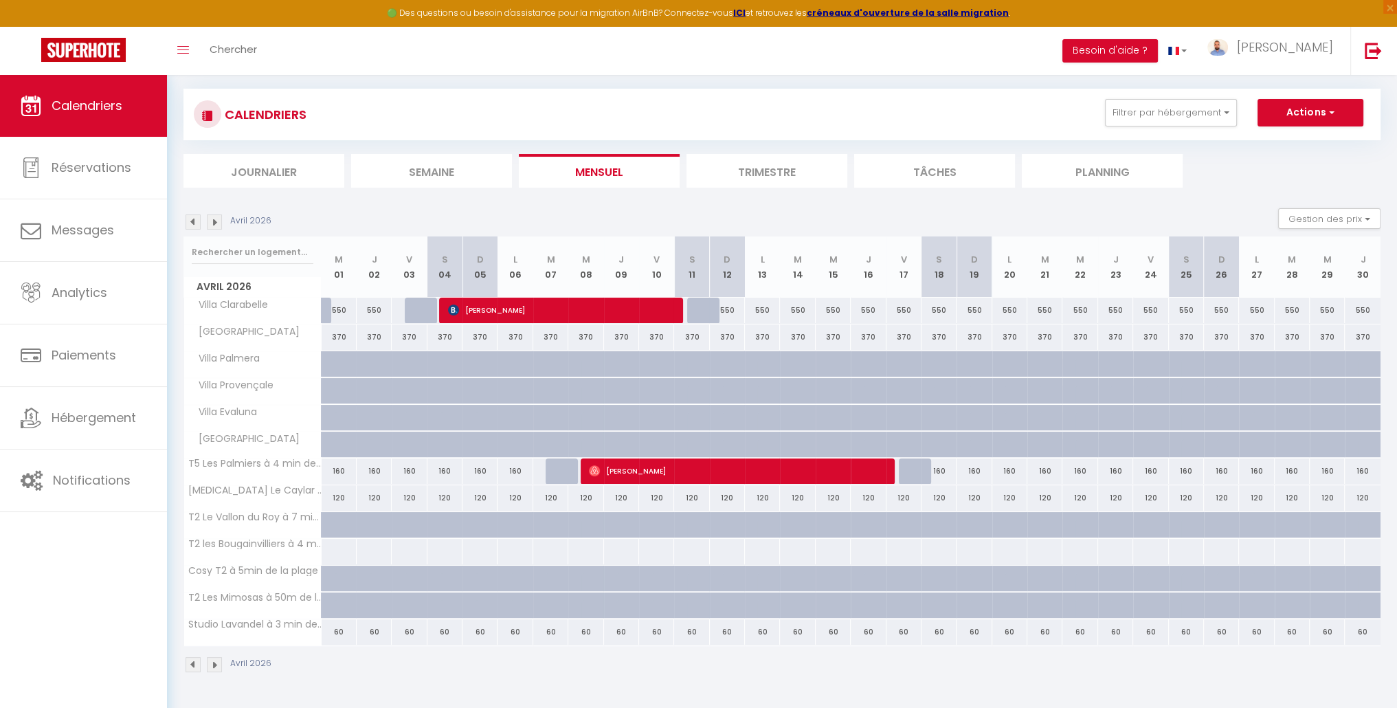
click at [211, 223] on img at bounding box center [214, 221] width 15 height 15
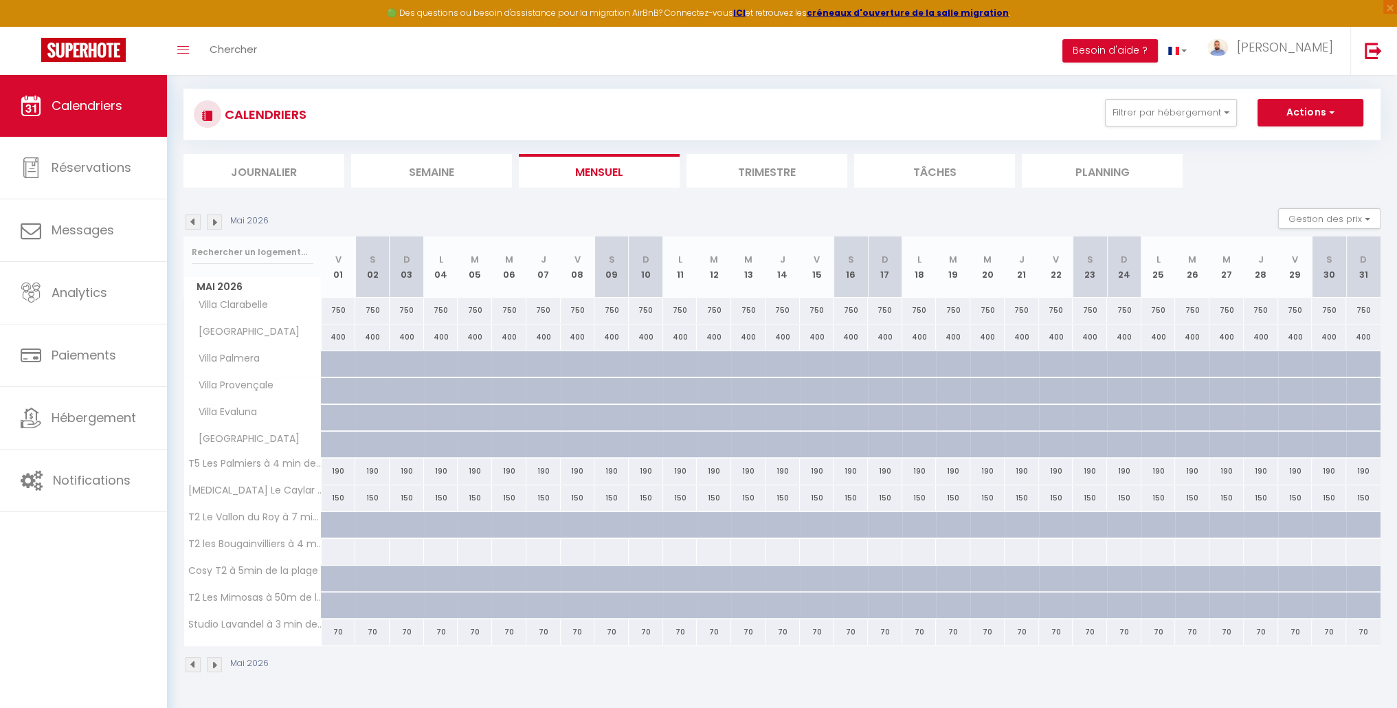
click at [211, 223] on img at bounding box center [214, 221] width 15 height 15
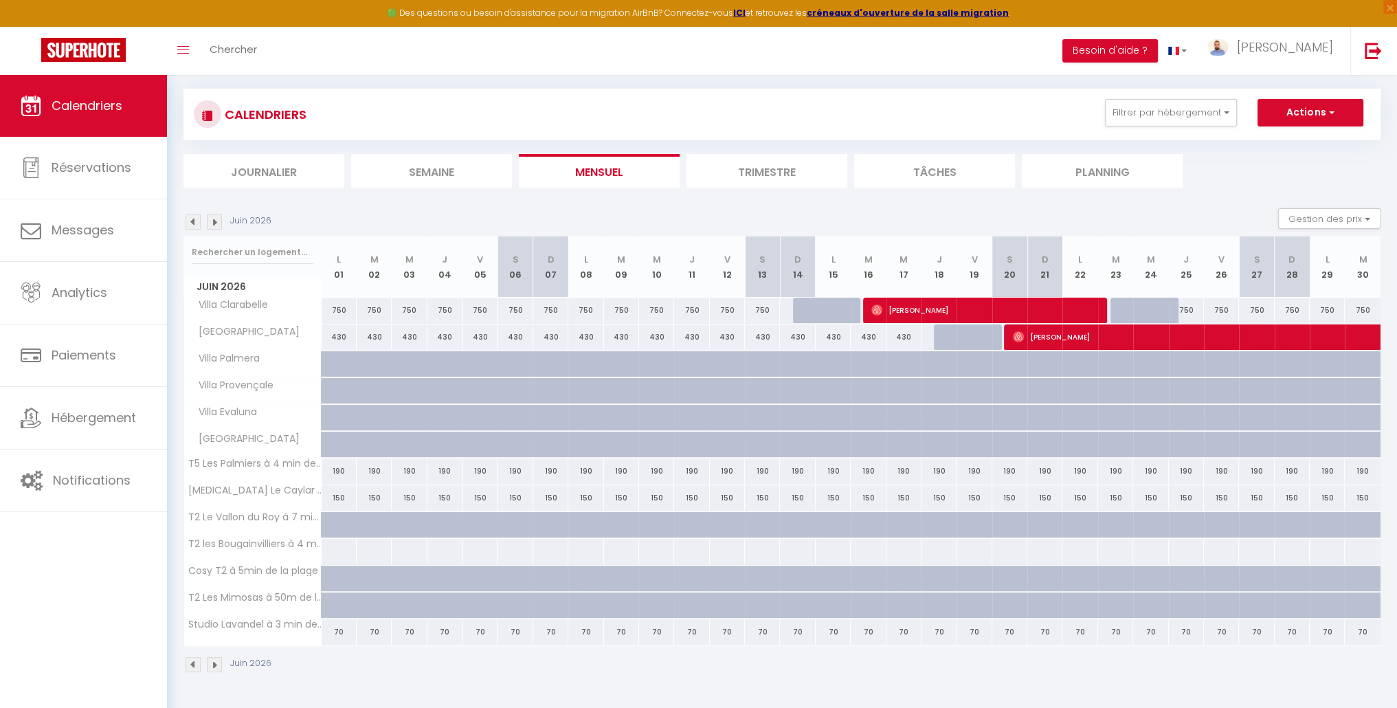
click at [839, 601] on div at bounding box center [845, 613] width 35 height 26
type input "Lun 15 Juin 2026"
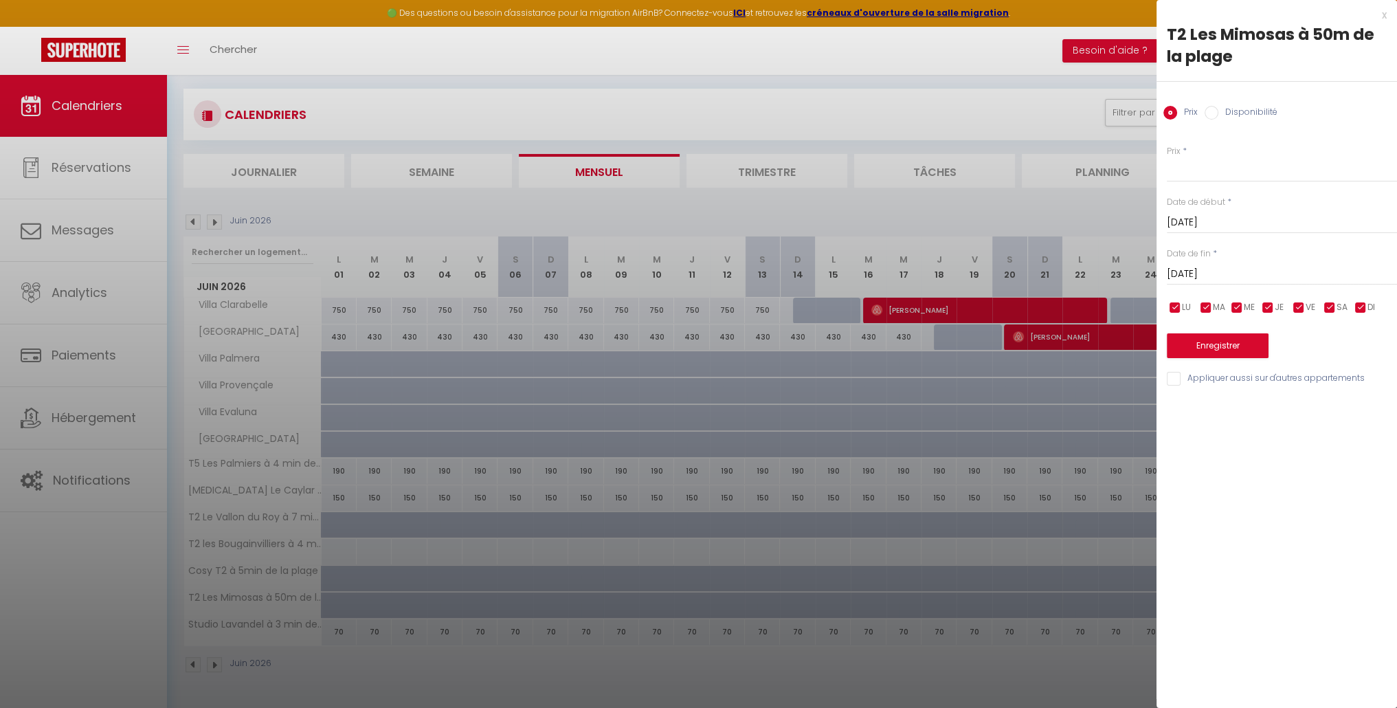
click at [1209, 274] on input "Mar 16 Juin 2026" at bounding box center [1282, 274] width 230 height 18
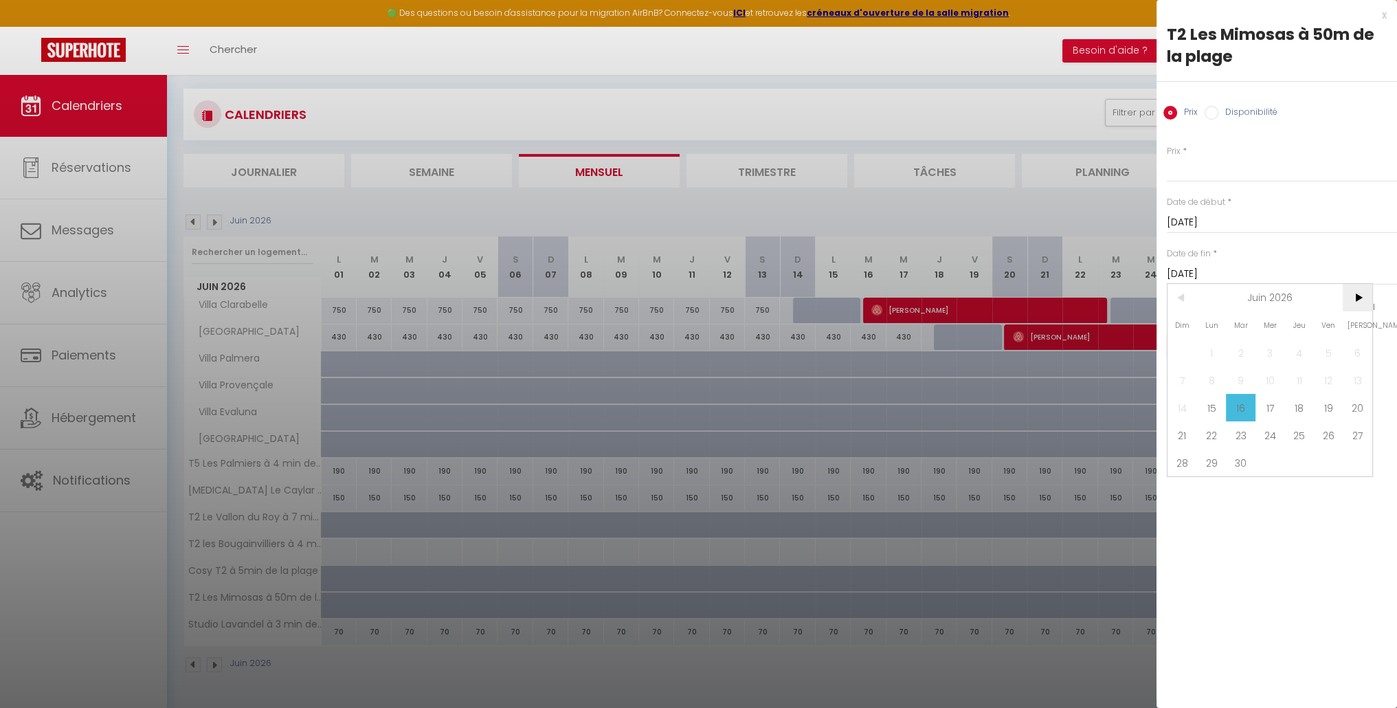
click at [1369, 297] on span ">" at bounding box center [1358, 297] width 30 height 27
click at [1368, 297] on span ">" at bounding box center [1358, 297] width 30 height 27
click at [1186, 493] on span "30" at bounding box center [1183, 489] width 30 height 27
type input "Dim 30 Août 2026"
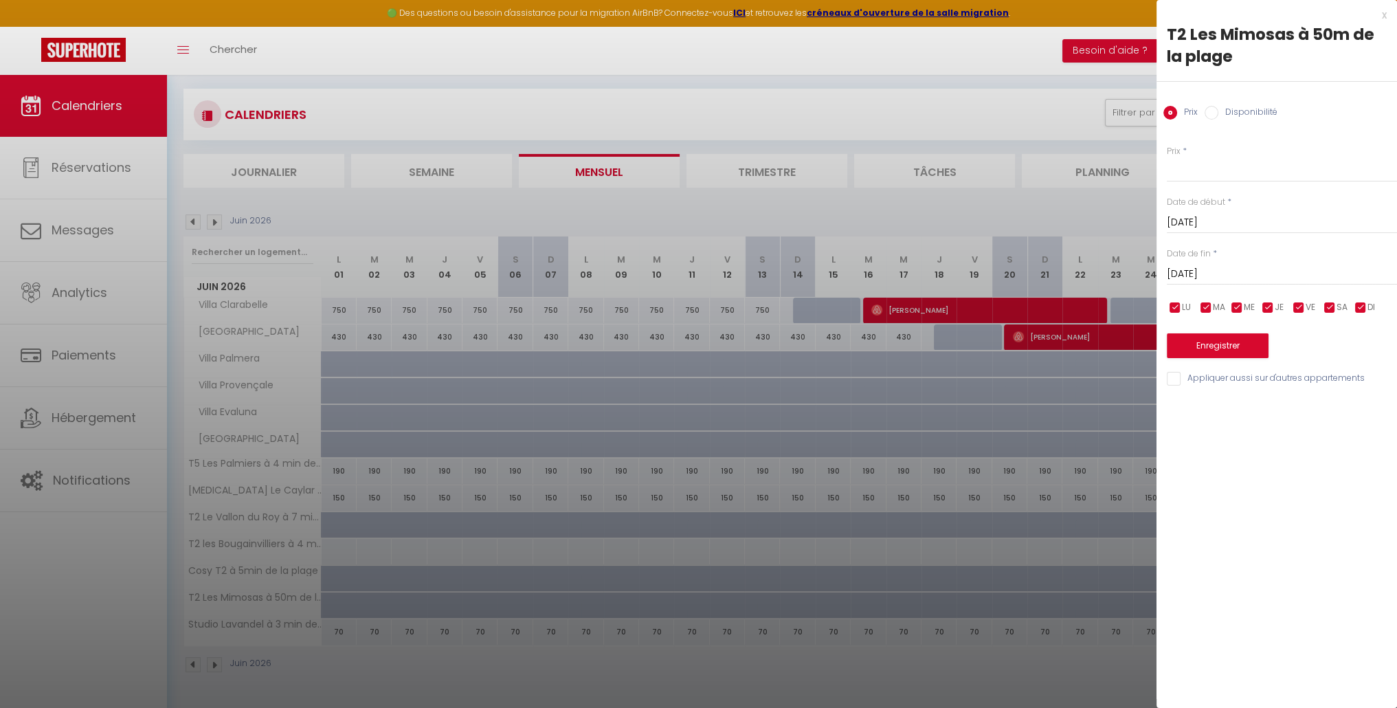
click at [1205, 272] on input "Dim 30 Août 2026" at bounding box center [1282, 274] width 230 height 18
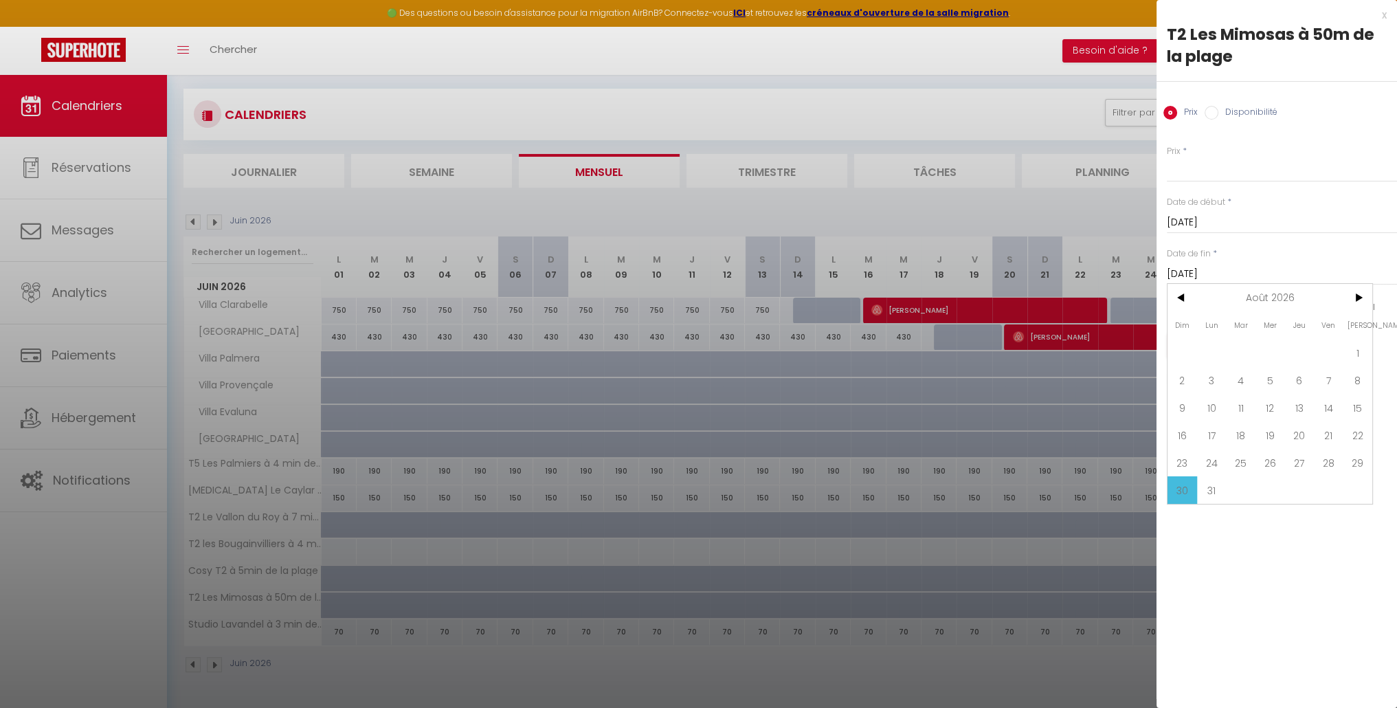
click at [1181, 491] on span "30" at bounding box center [1183, 489] width 30 height 27
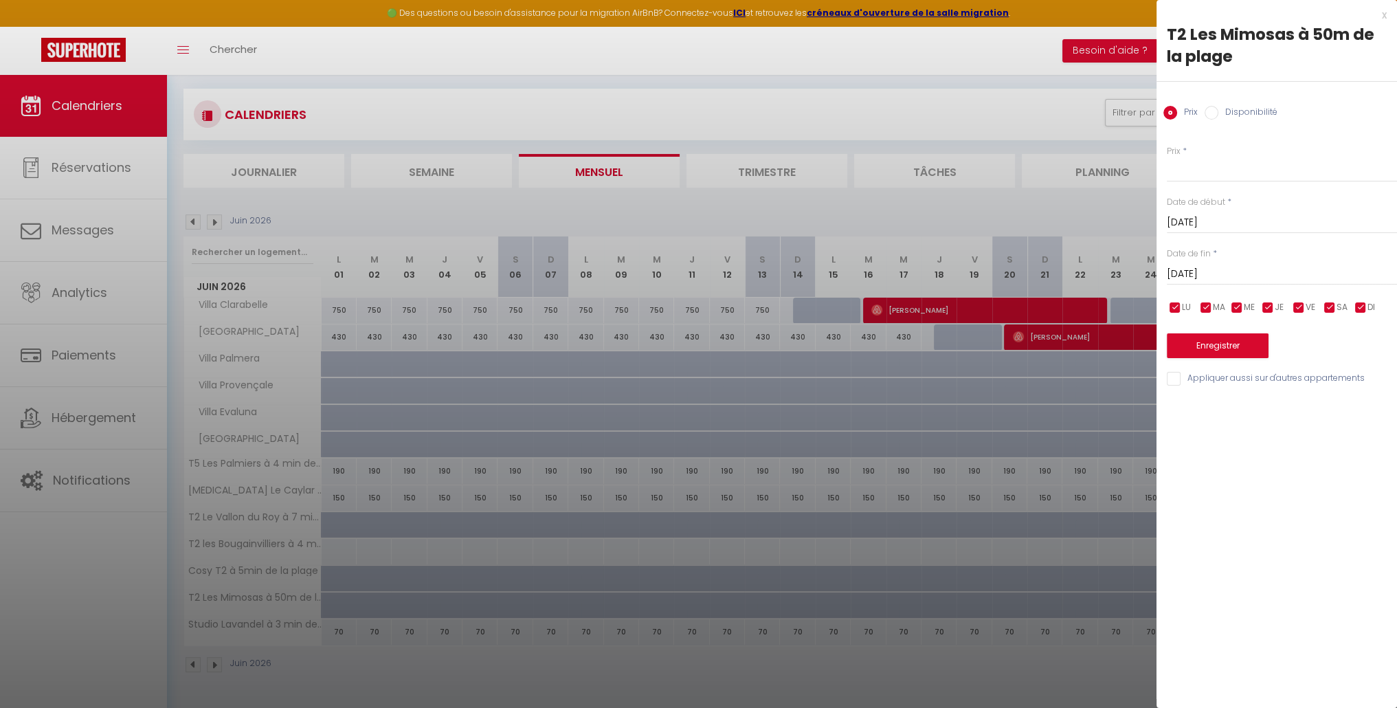
click at [1210, 117] on input "Disponibilité" at bounding box center [1212, 113] width 14 height 14
radio input "true"
radio input "false"
click at [1207, 353] on button "Enregistrer" at bounding box center [1218, 347] width 102 height 25
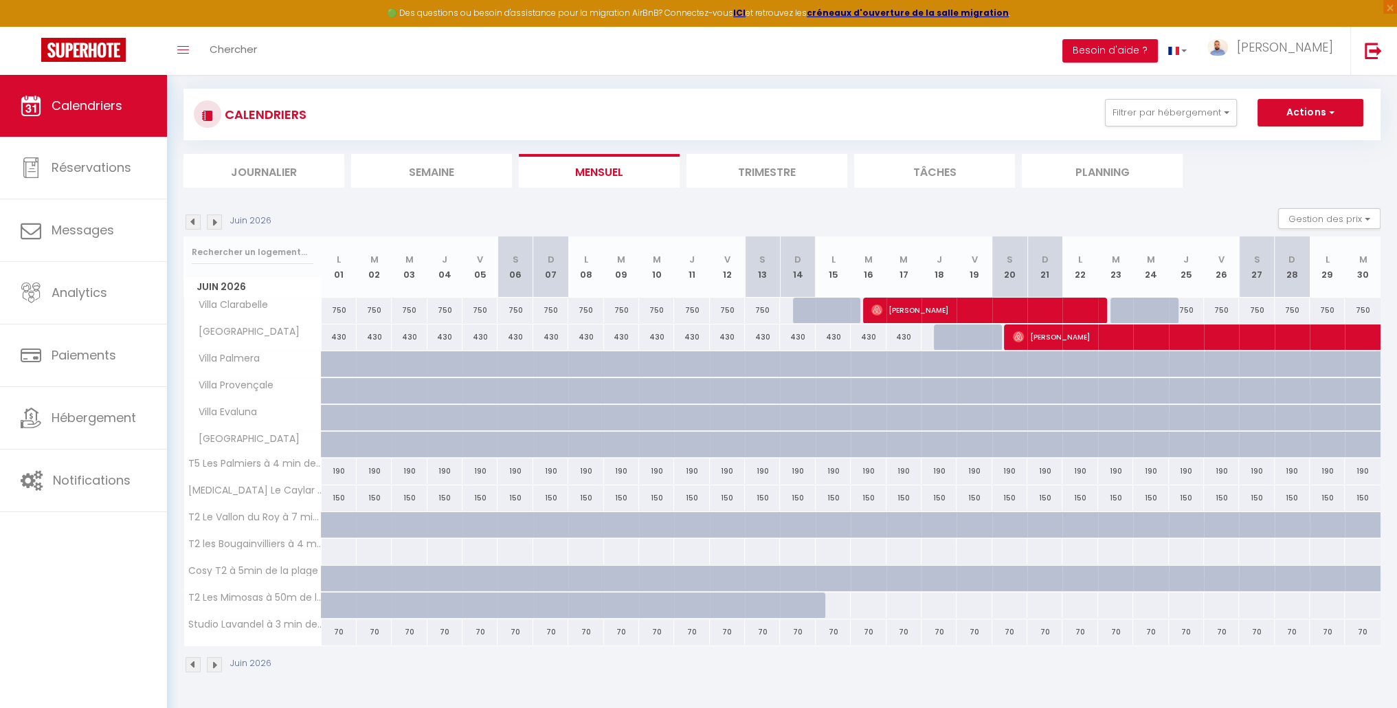
click at [197, 220] on img at bounding box center [193, 221] width 15 height 15
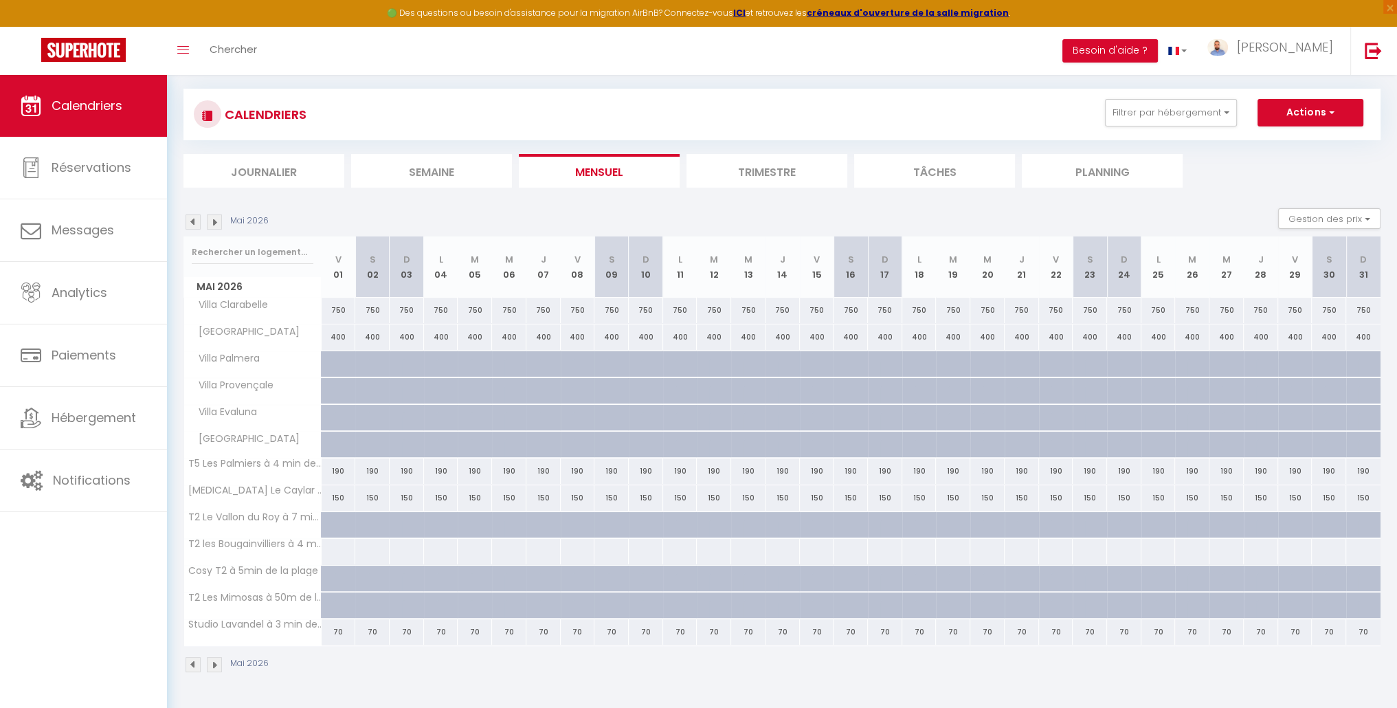
click at [196, 220] on img at bounding box center [193, 221] width 15 height 15
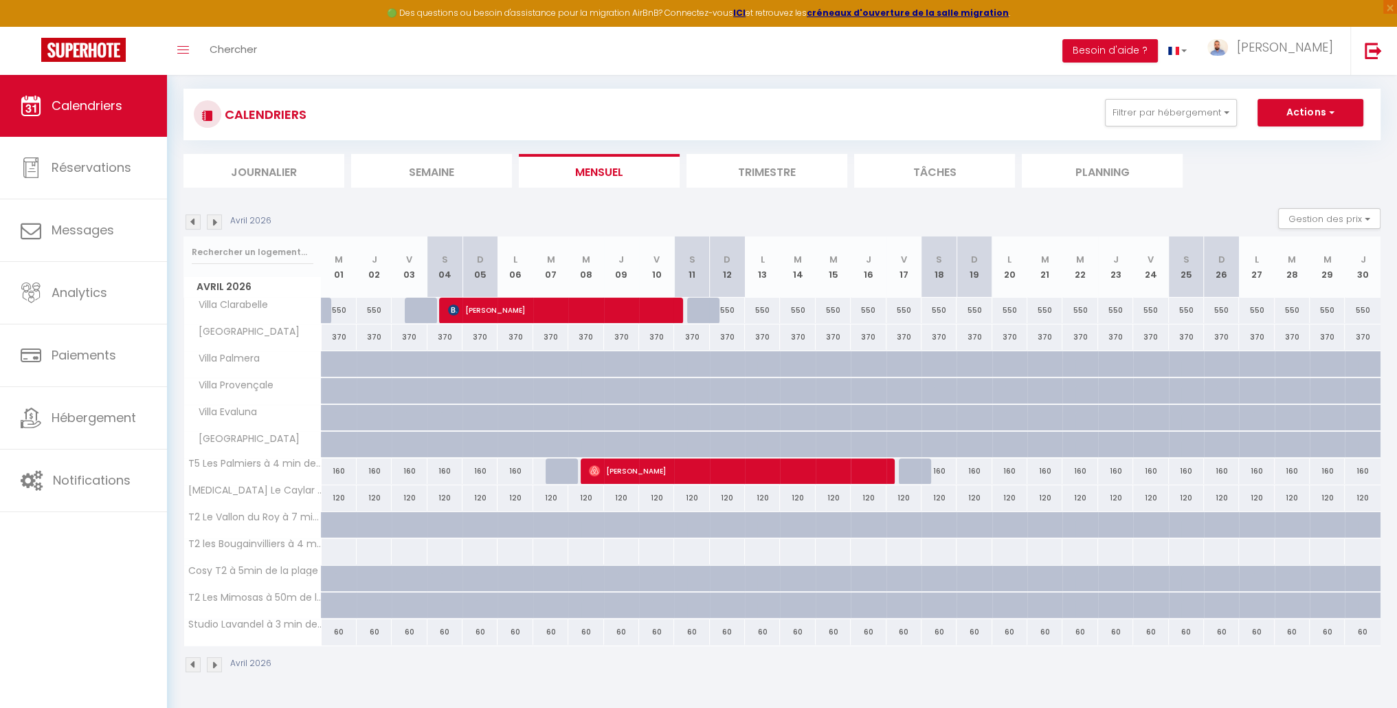
click at [196, 220] on img at bounding box center [193, 221] width 15 height 15
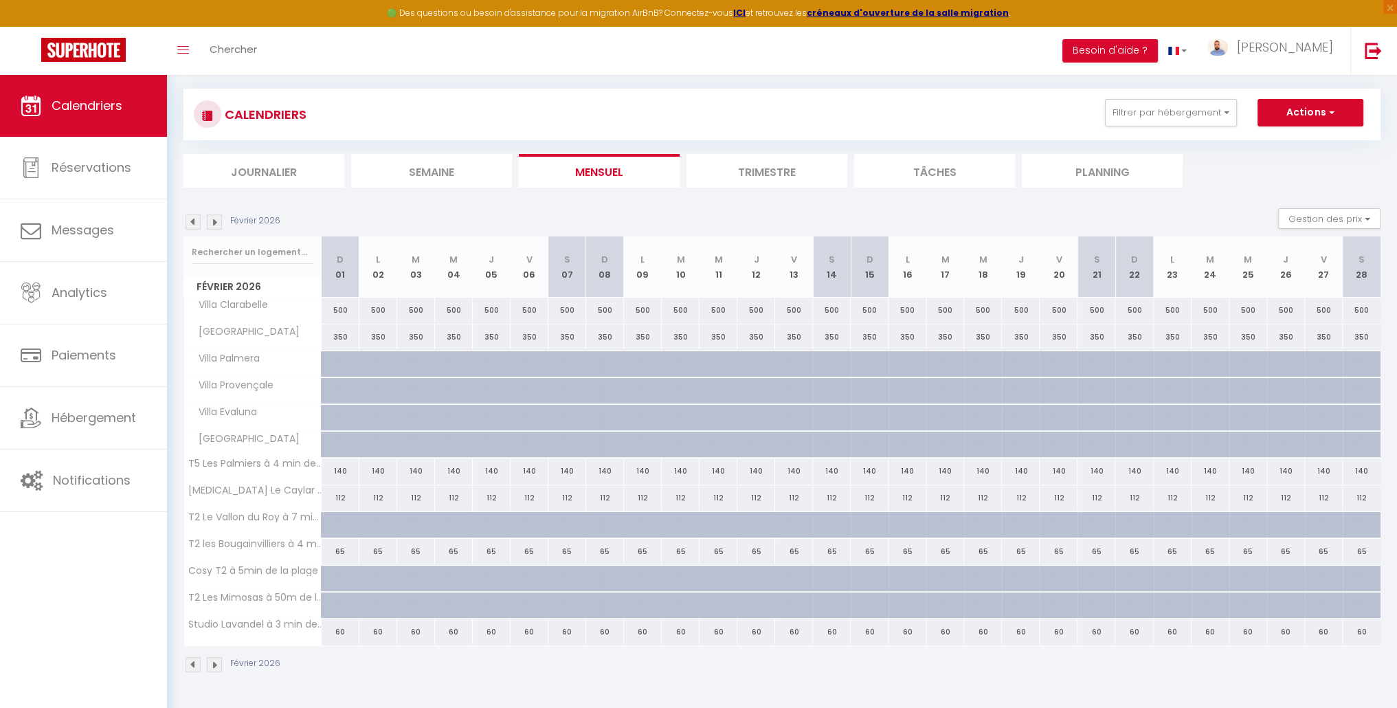
click at [196, 220] on img at bounding box center [193, 221] width 15 height 15
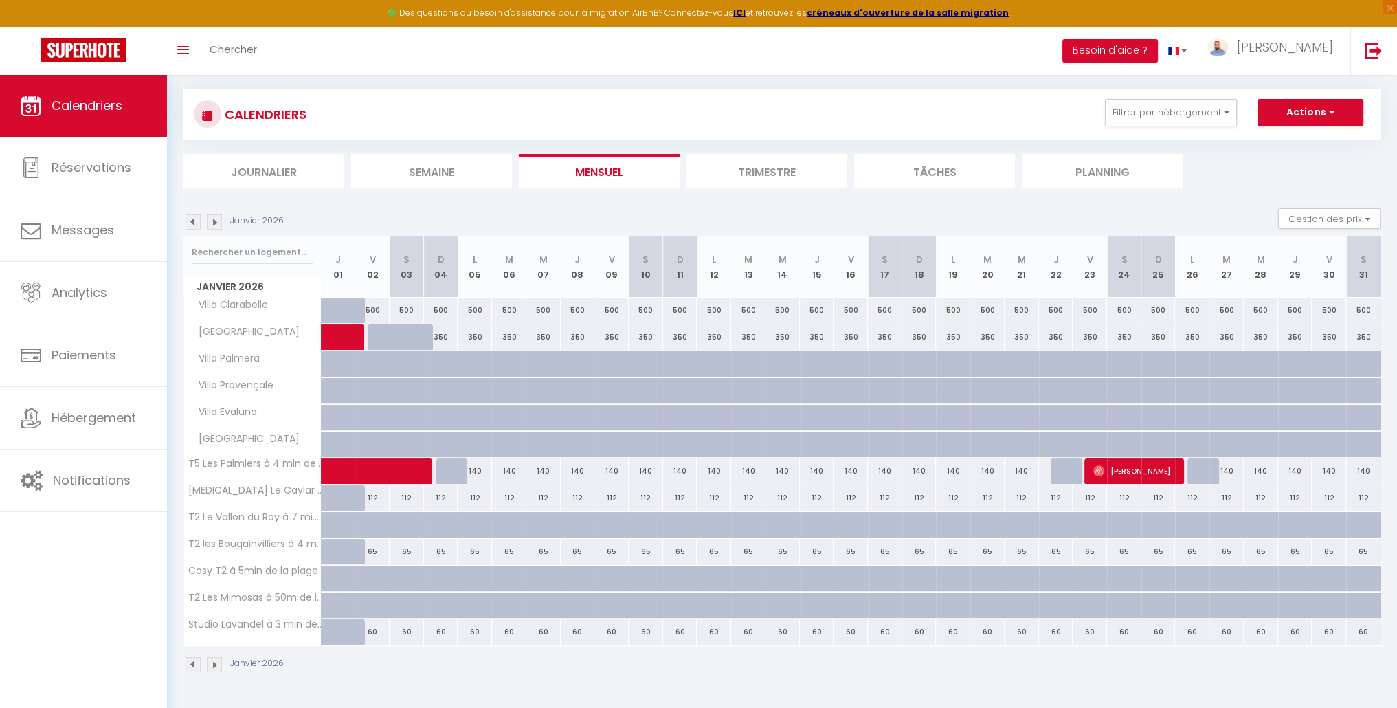
click at [196, 220] on img at bounding box center [193, 221] width 15 height 15
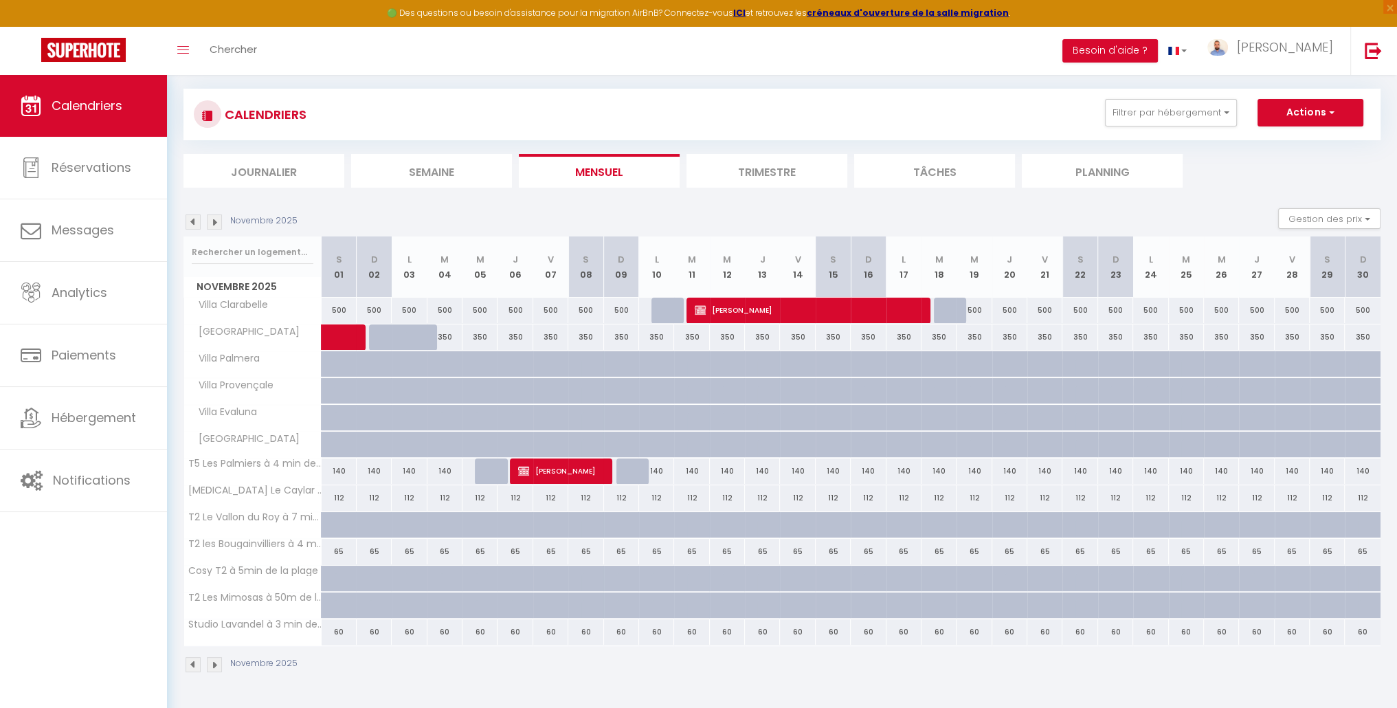
click at [195, 221] on img at bounding box center [193, 221] width 15 height 15
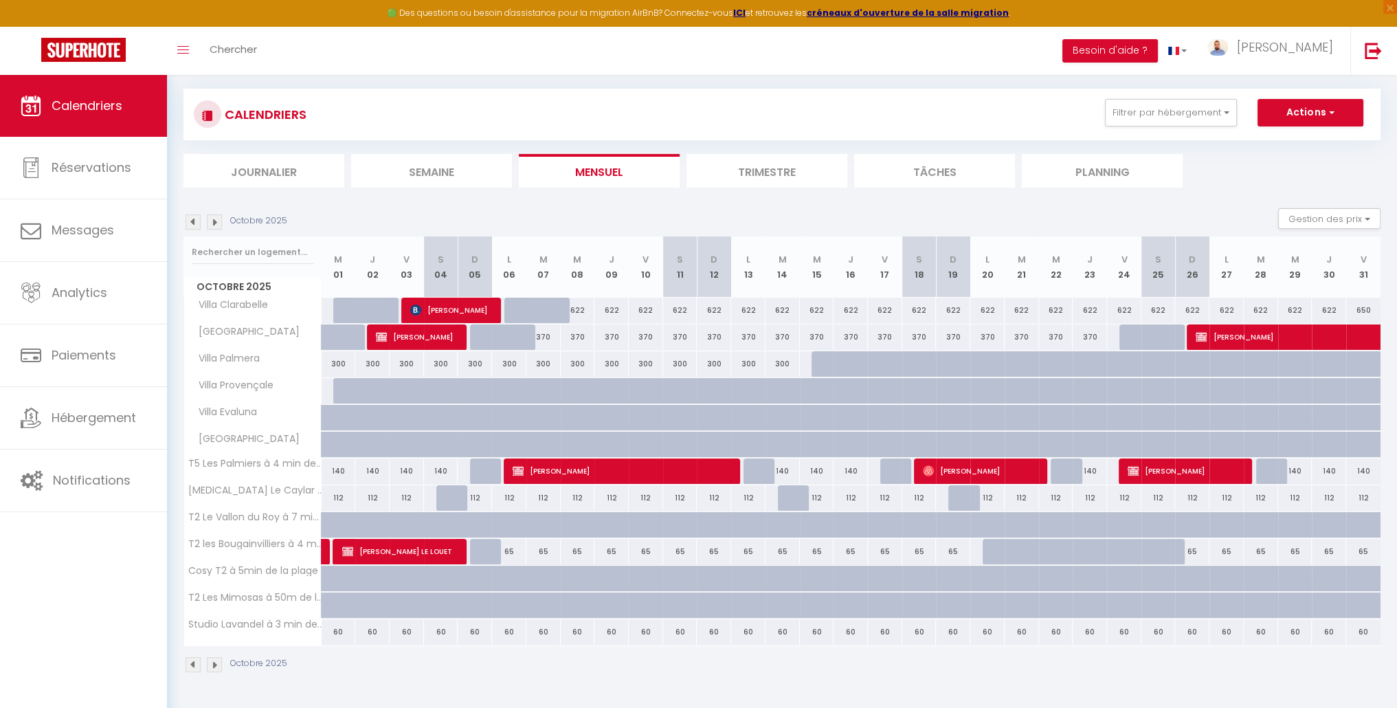
click at [195, 221] on img at bounding box center [193, 221] width 15 height 15
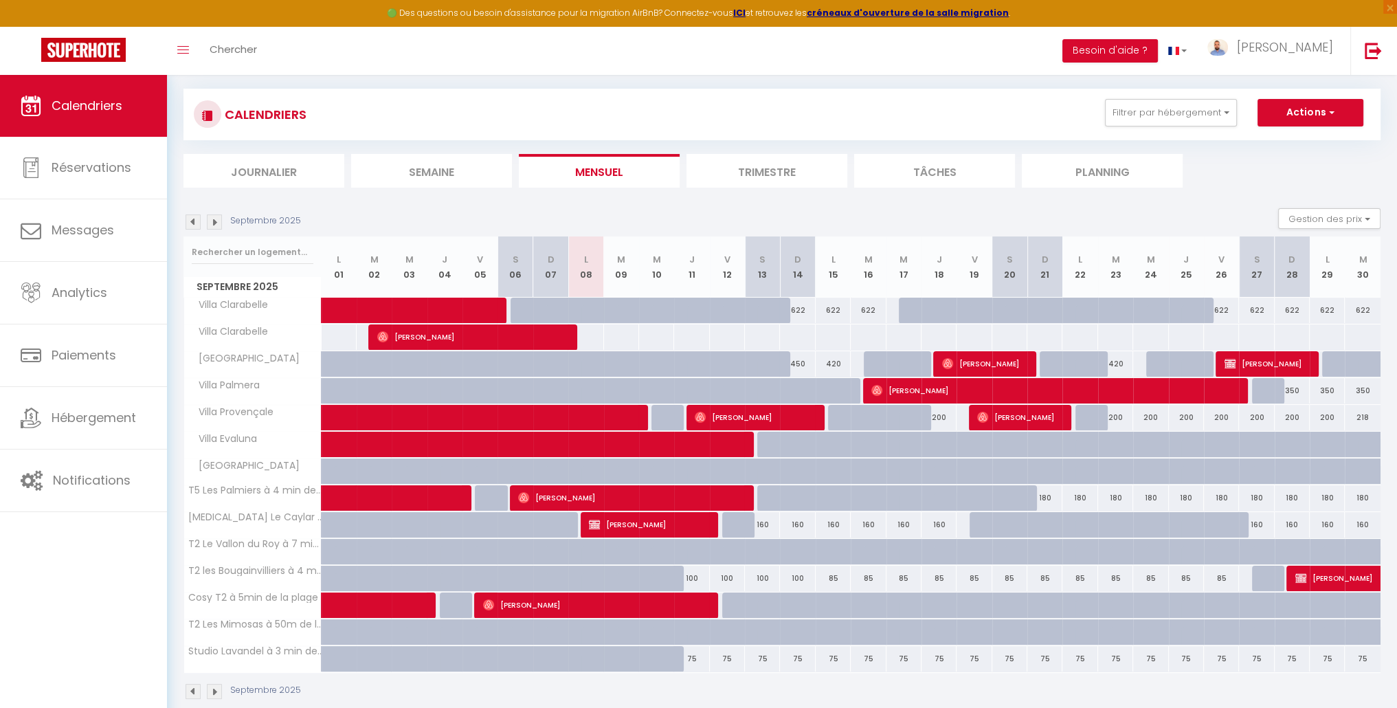
click at [195, 221] on img at bounding box center [193, 221] width 15 height 15
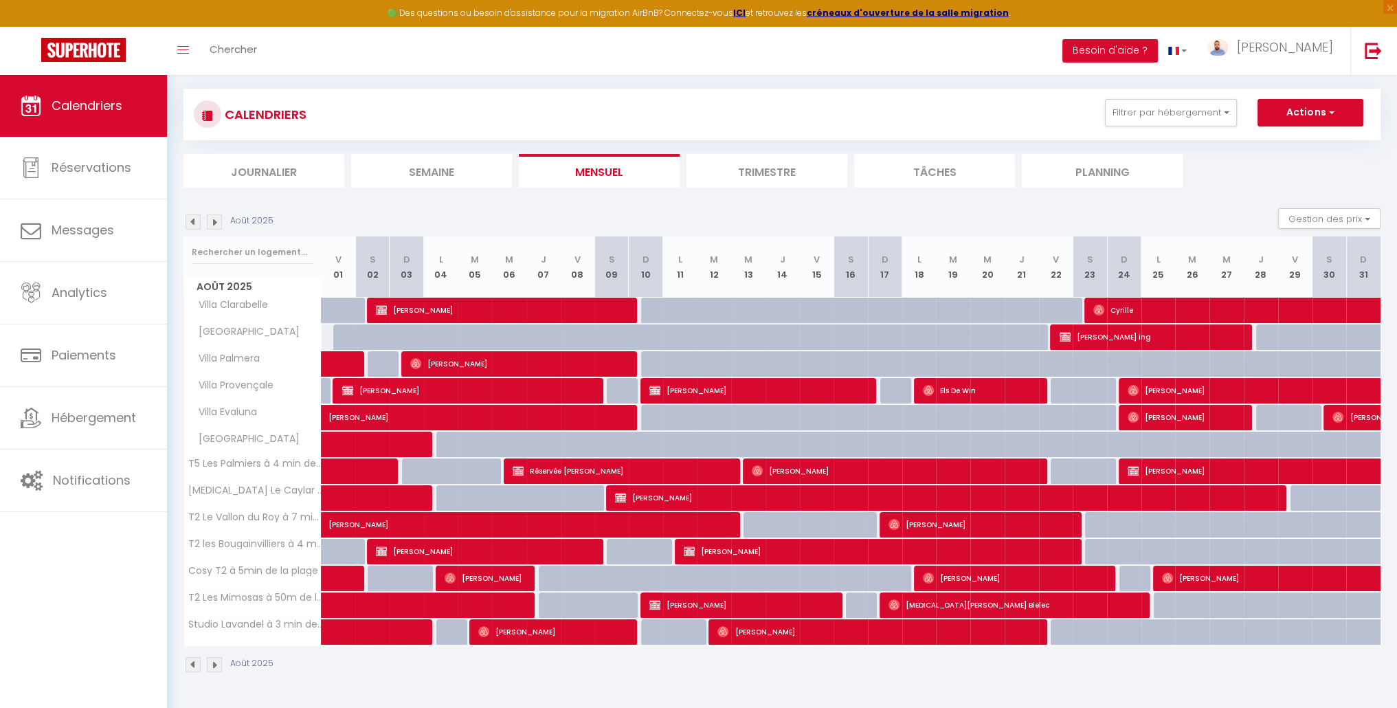
click at [195, 221] on img at bounding box center [193, 221] width 15 height 15
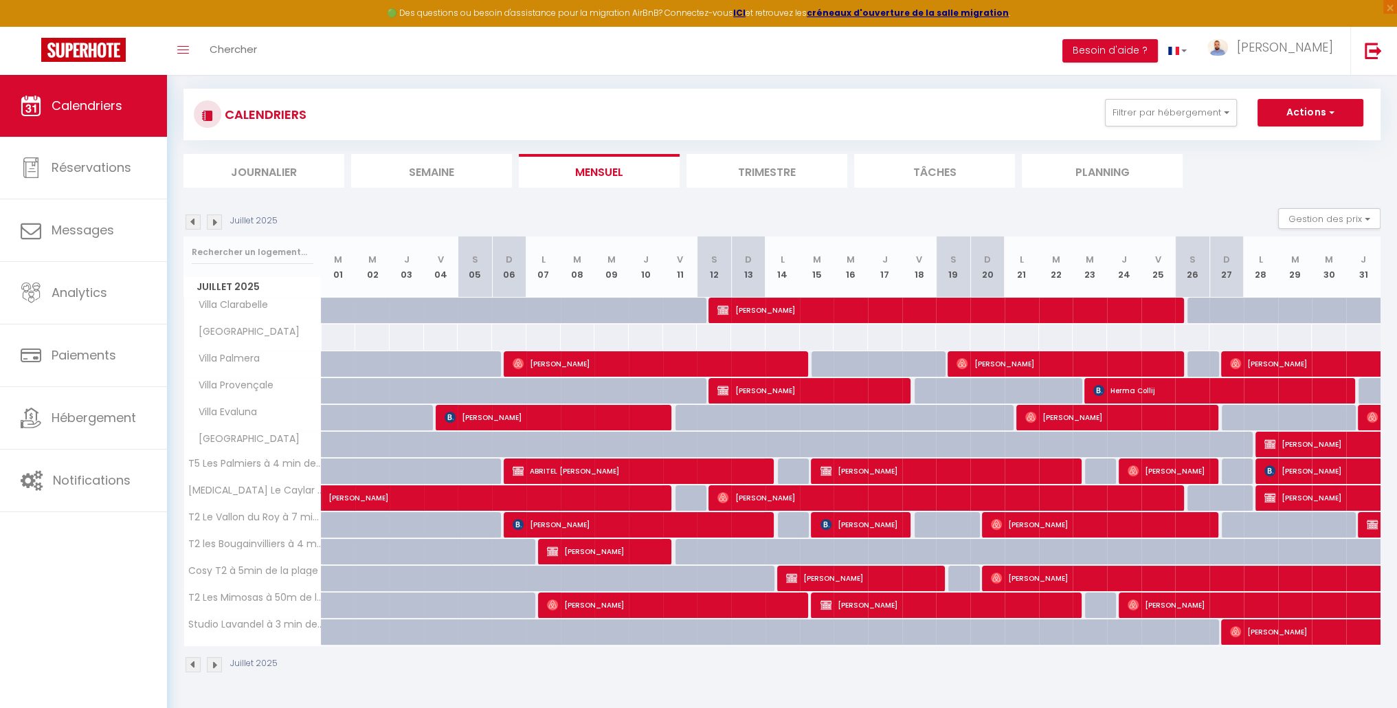
click at [195, 221] on img at bounding box center [193, 221] width 15 height 15
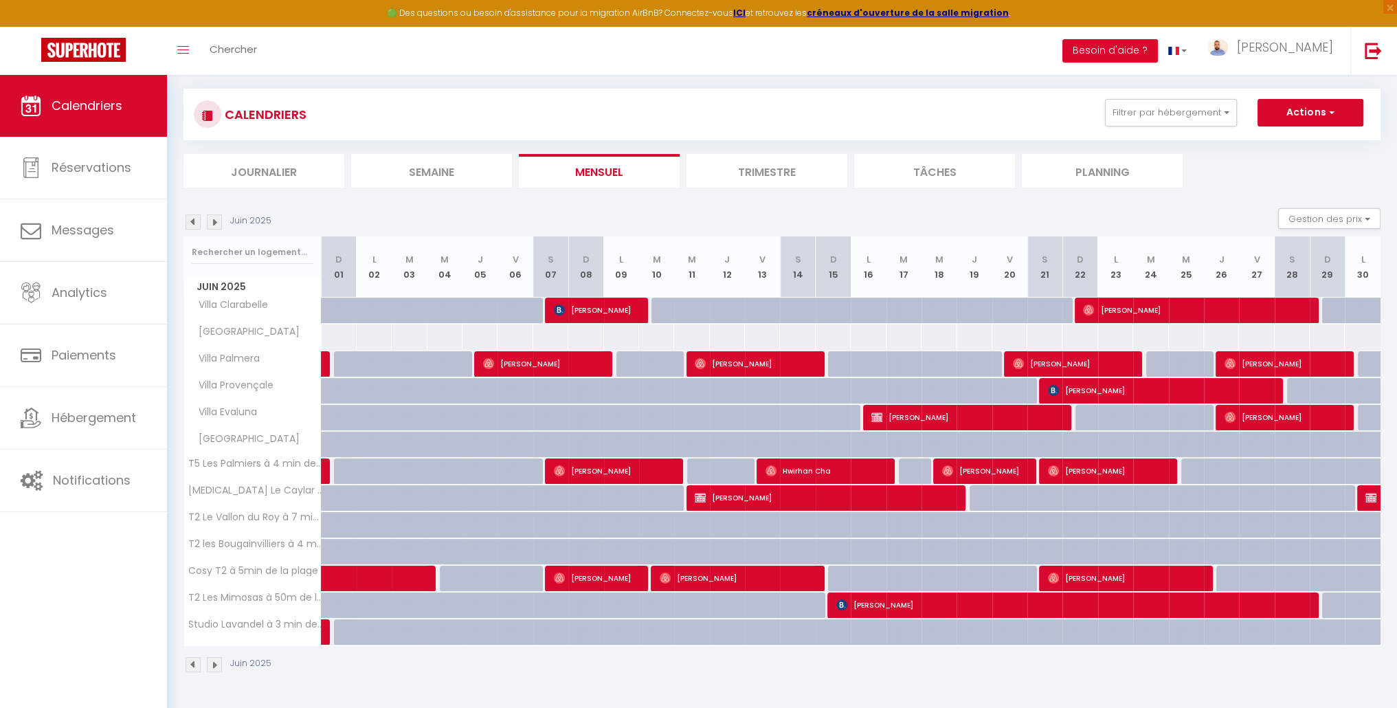
click at [1348, 597] on div at bounding box center [1363, 605] width 36 height 26
type input "80"
select select "1"
type input "Lun 30 Juin 2025"
type input "Mar 01 Juillet 2025"
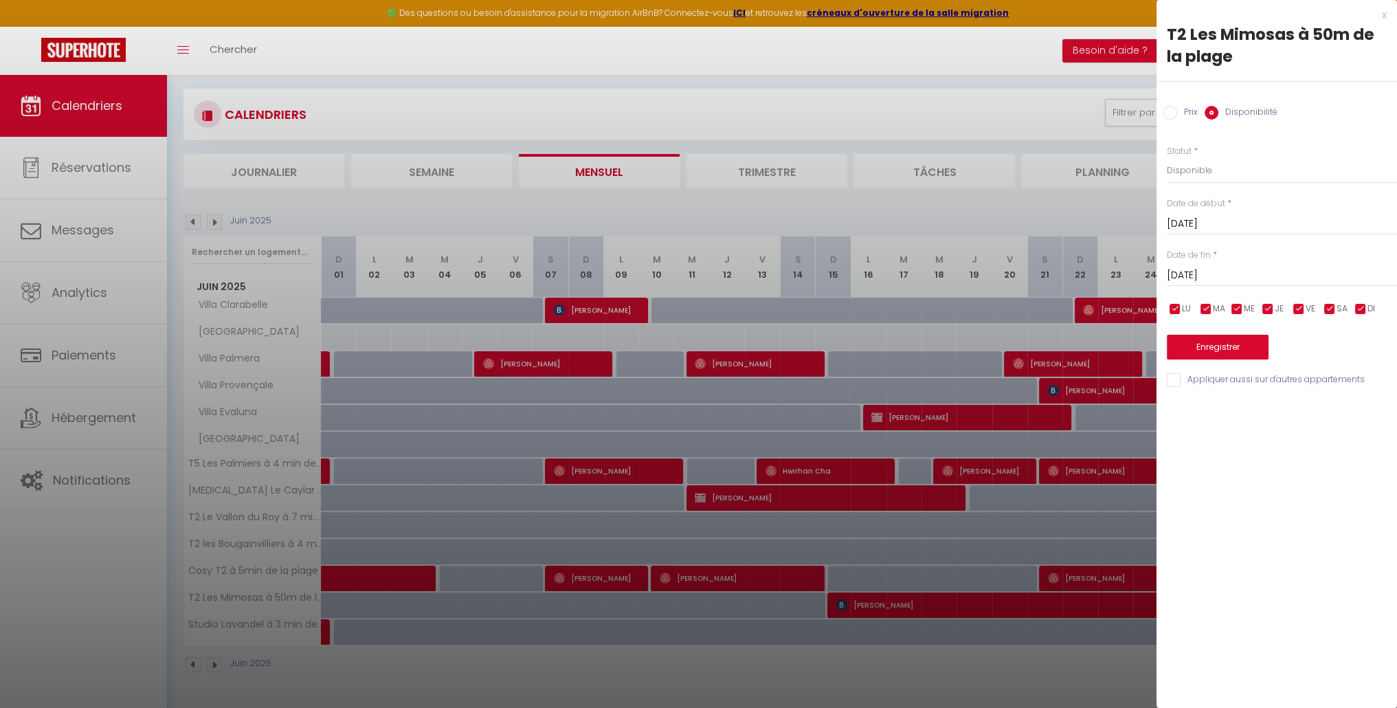
click at [1174, 109] on input "Prix" at bounding box center [1170, 113] width 14 height 14
radio input "true"
radio input "false"
click at [1207, 222] on input "Lun 30 Juin 2025" at bounding box center [1282, 223] width 230 height 18
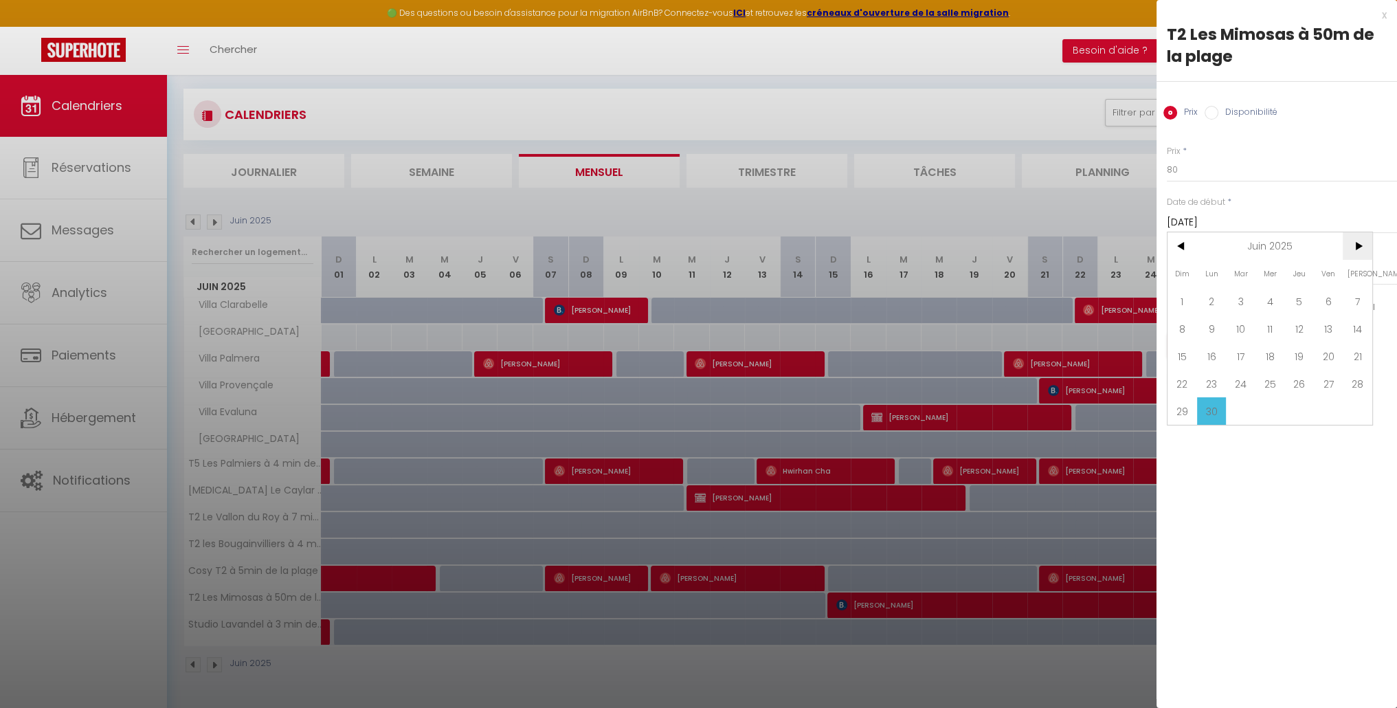
click at [1350, 247] on span ">" at bounding box center [1358, 245] width 30 height 27
click at [1351, 247] on span ">" at bounding box center [1358, 245] width 30 height 27
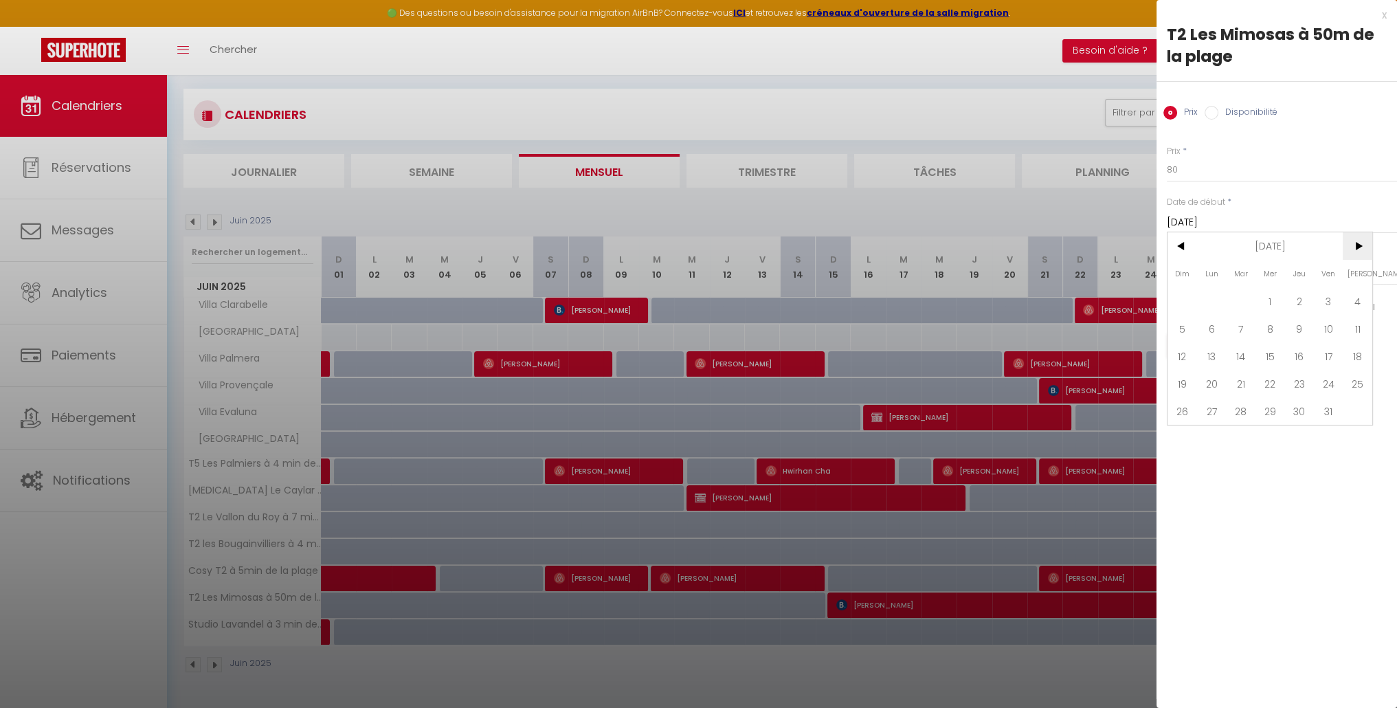
click at [1351, 247] on span ">" at bounding box center [1358, 245] width 30 height 27
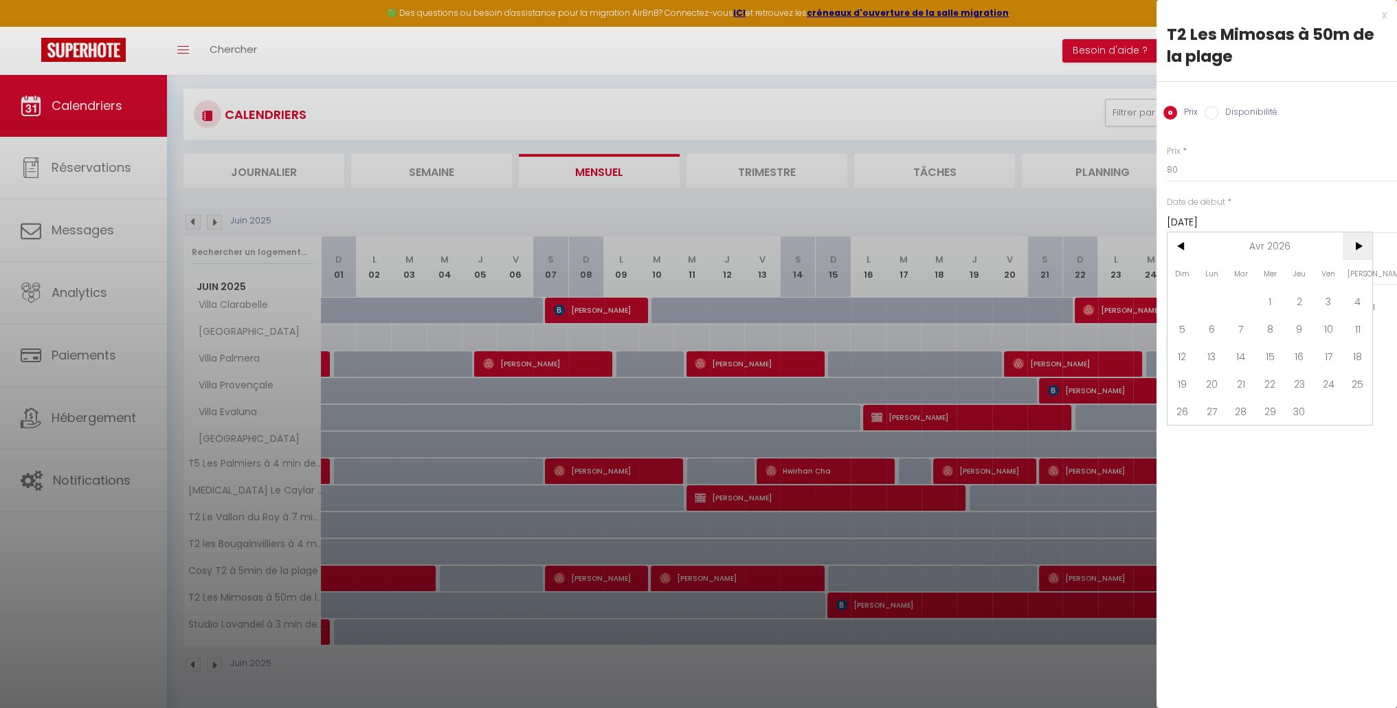
click at [1351, 247] on span ">" at bounding box center [1358, 245] width 30 height 27
click at [1216, 310] on span "1" at bounding box center [1212, 300] width 30 height 27
type input "Lun 01 Juin 2026"
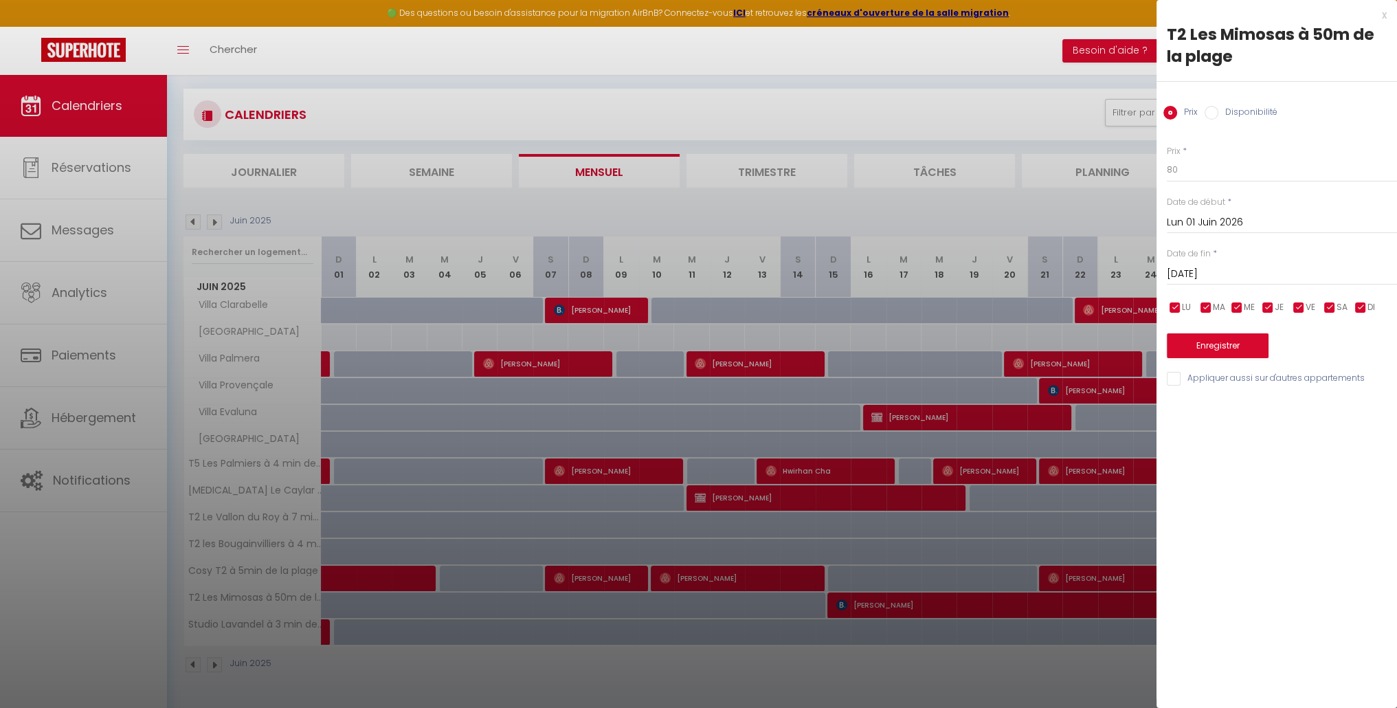
click at [1229, 276] on input "Mar 02 Juin 2026" at bounding box center [1282, 274] width 230 height 18
click at [1362, 296] on span ">" at bounding box center [1358, 297] width 30 height 27
click at [1272, 344] on span "1" at bounding box center [1271, 352] width 30 height 27
type input "Mer 01 Juillet 2026"
click at [1218, 346] on button "Enregistrer" at bounding box center [1218, 345] width 102 height 25
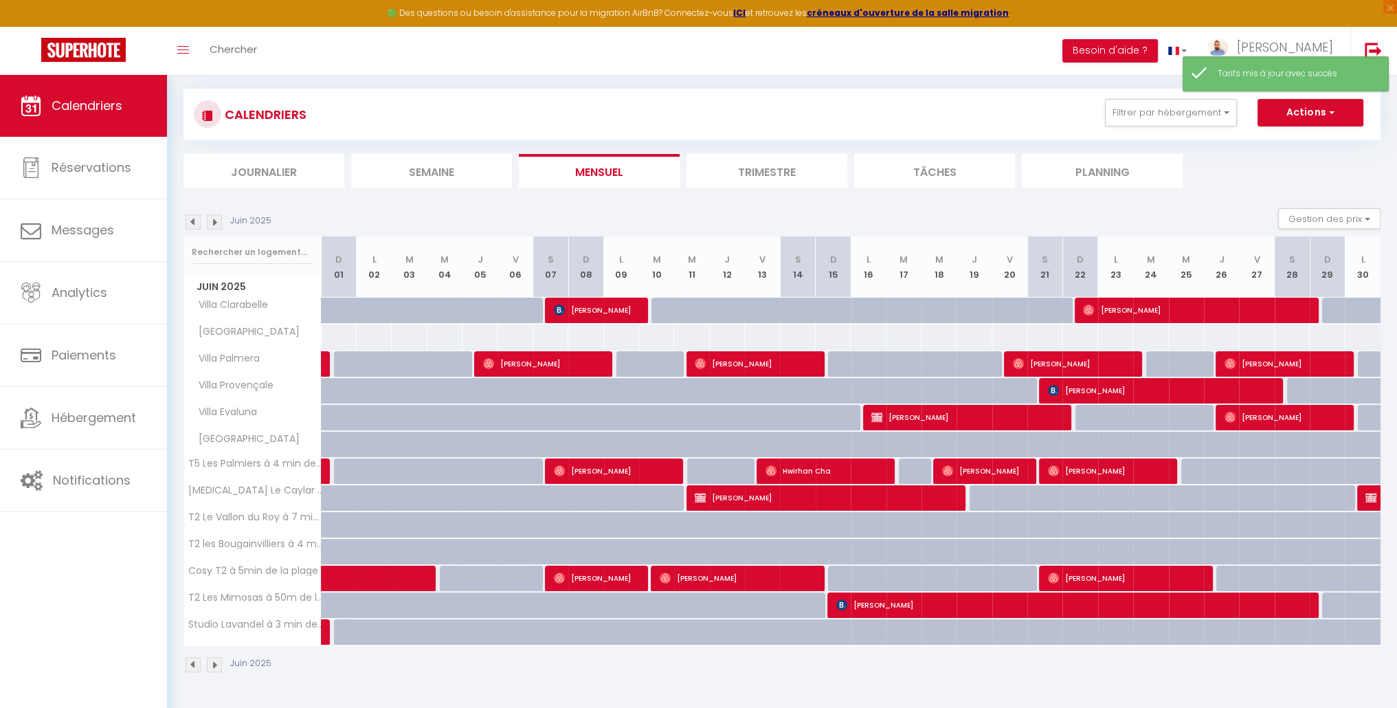
click at [209, 220] on img at bounding box center [214, 221] width 15 height 15
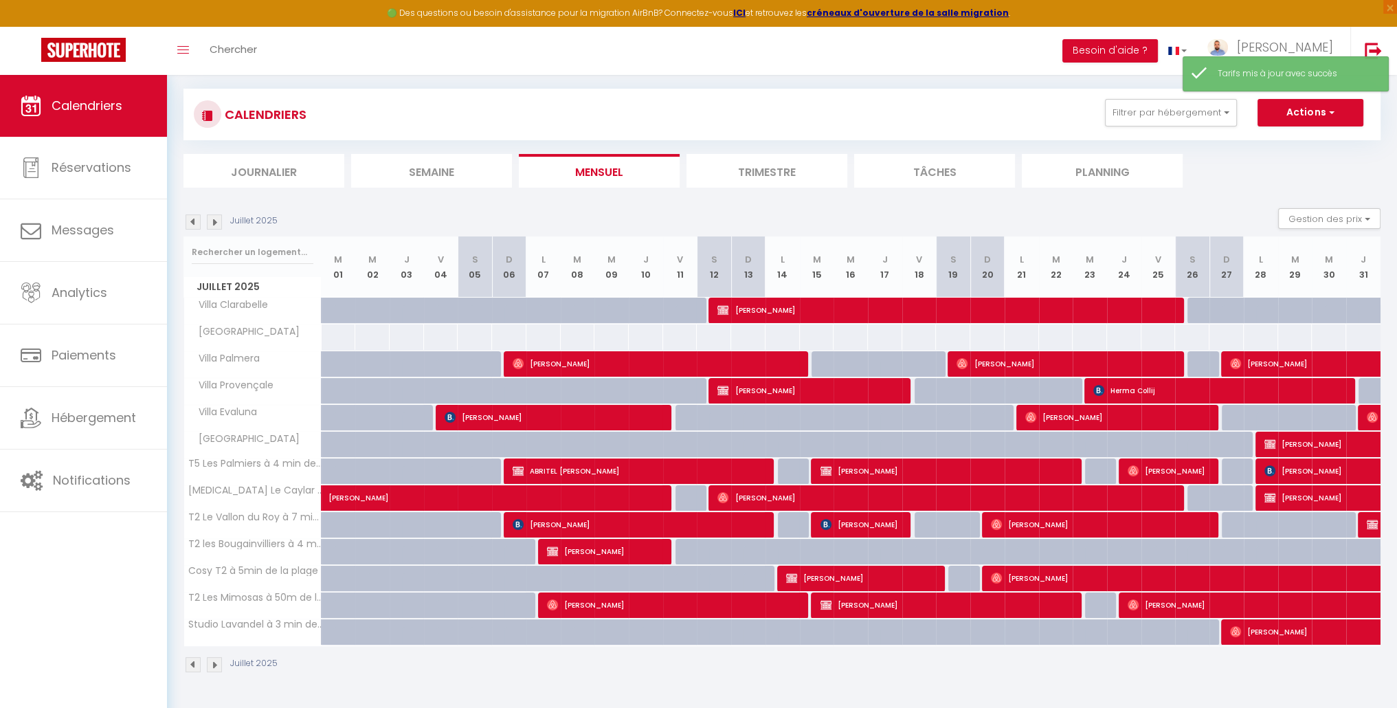
click at [426, 604] on div at bounding box center [441, 605] width 34 height 26
type input "110"
type input "Ven 04 Juillet 2025"
type input "Sam 05 Juillet 2025"
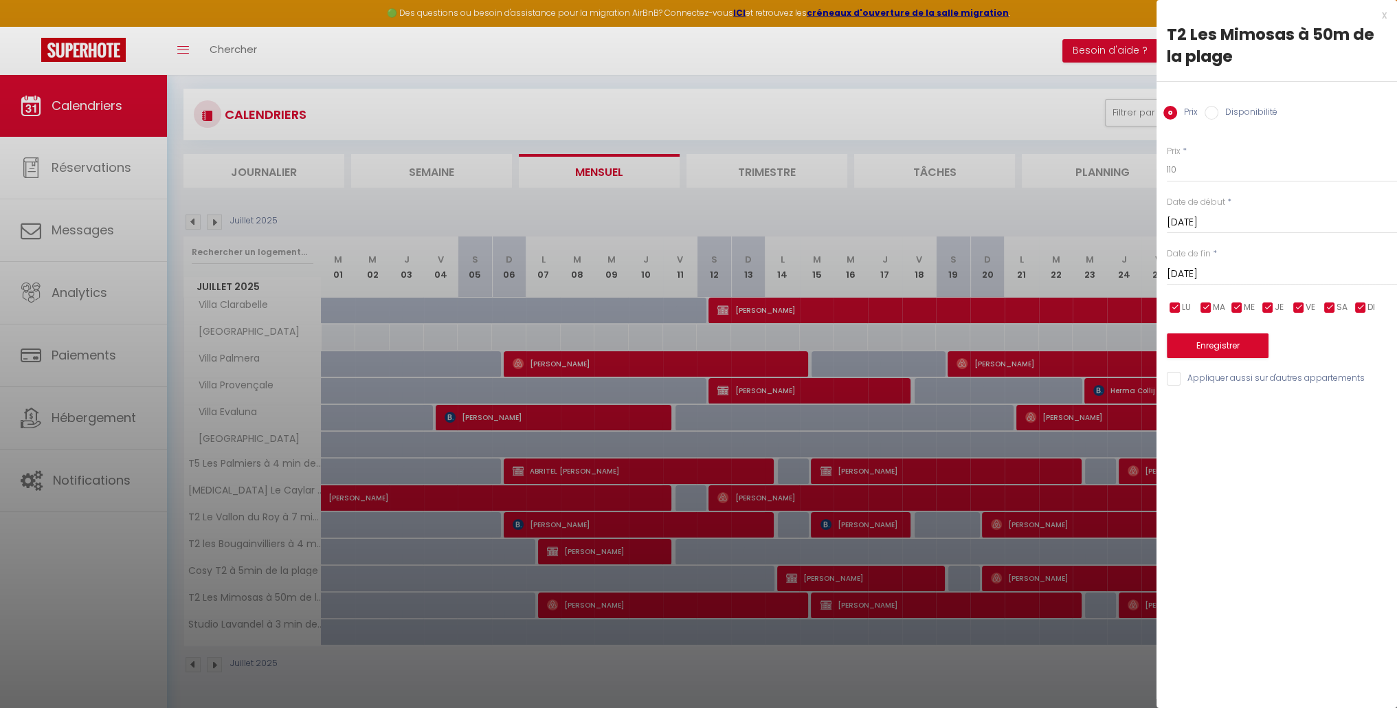
click at [1232, 219] on input "Ven 04 Juillet 2025" at bounding box center [1282, 223] width 230 height 18
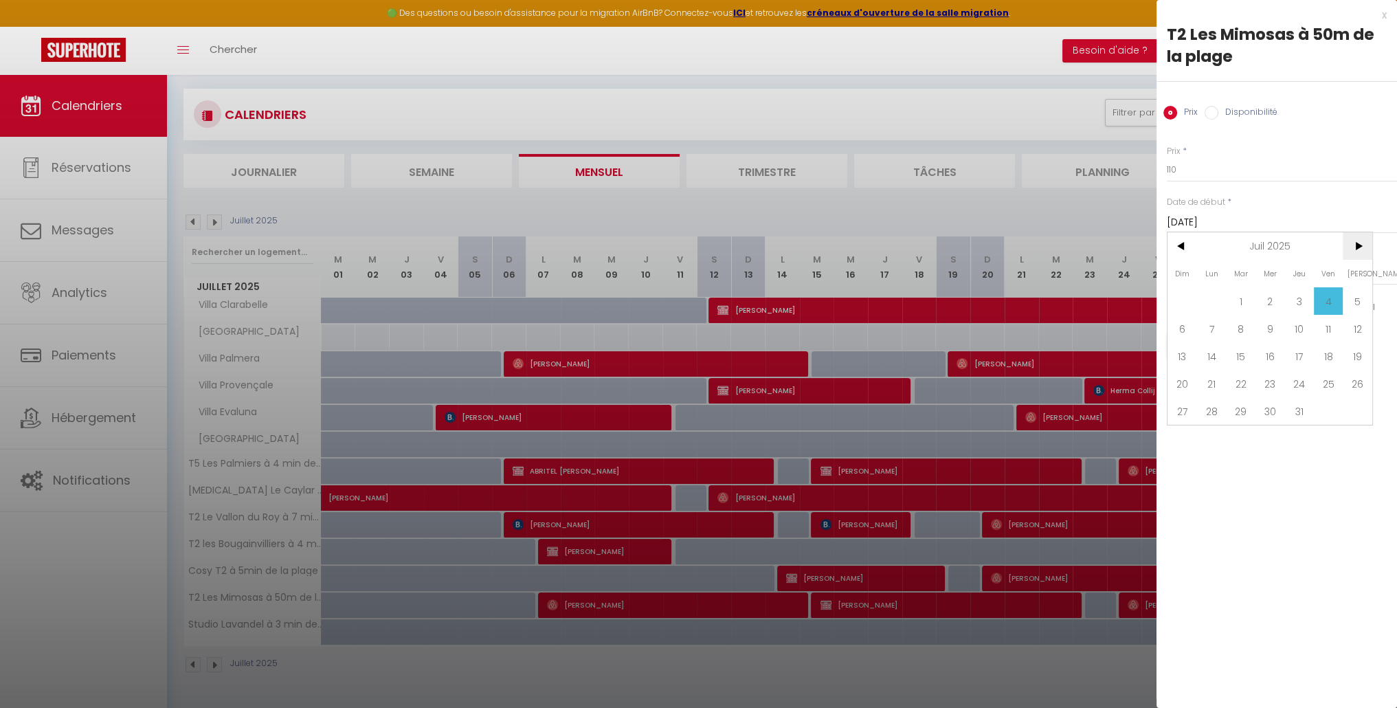
click at [1363, 242] on span ">" at bounding box center [1358, 245] width 30 height 27
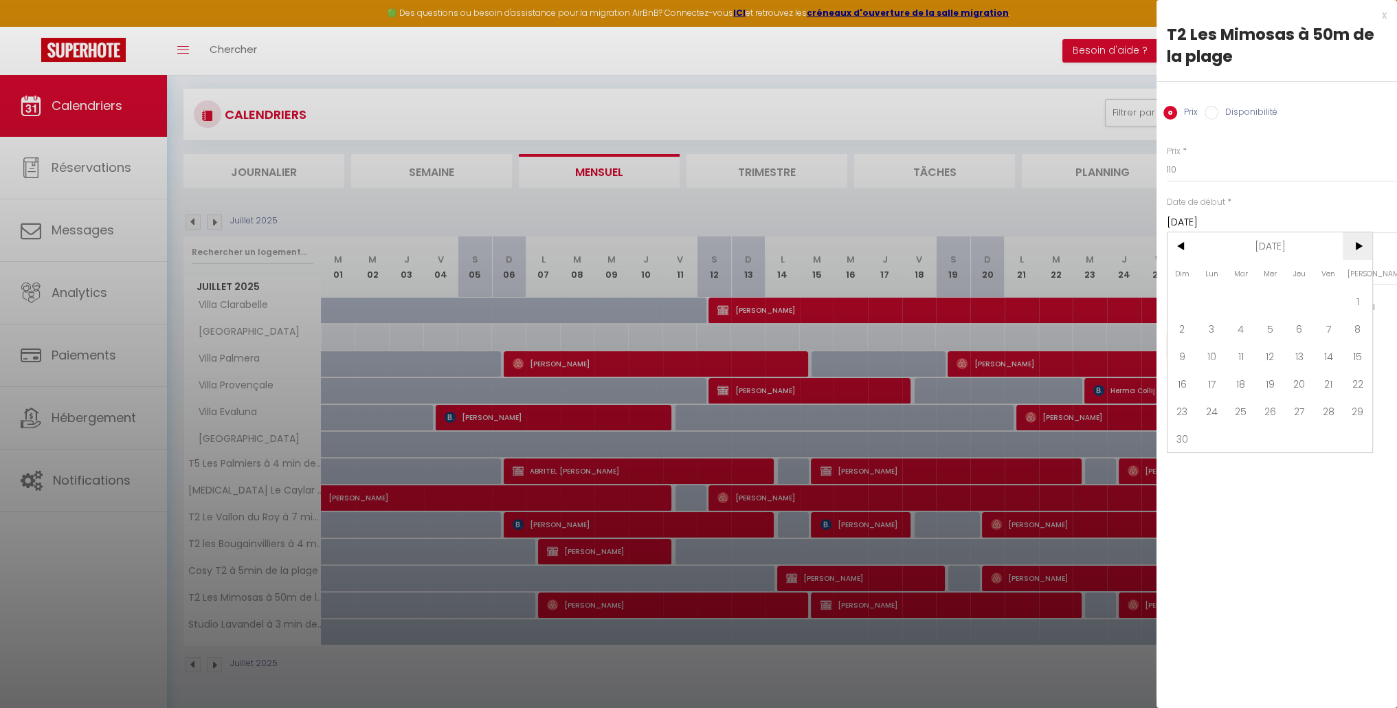
click at [1363, 242] on span ">" at bounding box center [1358, 245] width 30 height 27
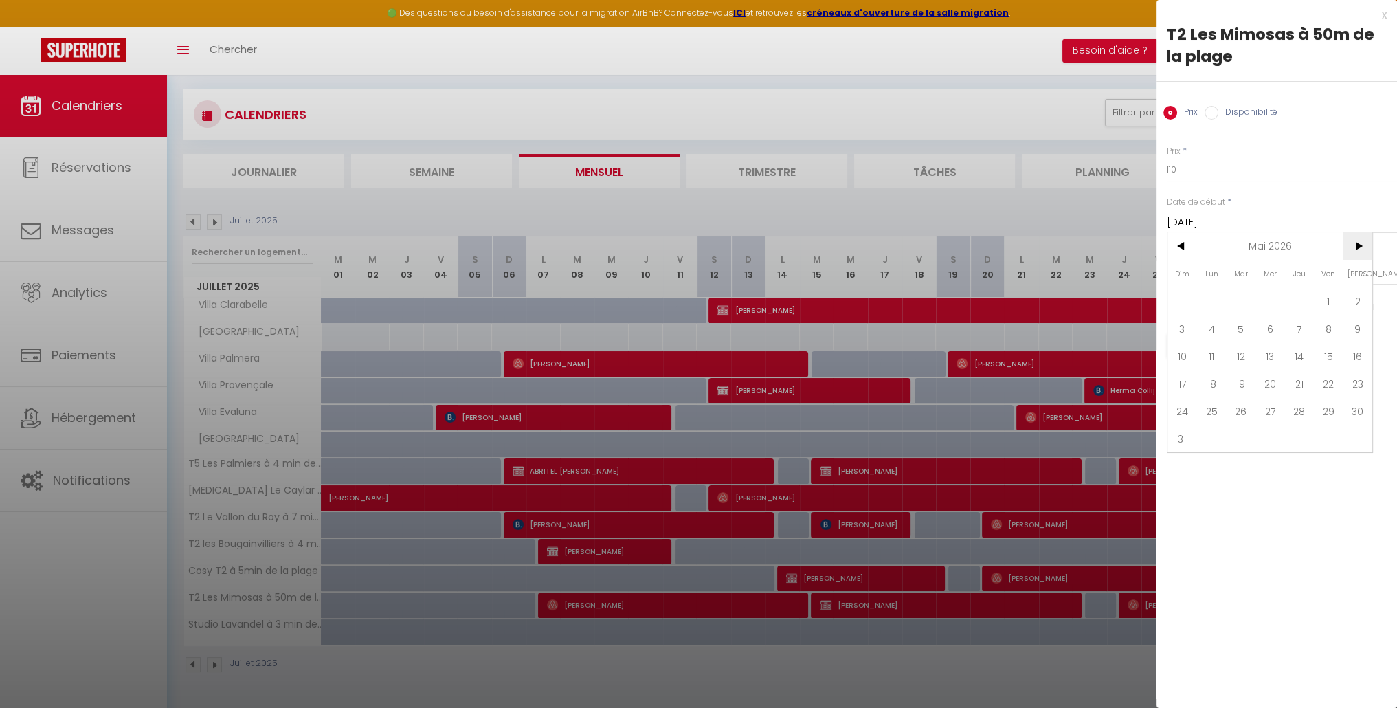
click at [1363, 242] on span ">" at bounding box center [1358, 245] width 30 height 27
click at [1276, 302] on span "1" at bounding box center [1271, 300] width 30 height 27
type input "Mer 01 Juillet 2026"
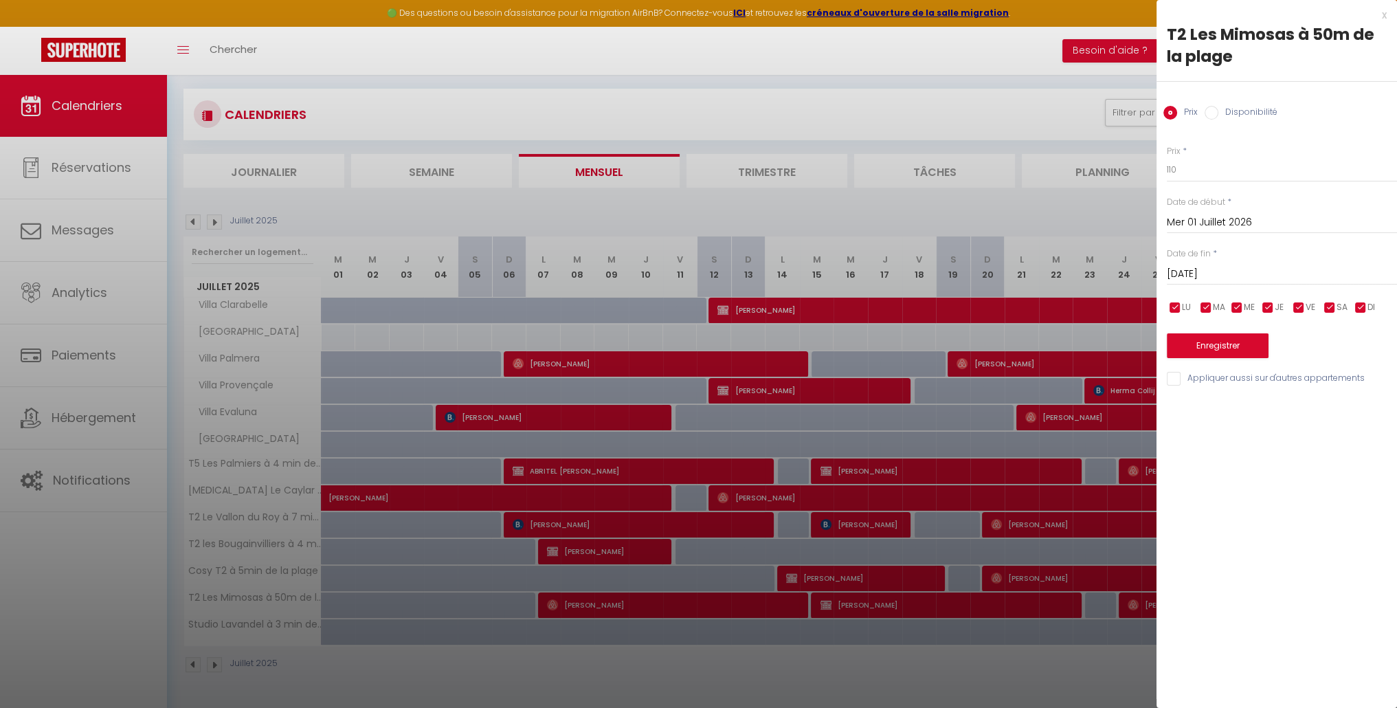
click at [1232, 267] on input "Jeu 02 Juillet 2026" at bounding box center [1282, 274] width 230 height 18
click at [1355, 291] on span ">" at bounding box center [1358, 297] width 30 height 27
click at [1356, 350] on span "1" at bounding box center [1358, 352] width 30 height 27
type input "Sam 01 Août 2026"
click at [1202, 344] on button "Enregistrer" at bounding box center [1218, 345] width 102 height 25
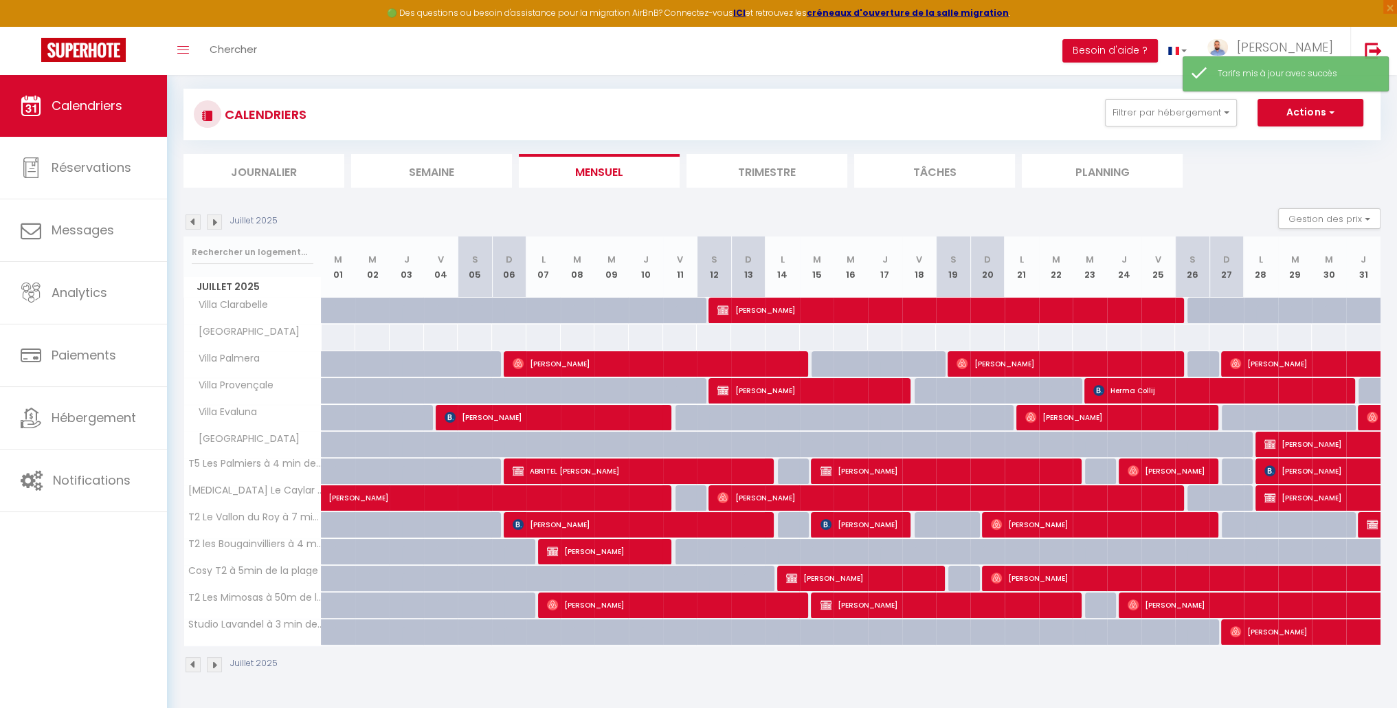
click at [388, 600] on div at bounding box center [385, 613] width 34 height 26
type input "110"
type input "Mer 02 Juillet 2025"
type input "Jeu 03 Juillet 2025"
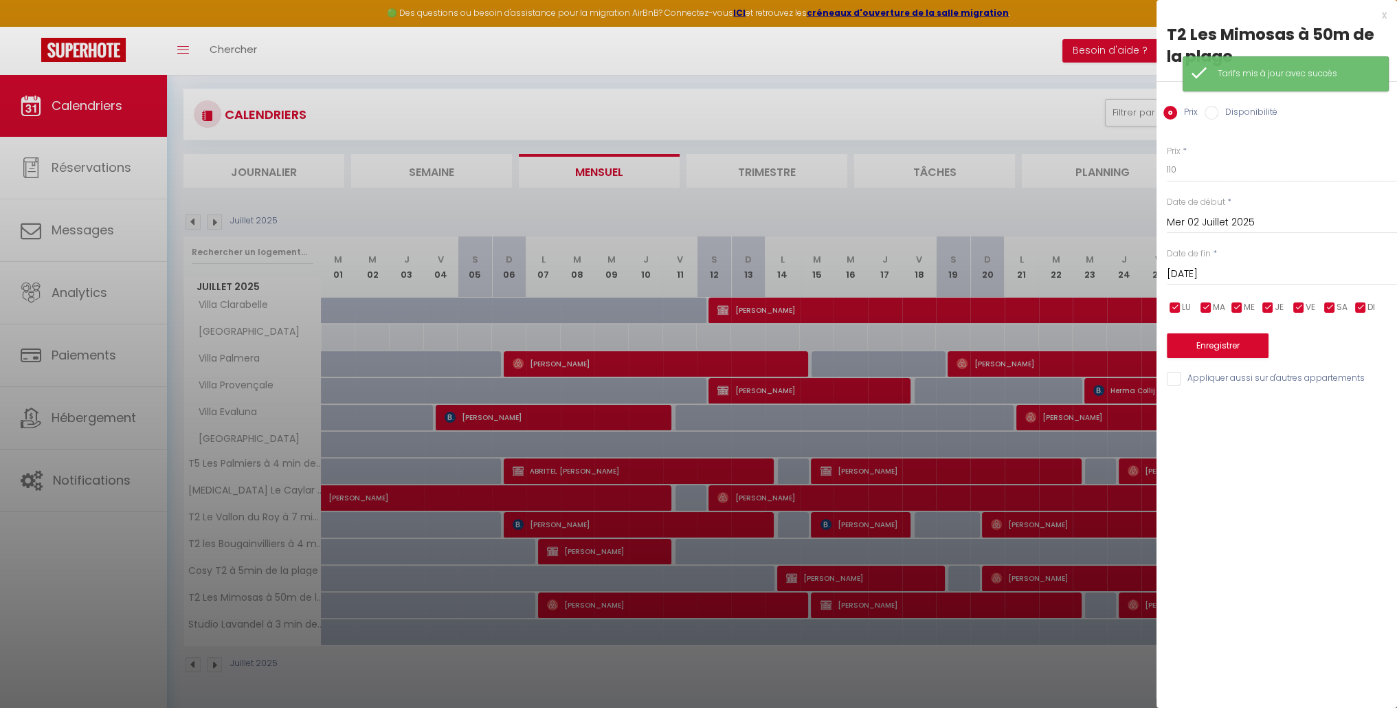
click at [246, 208] on div at bounding box center [698, 354] width 1397 height 708
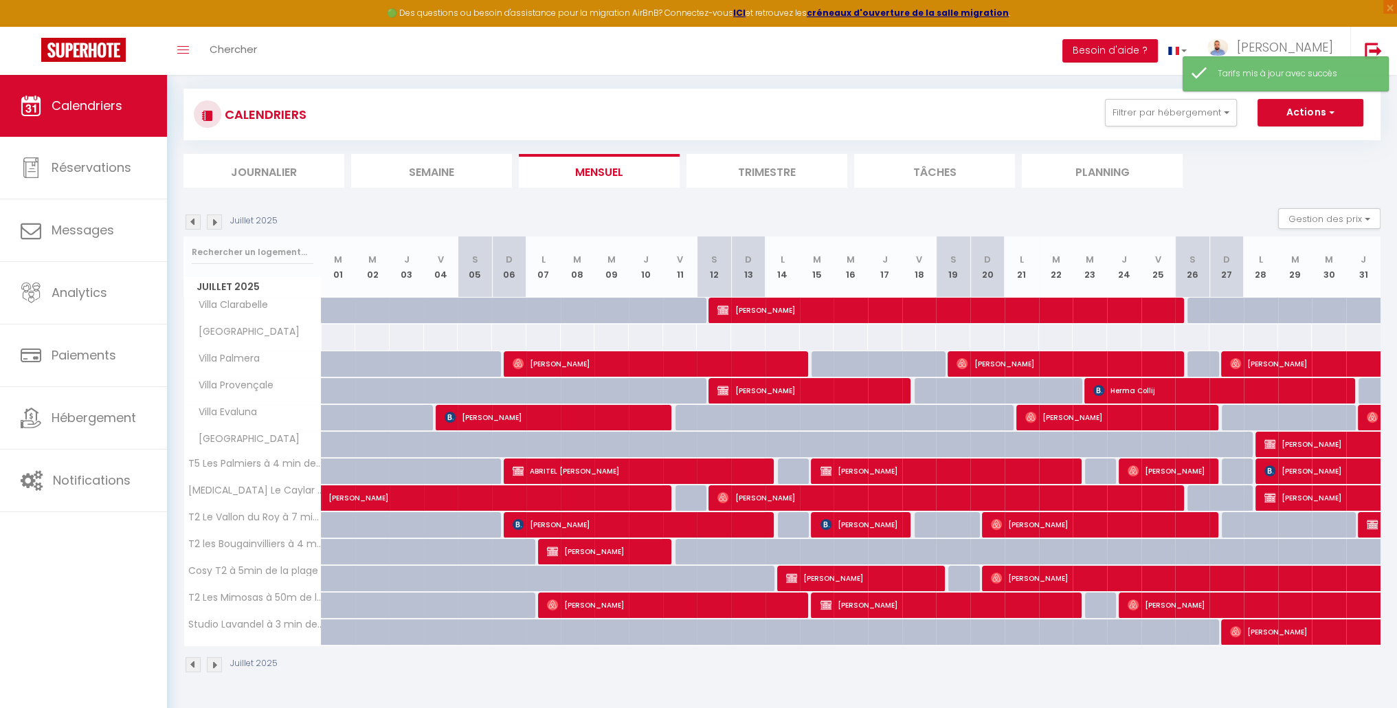
click at [219, 219] on img at bounding box center [214, 221] width 15 height 15
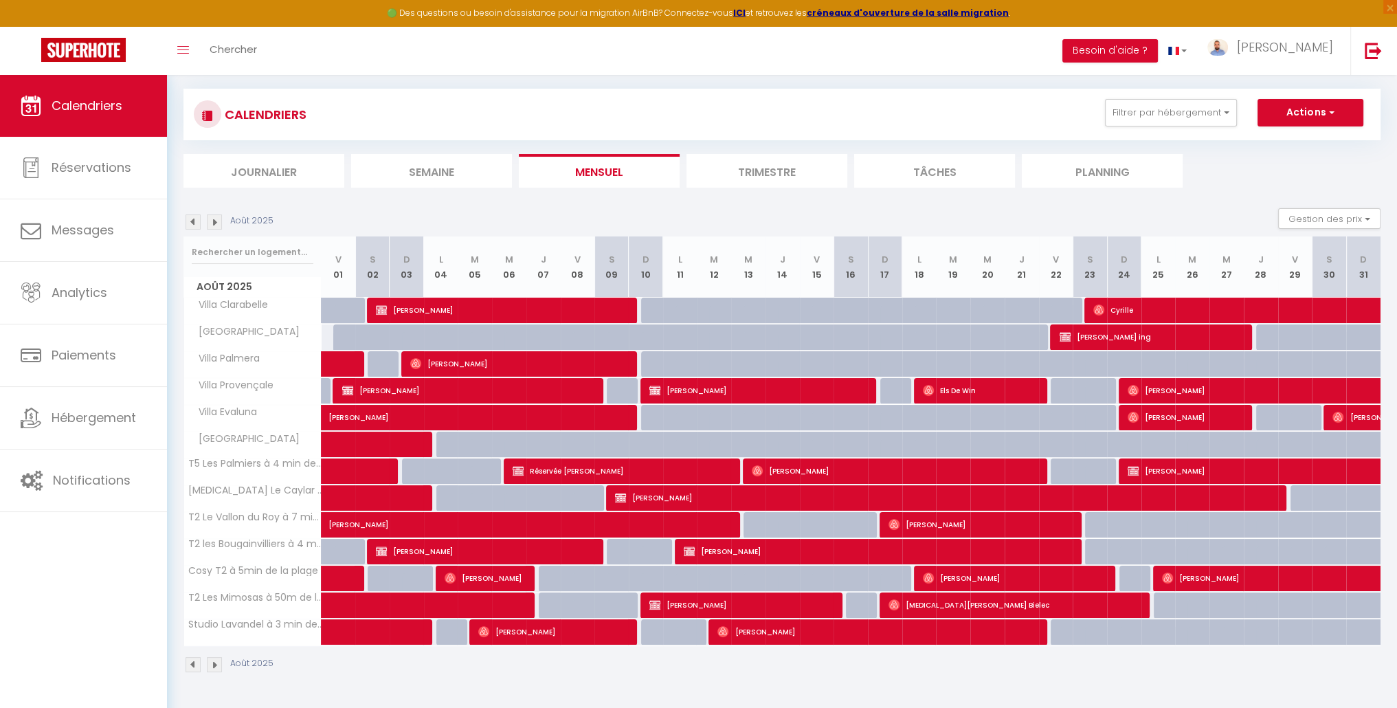
click at [580, 602] on div at bounding box center [589, 613] width 34 height 26
type input "120"
type input "Ven 08 Août 2025"
type input "Sam 09 Août 2025"
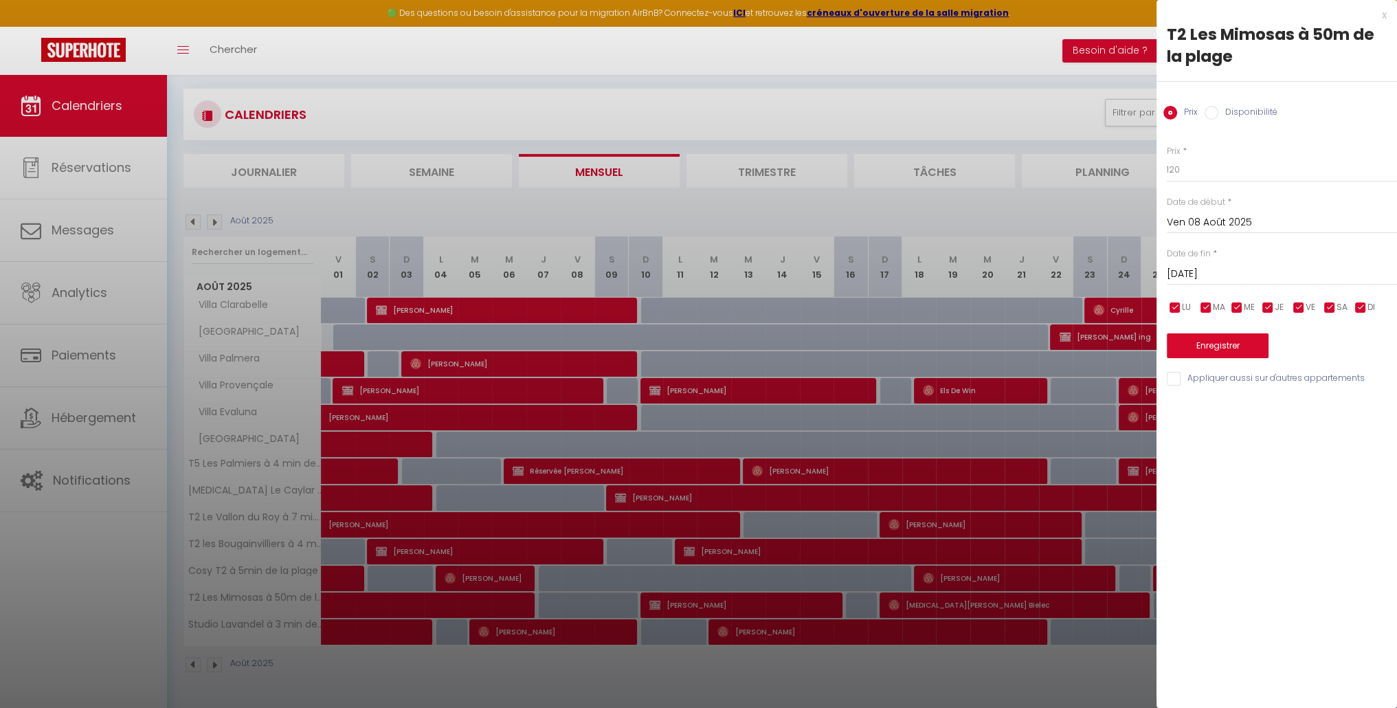
click at [1215, 214] on input "Ven 08 Août 2025" at bounding box center [1282, 223] width 230 height 18
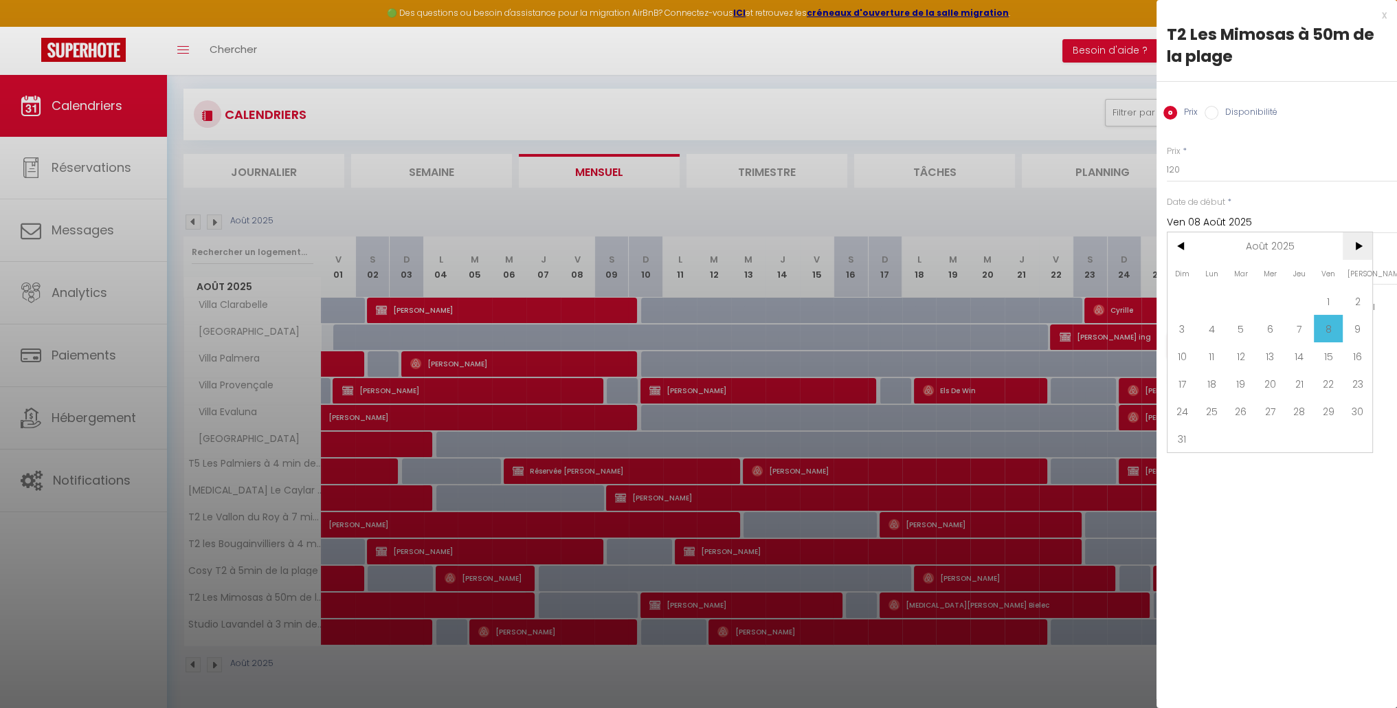
click at [1365, 245] on span ">" at bounding box center [1358, 245] width 30 height 27
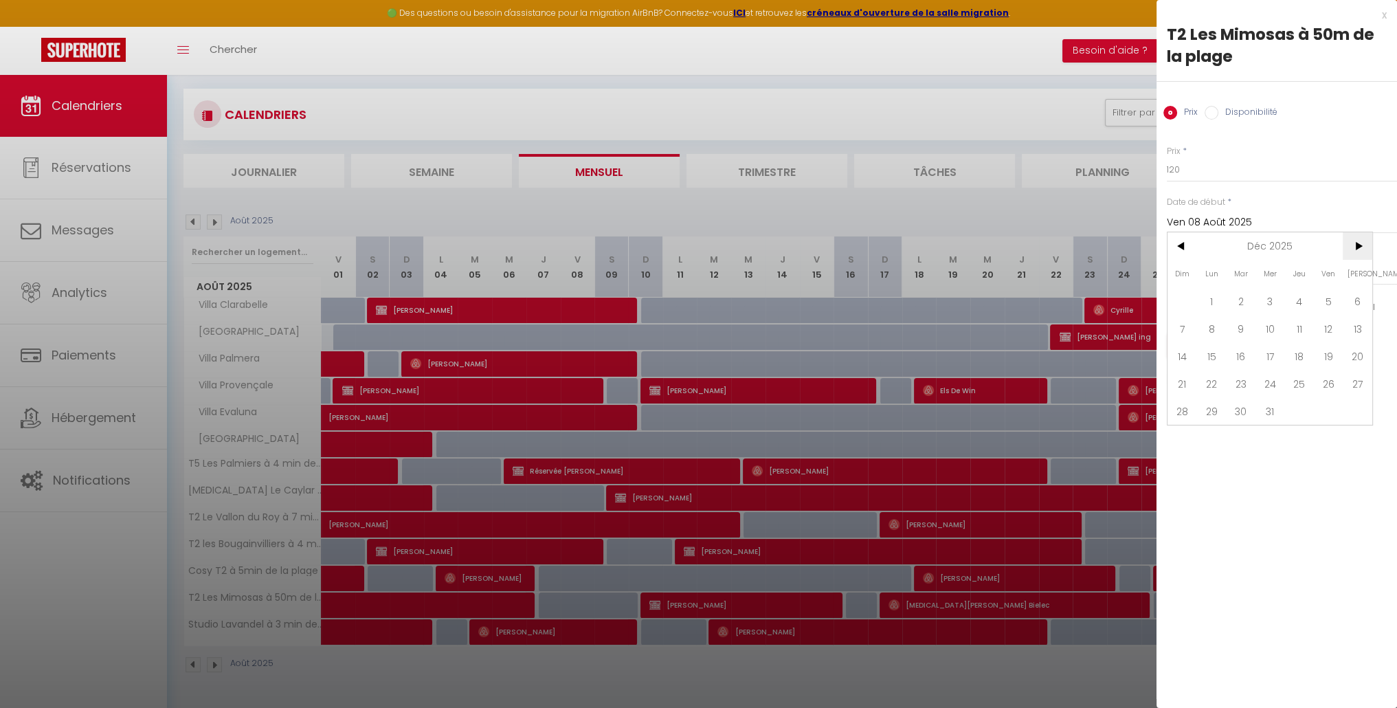
click at [1365, 245] on span ">" at bounding box center [1358, 245] width 30 height 27
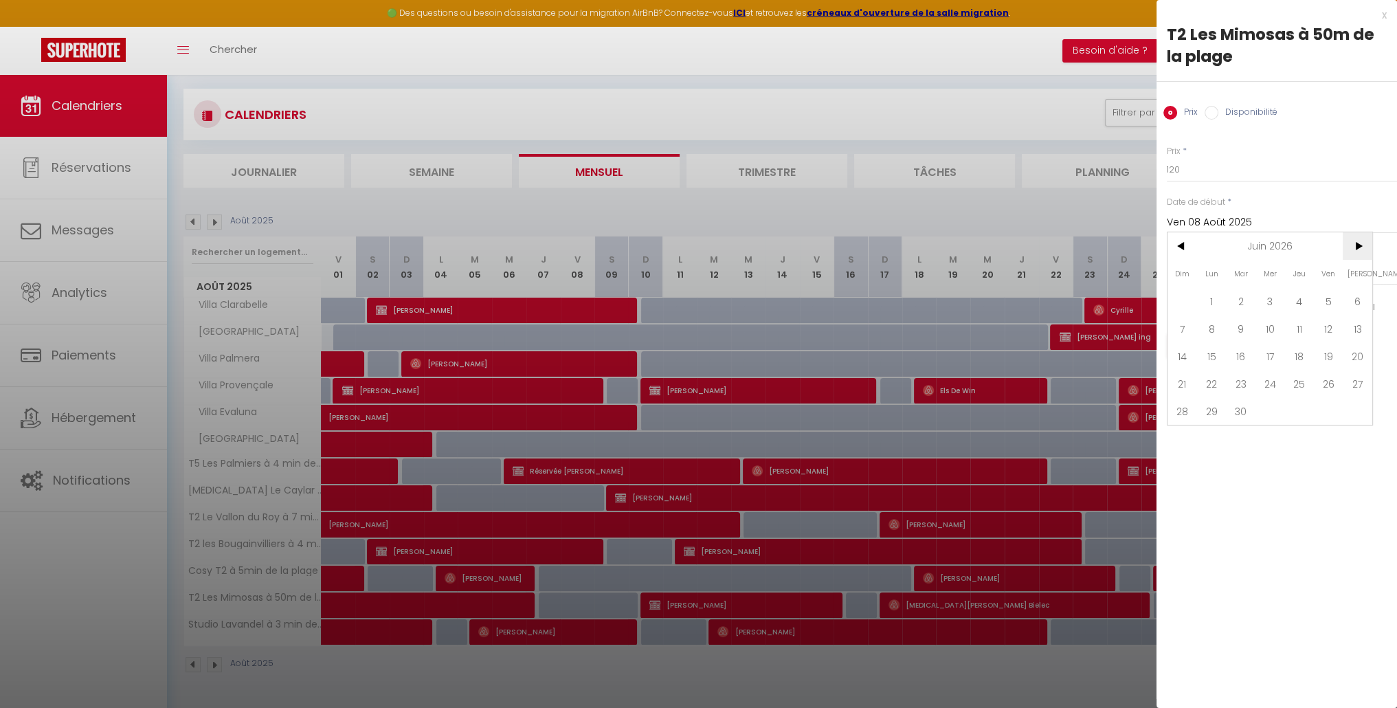
click at [1365, 245] on span ">" at bounding box center [1358, 245] width 30 height 27
click at [1354, 296] on span "1" at bounding box center [1358, 300] width 30 height 27
type input "Sam 01 Août 2026"
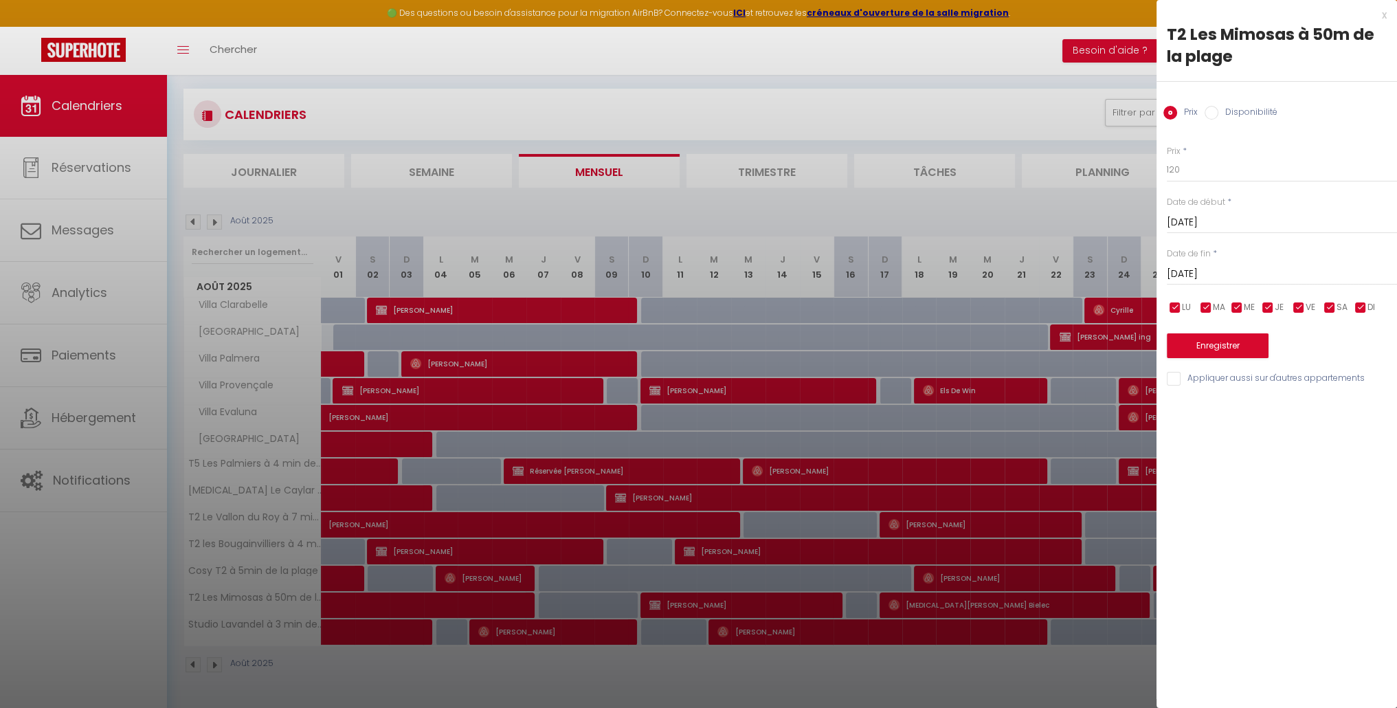
click at [1267, 269] on input "Dim 02 Août 2026" at bounding box center [1282, 274] width 230 height 18
click at [1350, 294] on span ">" at bounding box center [1358, 297] width 30 height 27
click at [1243, 351] on span "1" at bounding box center [1241, 352] width 30 height 27
type input "Mar 01 Septembre 2026"
click at [1242, 352] on button "Enregistrer" at bounding box center [1218, 345] width 102 height 25
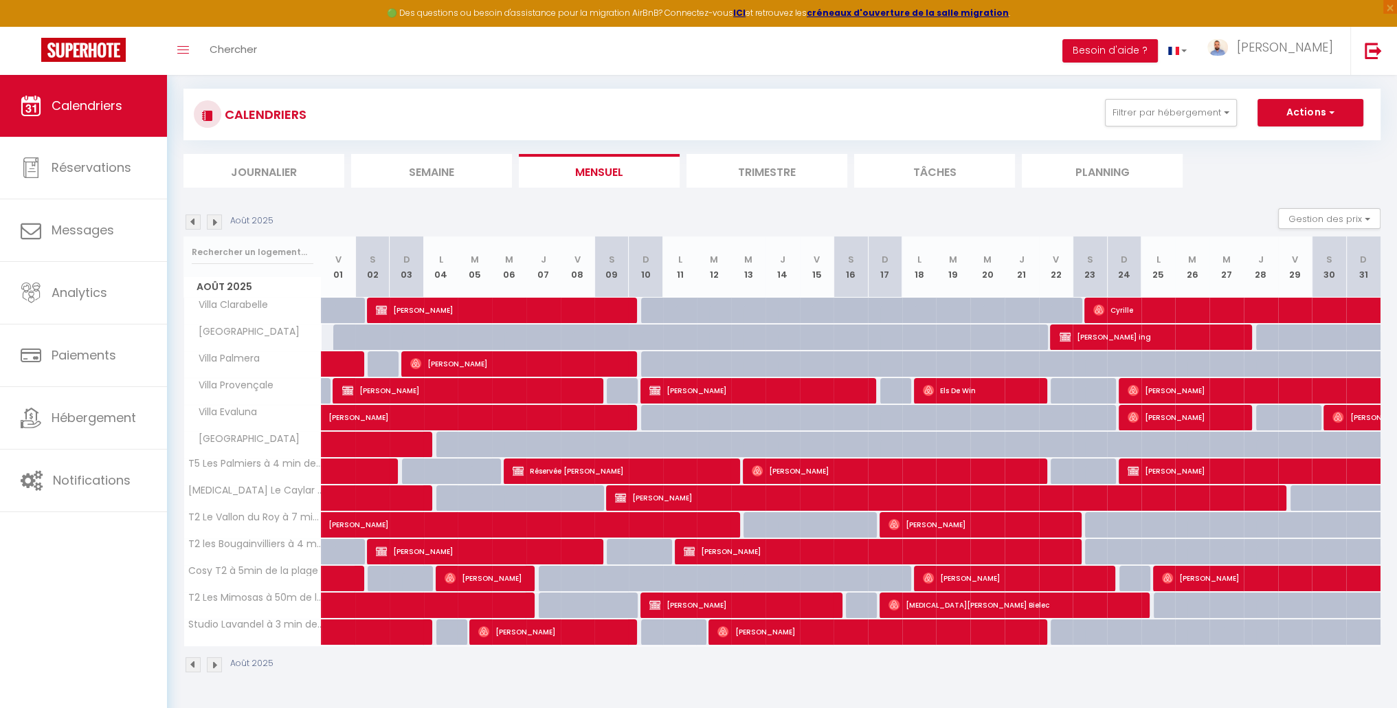
click at [193, 221] on img at bounding box center [193, 221] width 15 height 15
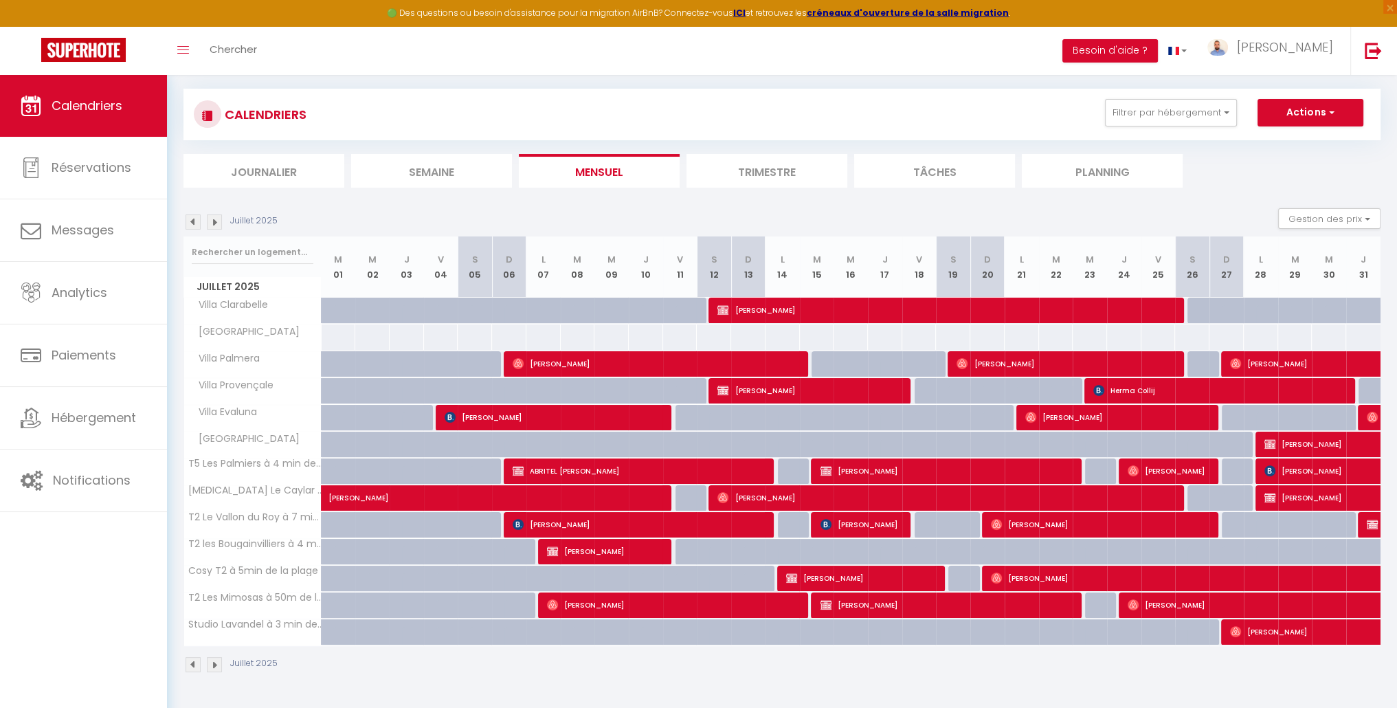
click at [193, 221] on img at bounding box center [193, 221] width 15 height 15
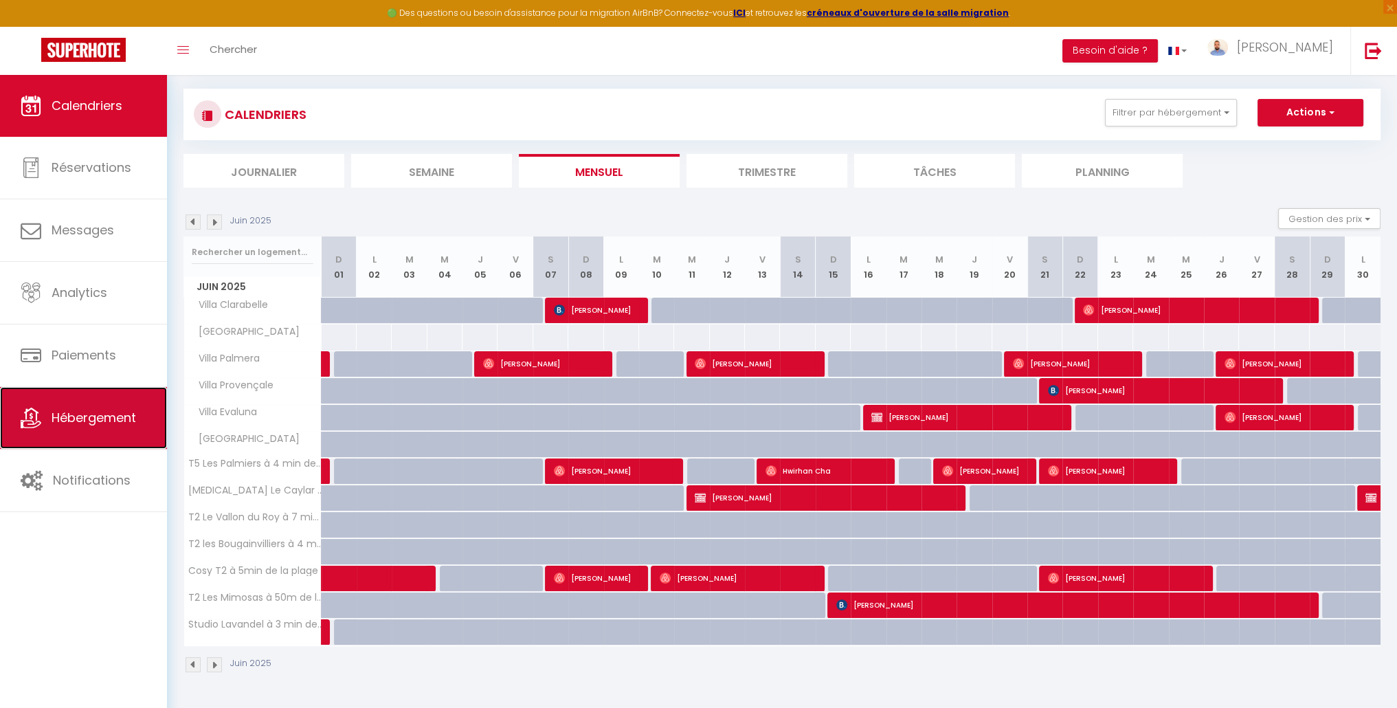
click at [161, 417] on link "Hébergement" at bounding box center [83, 418] width 167 height 62
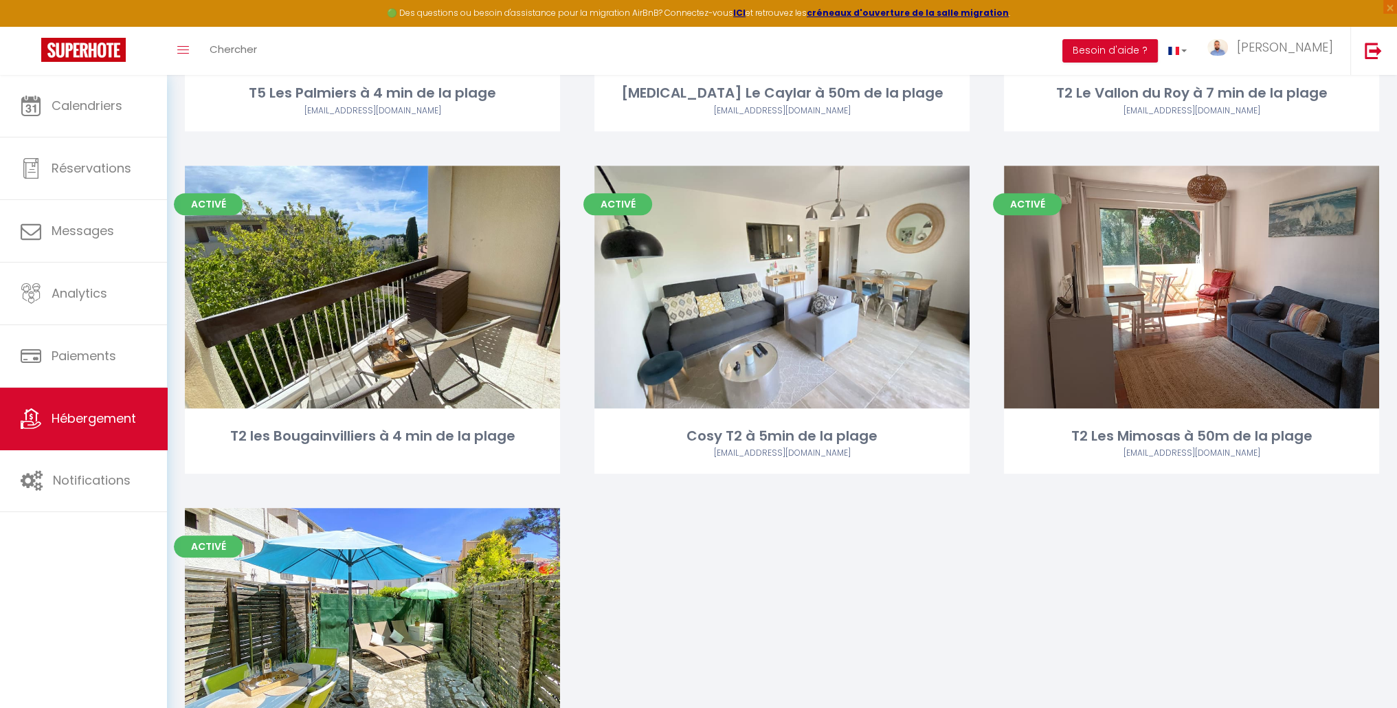
scroll to position [1100, 0]
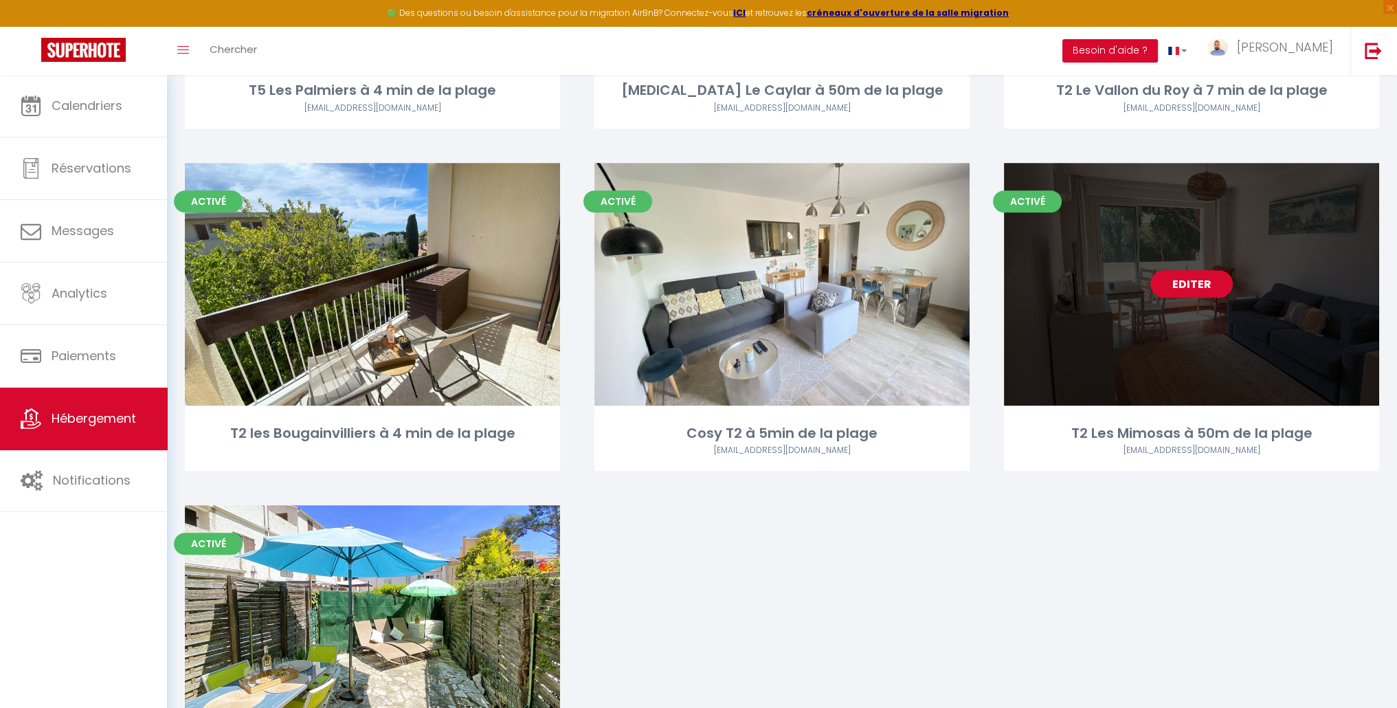
click at [1230, 275] on div "Editer" at bounding box center [1191, 284] width 375 height 243
select select "3"
select select "2"
select select "1"
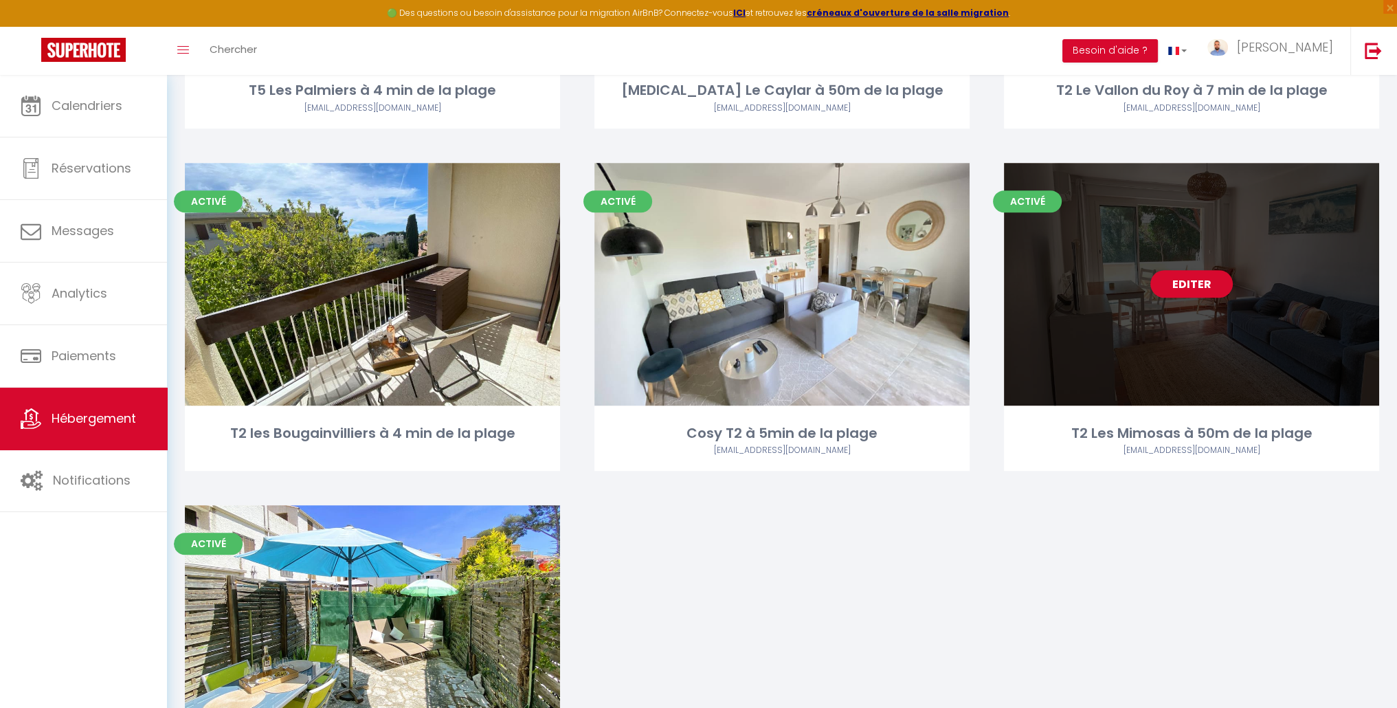
select select
select select "28"
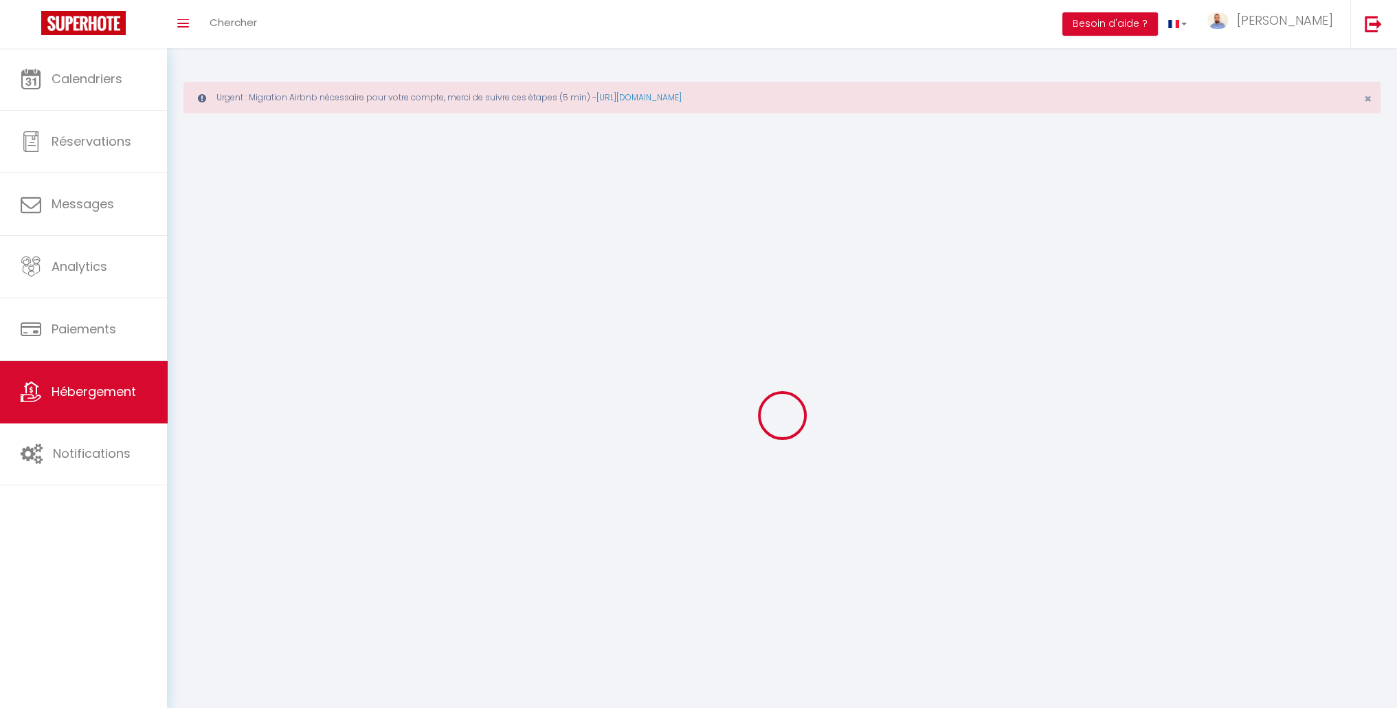
select select
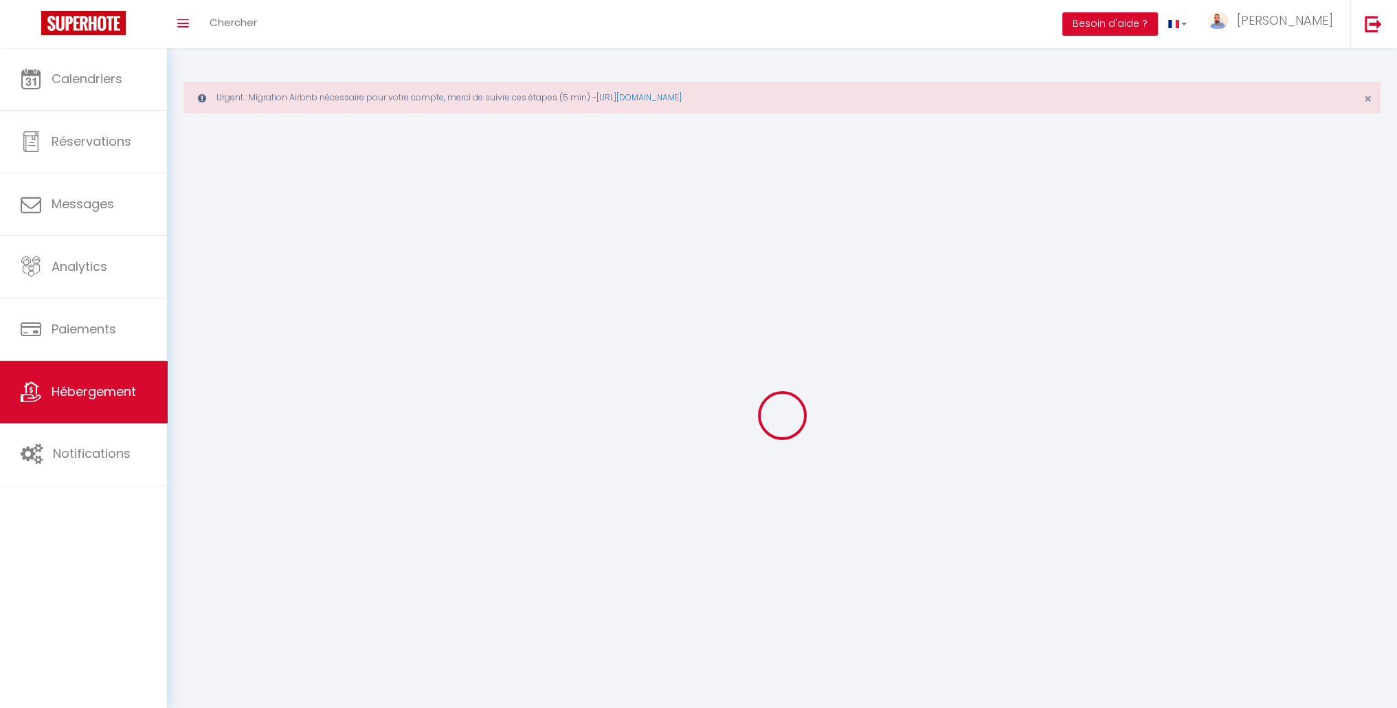
select select
checkbox input "false"
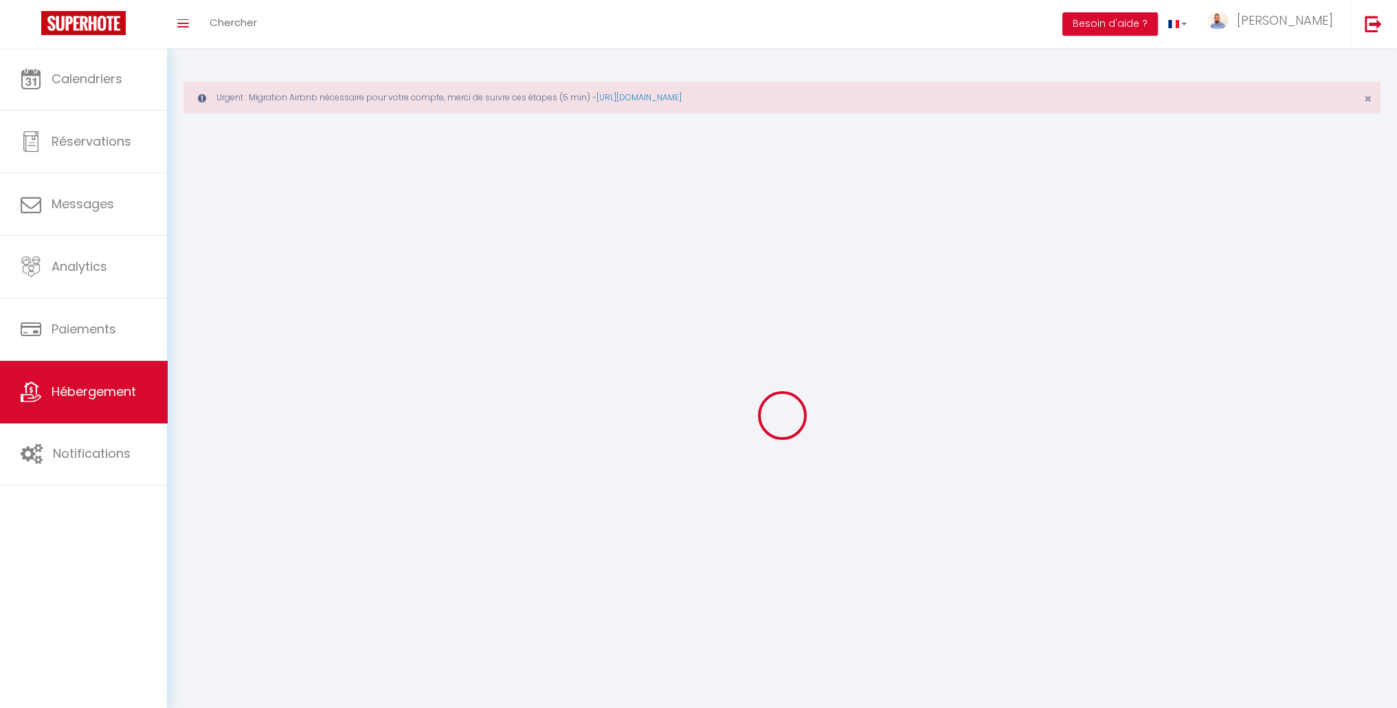
select select
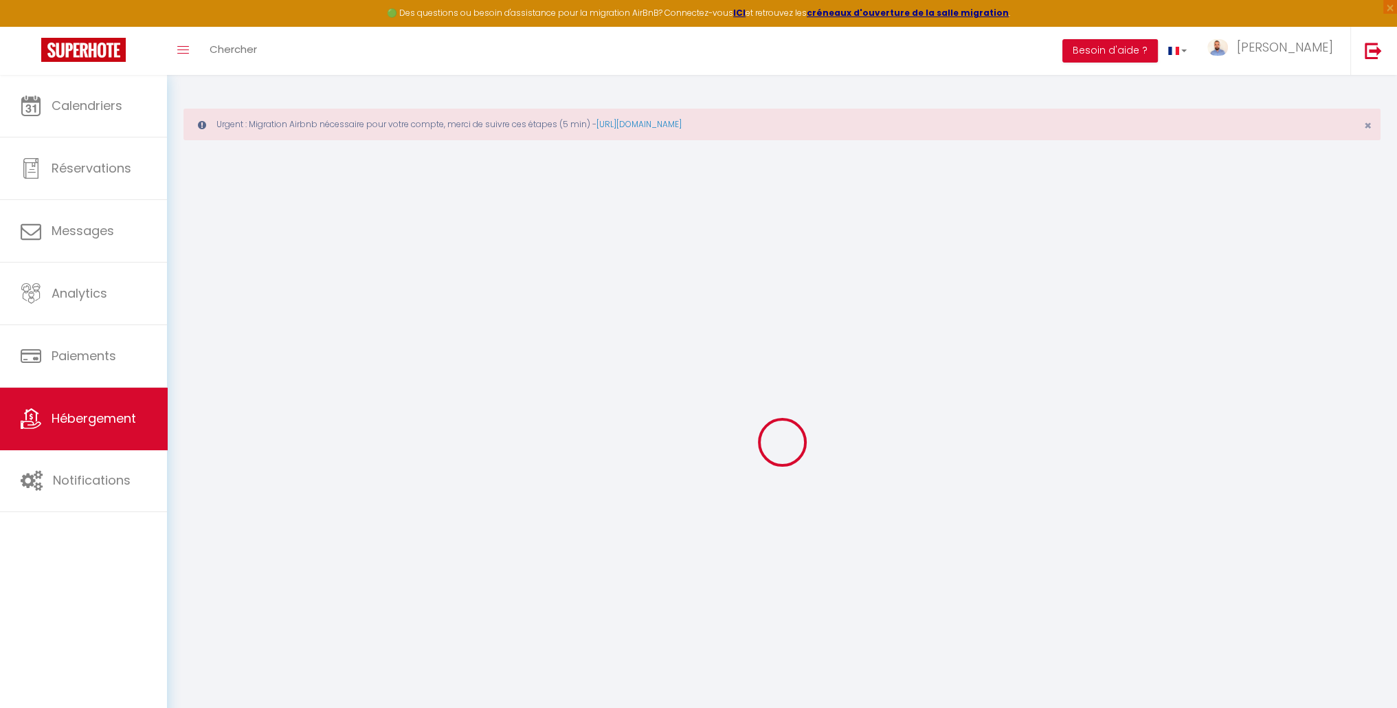
select select
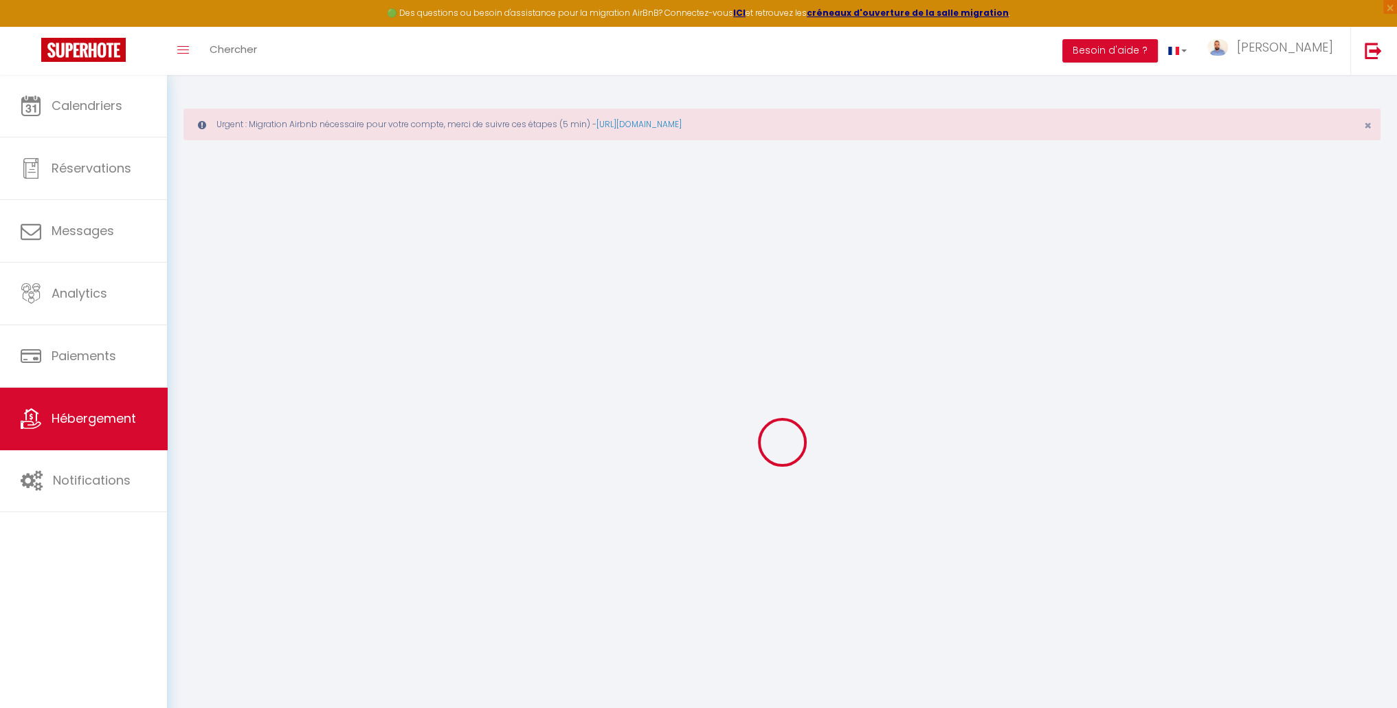
select select
checkbox input "false"
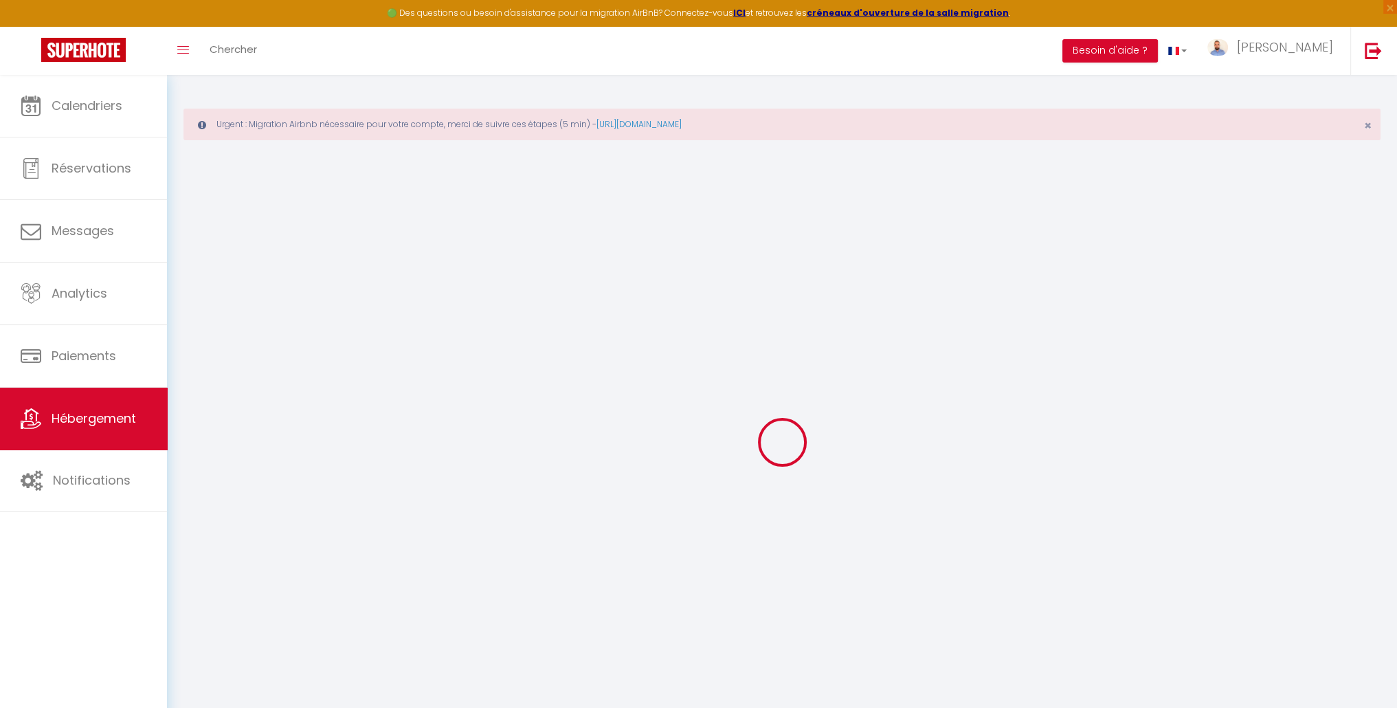
select select
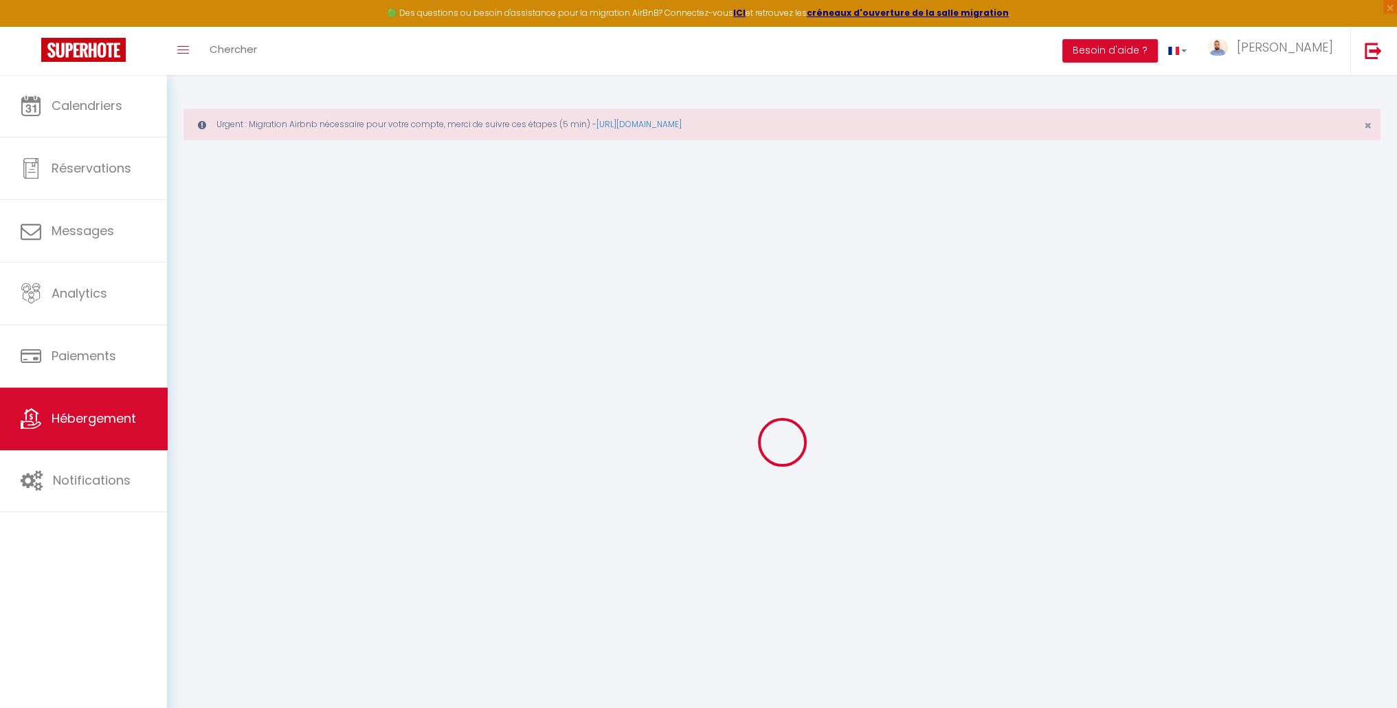
select select
checkbox input "false"
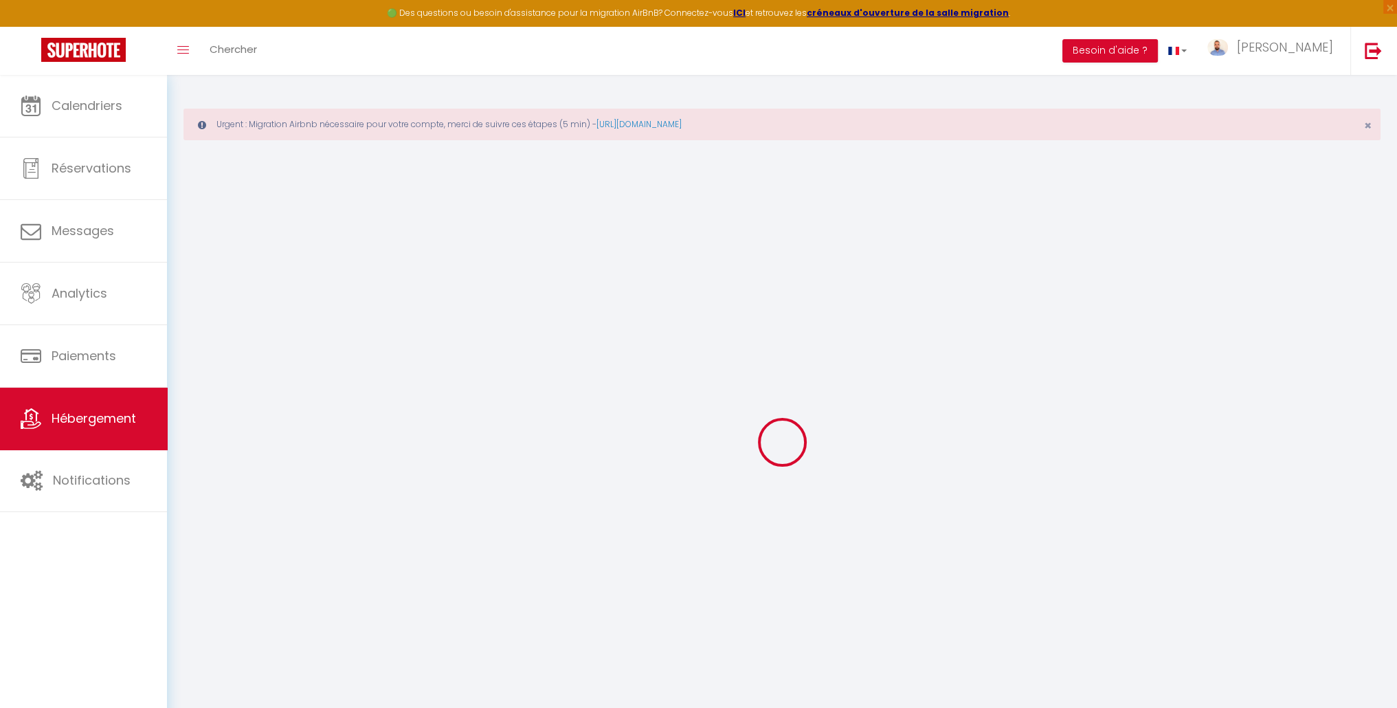
checkbox input "false"
select select
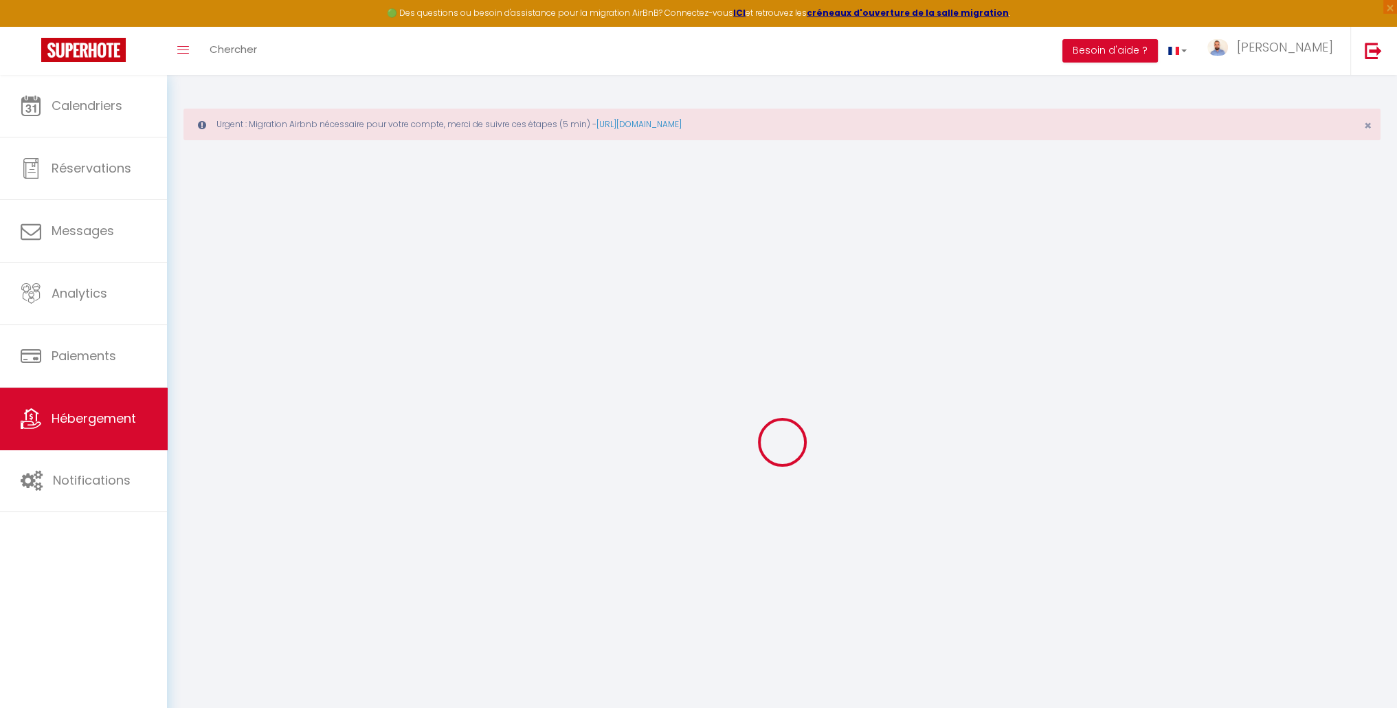
select select
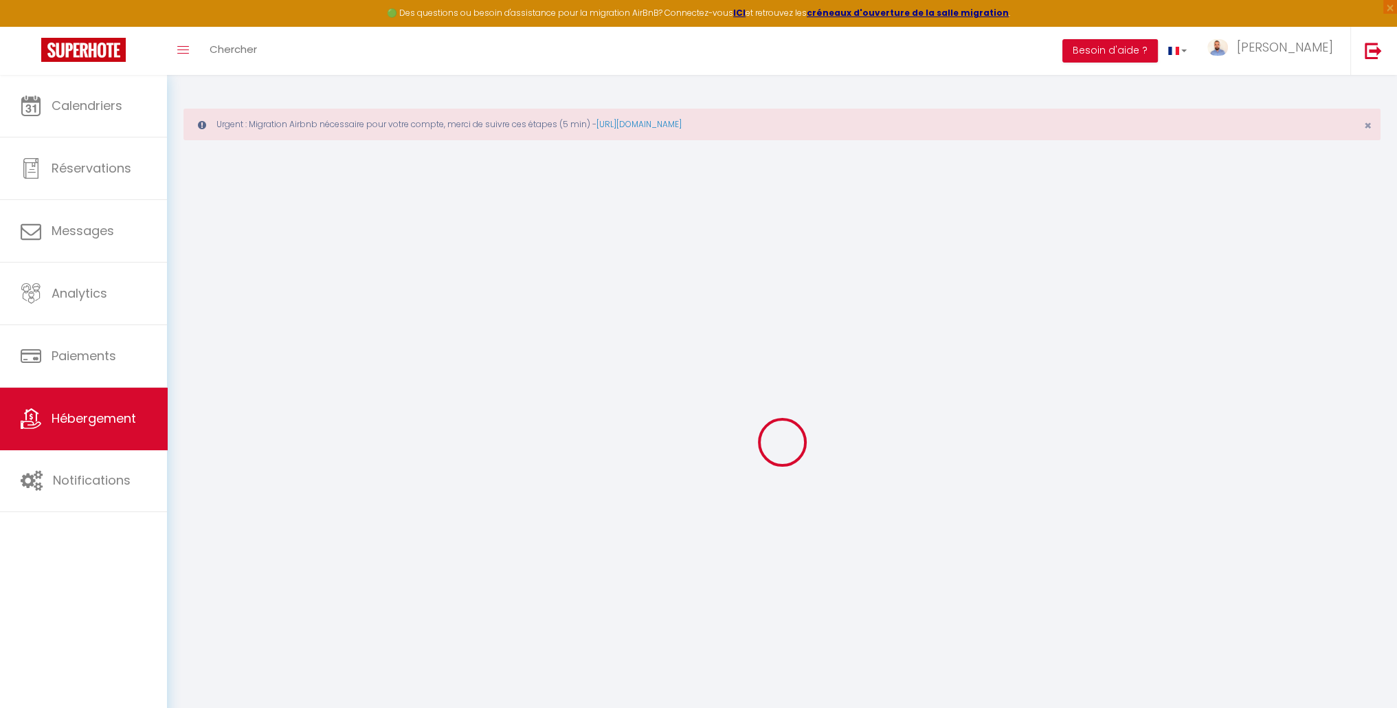
checkbox input "false"
select select
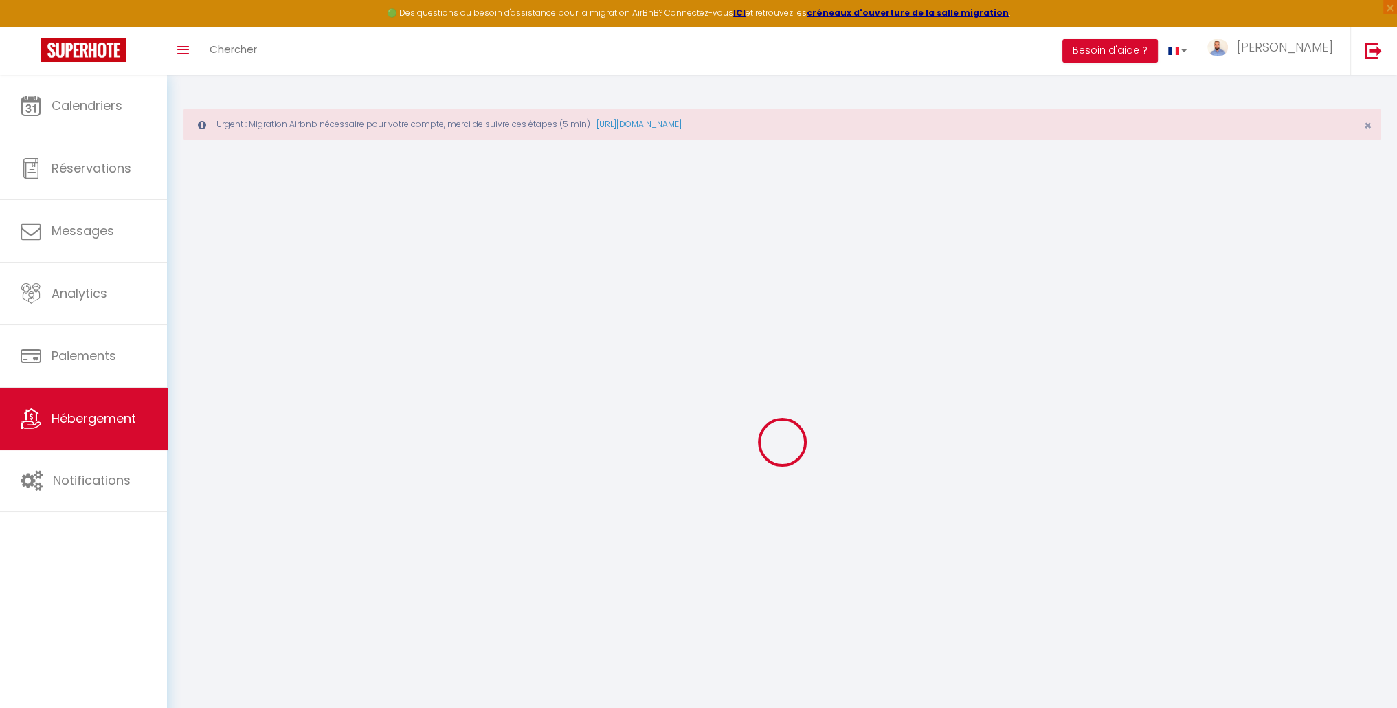
select select
type input "T2 Les Mimosas à 50m de la plage"
type input "Béatrice"
type input "Martin"
type input "79 Allée des mimosas"
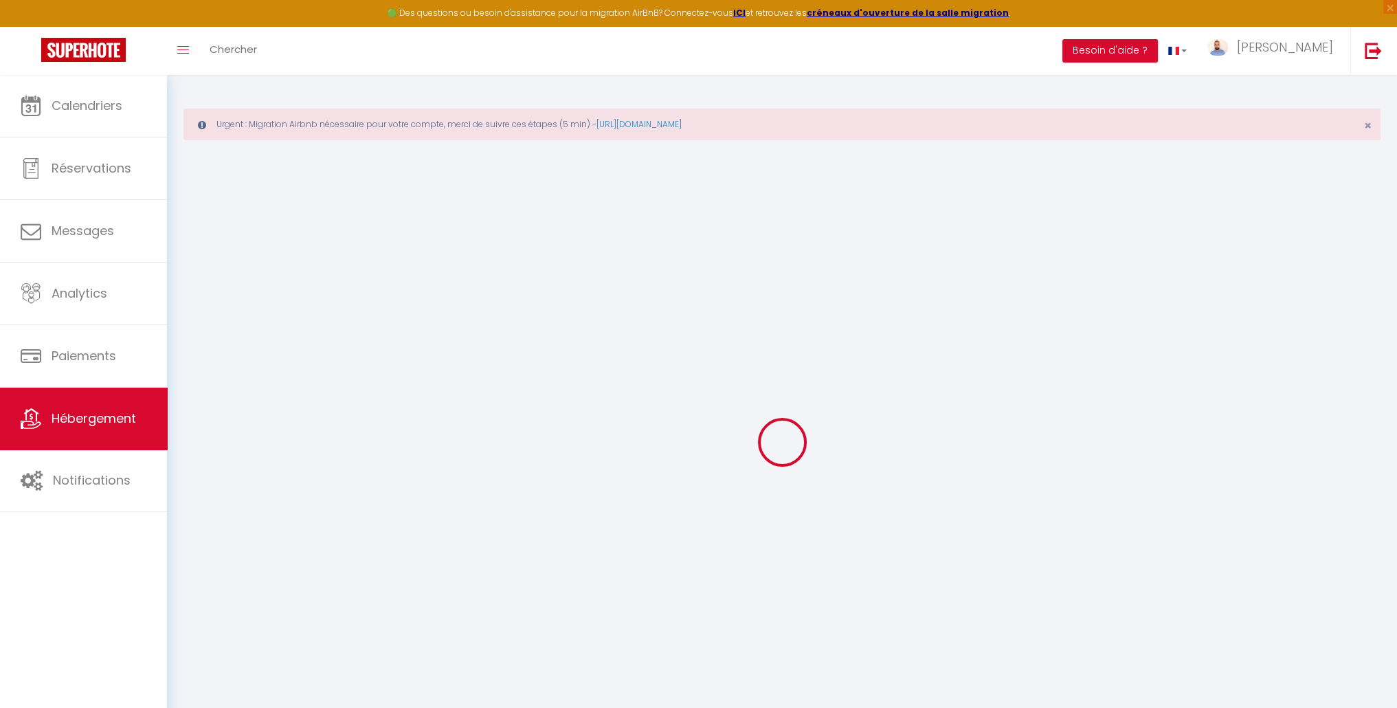
type input "83270"
type input "Saint cyr sur mer"
select select "4"
type input "90"
type input "4.32"
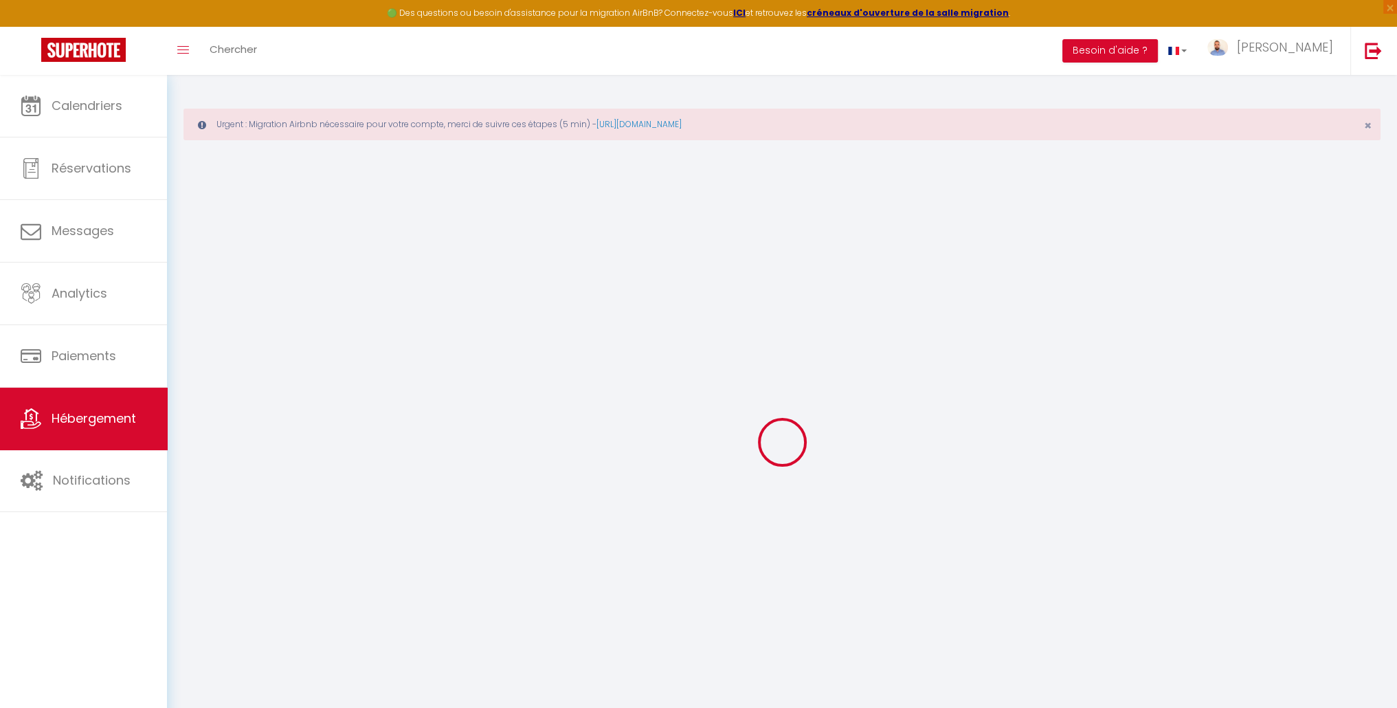
type input "10000"
type input "600"
type input "10"
select select
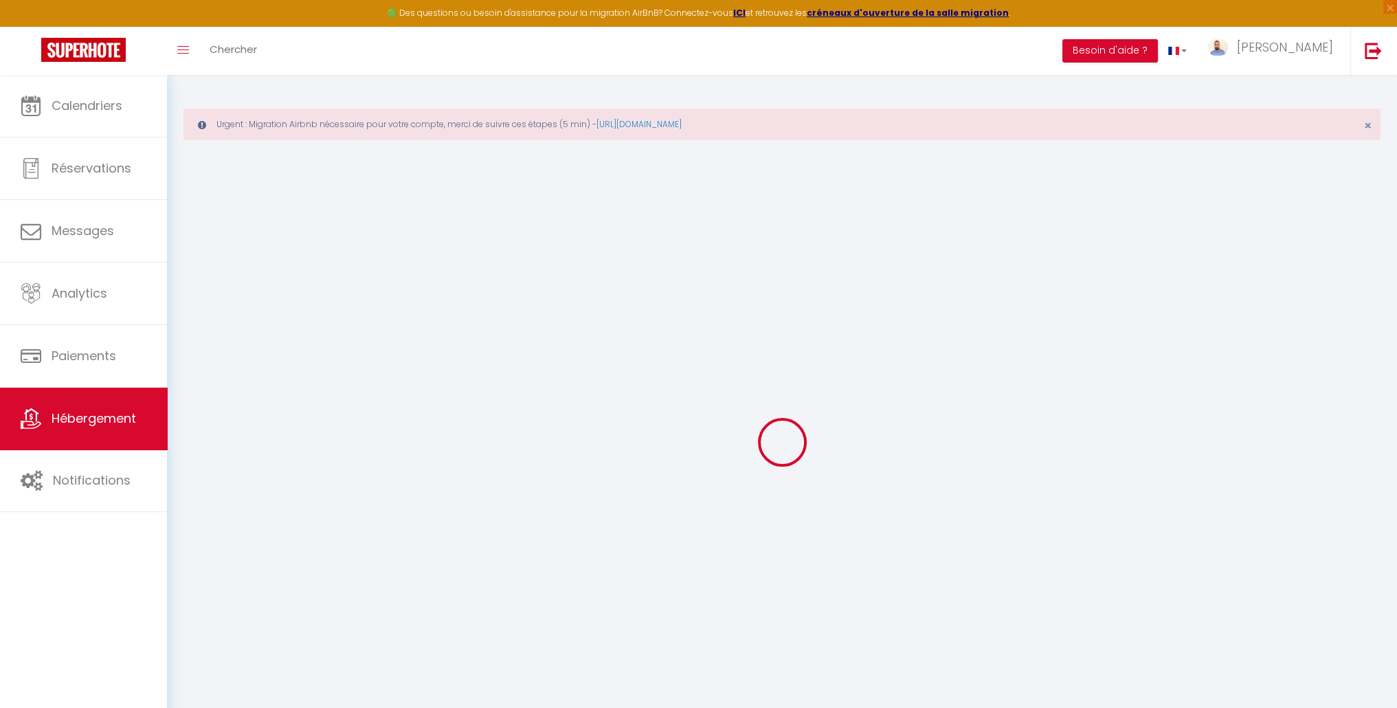
select select
type input "79 Allée des Mimosas"
type input "83270"
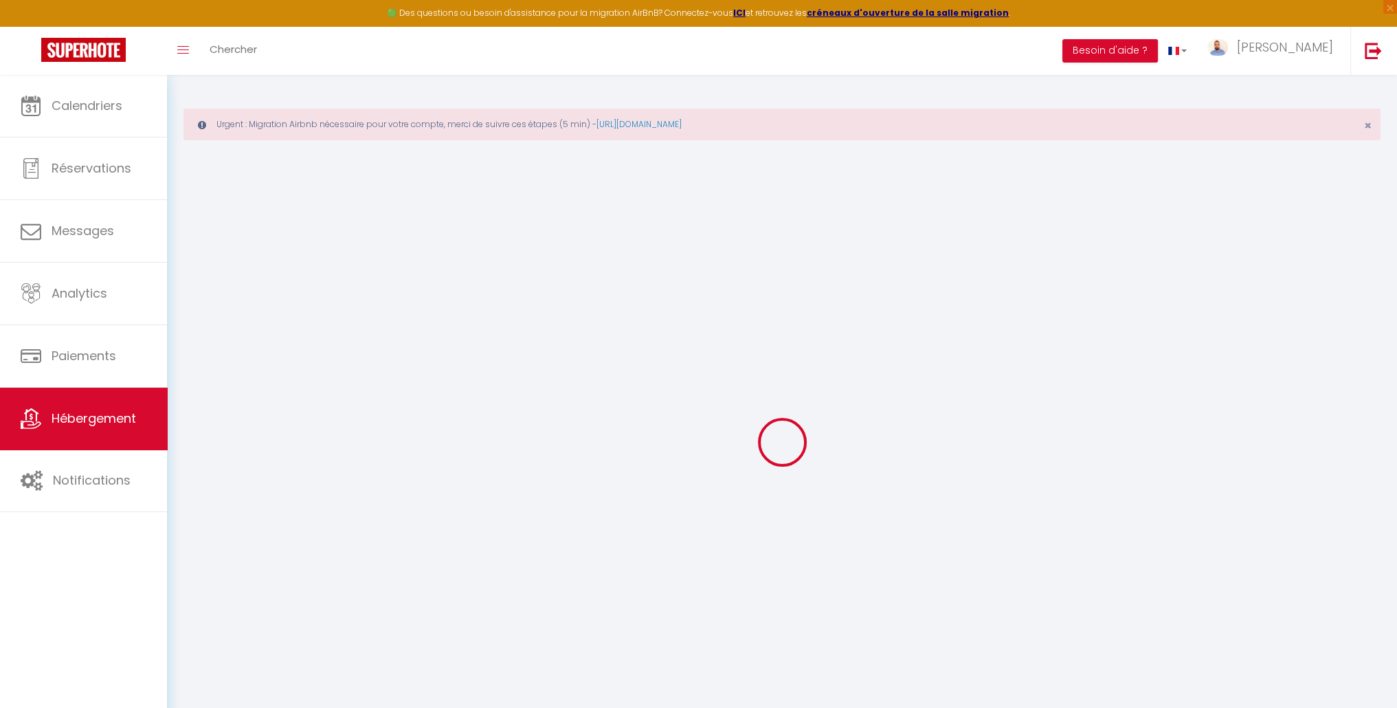
type input "Saint-Cyr-sur-Mer"
type input "[EMAIL_ADDRESS][DOMAIN_NAME]"
select select "10998"
checkbox input "false"
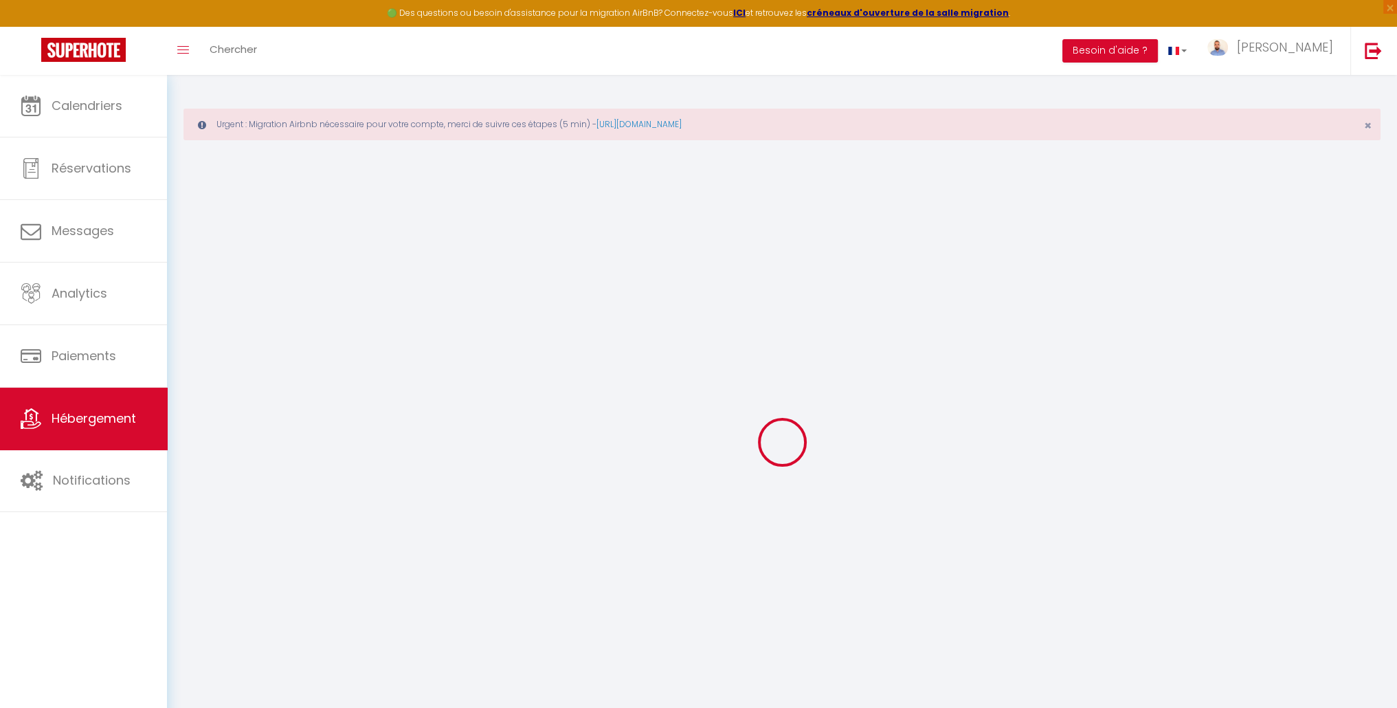
checkbox input "false"
radio input "true"
type input "0"
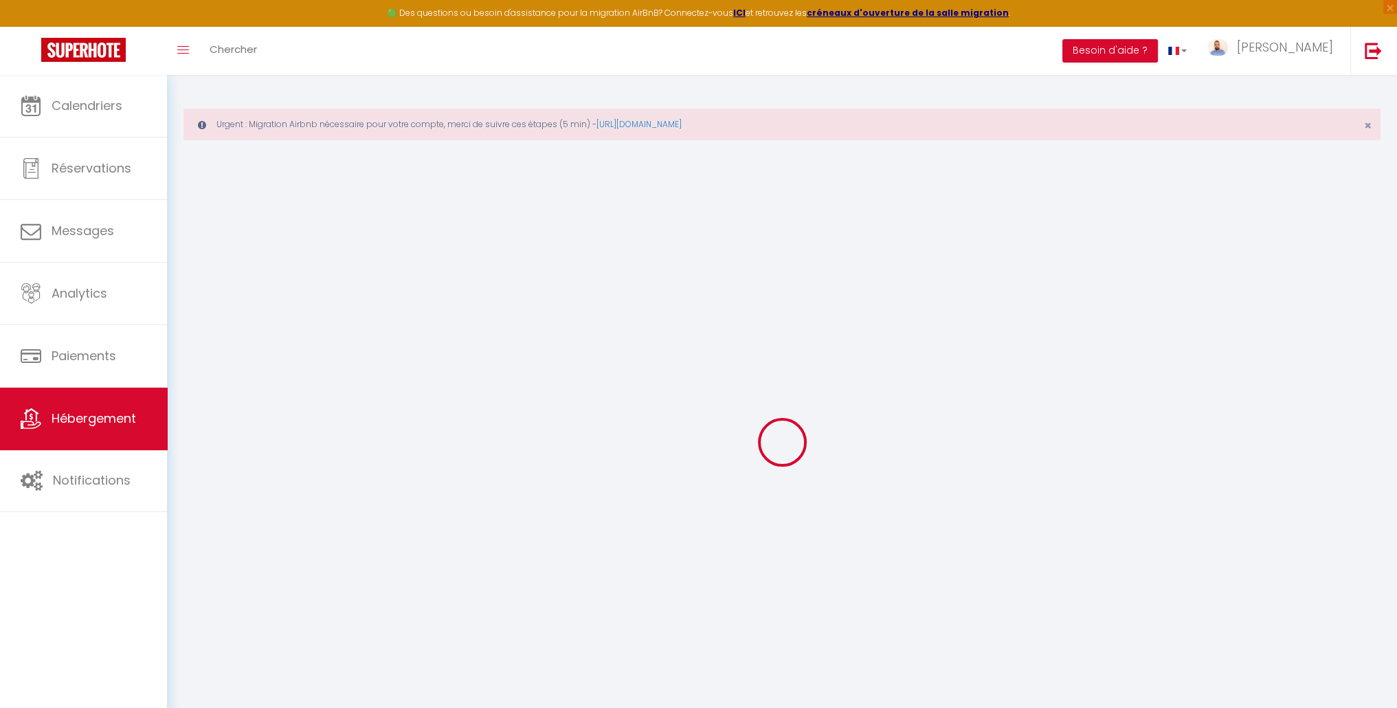
type input "0"
checkbox input "false"
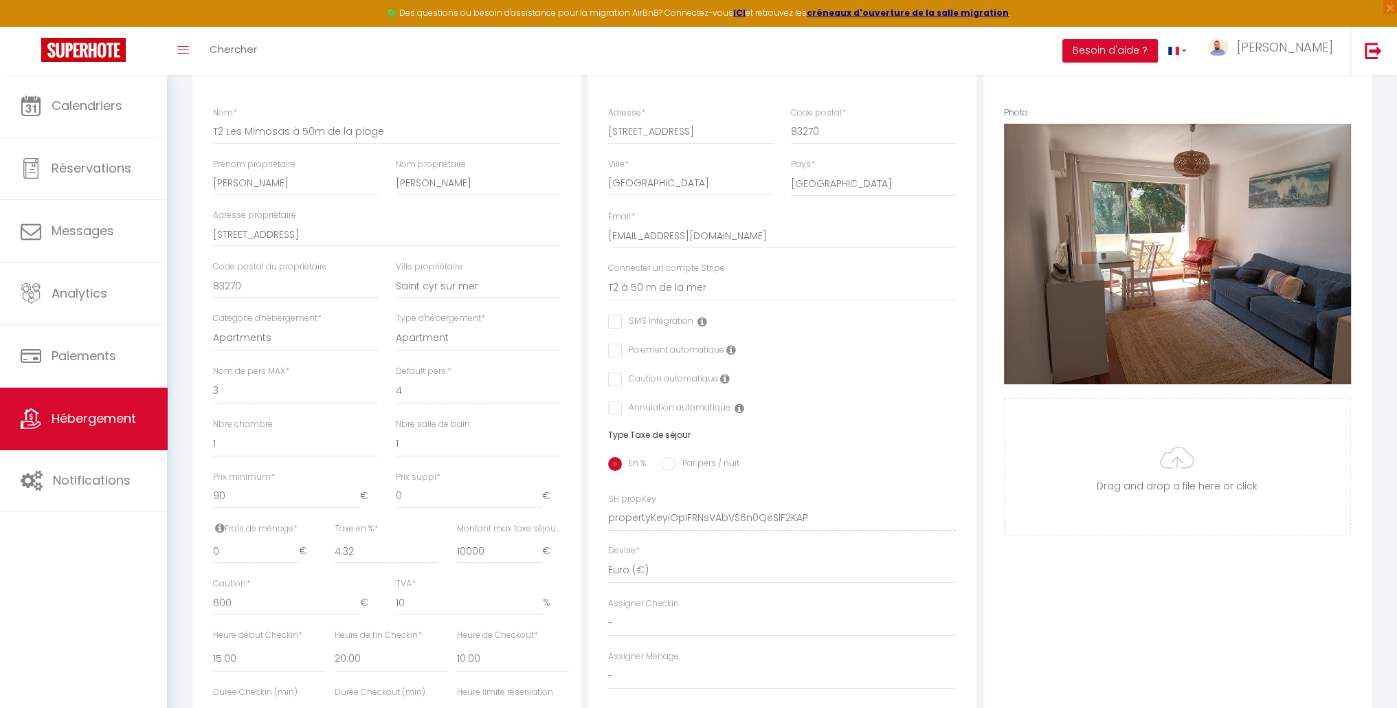
scroll to position [275, 0]
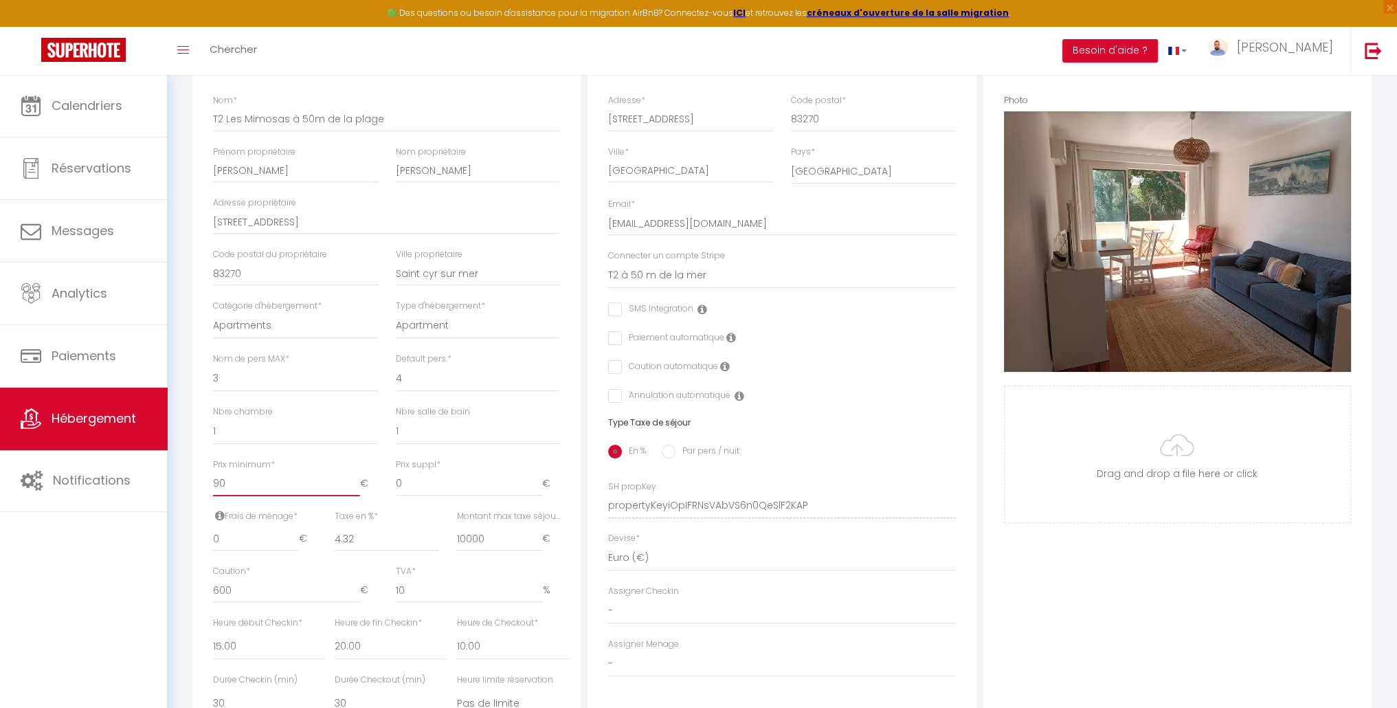
drag, startPoint x: 238, startPoint y: 494, endPoint x: 190, endPoint y: 494, distance: 48.1
click at [190, 494] on div "Détails Nom * T2 Les Mimosas à 50m de la plage Prénom propriétaire Béatrice Nom…" at bounding box center [386, 495] width 395 height 927
type input "8"
checkbox input "false"
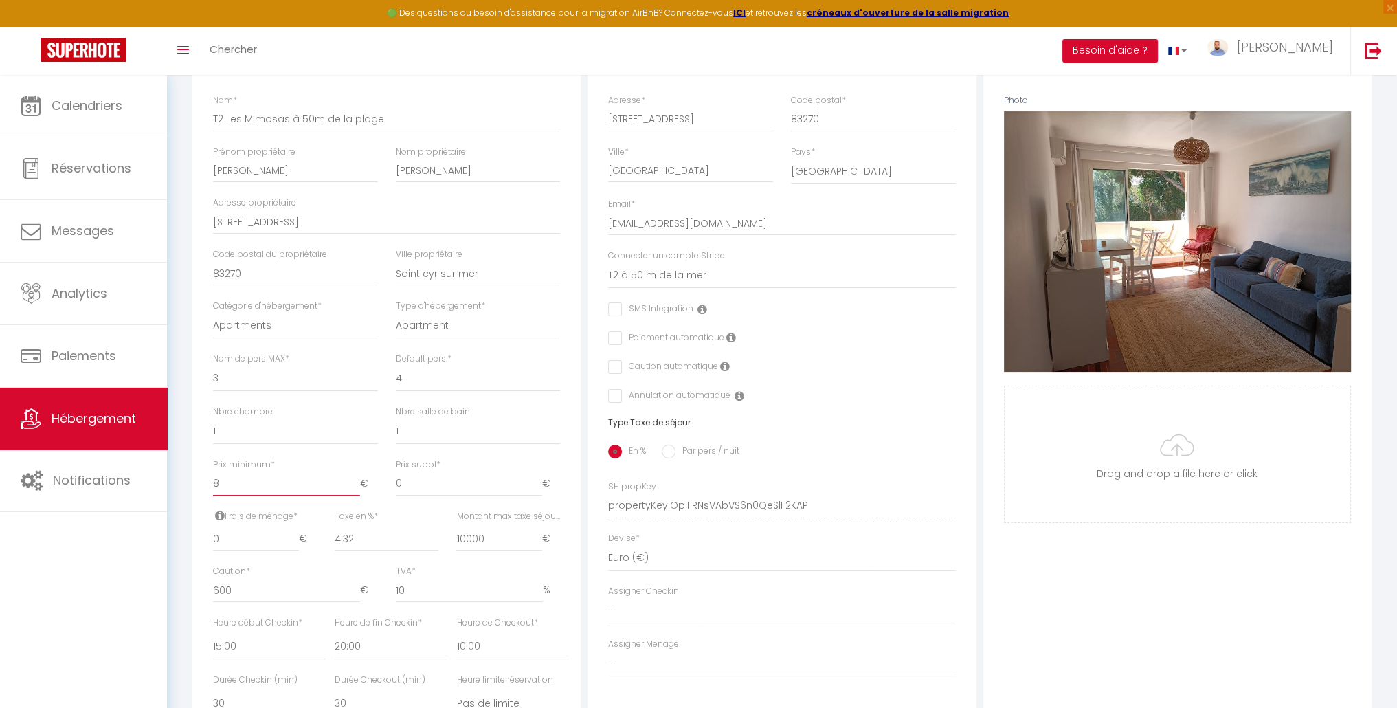
checkbox input "false"
type input "85"
checkbox input "false"
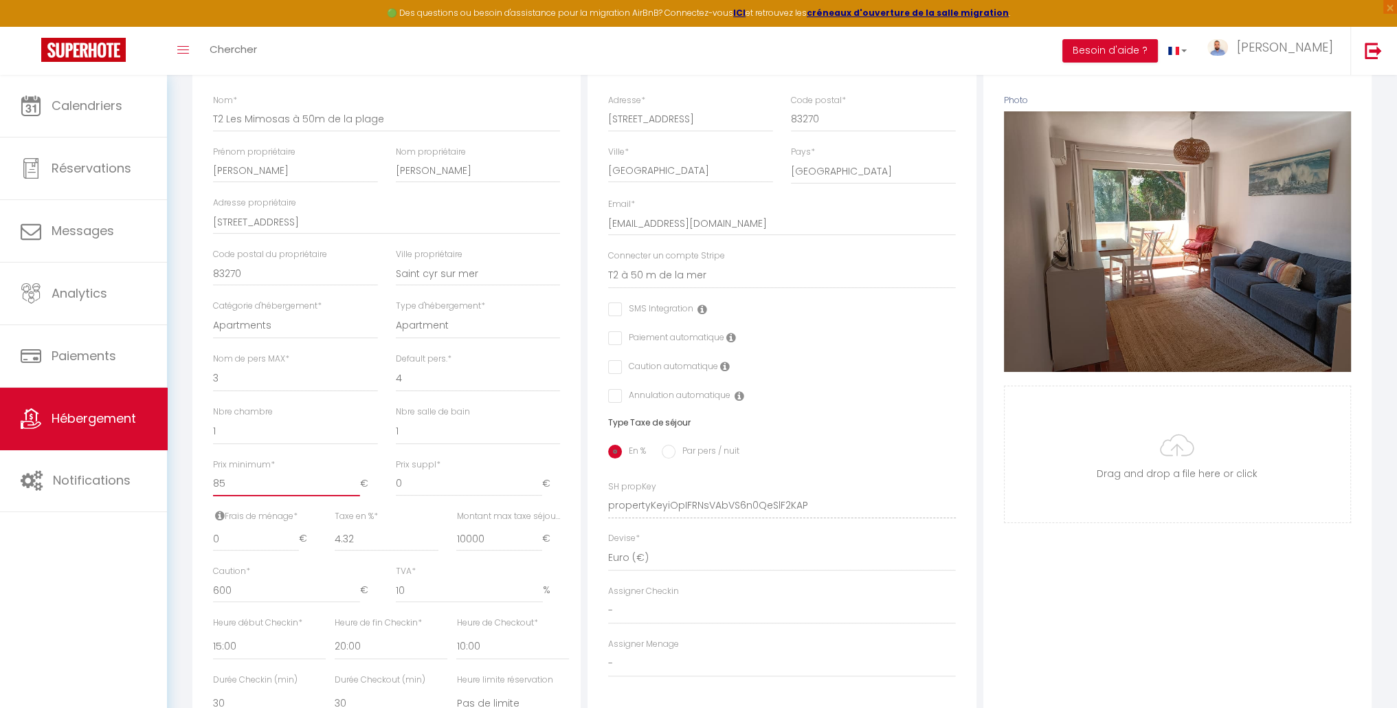
checkbox input "false"
type input "85"
click at [829, 465] on div "En % Par pers / nuit" at bounding box center [781, 452] width 347 height 29
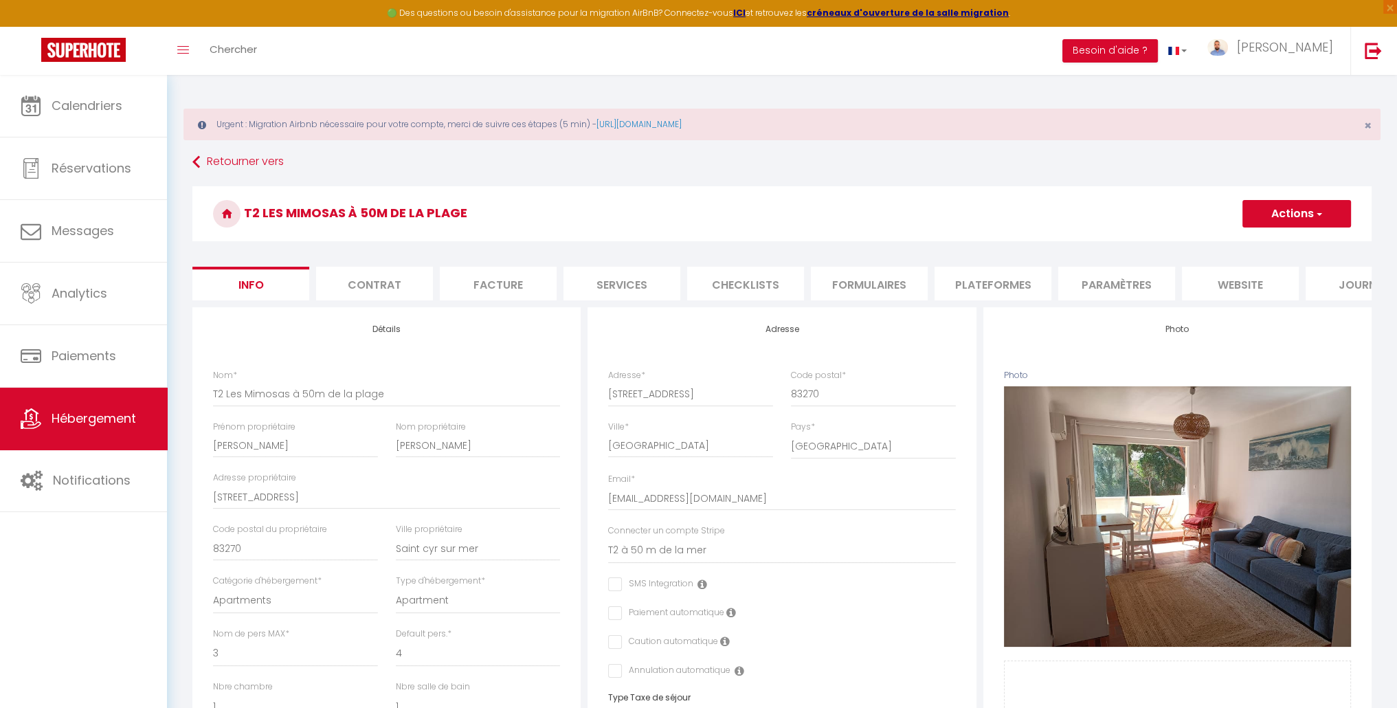
click at [1289, 225] on button "Actions" at bounding box center [1297, 213] width 109 height 27
click at [1267, 245] on input "Enregistrer" at bounding box center [1242, 244] width 51 height 14
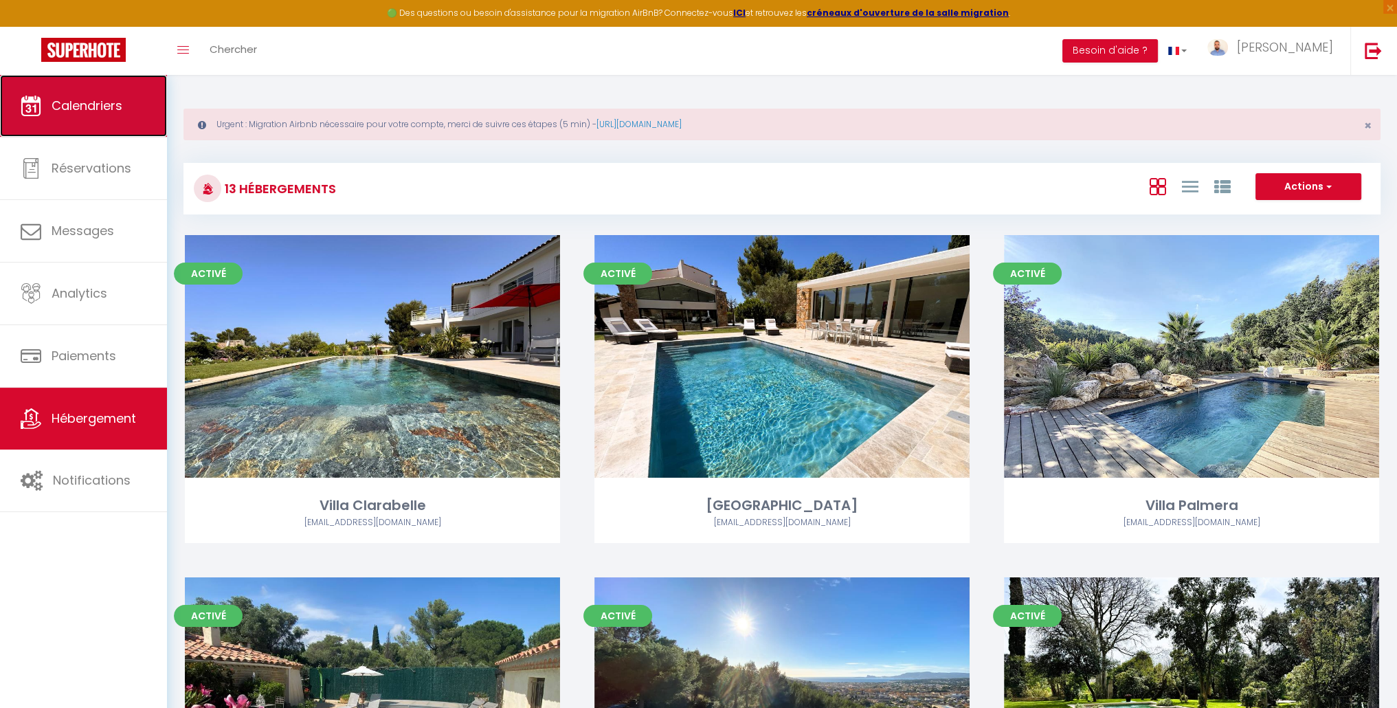
click at [93, 115] on link "Calendriers" at bounding box center [83, 106] width 167 height 62
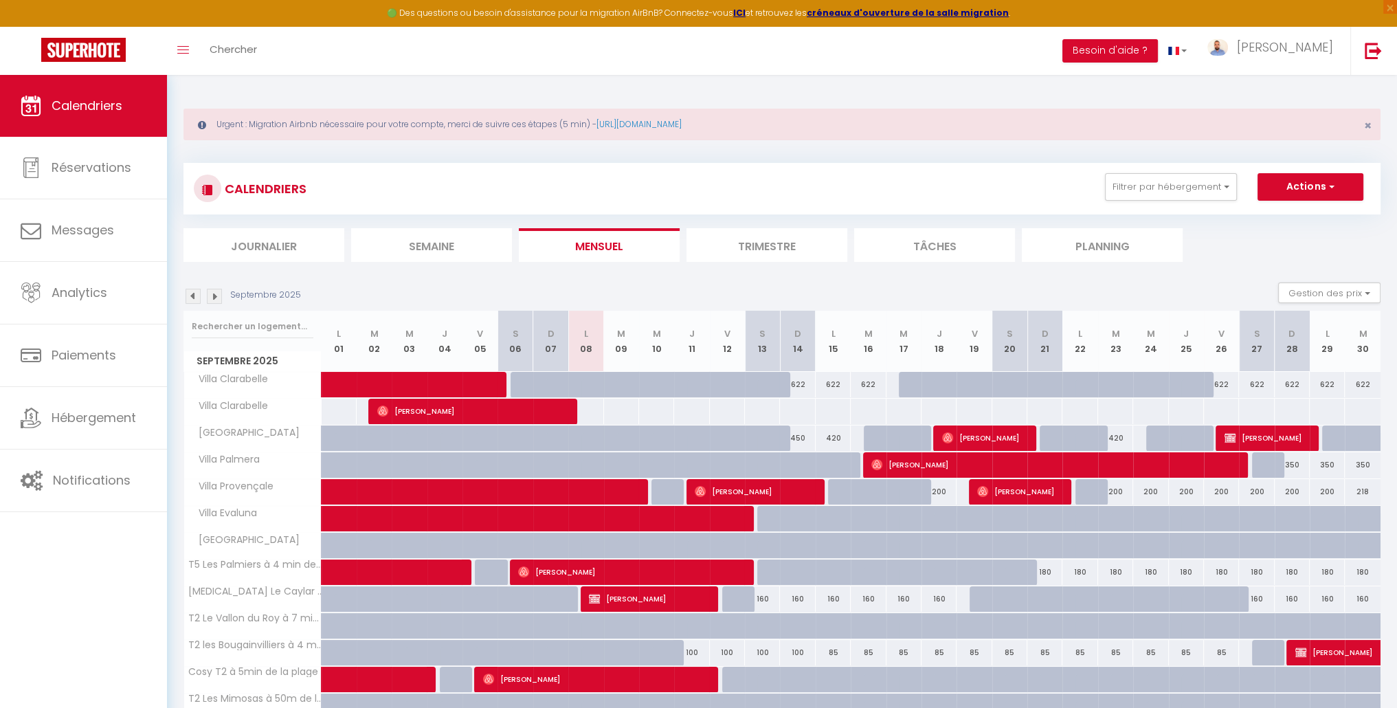
click at [210, 296] on img at bounding box center [214, 296] width 15 height 15
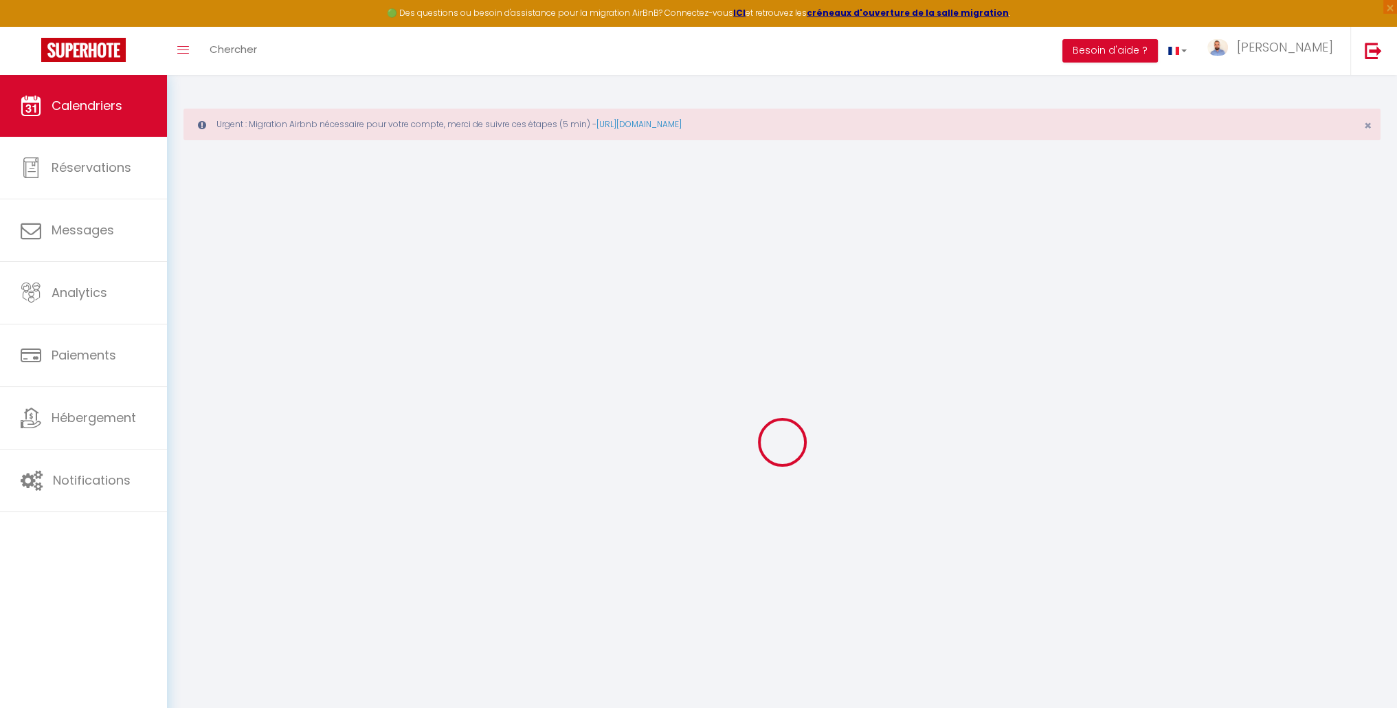
select select
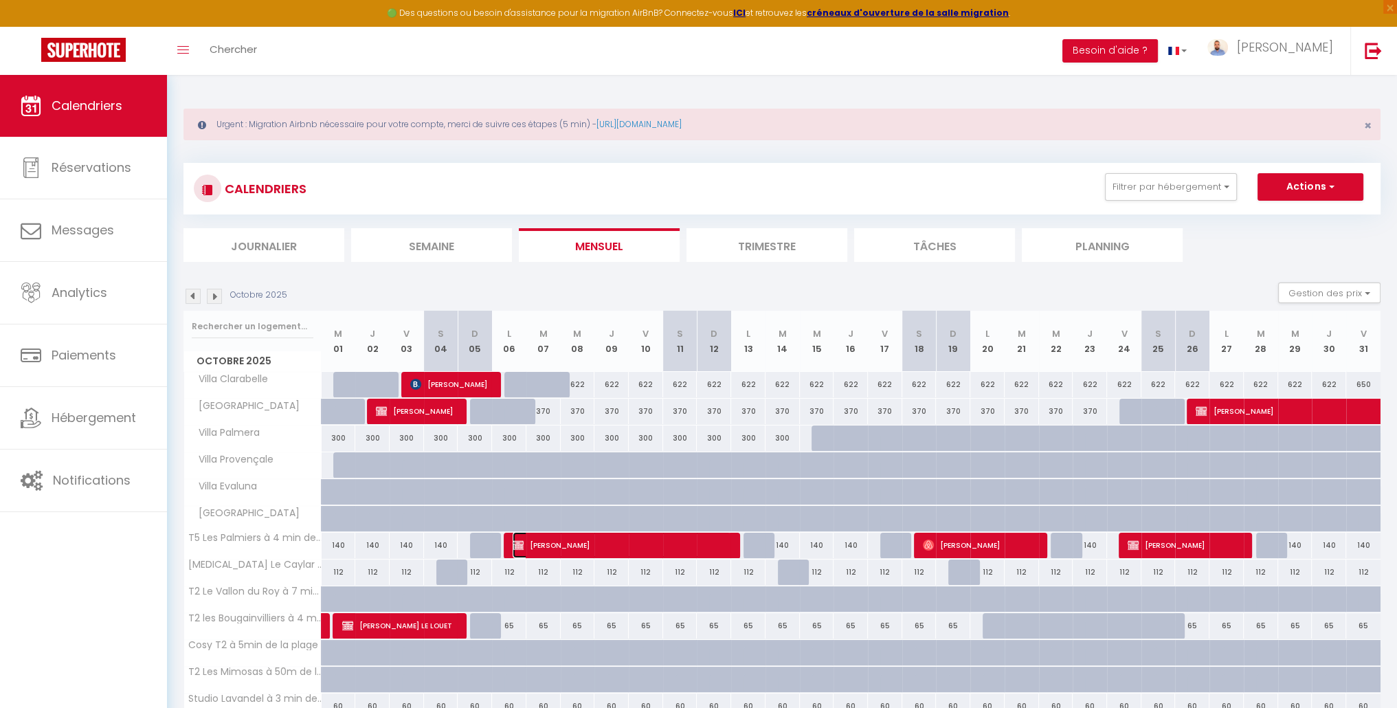
click at [558, 549] on span "[PERSON_NAME]" at bounding box center [622, 545] width 218 height 26
select select "OK"
select select "KO"
select select "1"
select select "0"
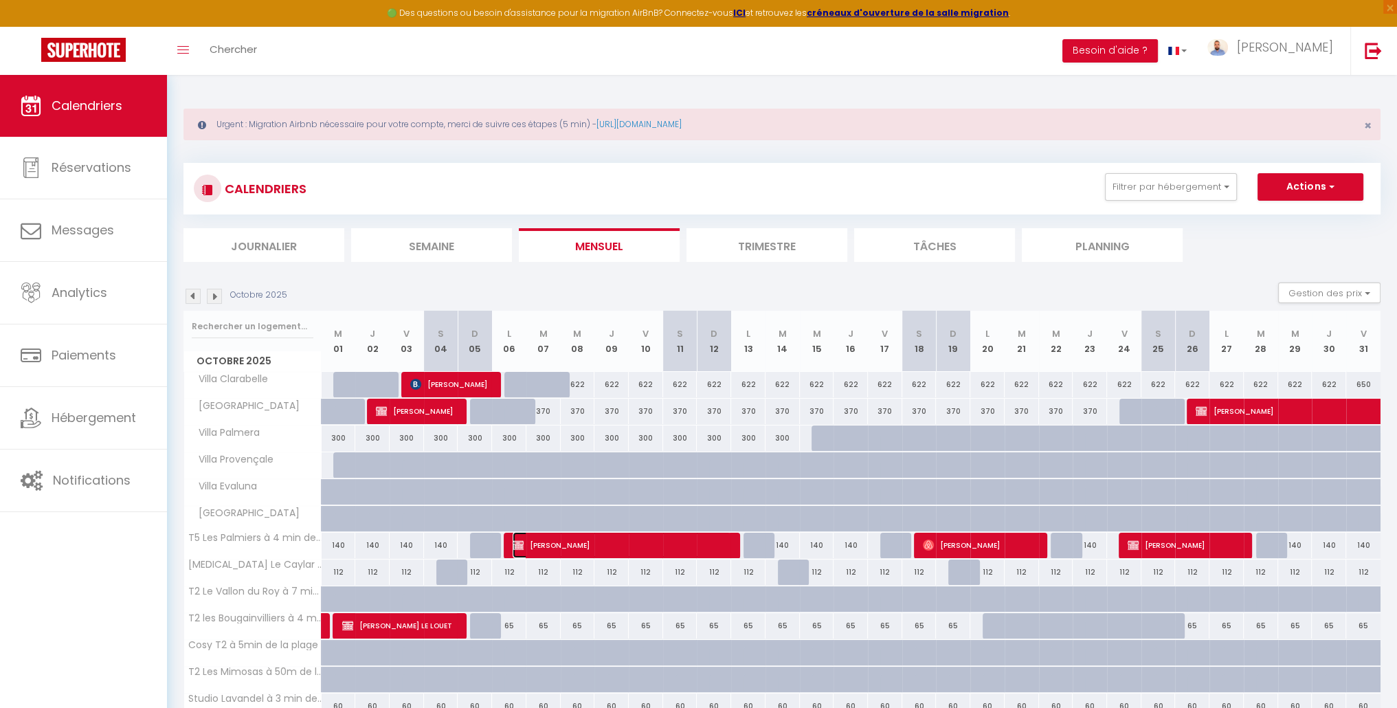
select select "1"
select select
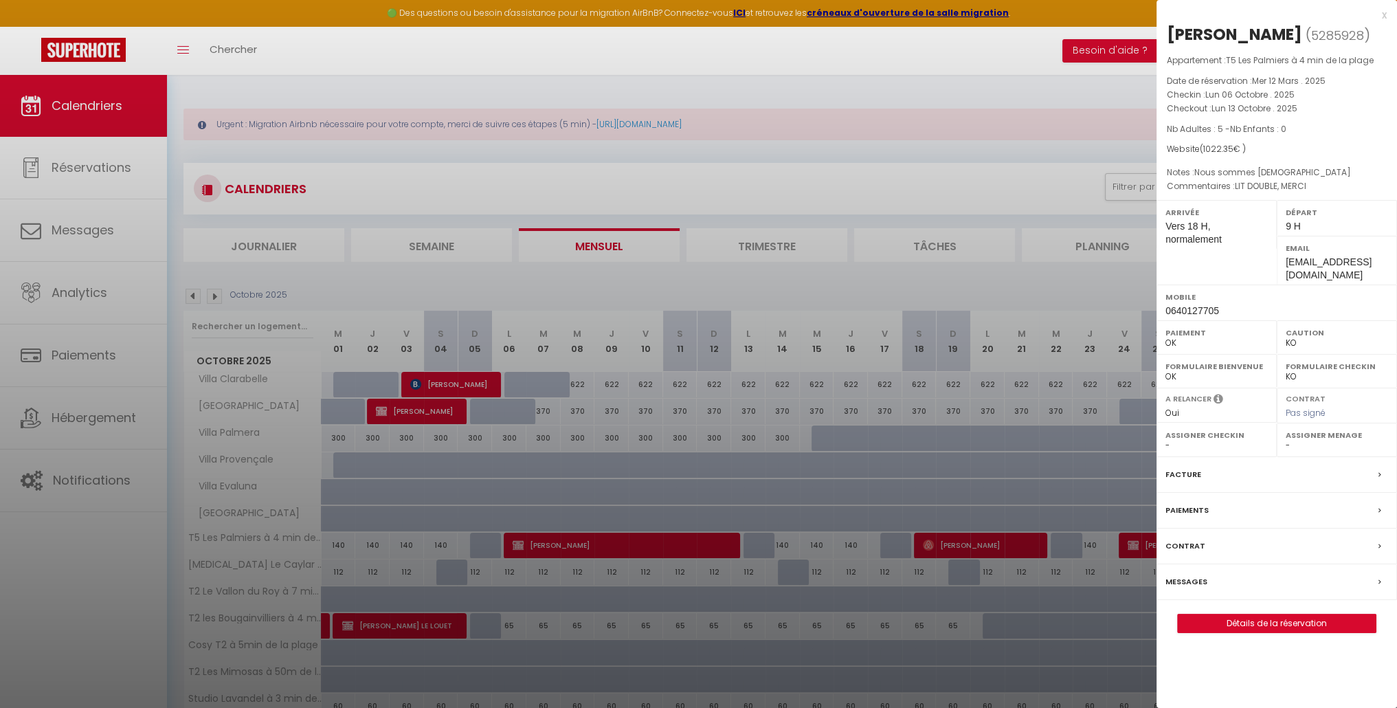
click at [1383, 12] on div "x" at bounding box center [1272, 15] width 230 height 16
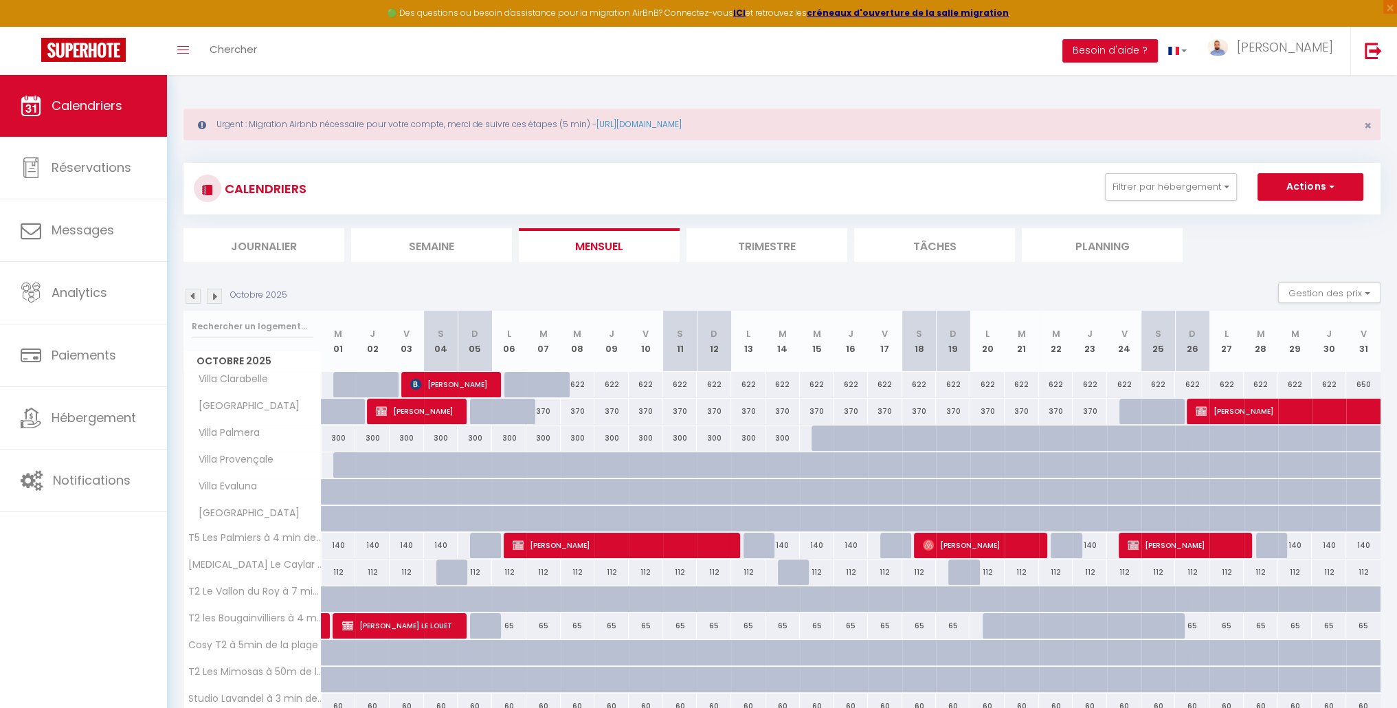
click at [188, 300] on img at bounding box center [193, 296] width 15 height 15
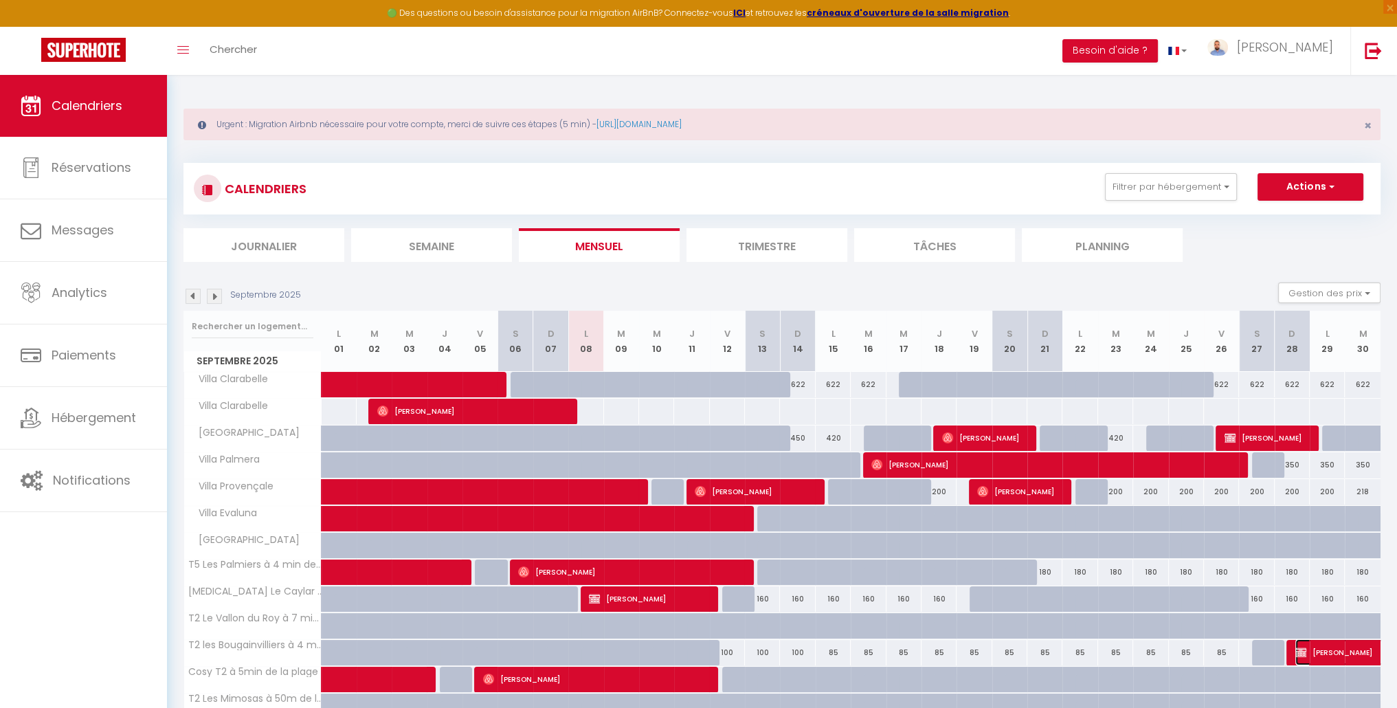
click at [1333, 658] on span "[PERSON_NAME]" at bounding box center [1342, 652] width 95 height 26
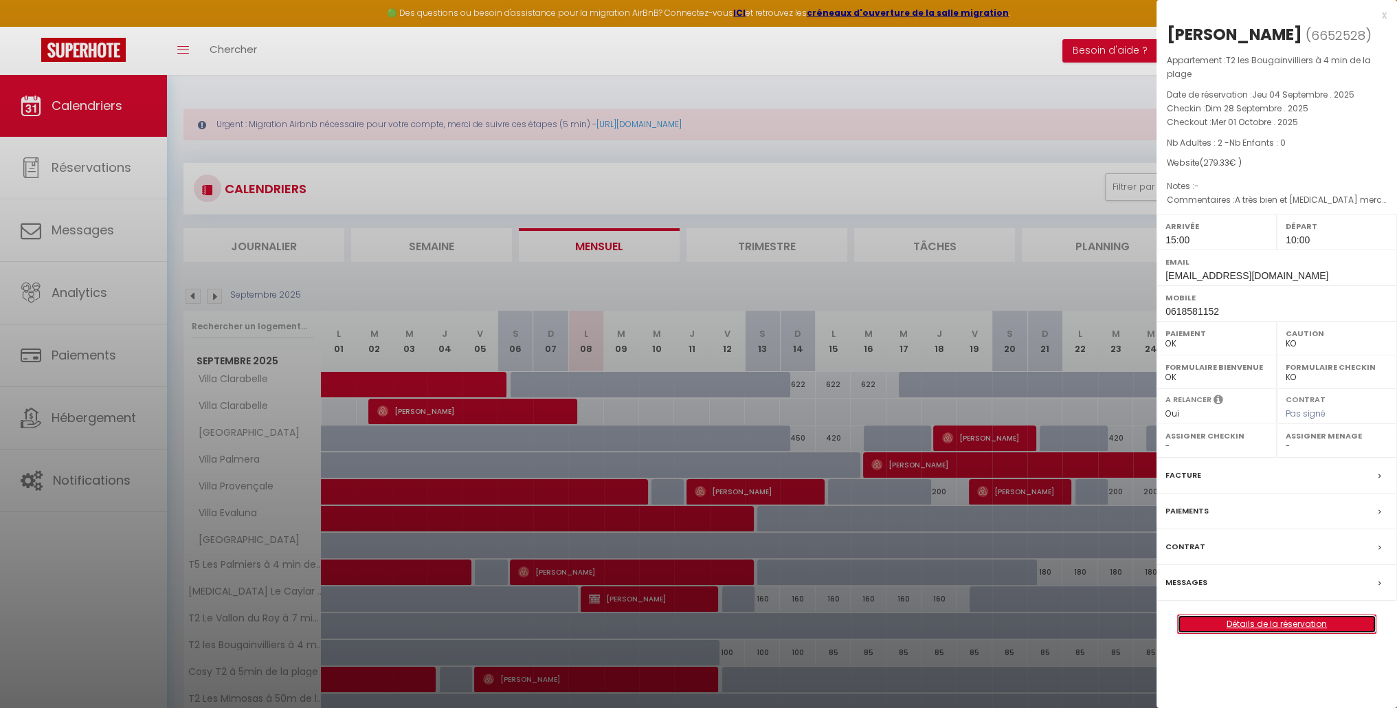
click at [1306, 624] on link "Détails de la réservation" at bounding box center [1277, 624] width 198 height 18
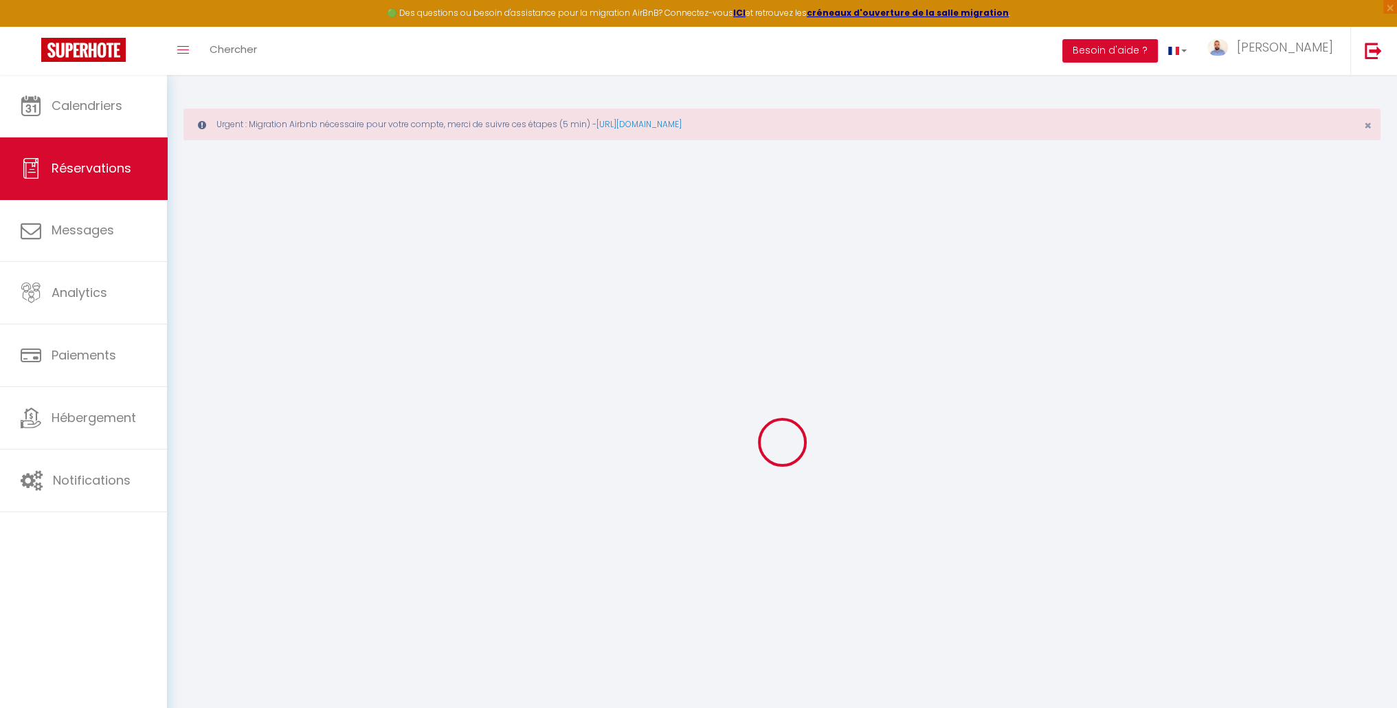
select select
checkbox input "false"
select select
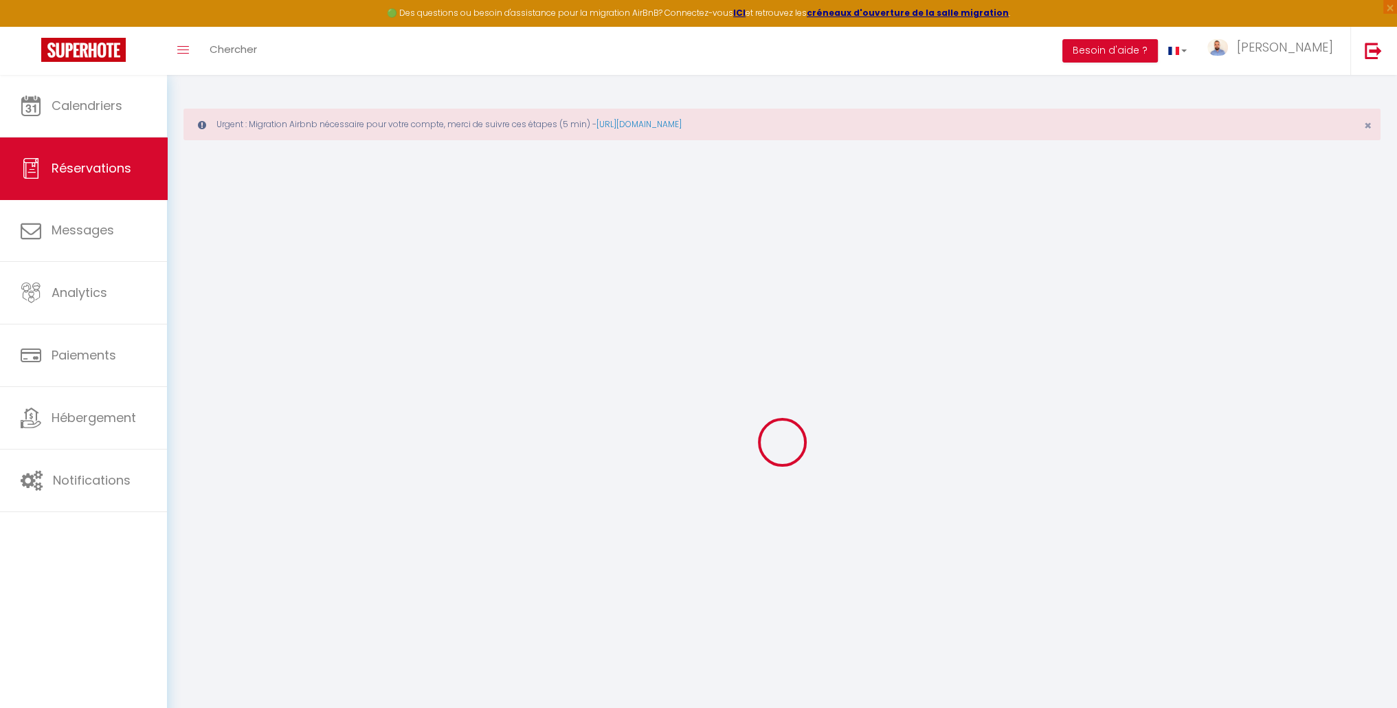
checkbox input "false"
type textarea "A très bien et encore merci pour vos précisions. BIen cordialement. Cristina Bi…"
type input "11.58"
select select
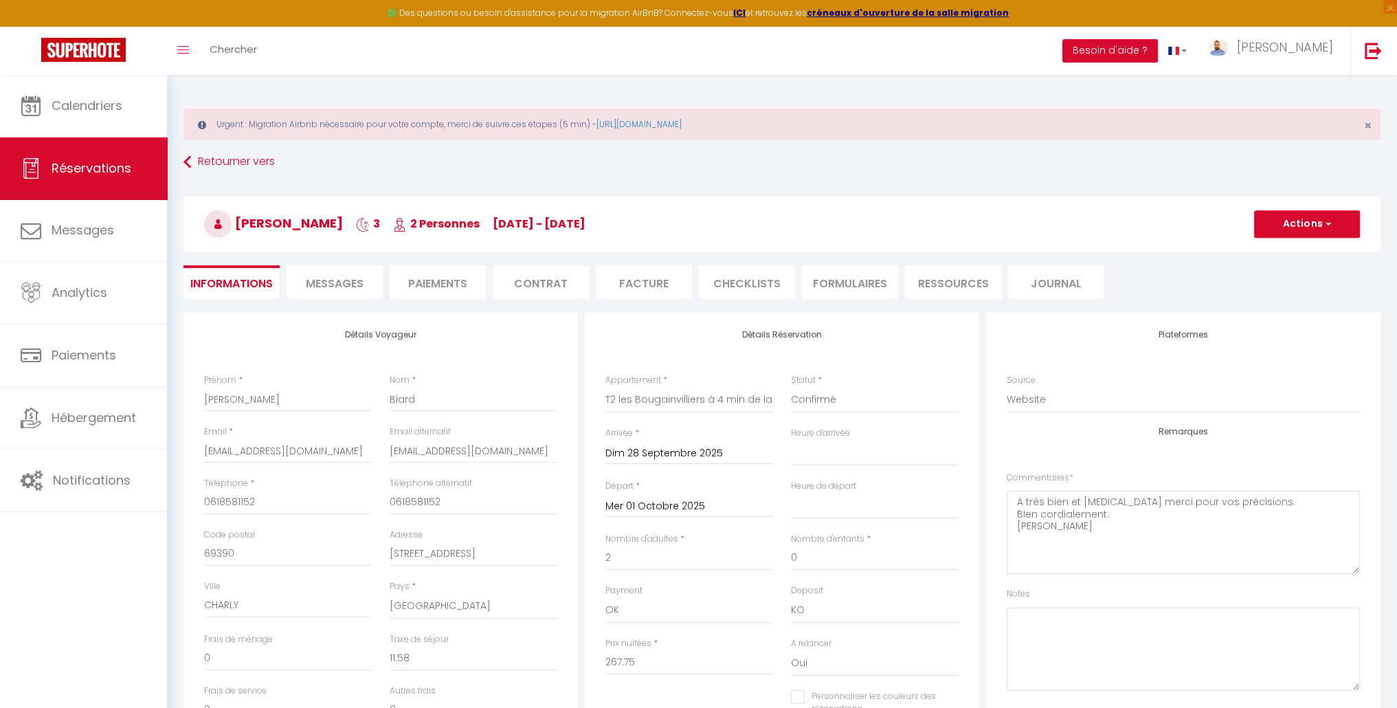
checkbox input "false"
select select "15:00"
select select "10:00"
drag, startPoint x: 333, startPoint y: 224, endPoint x: 235, endPoint y: 223, distance: 98.3
click at [235, 223] on span "Cristina Biard" at bounding box center [273, 222] width 139 height 17
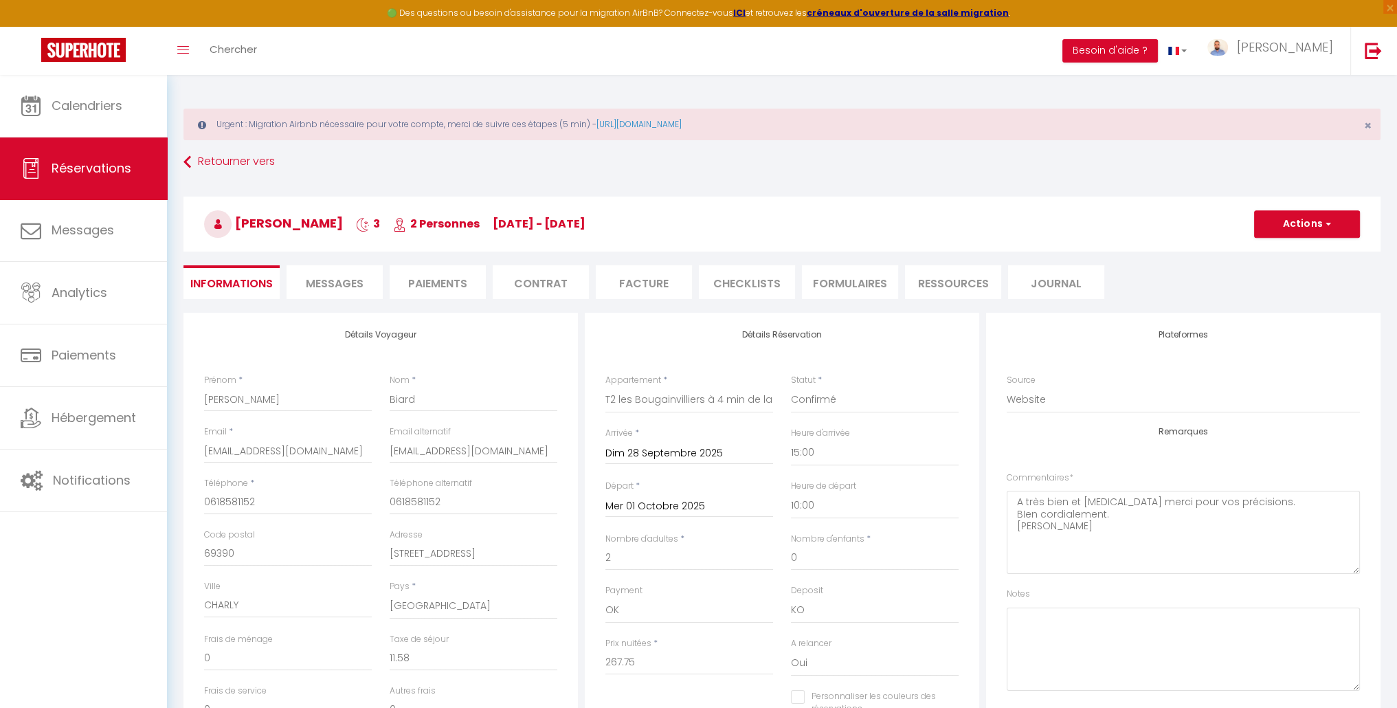
copy span "Cristina Biard"
drag, startPoint x: 271, startPoint y: 500, endPoint x: 146, endPoint y: 513, distance: 125.8
click at [146, 513] on div "🟢 Des questions ou besoin d'assistance pour la migration AirBnB? Connectez-vous…" at bounding box center [698, 581] width 1397 height 1012
click at [106, 96] on link "Calendriers" at bounding box center [83, 106] width 167 height 62
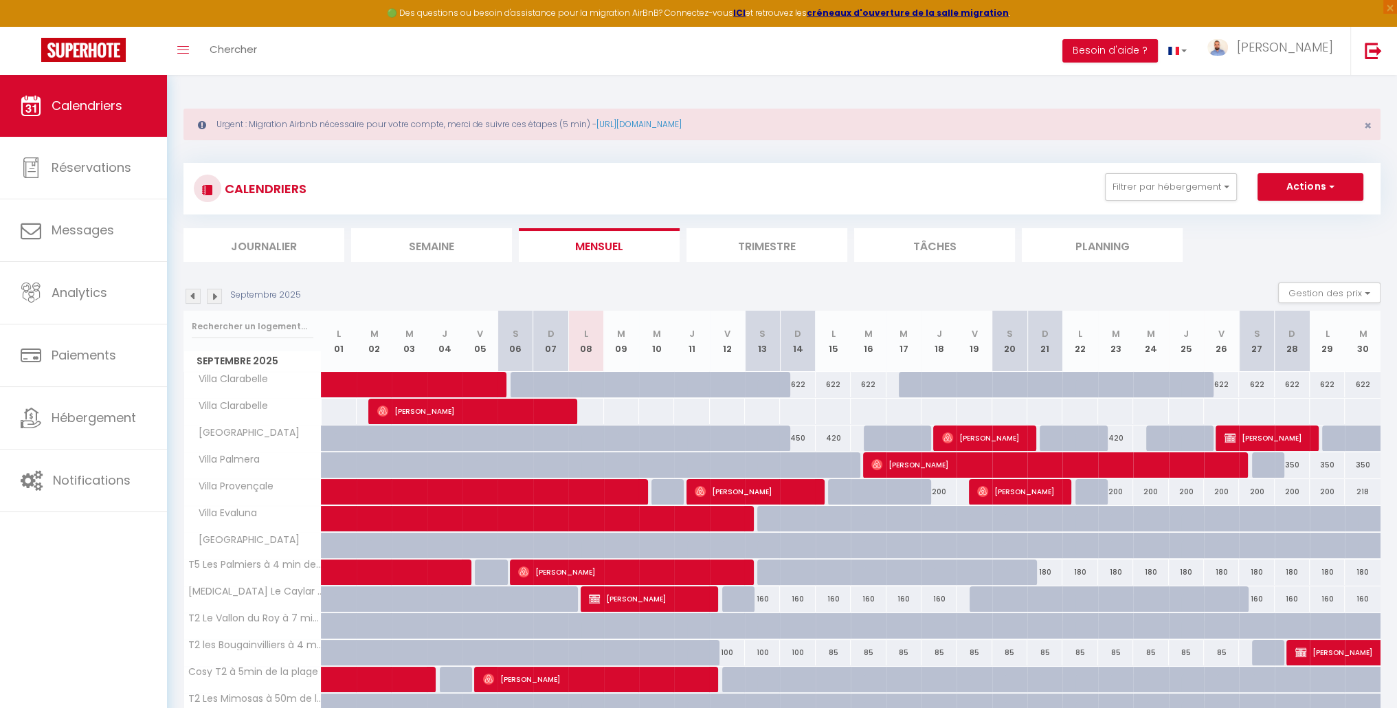
click at [214, 296] on img at bounding box center [214, 296] width 15 height 15
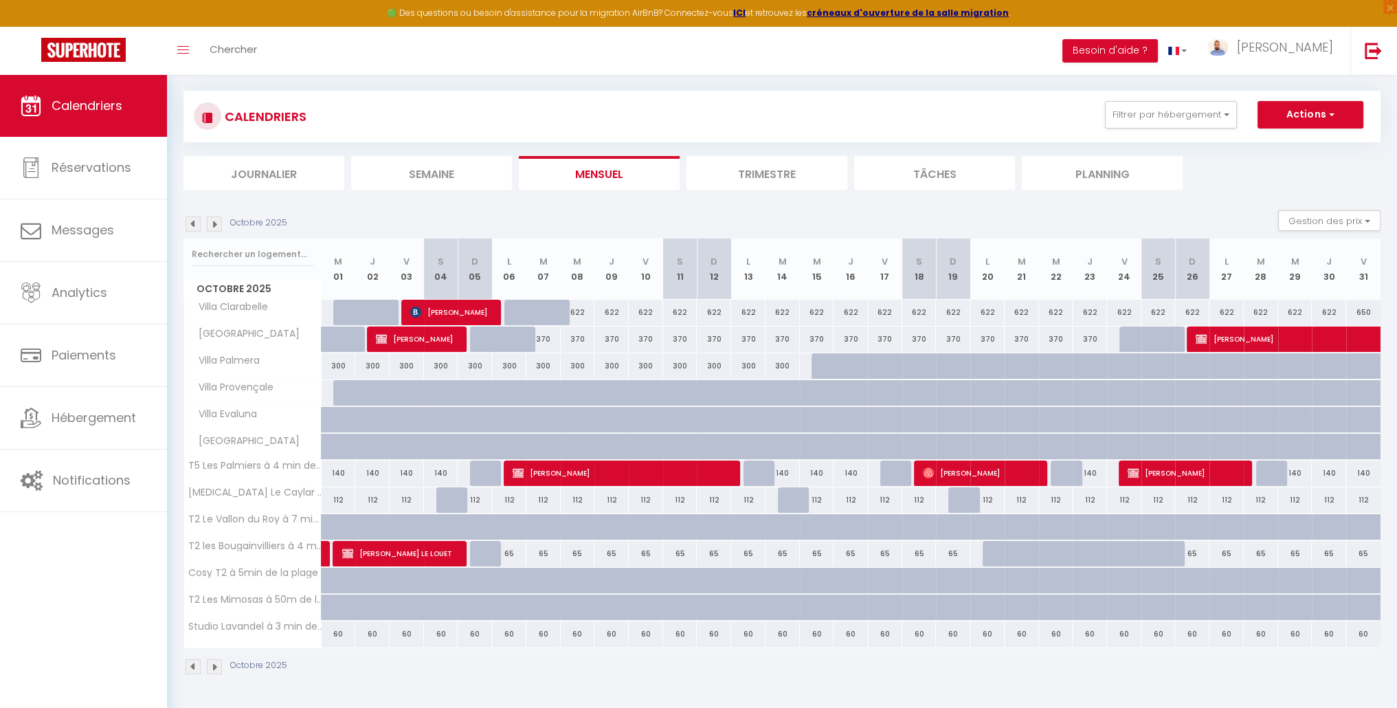
scroll to position [74, 0]
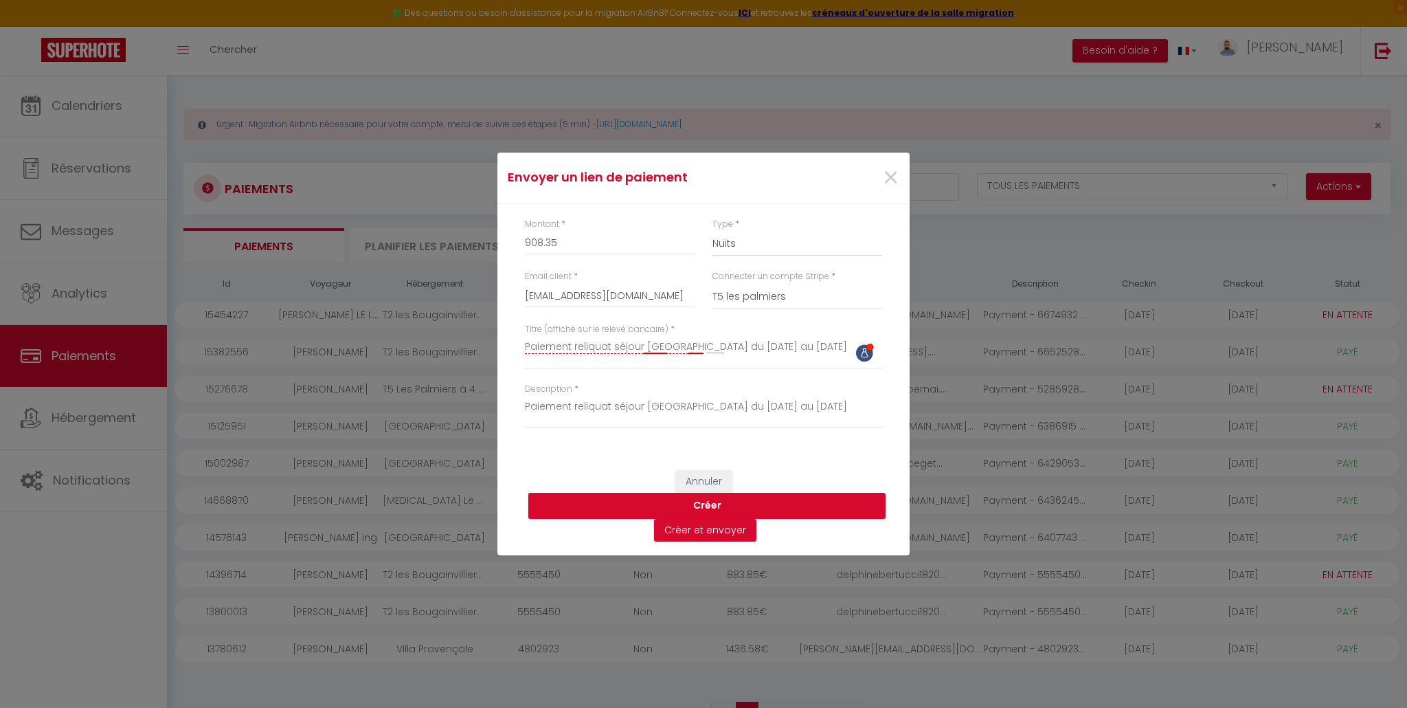
select select "2"
select select "0"
select select "nights"
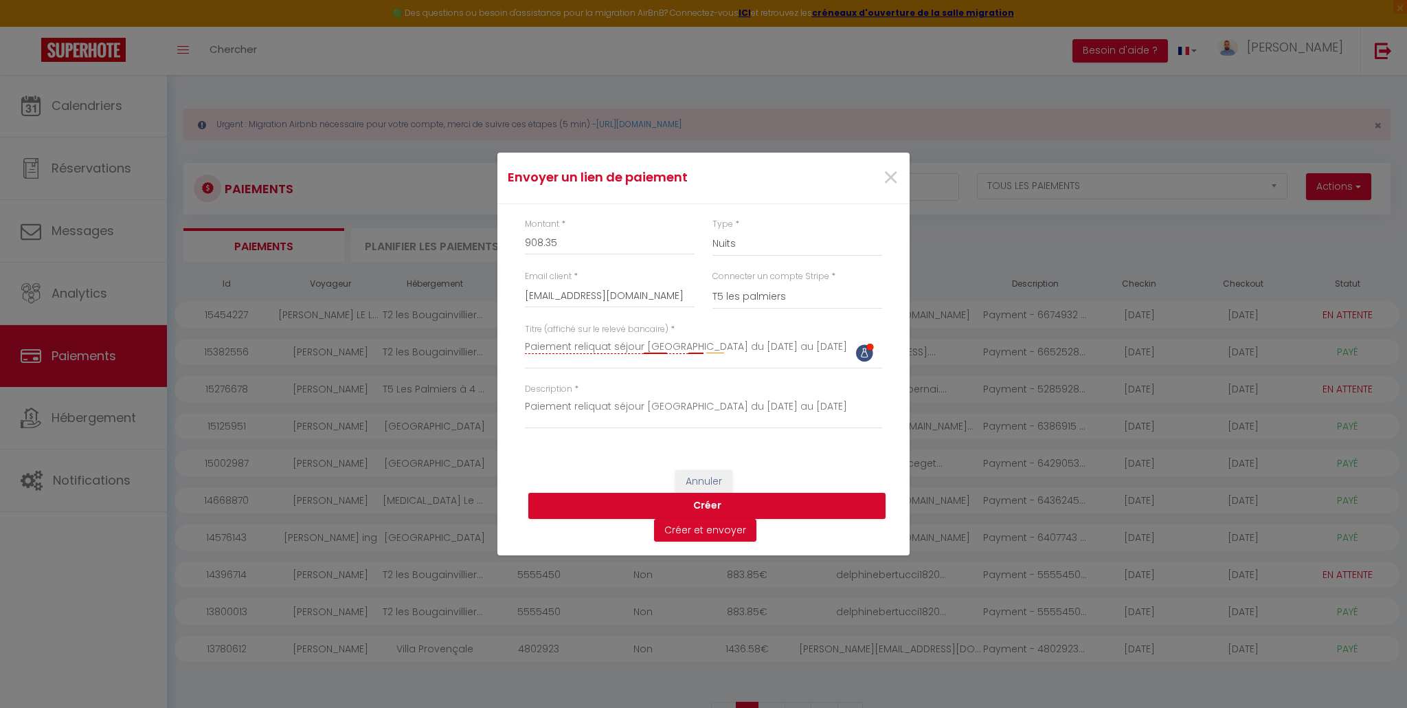
select select "10992"
type textarea "Paiement reliquat séjour Saint Cyr Sur Mer du 06/10/25 au 13/10/25"
click at [724, 533] on button "Créer et envoyer" at bounding box center [705, 530] width 102 height 23
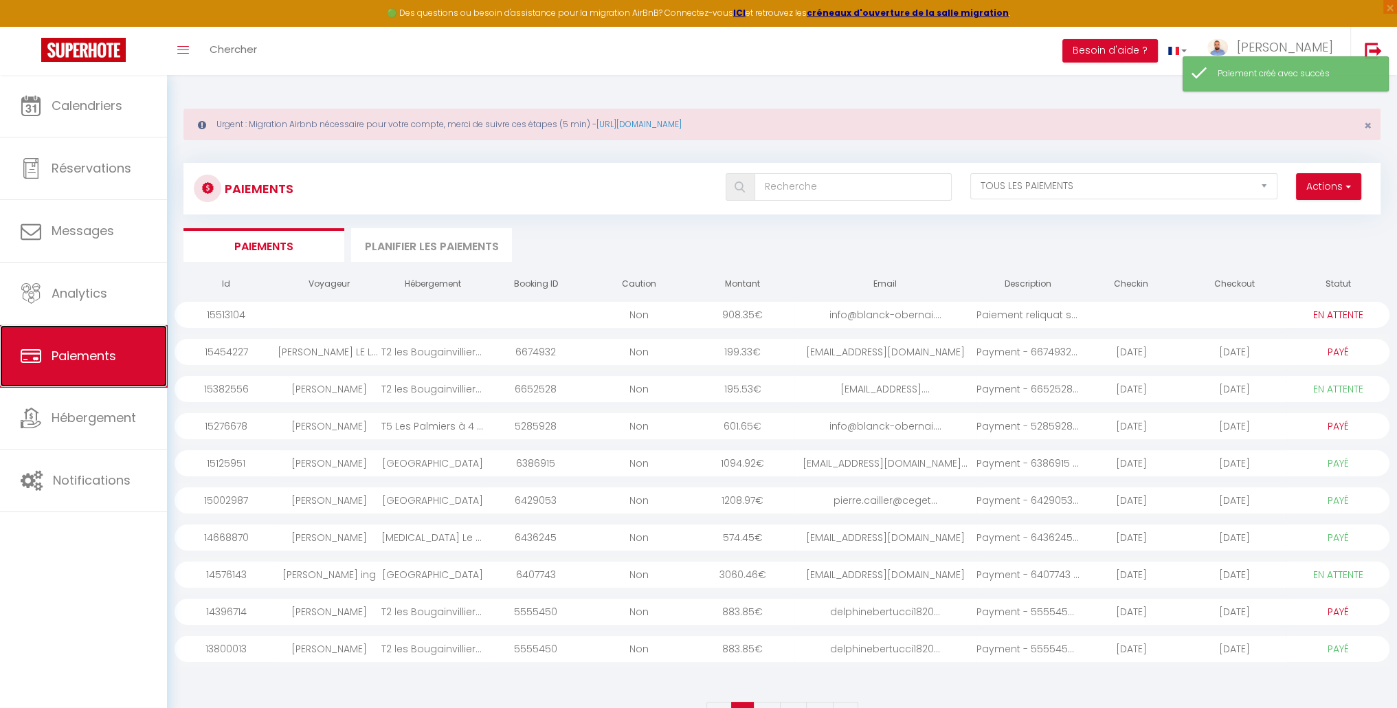
click at [120, 359] on link "Paiements" at bounding box center [83, 356] width 167 height 62
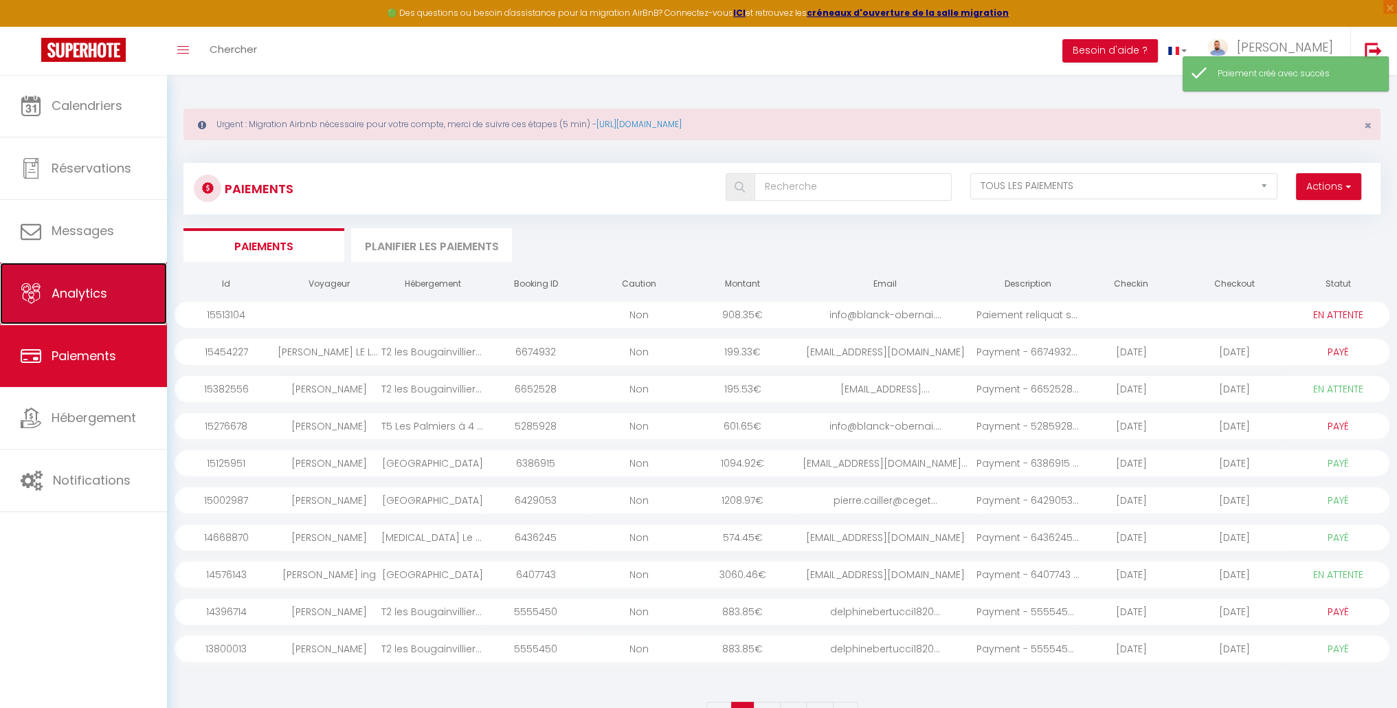
click at [96, 280] on link "Analytics" at bounding box center [83, 294] width 167 height 62
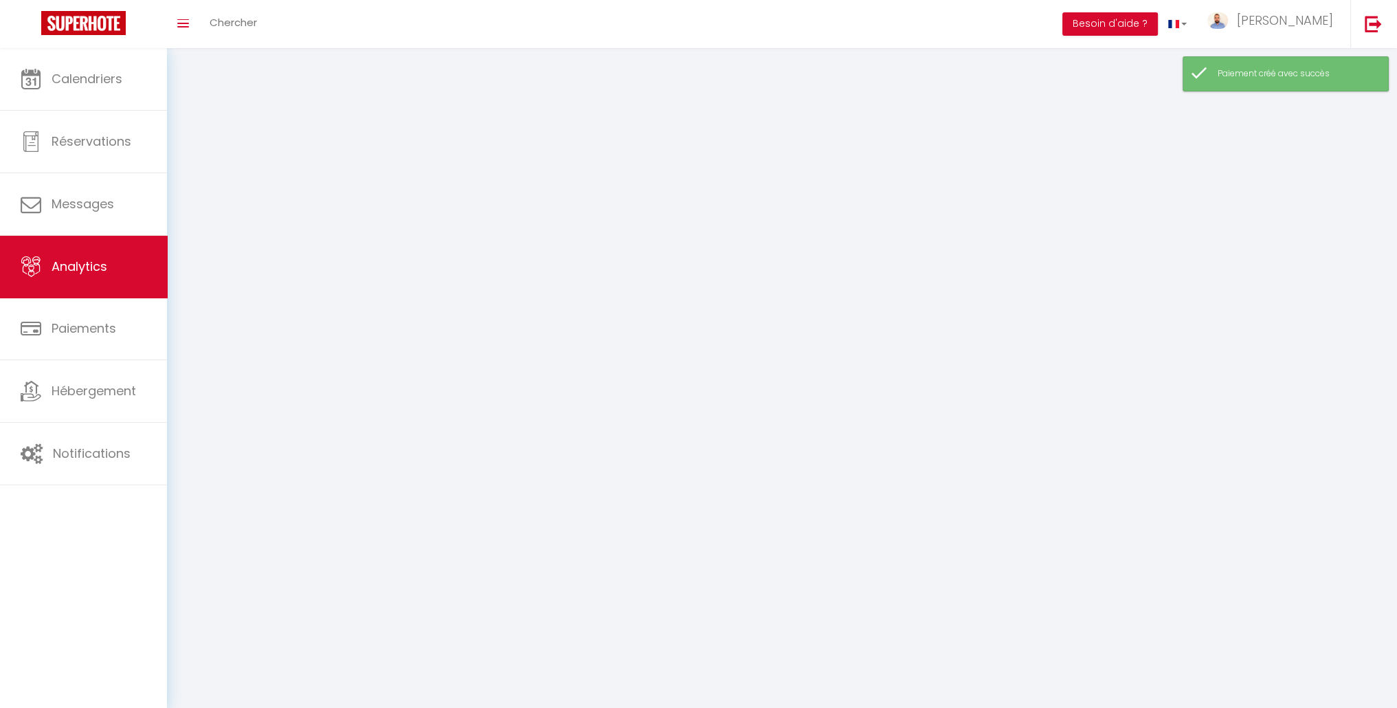
select select "2025"
select select "9"
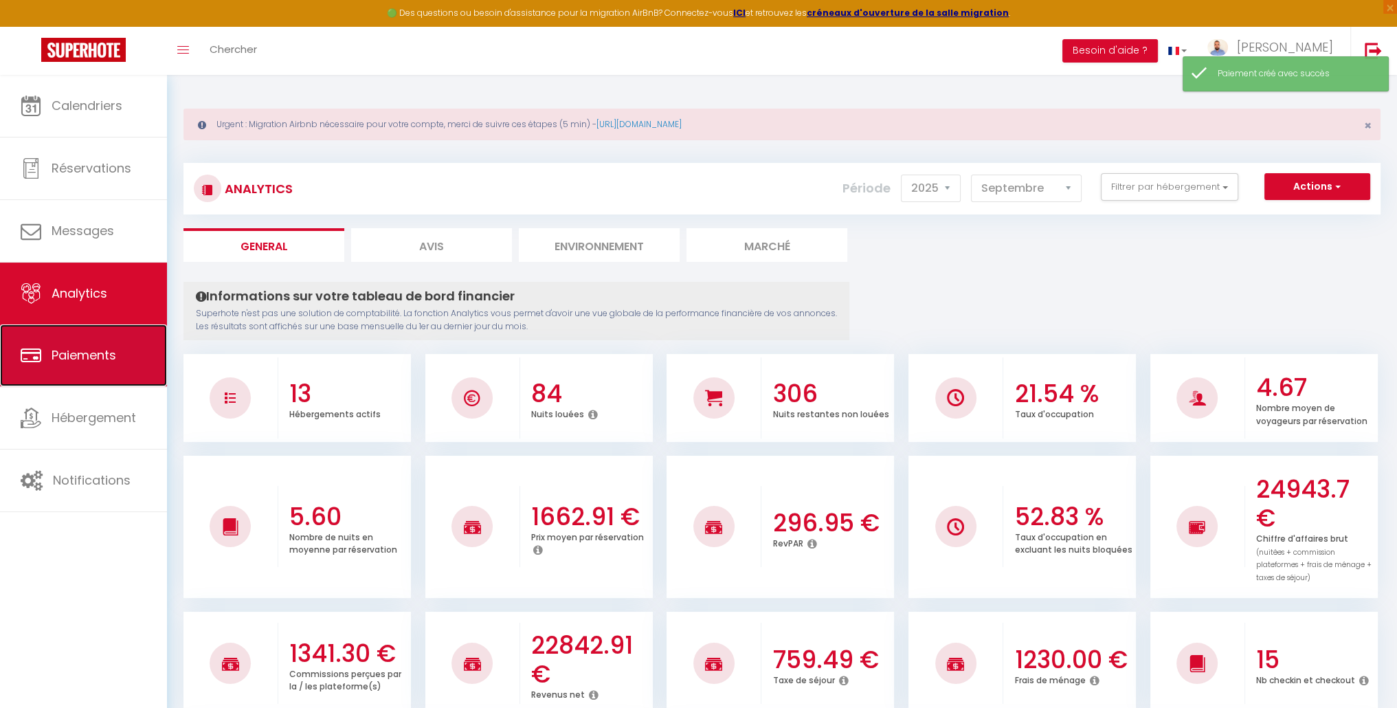
click at [93, 357] on span "Paiements" at bounding box center [84, 354] width 65 height 17
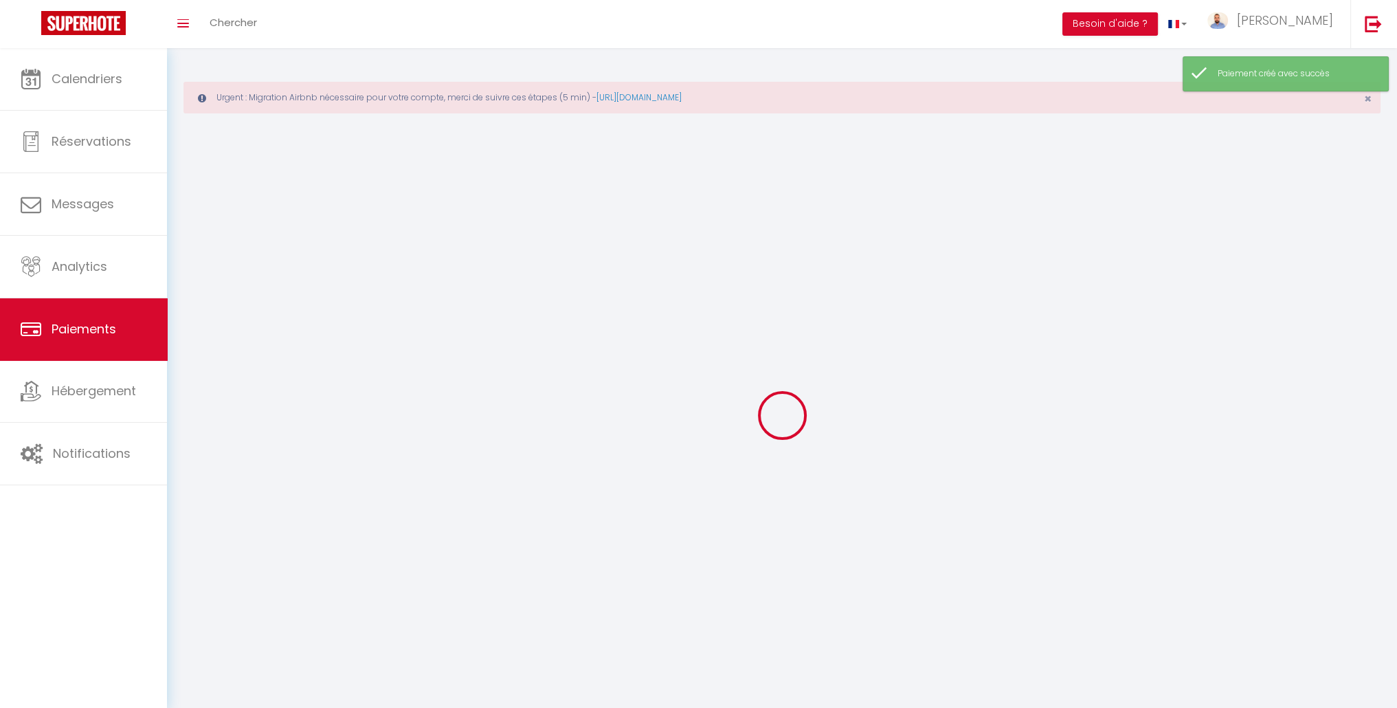
select select "2"
select select "0"
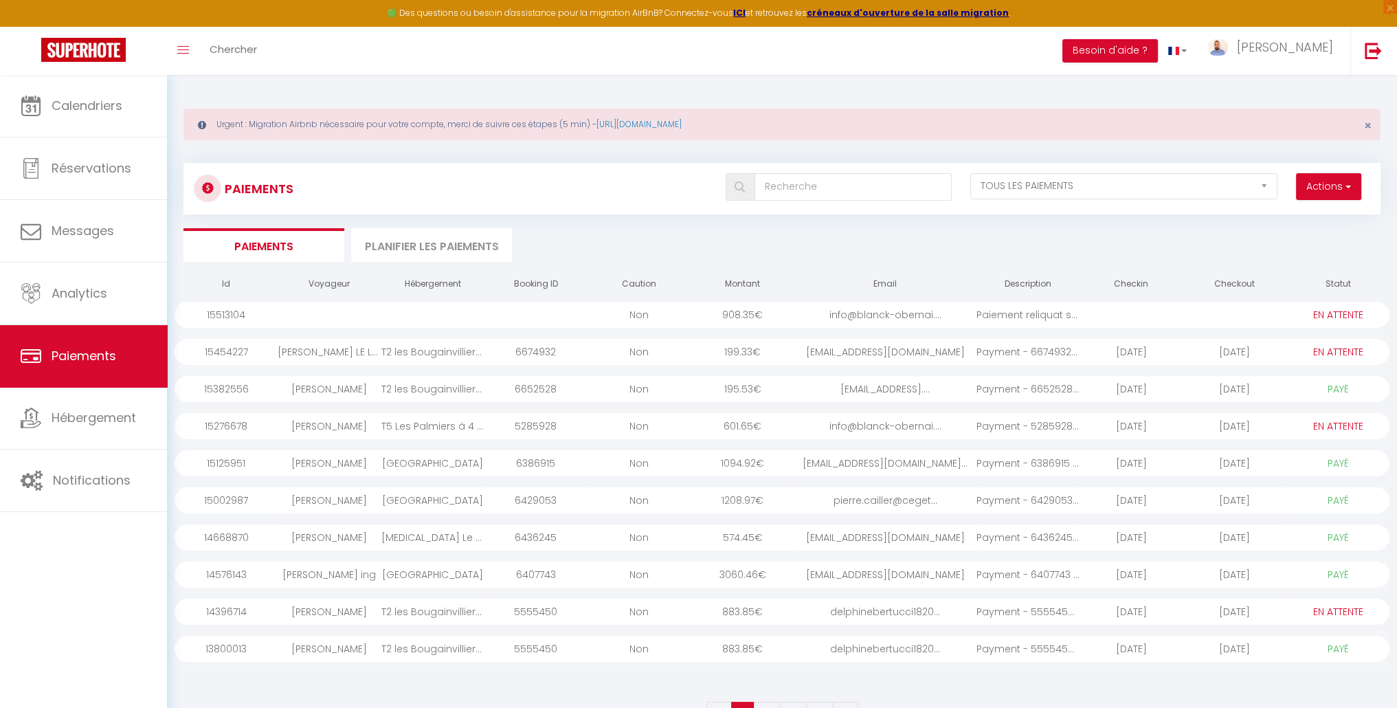
click at [391, 424] on div "T5 Les Palmiers à 4 min de la plage" at bounding box center [432, 426] width 103 height 26
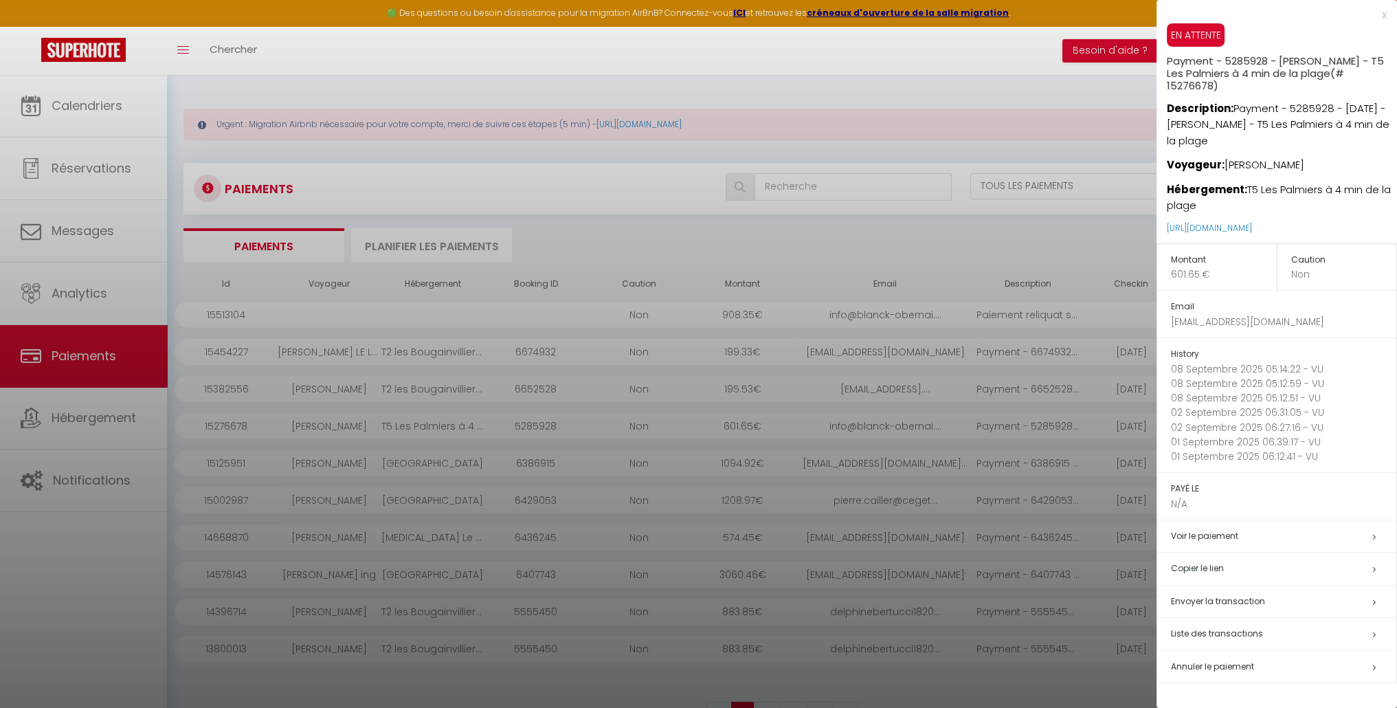
click at [1229, 668] on span "Annuler le paiement" at bounding box center [1212, 666] width 83 height 12
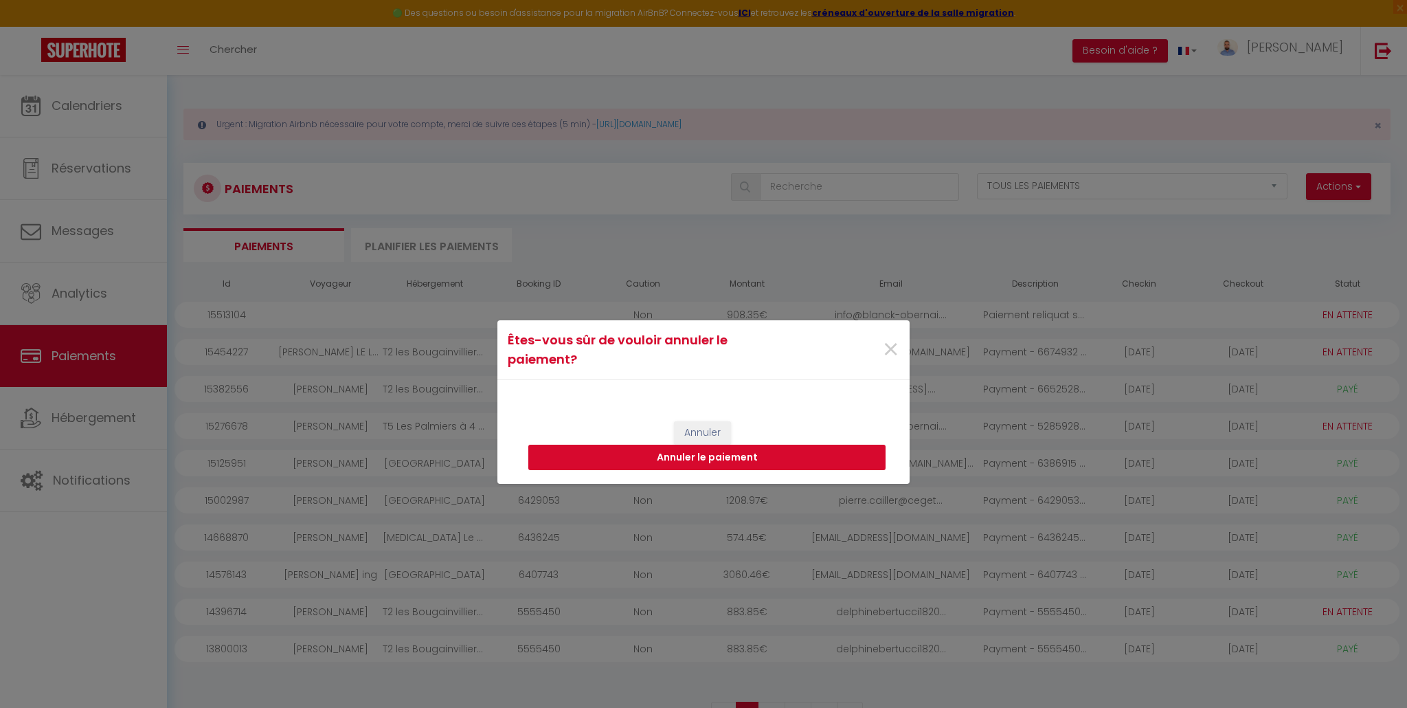
click at [715, 465] on button "Annuler le paiement" at bounding box center [706, 458] width 357 height 26
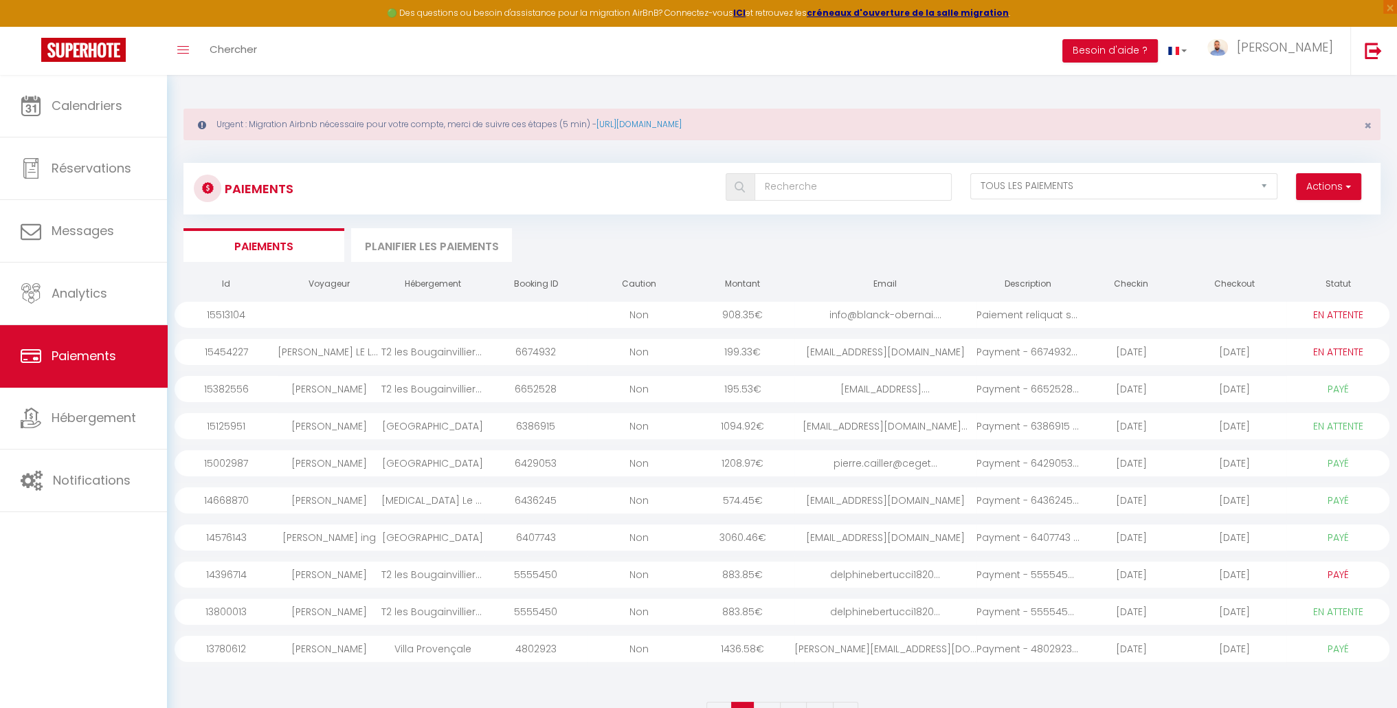
click at [324, 384] on div "[PERSON_NAME]" at bounding box center [329, 389] width 103 height 26
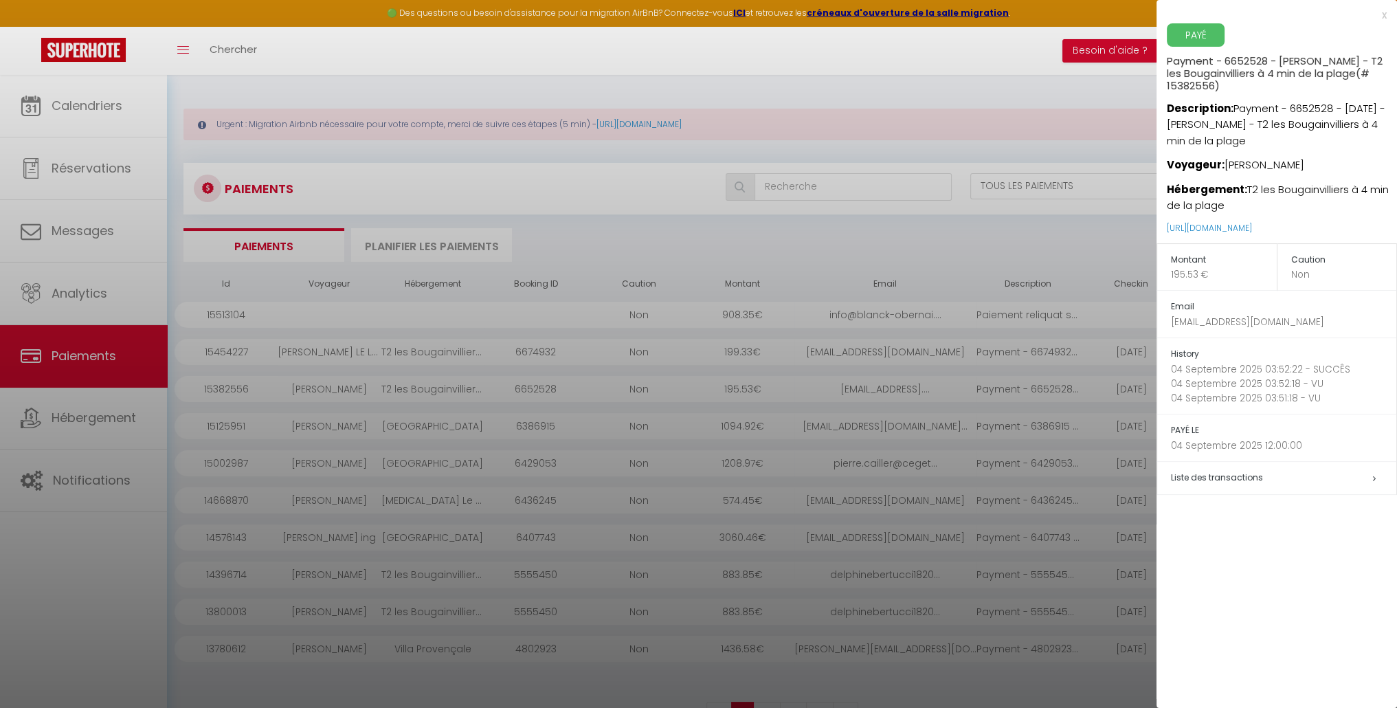
click at [117, 112] on div at bounding box center [698, 354] width 1397 height 708
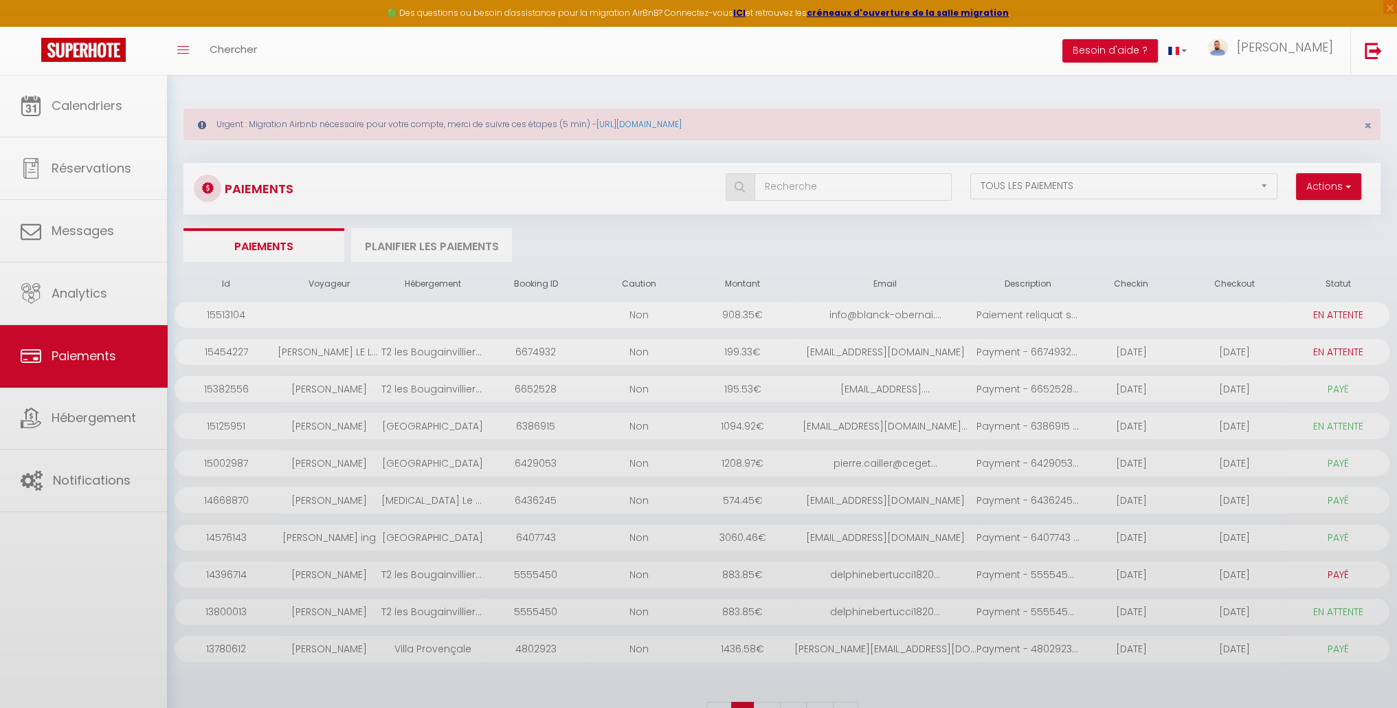
click at [113, 109] on div at bounding box center [698, 354] width 1397 height 708
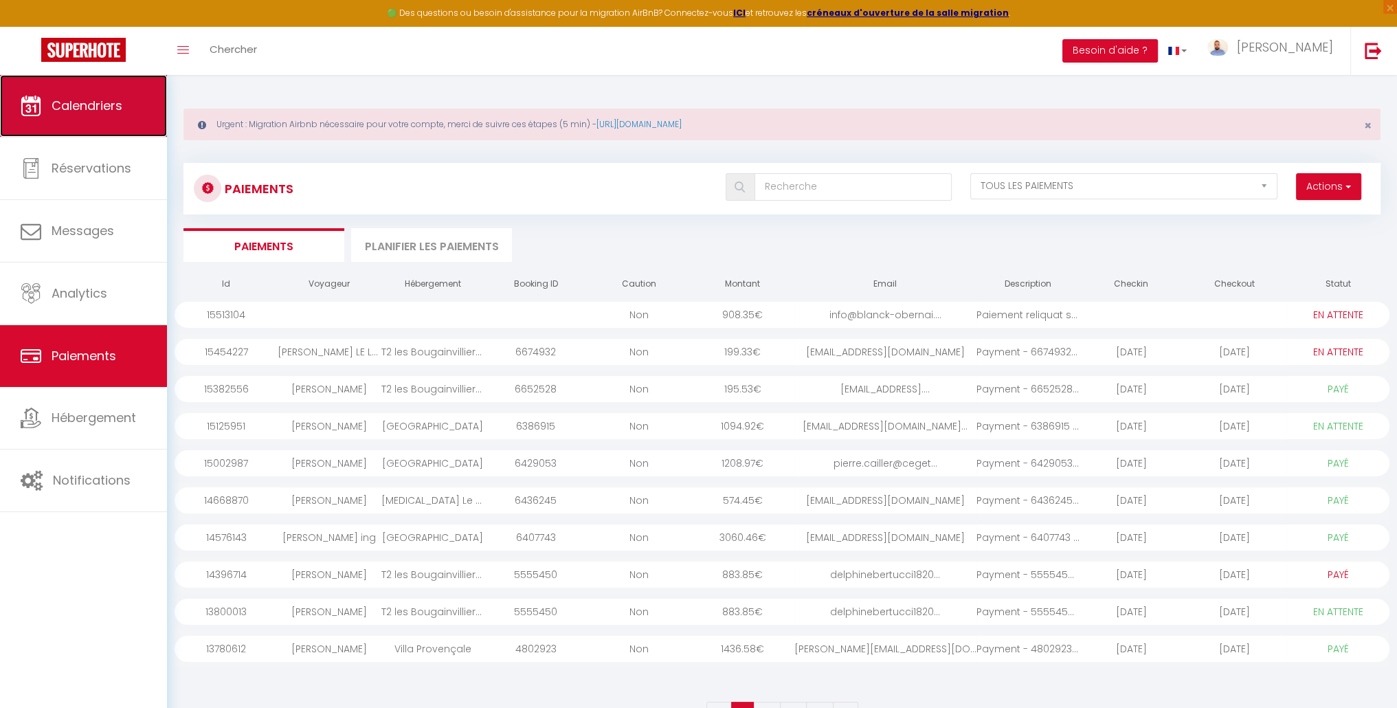
click at [113, 109] on span "Calendriers" at bounding box center [87, 105] width 71 height 17
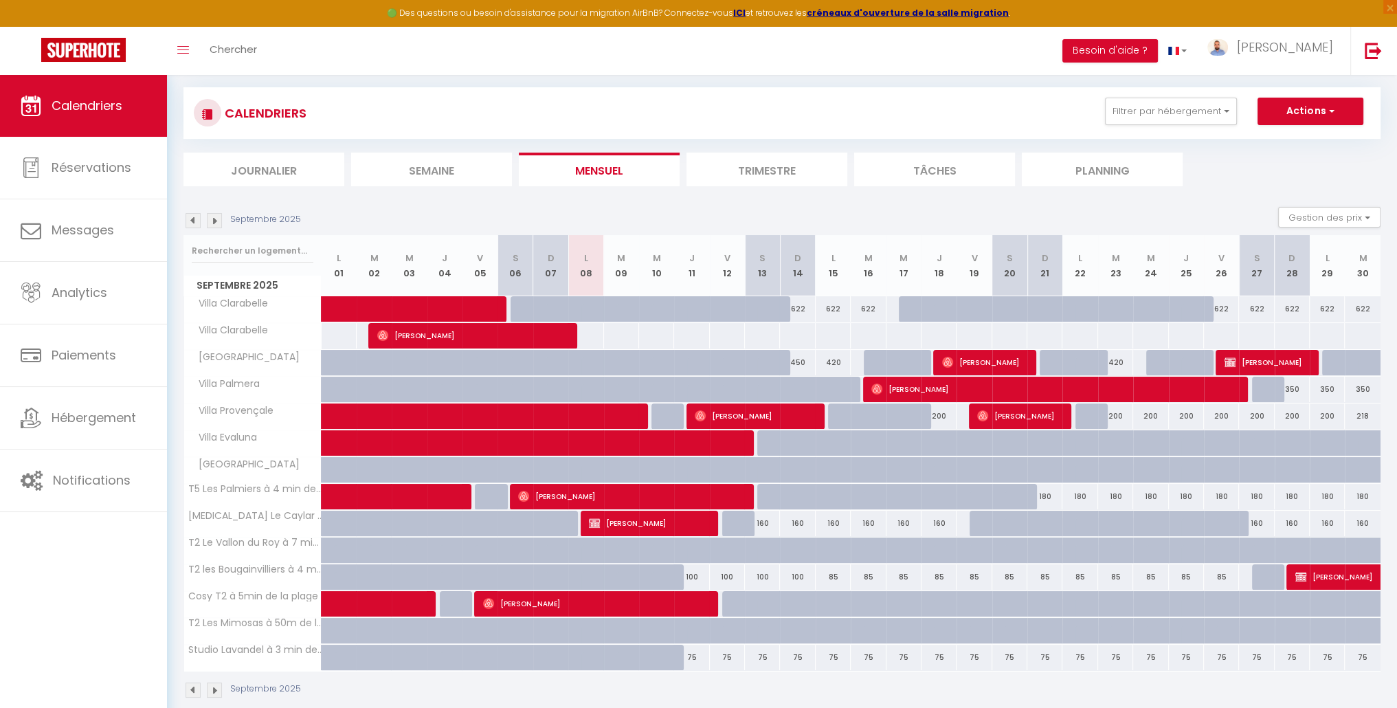
scroll to position [93, 0]
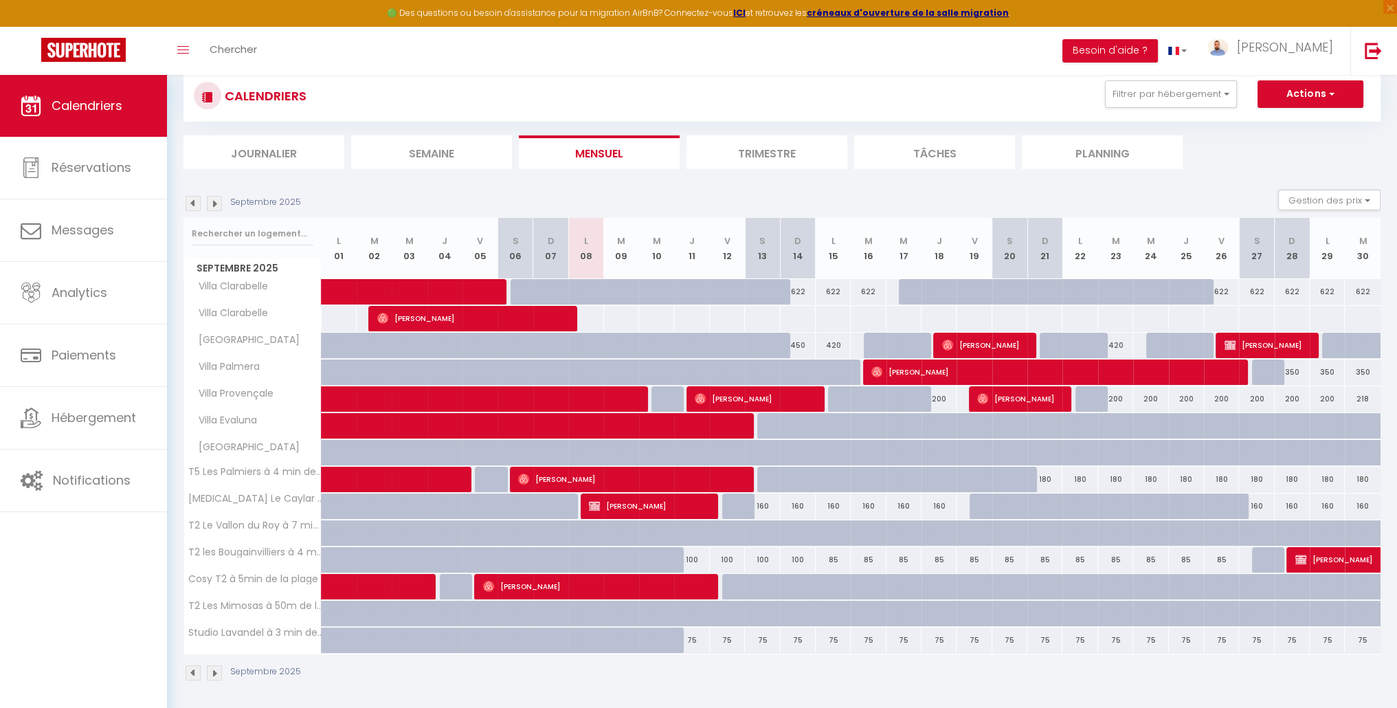
click at [687, 557] on div "100" at bounding box center [691, 559] width 35 height 25
type input "100"
select select "1"
type input "Jeu 11 Septembre 2025"
type input "Ven 12 Septembre 2025"
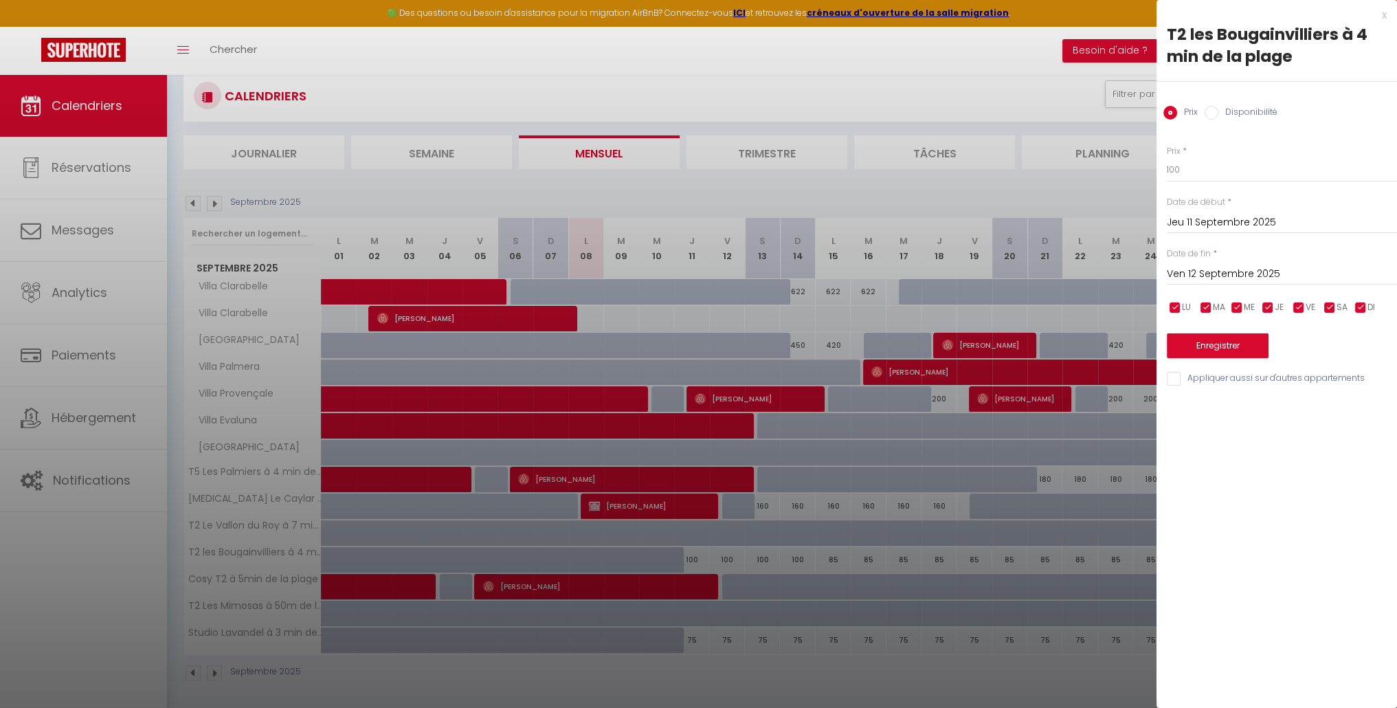
click at [1212, 114] on input "Disponibilité" at bounding box center [1212, 113] width 14 height 14
radio input "true"
radio input "false"
click at [1207, 276] on input "Ven 12 Septembre 2025" at bounding box center [1282, 276] width 230 height 18
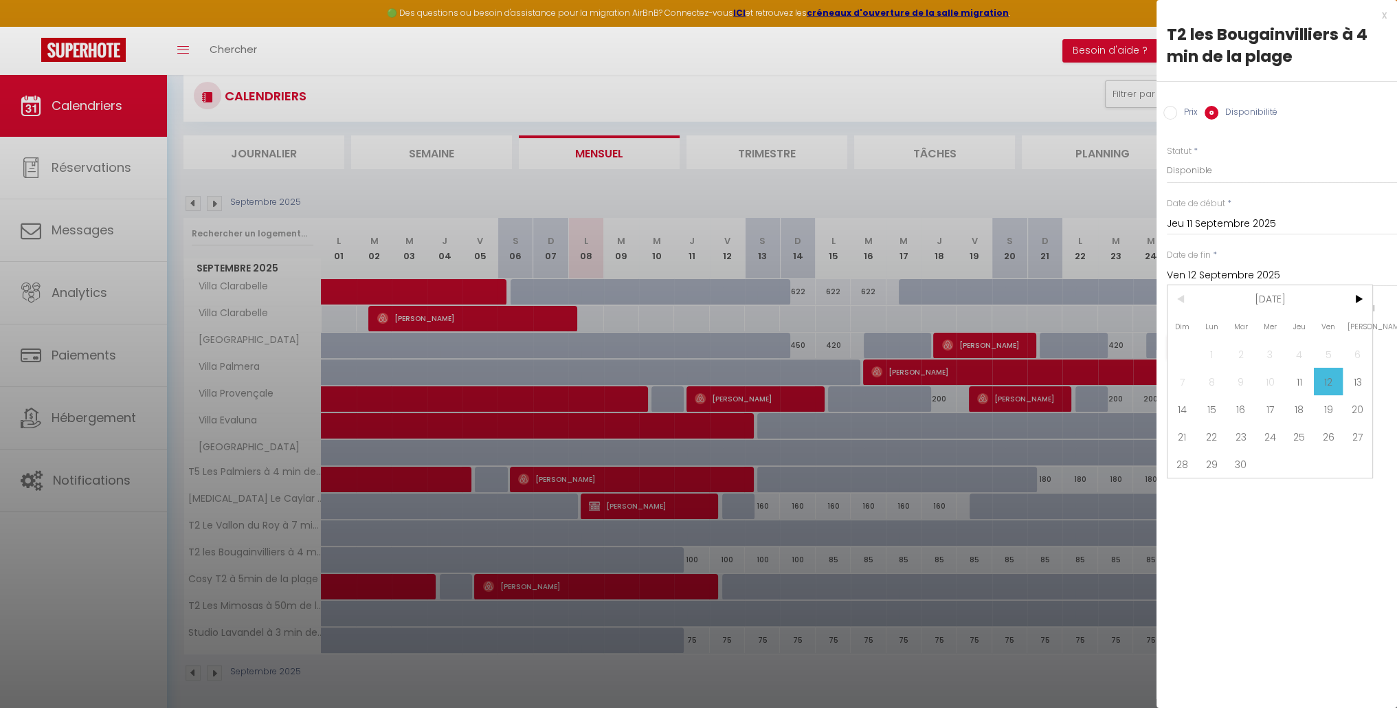
click at [1326, 385] on span "12" at bounding box center [1329, 381] width 30 height 27
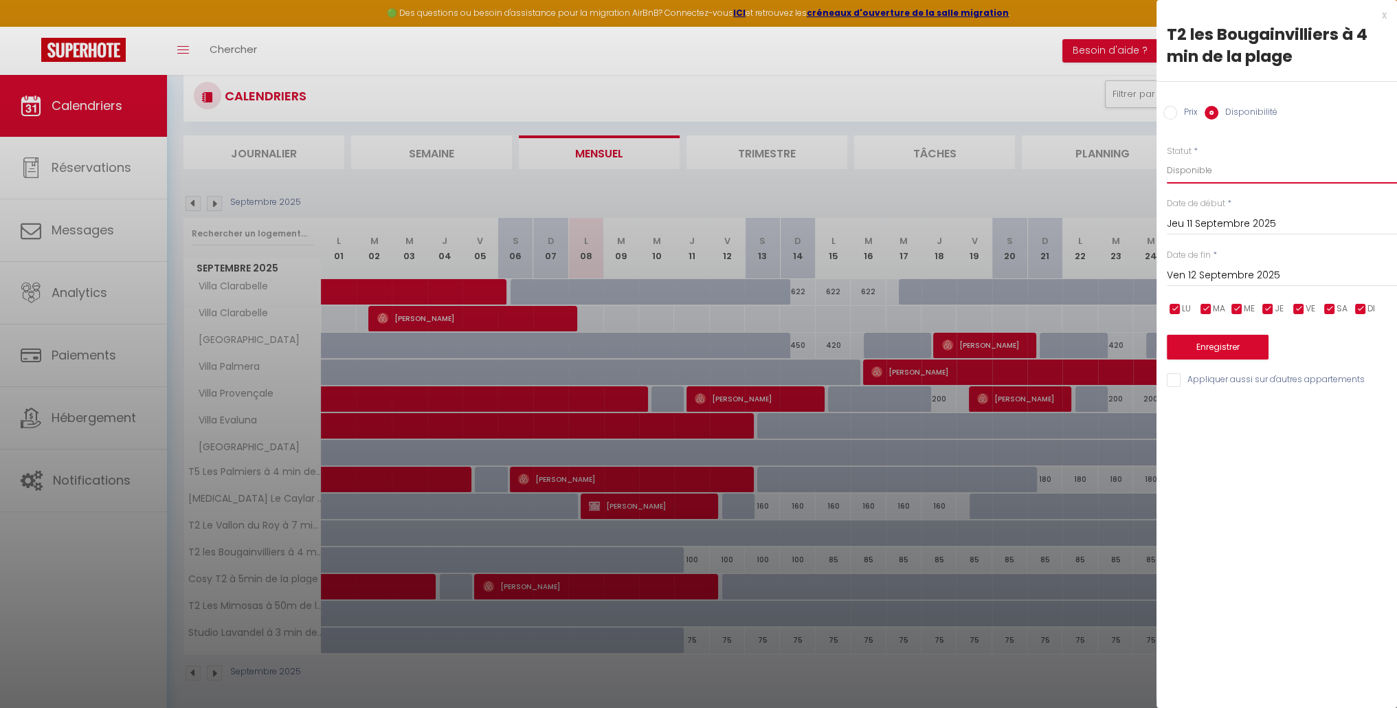
click at [1190, 167] on select "Disponible Indisponible" at bounding box center [1282, 170] width 230 height 26
select select "0"
click at [1167, 157] on select "Disponible Indisponible" at bounding box center [1282, 170] width 230 height 26
click at [1213, 344] on button "Enregistrer" at bounding box center [1218, 347] width 102 height 25
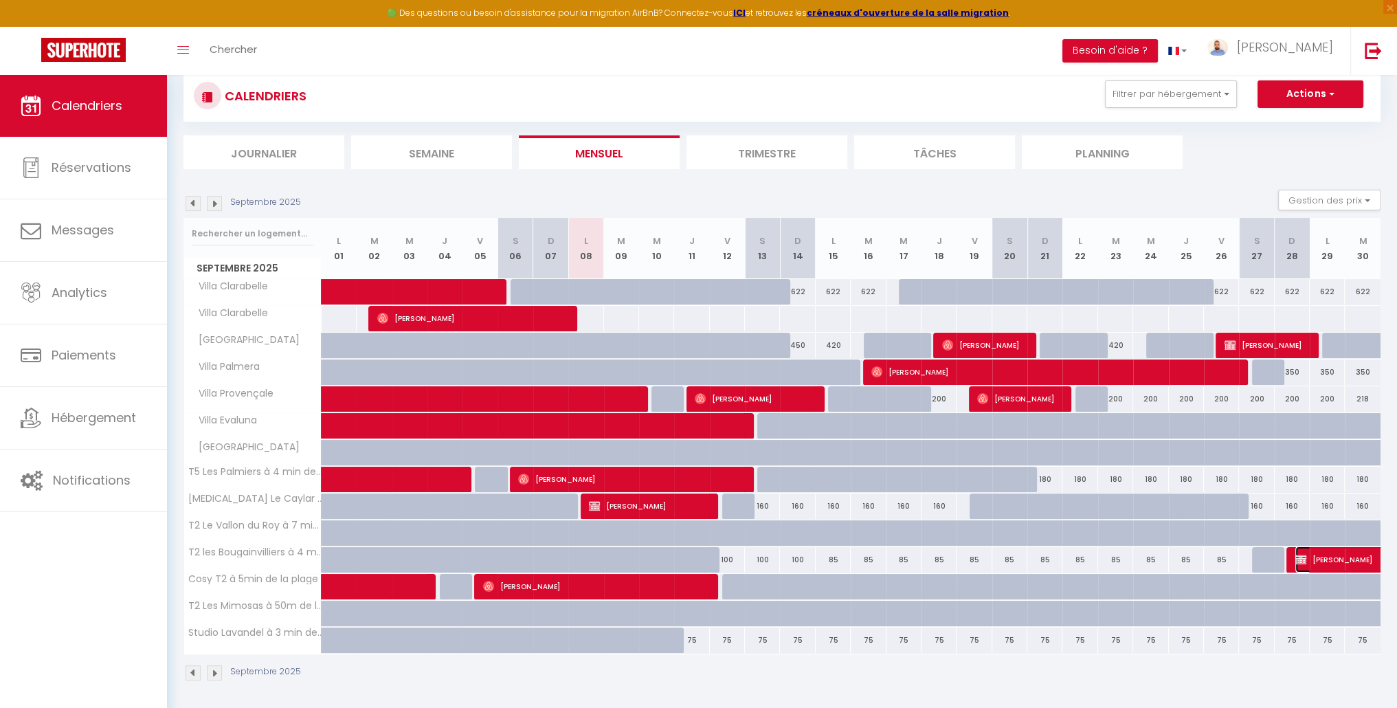
click at [1361, 555] on span "[PERSON_NAME]" at bounding box center [1342, 559] width 95 height 26
select select "OK"
select select "KO"
select select "1"
select select "0"
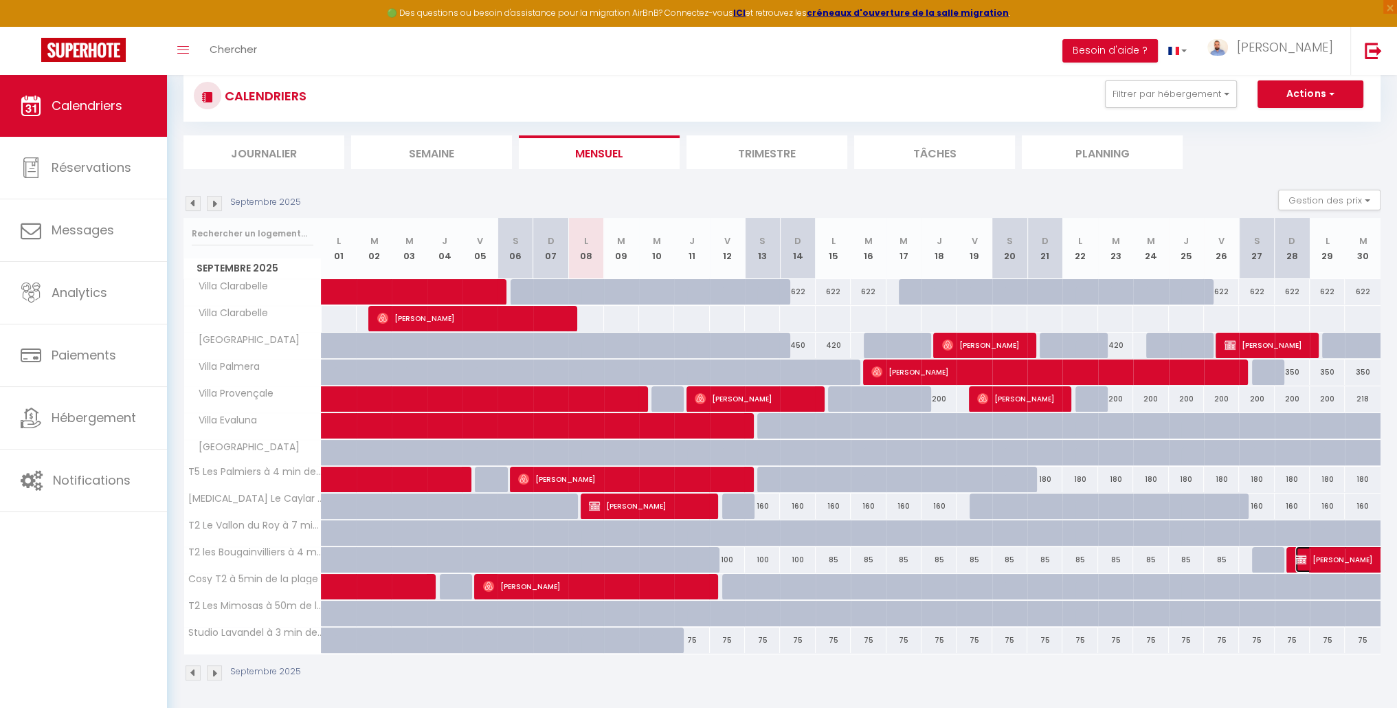
select select "1"
select select
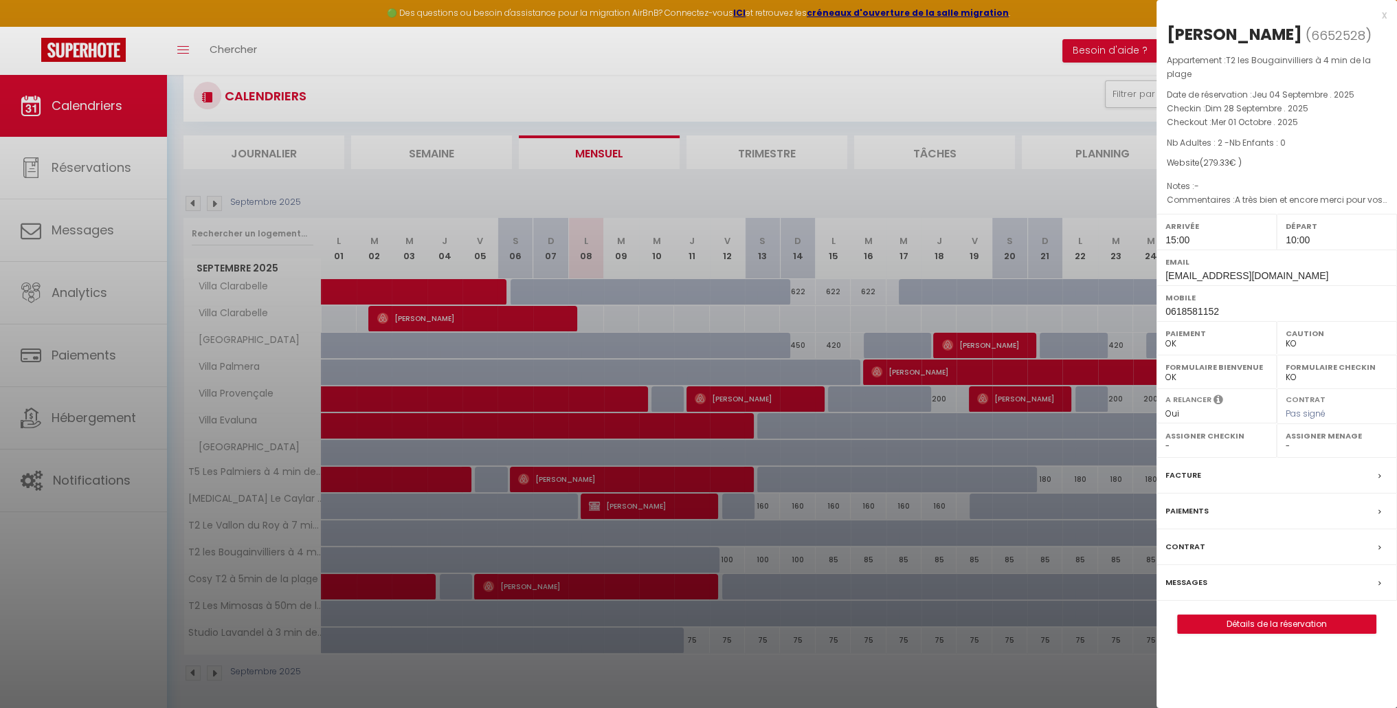
click at [1385, 14] on div "x" at bounding box center [1272, 15] width 230 height 16
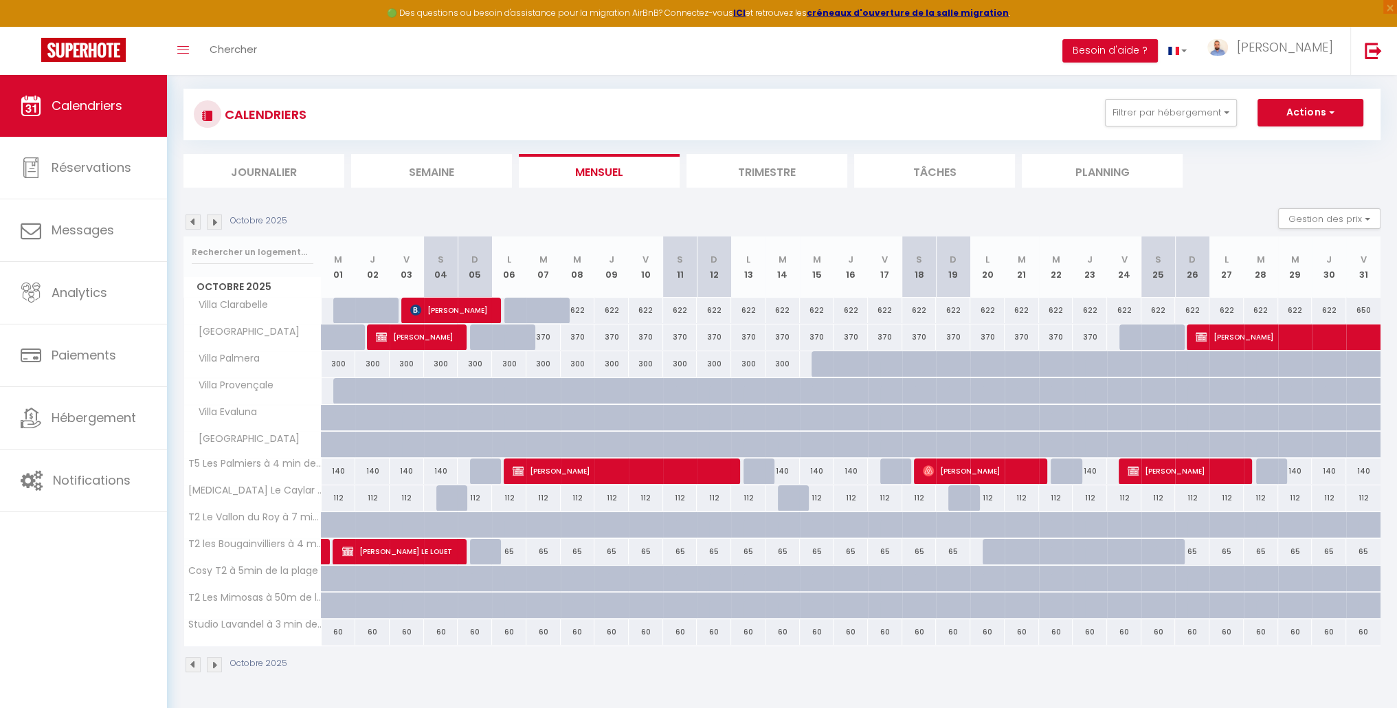
click at [1190, 548] on div "65" at bounding box center [1192, 551] width 34 height 25
type input "65"
type input "Dim 26 Octobre 2025"
type input "Lun 27 Octobre 2025"
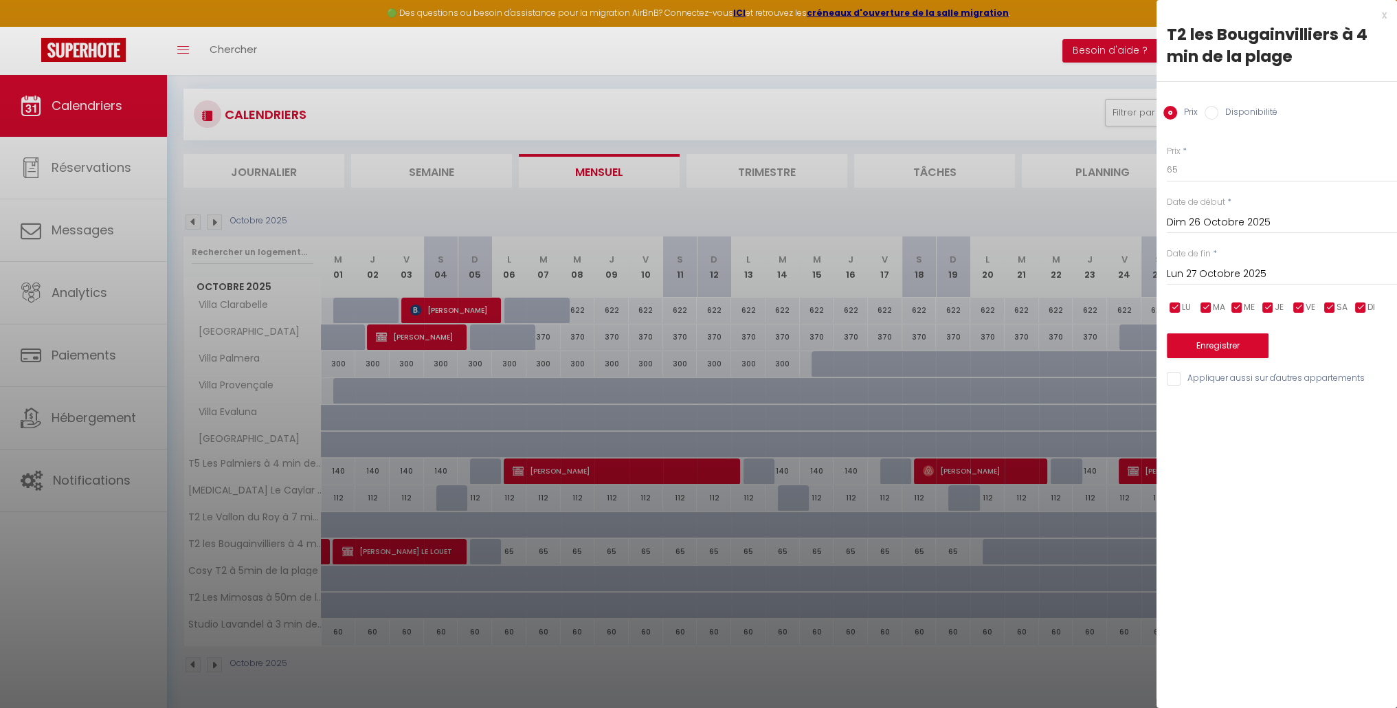
click at [610, 218] on div at bounding box center [698, 354] width 1397 height 708
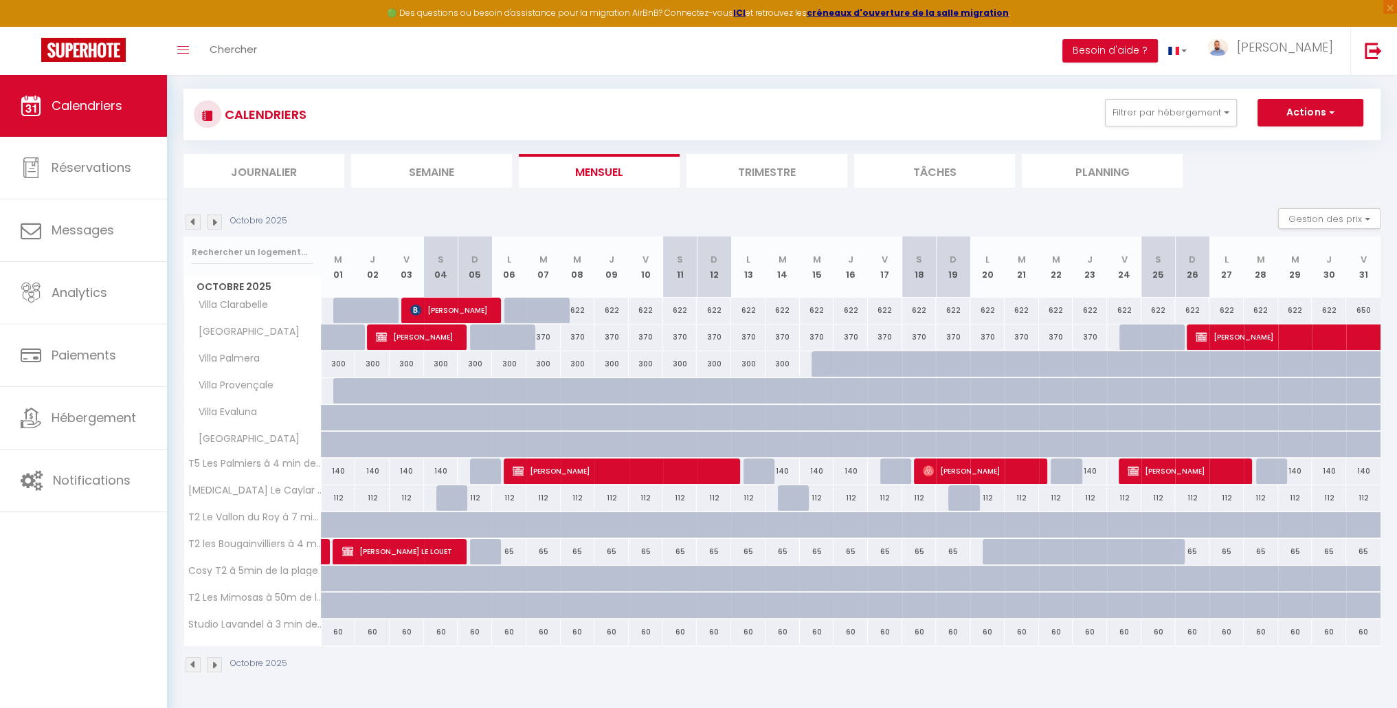
click at [195, 225] on img at bounding box center [193, 221] width 15 height 15
